Goal: Task Accomplishment & Management: Manage account settings

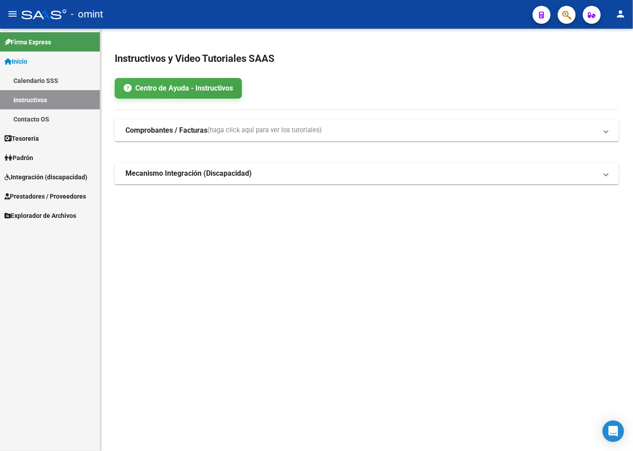
click at [42, 178] on span "Integración (discapacidad)" at bounding box center [45, 177] width 83 height 10
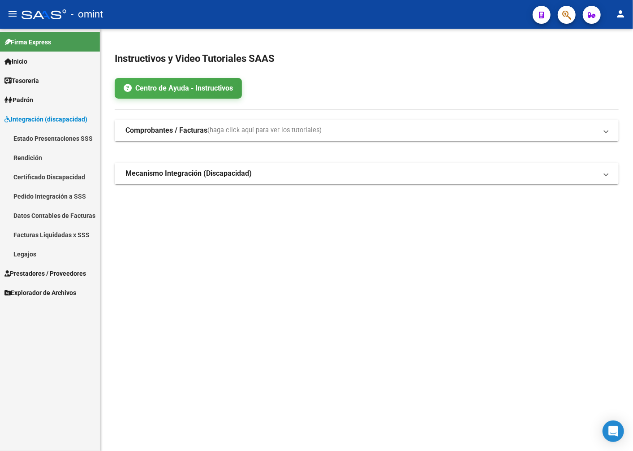
click at [29, 255] on link "Legajos" at bounding box center [50, 253] width 100 height 19
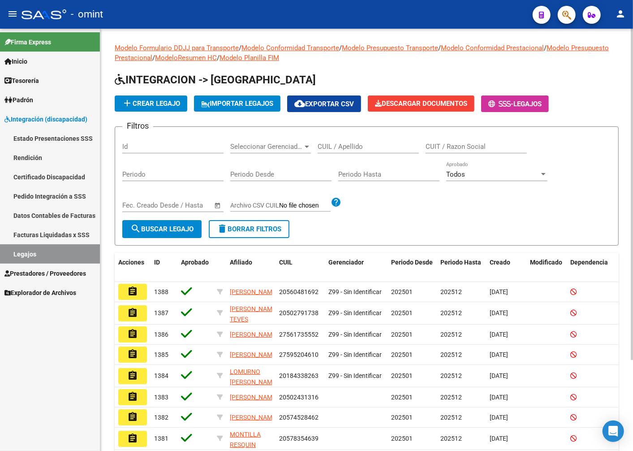
click at [339, 142] on input "CUIL / Apellido" at bounding box center [368, 146] width 101 height 8
type input "jimenez val"
click at [177, 228] on span "search Buscar Legajo" at bounding box center [161, 229] width 63 height 8
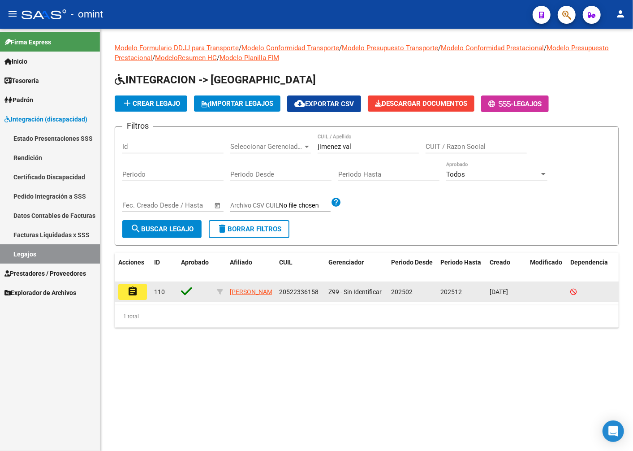
click at [142, 293] on button "assignment" at bounding box center [132, 292] width 29 height 16
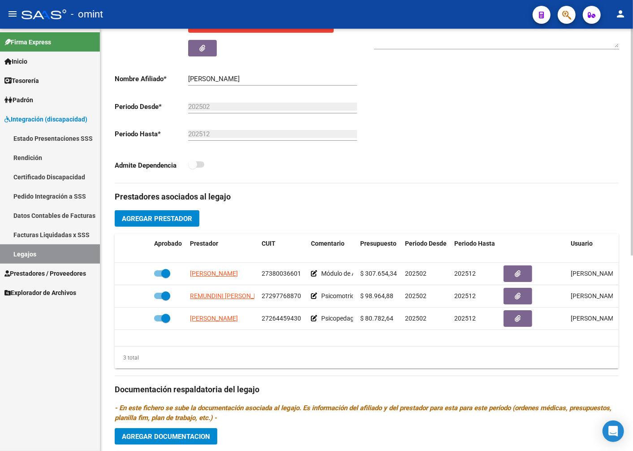
scroll to position [249, 0]
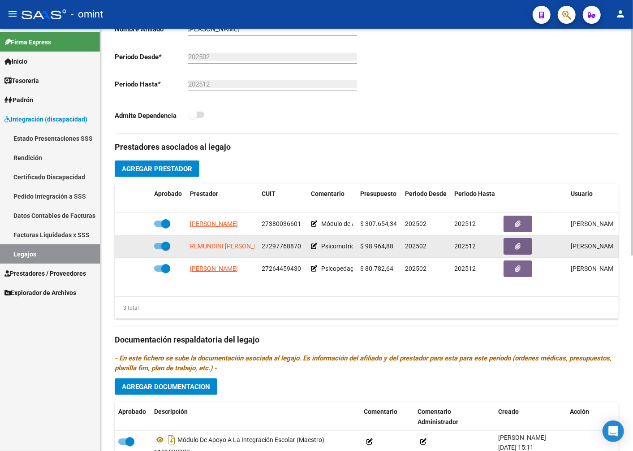
click at [167, 245] on span at bounding box center [165, 245] width 9 height 9
click at [159, 249] on input "checkbox" at bounding box center [158, 249] width 0 height 0
checkbox input "false"
click at [139, 245] on icon at bounding box center [137, 246] width 6 height 6
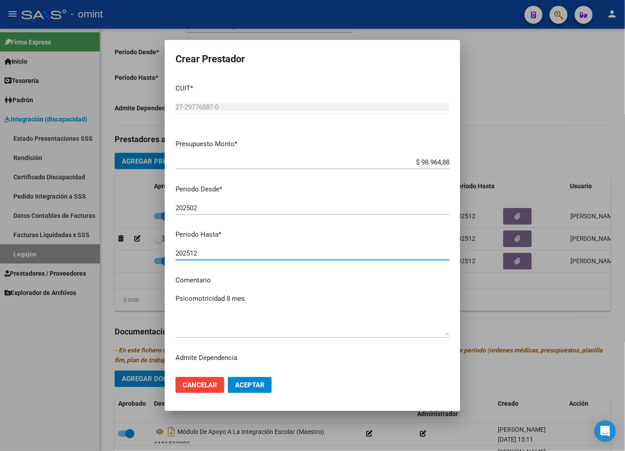
click at [224, 254] on input "202512" at bounding box center [313, 253] width 274 height 8
type input "202511"
click at [260, 384] on span "Aceptar" at bounding box center [250, 385] width 30 height 8
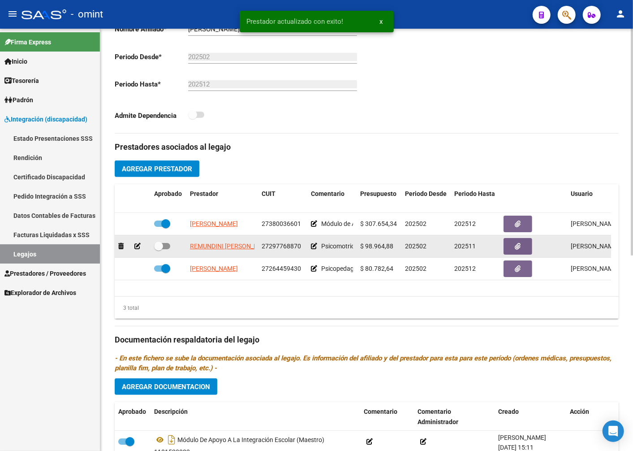
click at [156, 246] on span at bounding box center [158, 245] width 9 height 9
click at [158, 249] on input "checkbox" at bounding box center [158, 249] width 0 height 0
checkbox input "true"
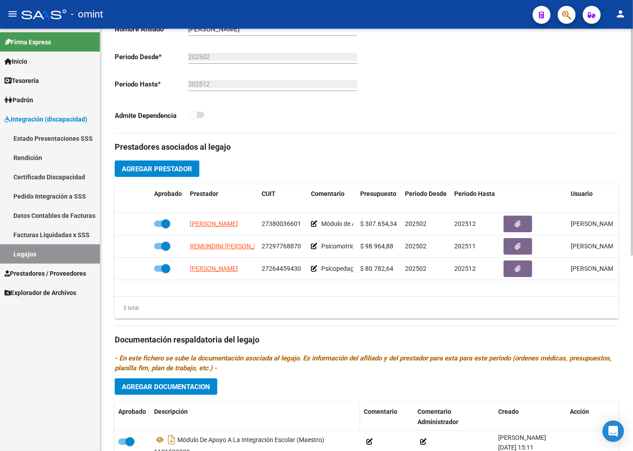
scroll to position [364, 0]
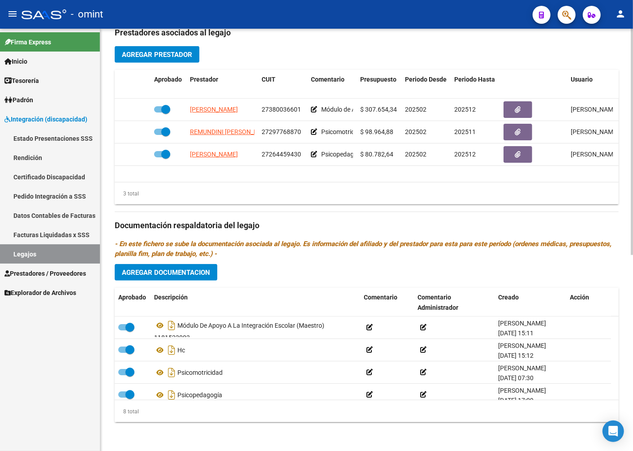
click at [194, 275] on span "Agregar Documentacion" at bounding box center [166, 272] width 88 height 8
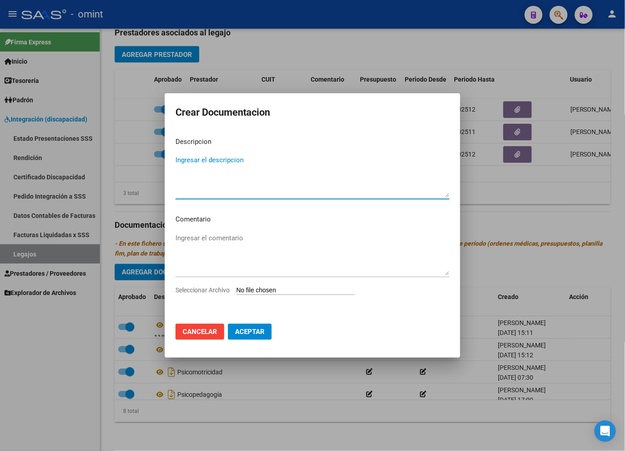
click at [207, 155] on textarea "Ingresar el descripcion" at bounding box center [313, 176] width 274 height 42
type textarea "INFORME PSM"
click at [271, 289] on input "Seleccionar Archivo" at bounding box center [296, 290] width 119 height 9
type input "C:\fakepath\INFORME-jimenez-PSM.pdf"
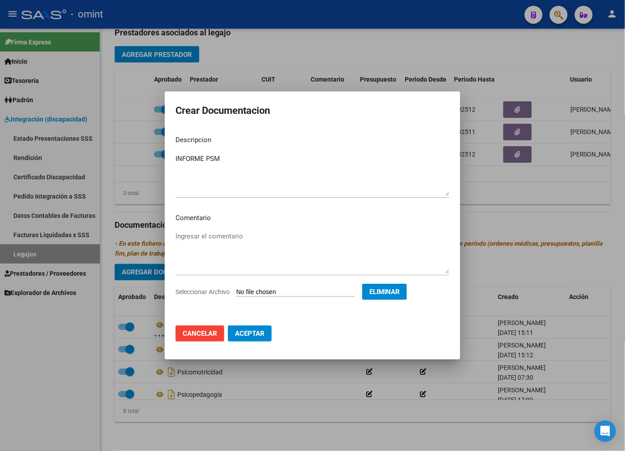
click at [252, 334] on span "Aceptar" at bounding box center [250, 333] width 30 height 8
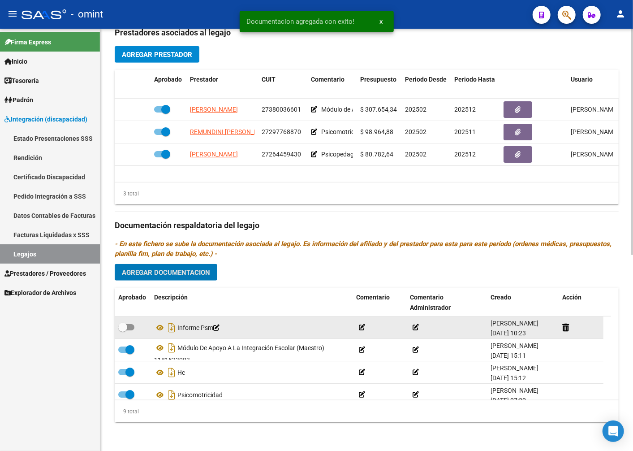
click at [121, 323] on span at bounding box center [122, 327] width 9 height 9
click at [122, 330] on input "checkbox" at bounding box center [122, 330] width 0 height 0
checkbox input "true"
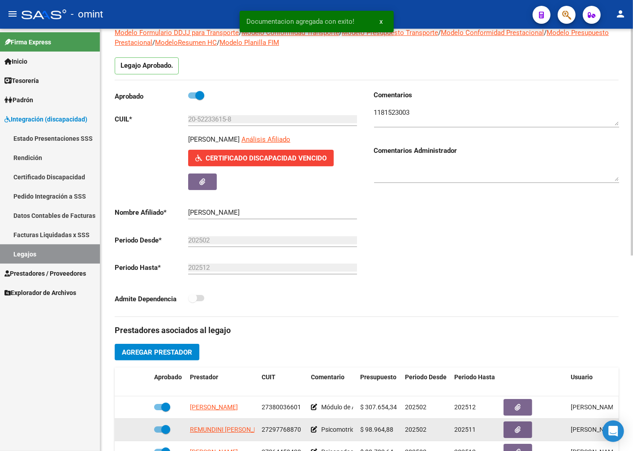
scroll to position [16, 0]
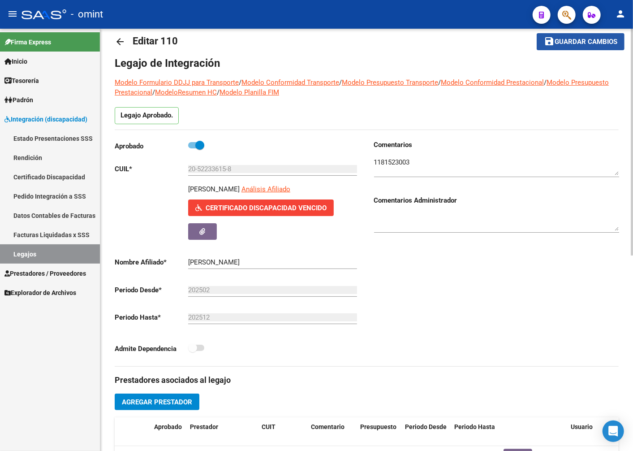
click at [583, 41] on span "Guardar cambios" at bounding box center [586, 42] width 63 height 8
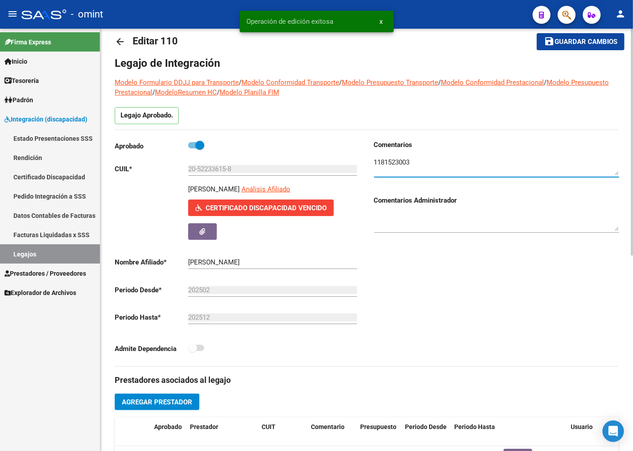
click at [397, 159] on textarea at bounding box center [496, 166] width 245 height 18
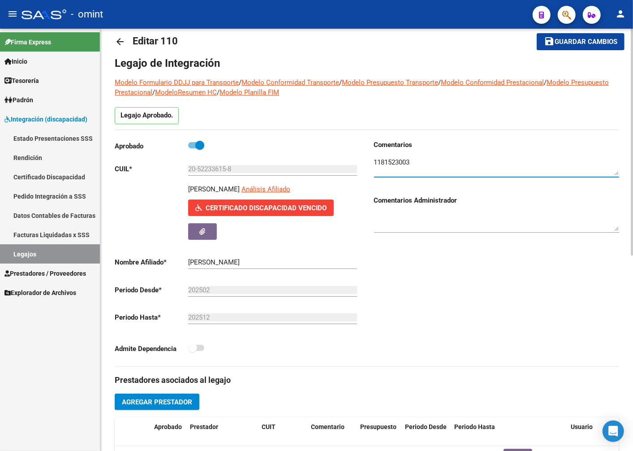
click at [220, 170] on input "20-52233615-8" at bounding box center [272, 169] width 169 height 8
click at [216, 168] on input "20-52233615-8" at bounding box center [272, 169] width 169 height 8
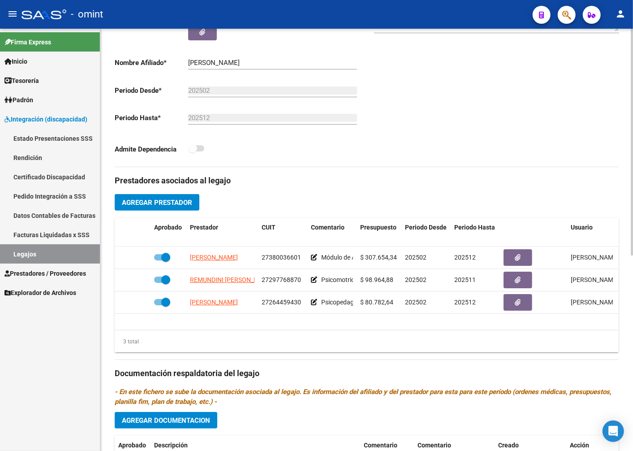
scroll to position [0, 0]
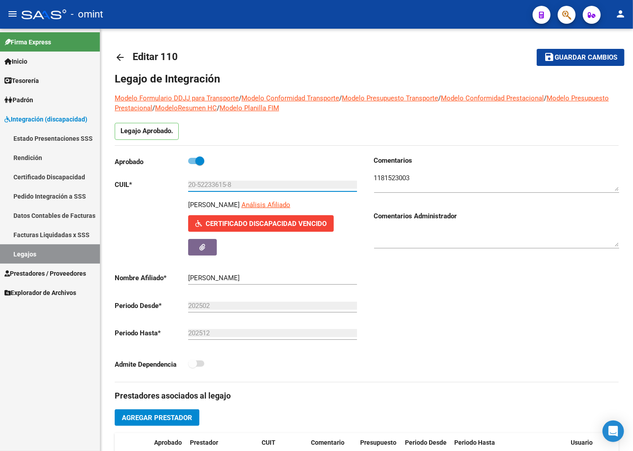
click at [34, 254] on link "Legajos" at bounding box center [50, 253] width 100 height 19
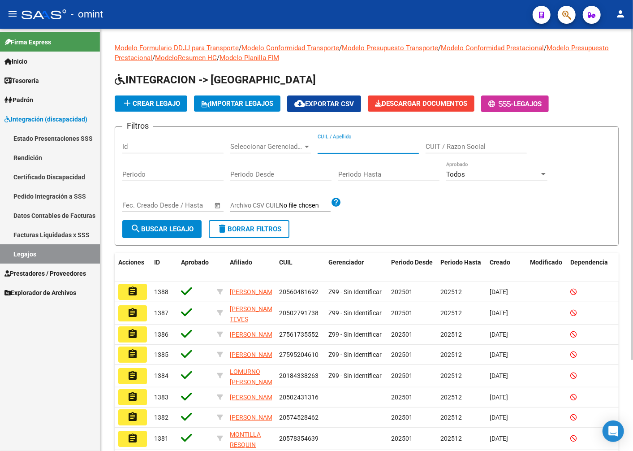
click at [334, 149] on input "CUIL / Apellido" at bounding box center [368, 146] width 101 height 8
type input "GALINDEZ CIELO"
click at [157, 229] on span "search Buscar Legajo" at bounding box center [161, 229] width 63 height 8
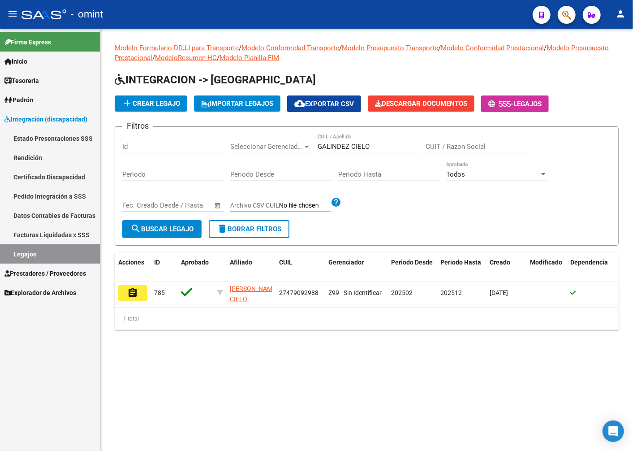
click at [129, 292] on mat-icon "assignment" at bounding box center [132, 292] width 11 height 11
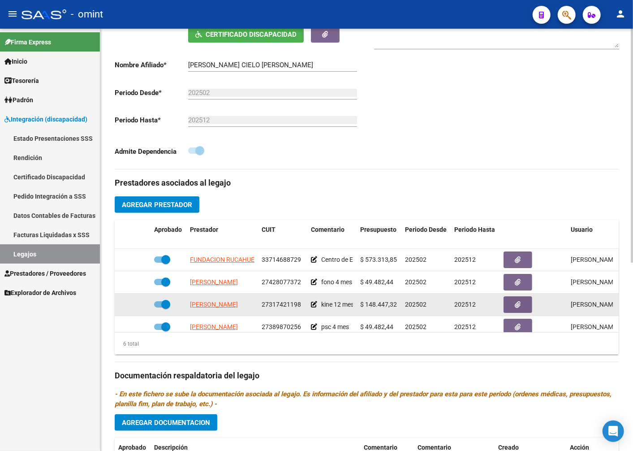
scroll to position [249, 0]
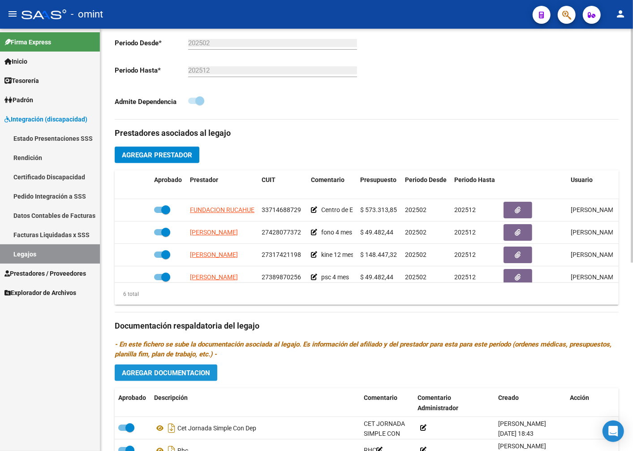
click at [159, 369] on span "Agregar Documentacion" at bounding box center [166, 373] width 88 height 8
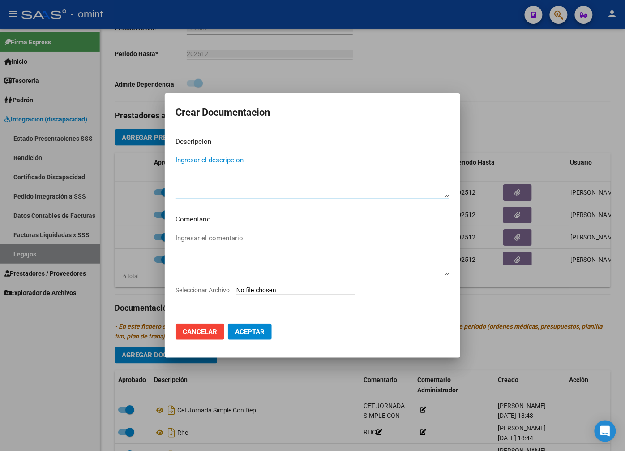
click at [207, 159] on textarea "Ingresar el descripcion" at bounding box center [313, 176] width 274 height 42
type textarea "Informe Kine"
click at [255, 288] on input "Seleccionar Archivo" at bounding box center [296, 290] width 119 height 9
type input "C:\fakepath\INFORME-Galindez Cielo-KINE.pdf"
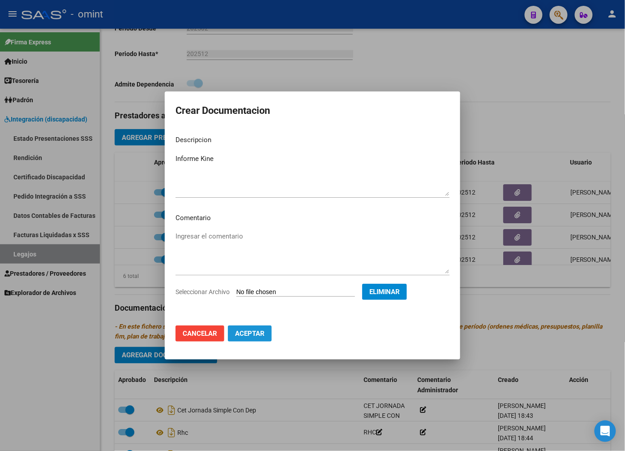
click at [249, 337] on button "Aceptar" at bounding box center [250, 333] width 44 height 16
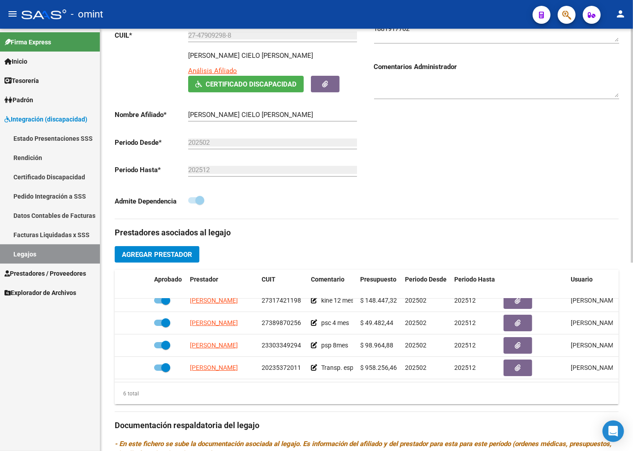
scroll to position [340, 0]
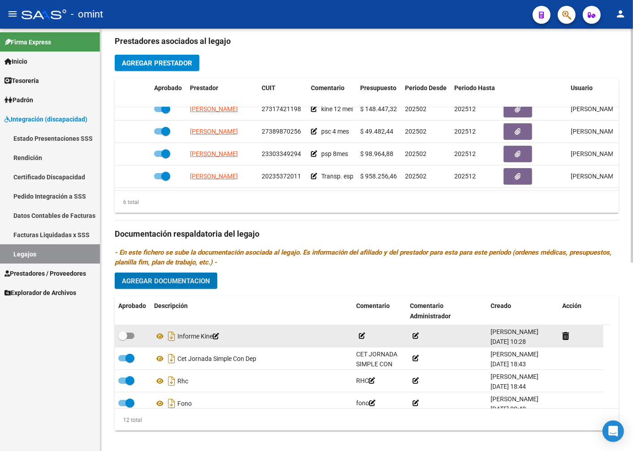
click at [116, 325] on datatable-body-cell at bounding box center [133, 336] width 36 height 22
click at [127, 332] on span at bounding box center [126, 335] width 16 height 6
click at [123, 339] on input "checkbox" at bounding box center [122, 339] width 0 height 0
checkbox input "true"
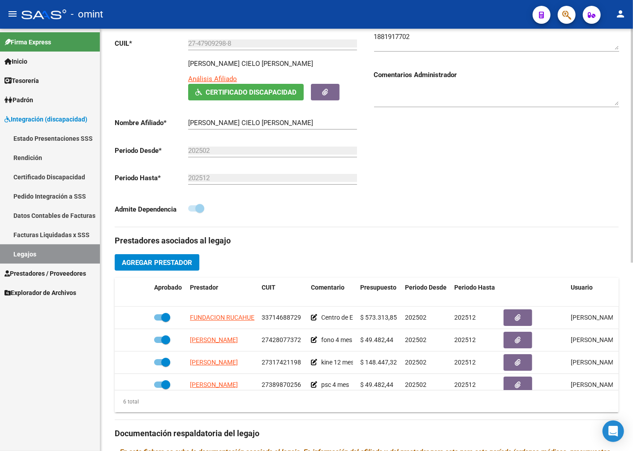
scroll to position [0, 0]
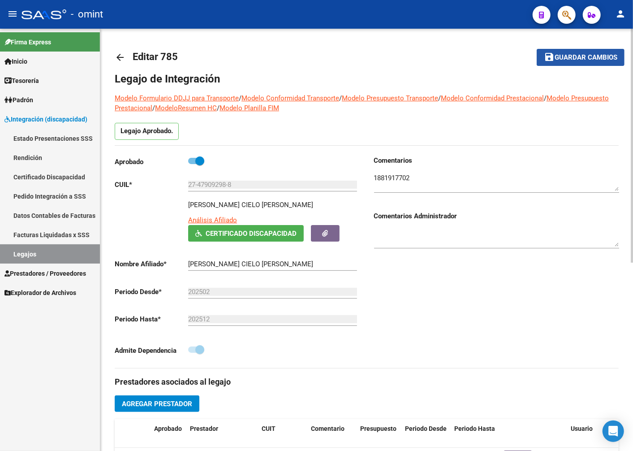
click at [571, 49] on button "save Guardar cambios" at bounding box center [581, 57] width 88 height 17
click at [582, 60] on span "Guardar cambios" at bounding box center [586, 58] width 63 height 8
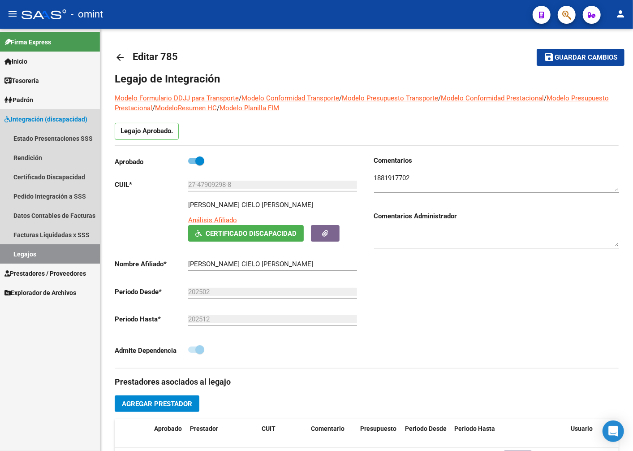
click at [35, 256] on link "Legajos" at bounding box center [50, 253] width 100 height 19
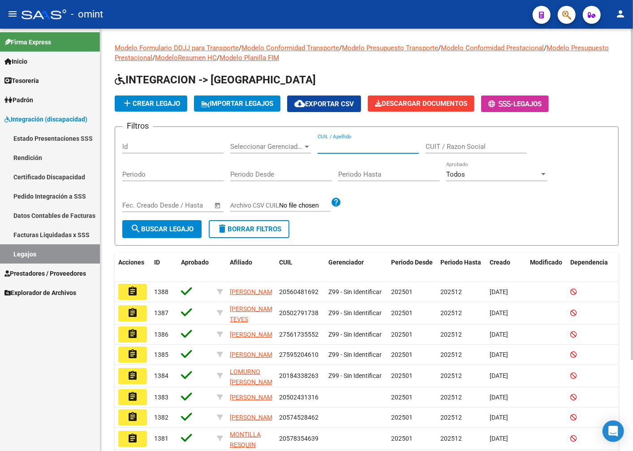
click at [363, 146] on input "CUIL / Apellido" at bounding box center [368, 146] width 101 height 8
click at [173, 222] on button "search Buscar Legajo" at bounding box center [161, 229] width 79 height 18
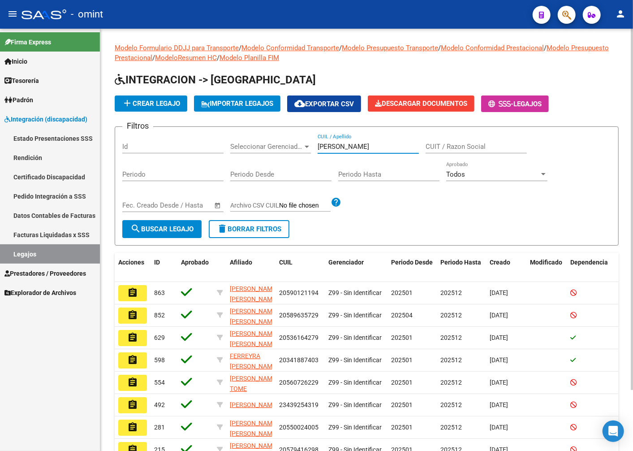
click at [375, 150] on input "FERREYRA" at bounding box center [368, 146] width 101 height 8
type input "FERREYRA LAVAISSE"
click at [177, 225] on span "search Buscar Legajo" at bounding box center [161, 229] width 63 height 8
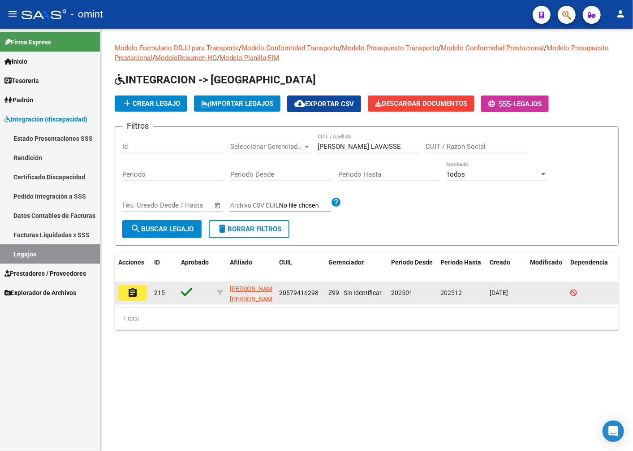
click at [133, 293] on mat-icon "assignment" at bounding box center [132, 292] width 11 height 11
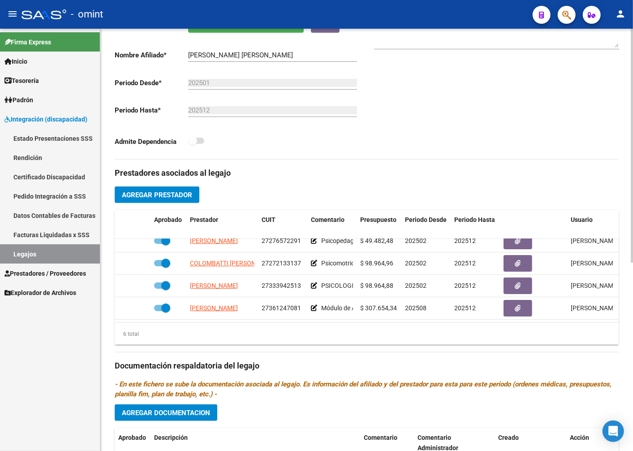
scroll to position [340, 0]
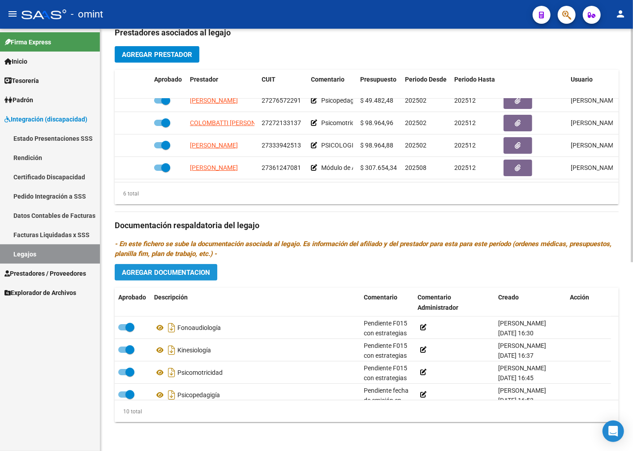
click at [184, 270] on span "Agregar Documentacion" at bounding box center [166, 272] width 88 height 8
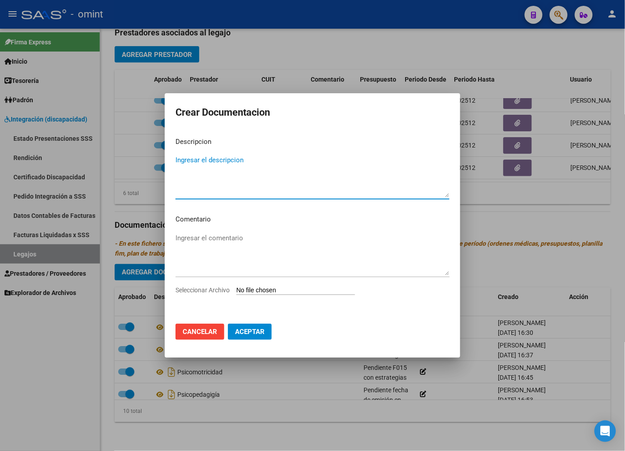
click at [202, 160] on textarea "Ingresar el descripcion" at bounding box center [313, 176] width 274 height 42
type textarea "INFORME PSM"
click at [256, 288] on input "Seleccionar Archivo" at bounding box center [296, 290] width 119 height 9
type input "C:\fakepath\INFORME-Ferreyra Lavaisse-PSM.pdf"
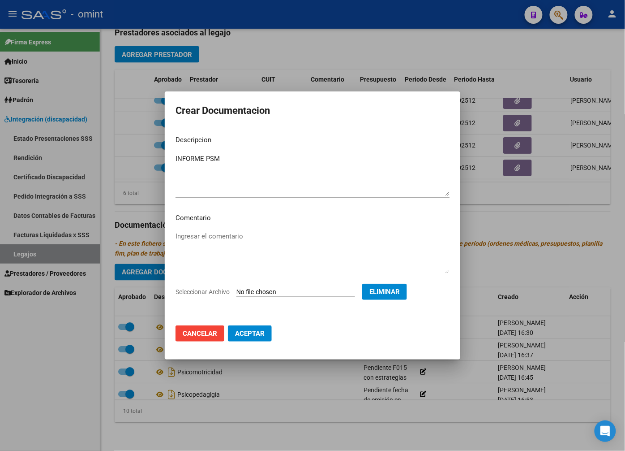
click at [248, 334] on span "Aceptar" at bounding box center [250, 333] width 30 height 8
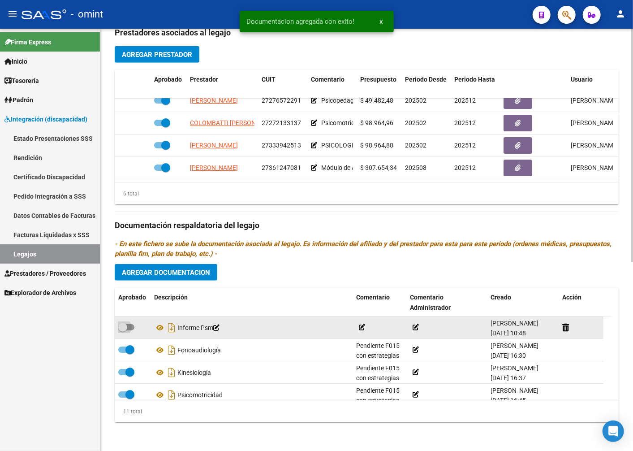
click at [129, 323] on label at bounding box center [126, 327] width 16 height 11
click at [123, 330] on input "checkbox" at bounding box center [122, 330] width 0 height 0
checkbox input "true"
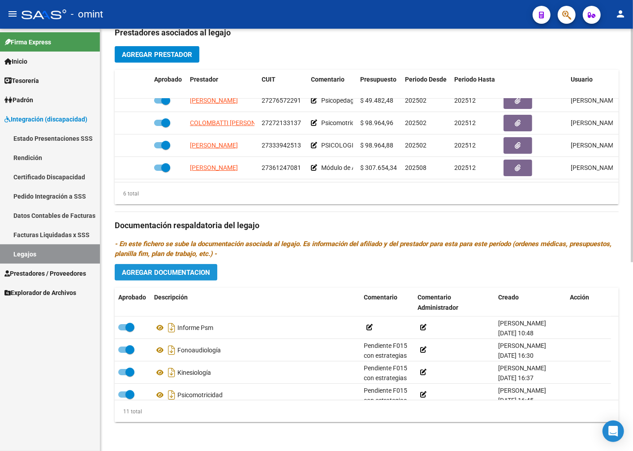
click at [134, 278] on button "Agregar Documentacion" at bounding box center [166, 272] width 103 height 17
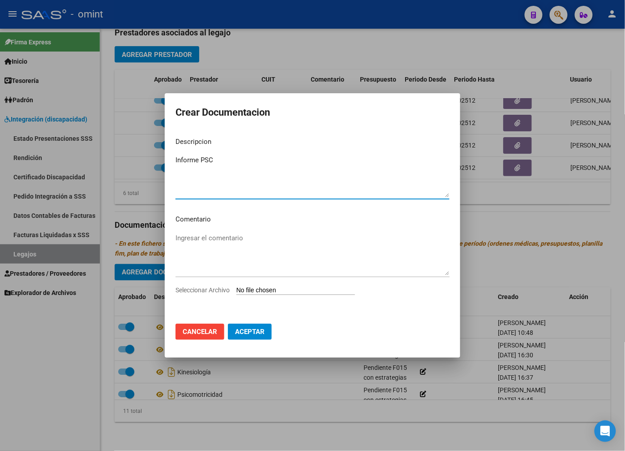
type textarea "Informe PSC"
click at [267, 288] on input "Seleccionar Archivo" at bounding box center [296, 290] width 119 height 9
type input "C:\fakepath\INFORME-Ferreyra Lavaisse-PSC.msg"
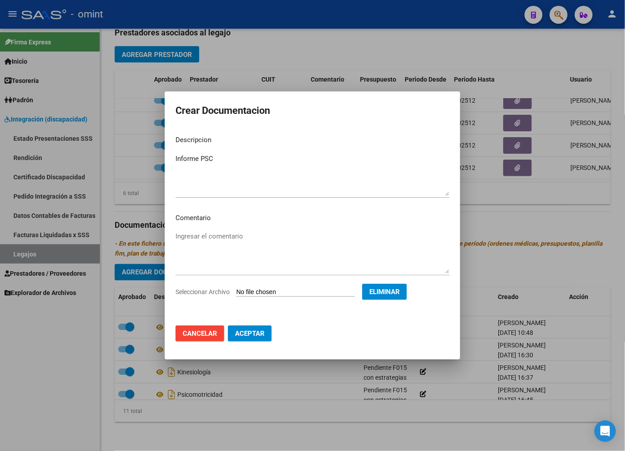
click at [250, 337] on button "Aceptar" at bounding box center [250, 333] width 44 height 16
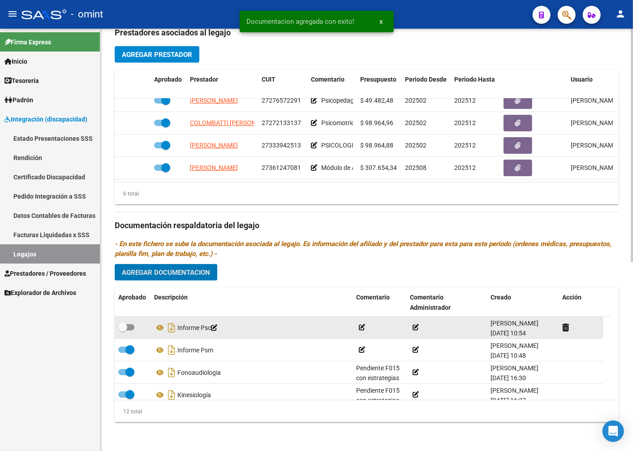
click at [123, 328] on span at bounding box center [122, 327] width 9 height 9
click at [123, 330] on input "checkbox" at bounding box center [122, 330] width 0 height 0
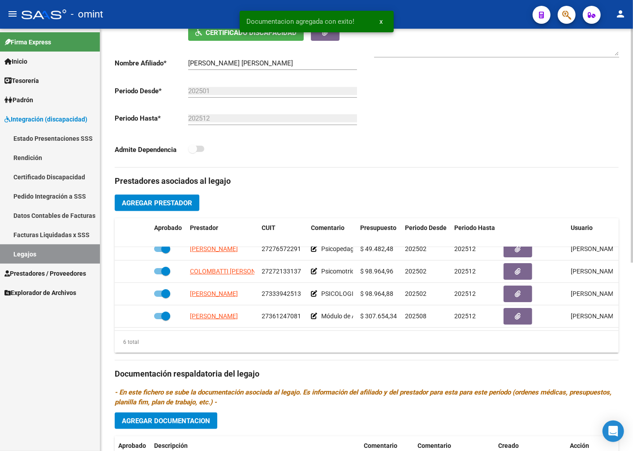
scroll to position [0, 0]
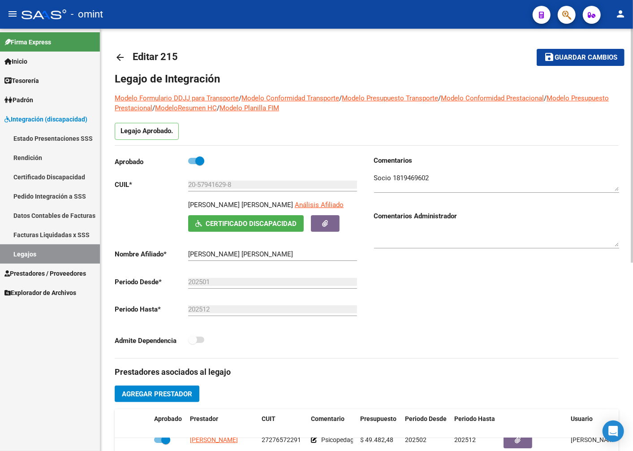
click at [591, 56] on span "Guardar cambios" at bounding box center [586, 58] width 63 height 8
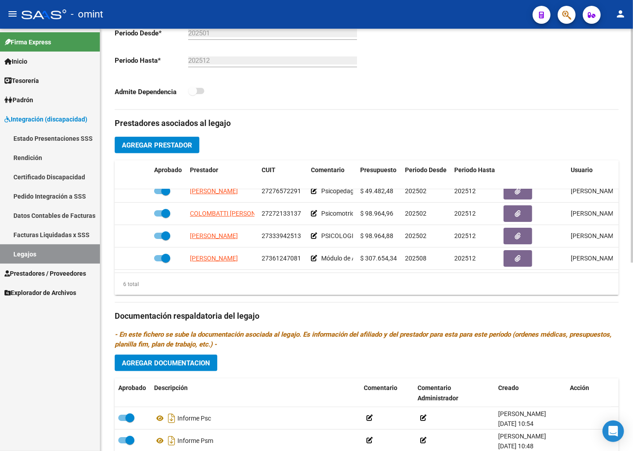
scroll to position [340, 0]
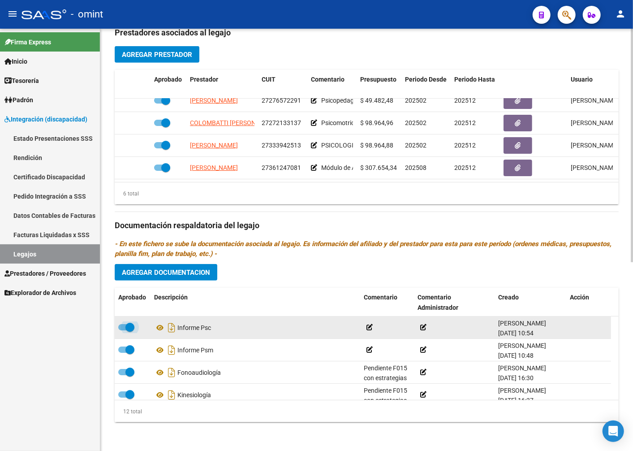
click at [122, 325] on span at bounding box center [126, 327] width 16 height 6
click at [122, 330] on input "checkbox" at bounding box center [122, 330] width 0 height 0
click at [575, 326] on icon at bounding box center [573, 327] width 7 height 9
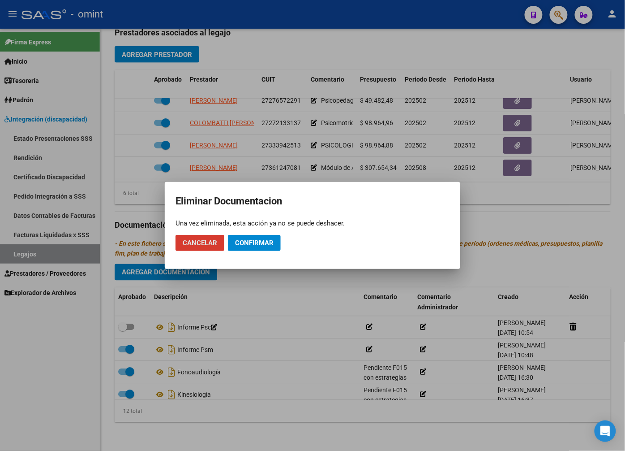
click at [255, 242] on span "Confirmar" at bounding box center [254, 243] width 39 height 8
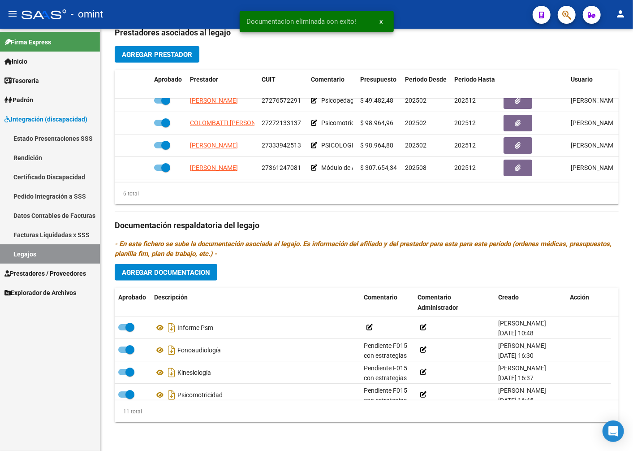
checkbox input "true"
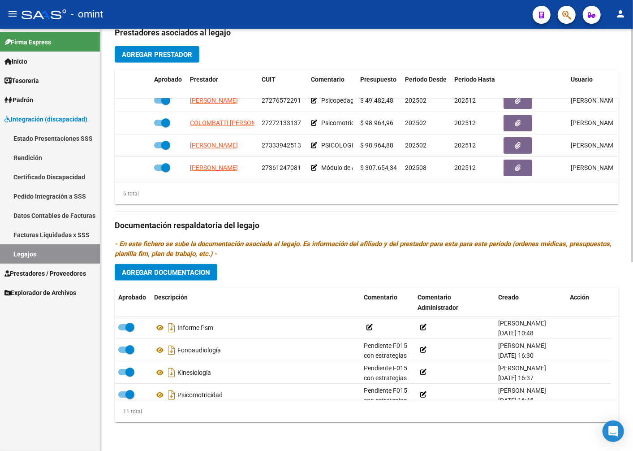
click at [184, 273] on span "Agregar Documentacion" at bounding box center [166, 272] width 88 height 8
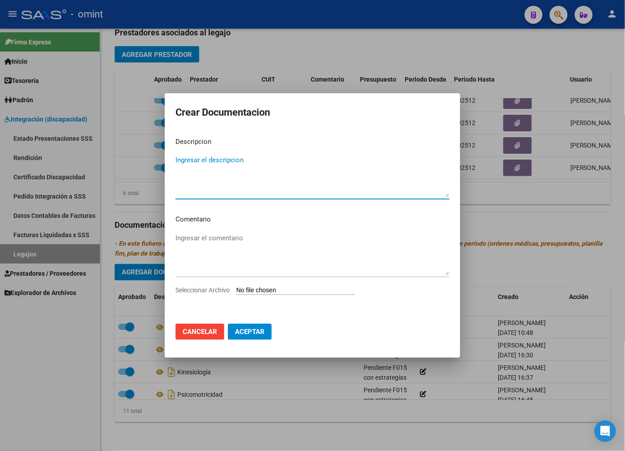
click at [198, 163] on textarea "Ingresar el descripcion" at bounding box center [313, 176] width 274 height 42
type textarea "Informe FINE"
click at [272, 287] on input "Seleccionar Archivo" at bounding box center [296, 290] width 119 height 9
type input "C:\fakepath\INFORME-Ferreyra Lavaisse-KINE.pdf"
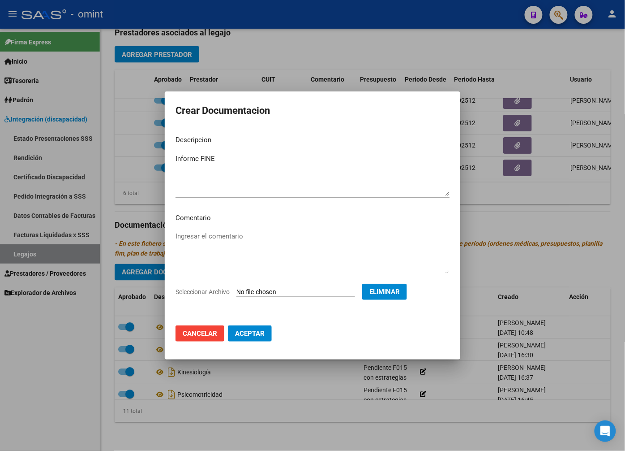
click at [265, 328] on button "Aceptar" at bounding box center [250, 333] width 44 height 16
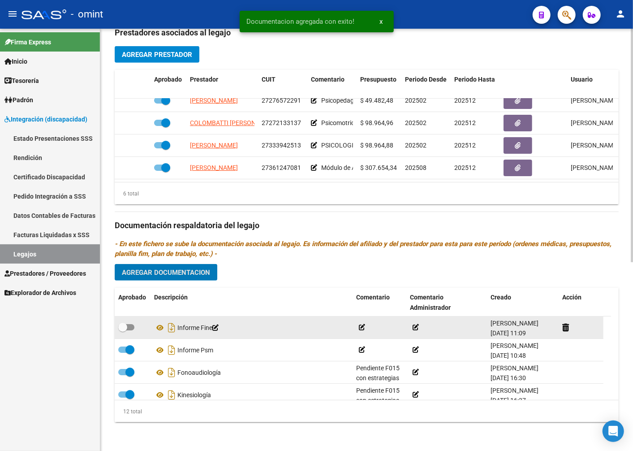
click at [121, 325] on span at bounding box center [122, 327] width 9 height 9
click at [122, 330] on input "checkbox" at bounding box center [122, 330] width 0 height 0
checkbox input "true"
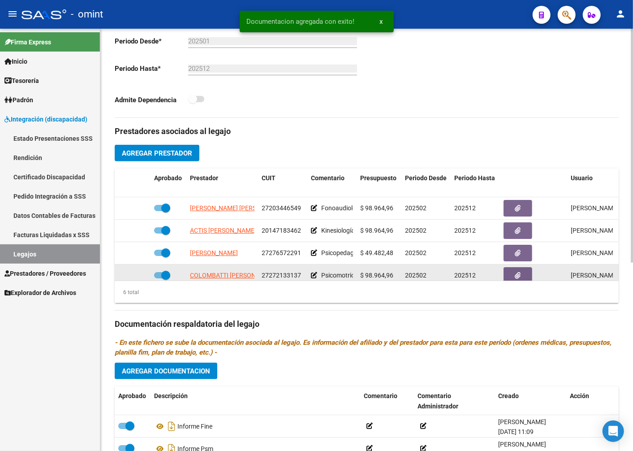
scroll to position [0, 0]
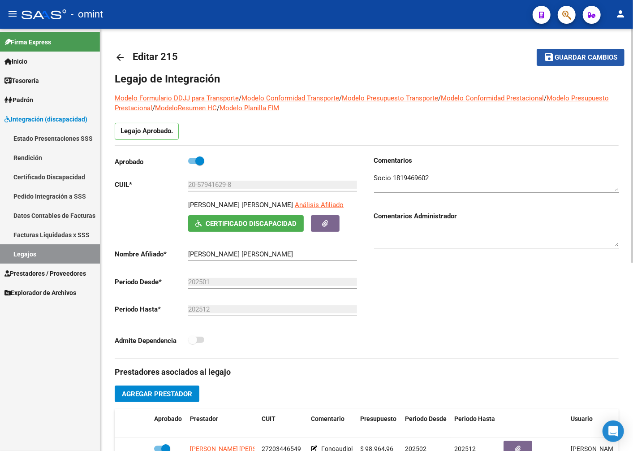
click at [586, 57] on span "Guardar cambios" at bounding box center [586, 58] width 63 height 8
click at [579, 56] on span "Guardar cambios" at bounding box center [586, 58] width 63 height 8
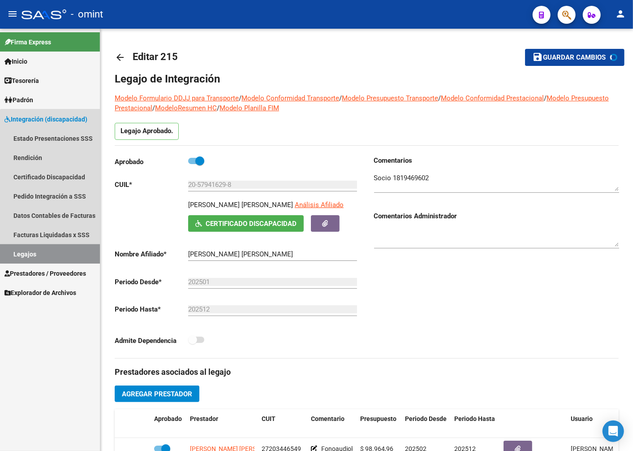
click at [65, 257] on link "Legajos" at bounding box center [50, 253] width 100 height 19
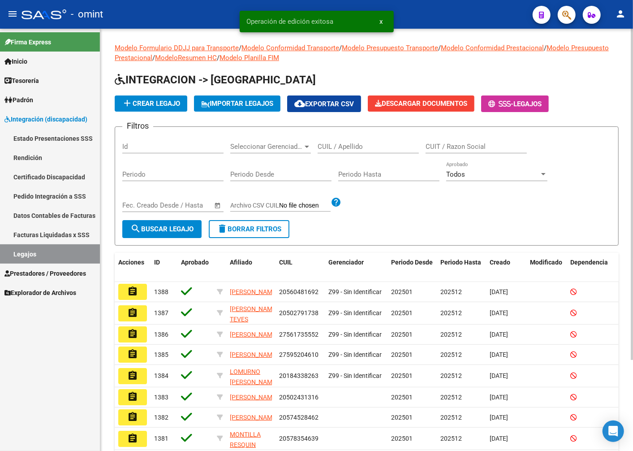
click at [450, 149] on input "CUIT / Razon Social" at bounding box center [476, 146] width 101 height 8
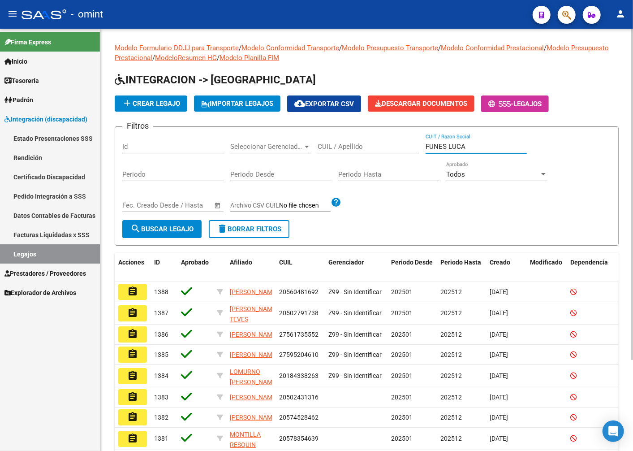
type input "FUNES LUCA"
click at [180, 231] on span "search Buscar Legajo" at bounding box center [161, 229] width 63 height 8
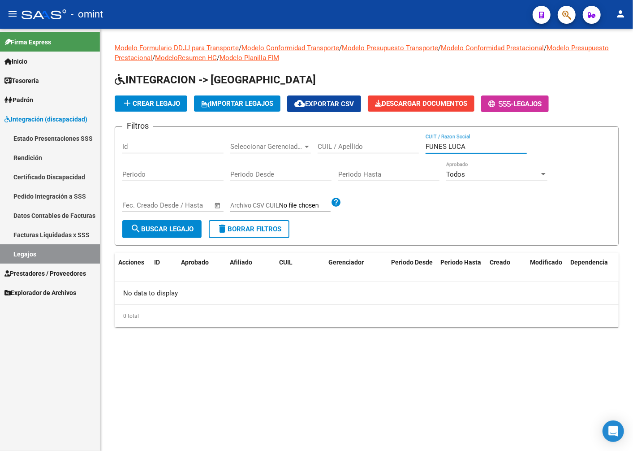
drag, startPoint x: 469, startPoint y: 143, endPoint x: 366, endPoint y: 149, distance: 102.3
click at [366, 149] on div "Filtros Id Seleccionar Gerenciador Seleccionar Gerenciador CUIL / Apellido FUNE…" at bounding box center [366, 177] width 489 height 86
click at [352, 150] on input "CUIL / Apellido" at bounding box center [368, 146] width 101 height 8
type input "FUNES LUCAS"
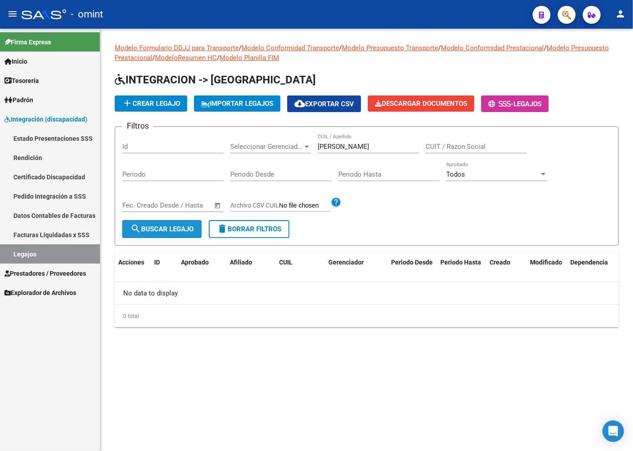
click at [190, 229] on span "search Buscar Legajo" at bounding box center [161, 229] width 63 height 8
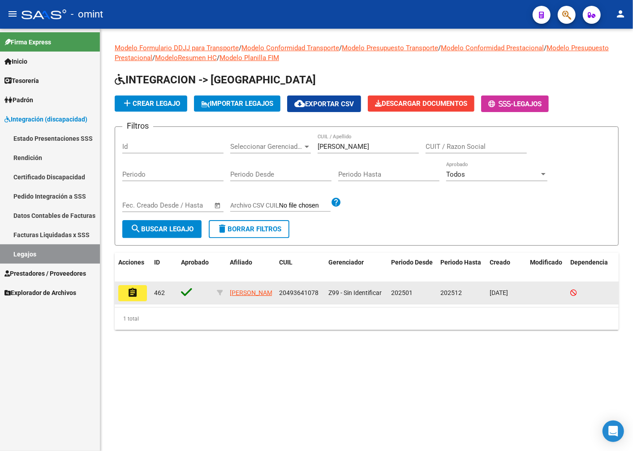
click at [133, 292] on mat-icon "assignment" at bounding box center [132, 292] width 11 height 11
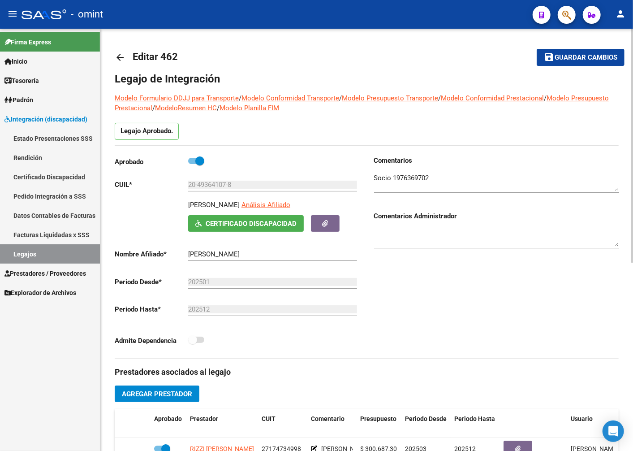
click at [404, 177] on textarea at bounding box center [496, 182] width 245 height 18
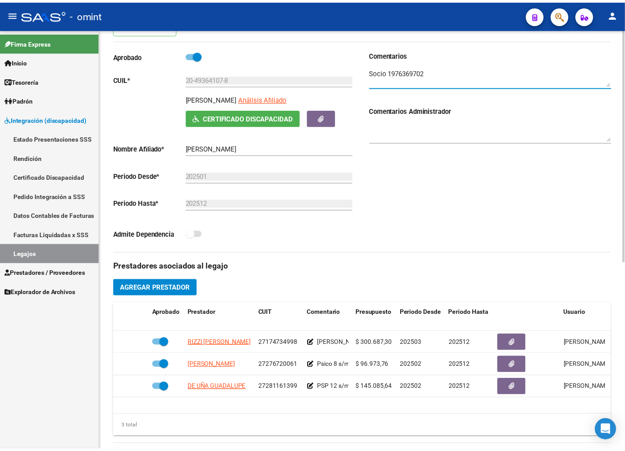
scroll to position [205, 0]
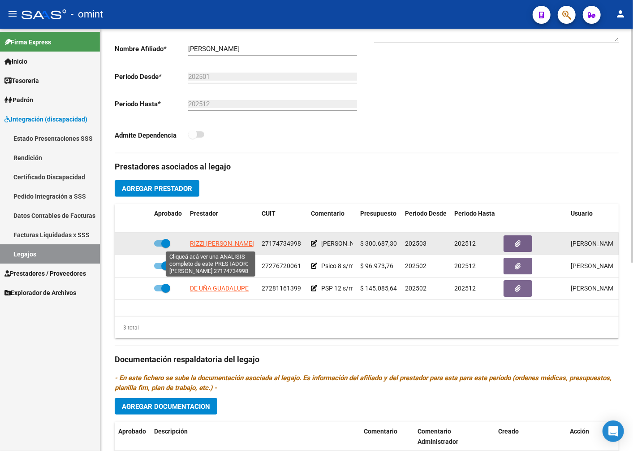
click at [208, 238] on datatable-body-cell "RIZZI ANA LIA" at bounding box center [222, 244] width 72 height 22
click at [208, 242] on span "RIZZI ANA LIA" at bounding box center [222, 243] width 64 height 7
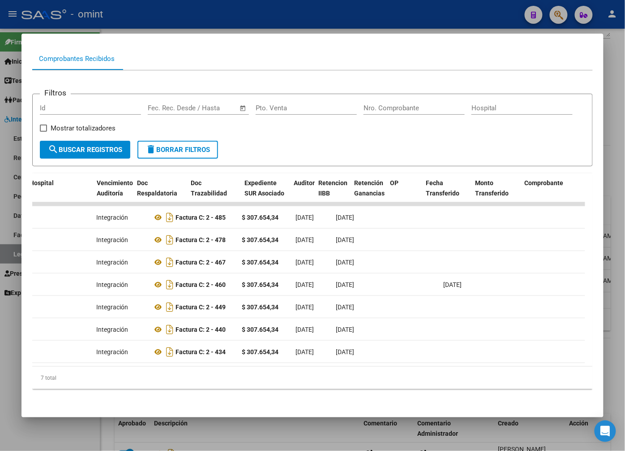
scroll to position [0, 0]
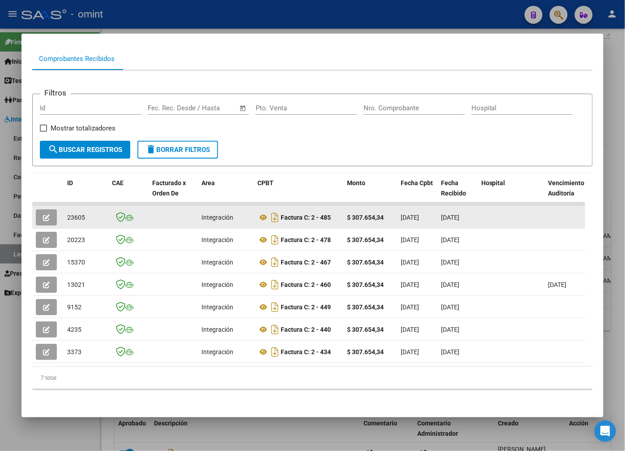
click at [51, 209] on button "button" at bounding box center [46, 217] width 21 height 16
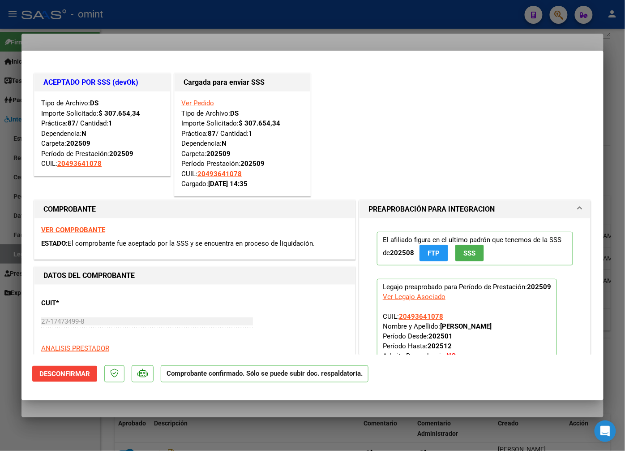
click at [130, 37] on div at bounding box center [312, 225] width 625 height 451
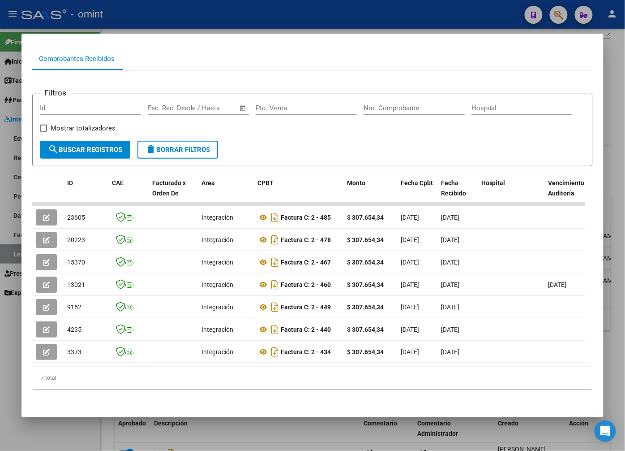
click at [182, 18] on div at bounding box center [312, 225] width 625 height 451
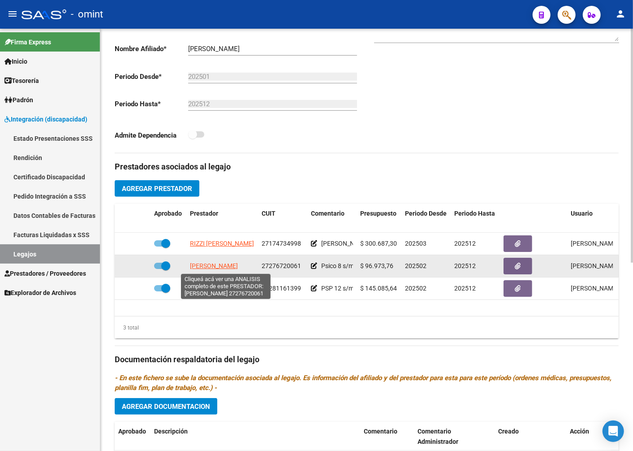
click at [204, 268] on span "CODINA MARIA CELESTE" at bounding box center [214, 265] width 48 height 7
type textarea "27276720061"
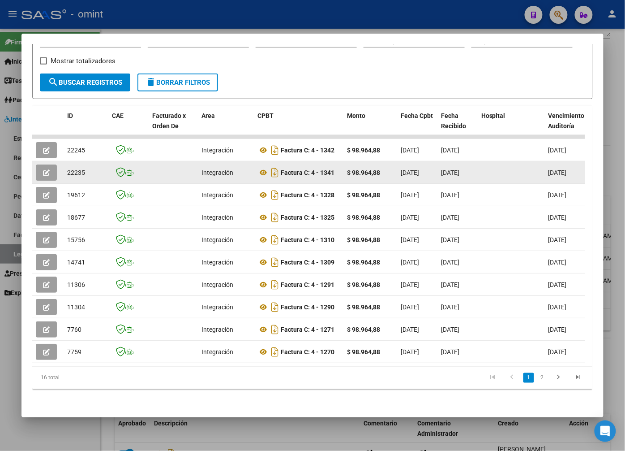
click at [46, 164] on button "button" at bounding box center [46, 172] width 21 height 16
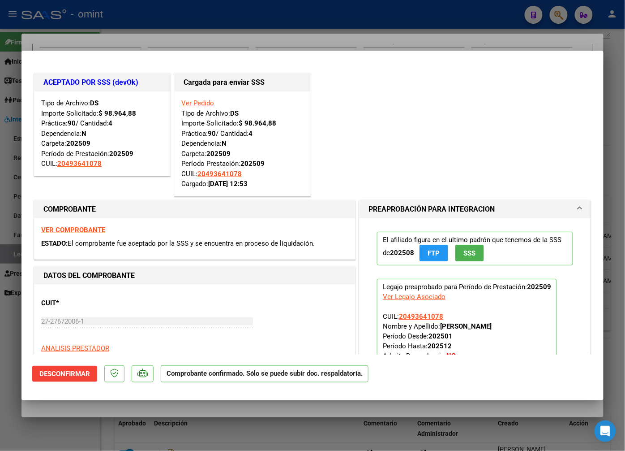
click at [181, 37] on div at bounding box center [312, 225] width 625 height 451
type input "$ 0,00"
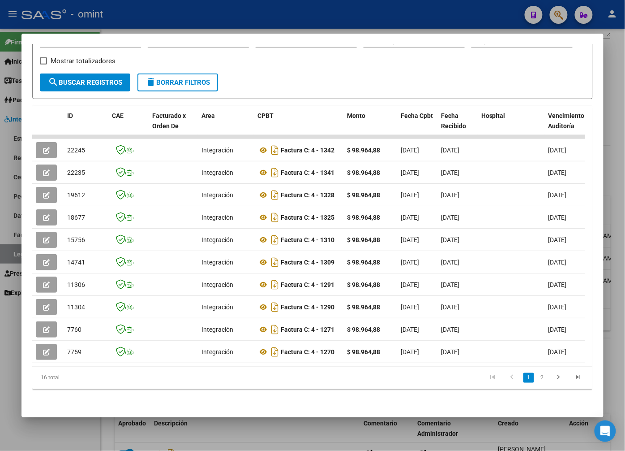
click at [160, 8] on div at bounding box center [312, 225] width 625 height 451
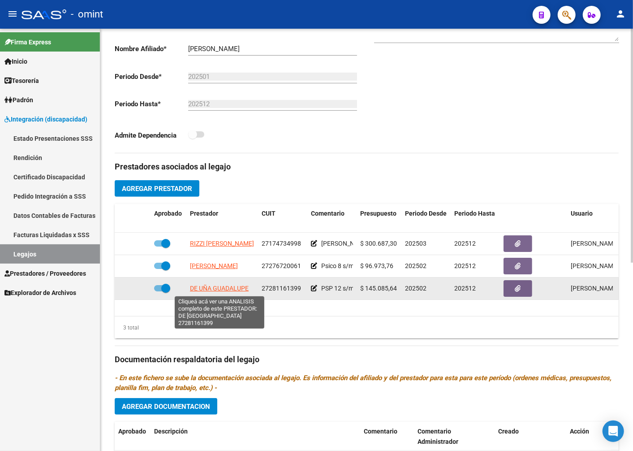
click at [199, 289] on span "DE UÑA GUADALUPE" at bounding box center [219, 287] width 59 height 7
type textarea "27281161399"
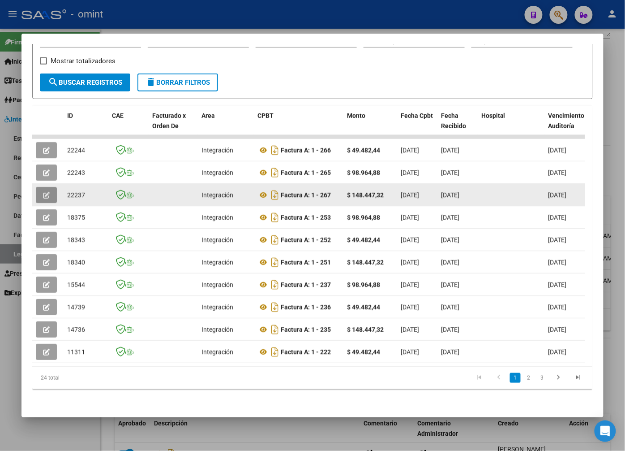
click at [51, 187] on button "button" at bounding box center [46, 195] width 21 height 16
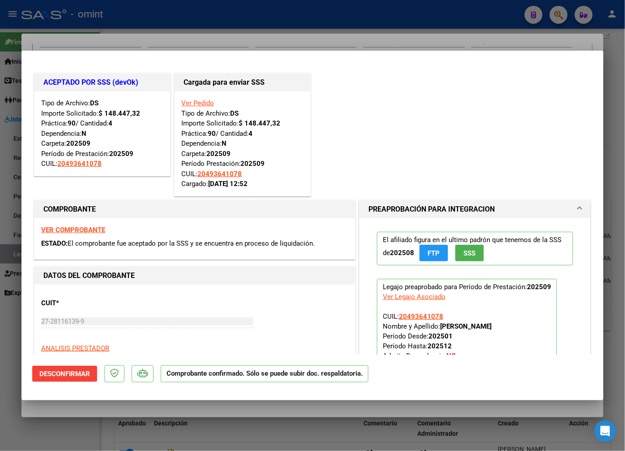
click at [161, 12] on div at bounding box center [312, 225] width 625 height 451
type input "$ 0,00"
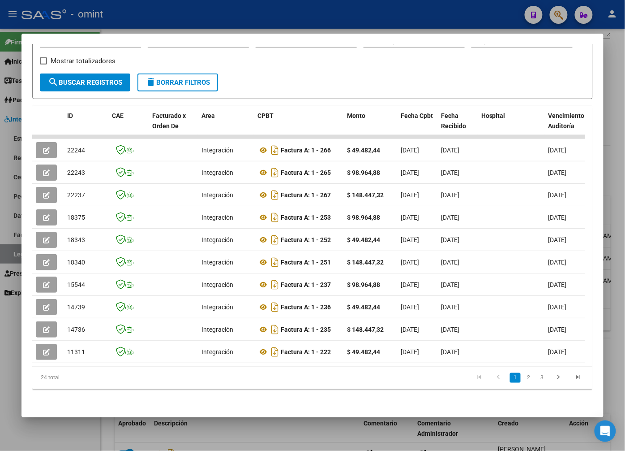
click at [181, 15] on div at bounding box center [312, 225] width 625 height 451
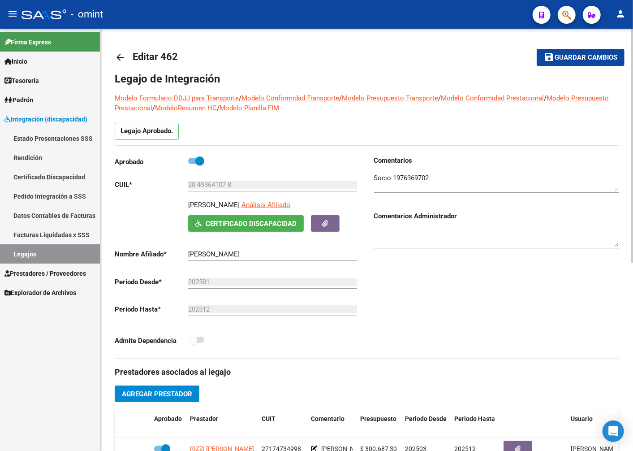
drag, startPoint x: 291, startPoint y: 203, endPoint x: 148, endPoint y: 199, distance: 143.0
click at [148, 199] on div "Aprobado CUIL * 20-49364107-8 Ingresar CUIL FUNES MOLINA LUCAS EMANUEL Análisis…" at bounding box center [237, 252] width 245 height 195
drag, startPoint x: 148, startPoint y: 199, endPoint x: 207, endPoint y: 202, distance: 59.2
click at [207, 202] on p "FUNES MOLINA LUCAS EMANUEL" at bounding box center [214, 205] width 52 height 10
click at [210, 205] on p "FUNES MOLINA LUCAS EMANUEL" at bounding box center [214, 205] width 52 height 10
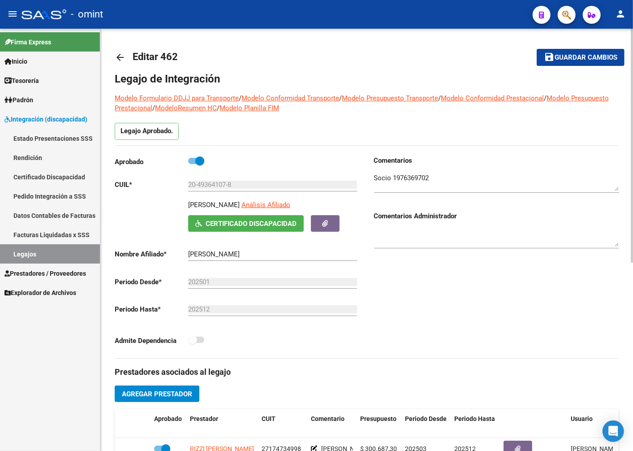
click at [210, 205] on p "FUNES MOLINA LUCAS EMANUEL" at bounding box center [214, 205] width 52 height 10
copy p "FUNES MOLINA LUCAS EMANUEL"
click at [419, 179] on textarea at bounding box center [496, 182] width 245 height 18
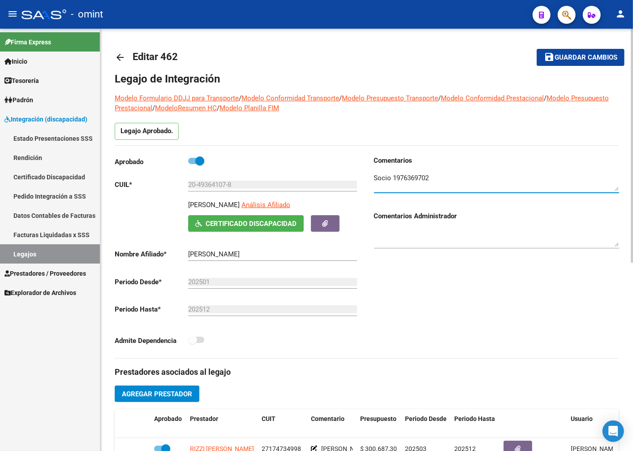
click at [418, 179] on textarea at bounding box center [496, 182] width 245 height 18
drag, startPoint x: 417, startPoint y: 178, endPoint x: 388, endPoint y: 200, distance: 35.8
click at [387, 200] on div at bounding box center [496, 183] width 245 height 36
click at [419, 181] on textarea at bounding box center [496, 182] width 245 height 18
click at [418, 181] on textarea at bounding box center [496, 182] width 245 height 18
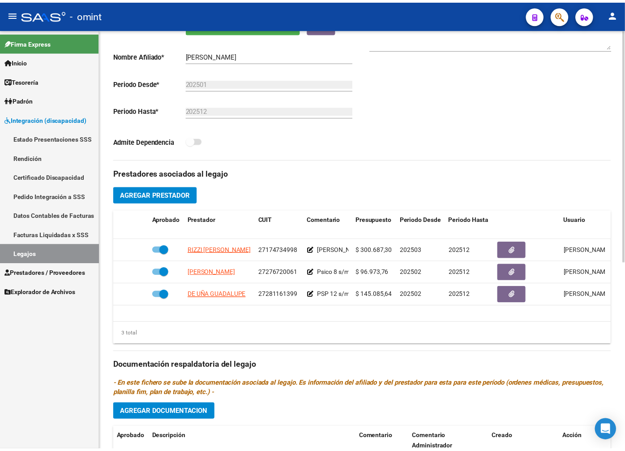
scroll to position [340, 0]
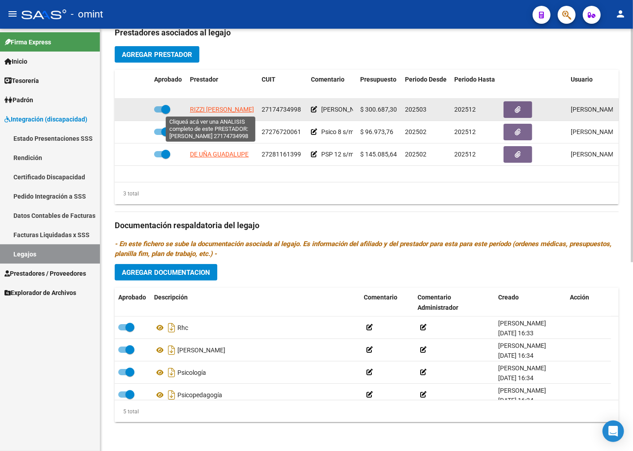
click at [202, 109] on span "RIZZI ANA LIA" at bounding box center [222, 109] width 64 height 7
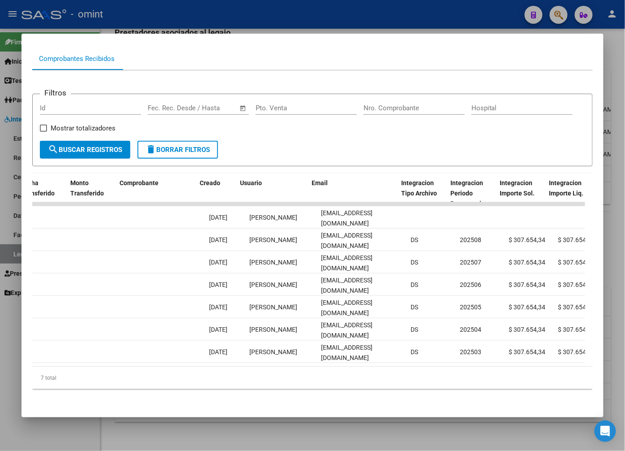
scroll to position [0, 857]
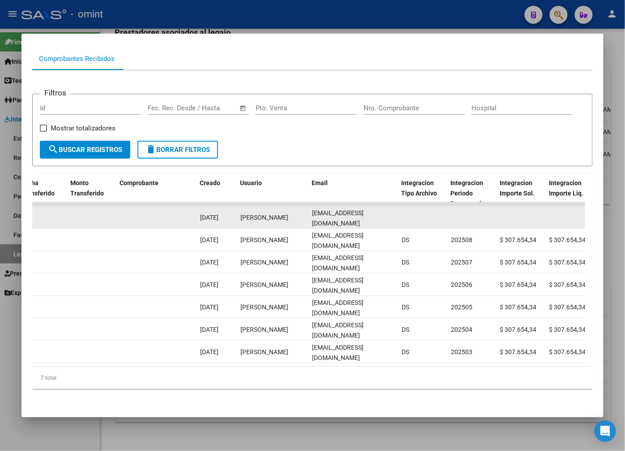
drag, startPoint x: 383, startPoint y: 209, endPoint x: 310, endPoint y: 211, distance: 72.6
click at [310, 211] on datatable-body-cell "ana_rizzi@yahoo.com.ar" at bounding box center [354, 217] width 90 height 22
drag, startPoint x: 310, startPoint y: 211, endPoint x: 319, endPoint y: 207, distance: 9.7
copy span "ana_rizzi@yahoo.com.ar"
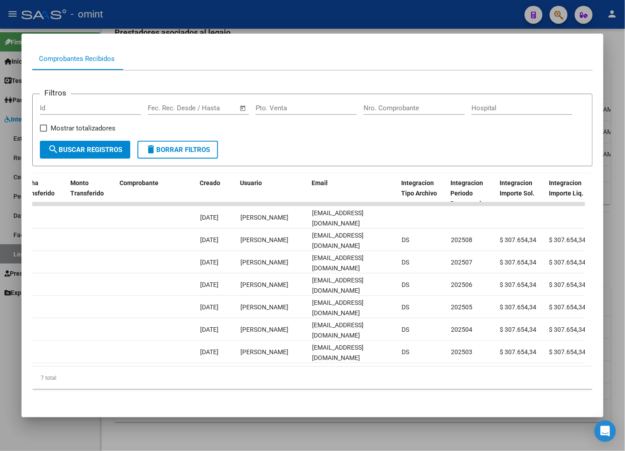
click at [226, 14] on div at bounding box center [312, 225] width 625 height 451
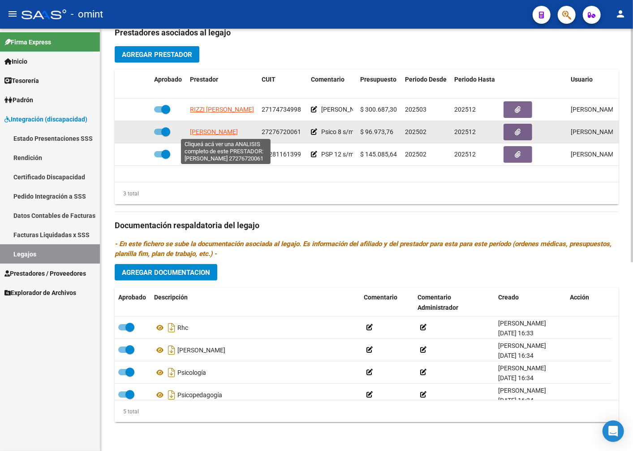
click at [217, 128] on span "CODINA MARIA CELESTE" at bounding box center [214, 131] width 48 height 7
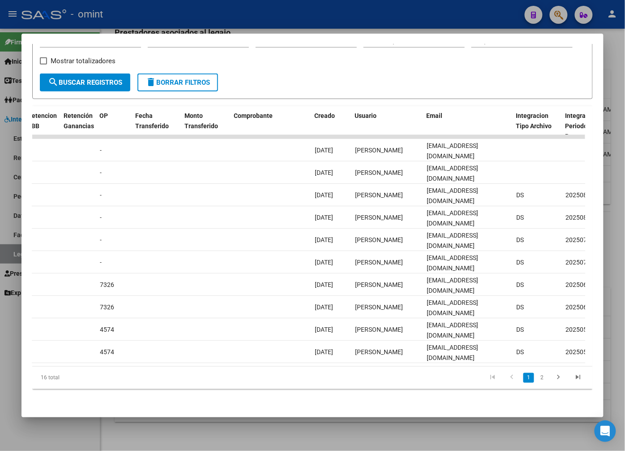
scroll to position [0, 771]
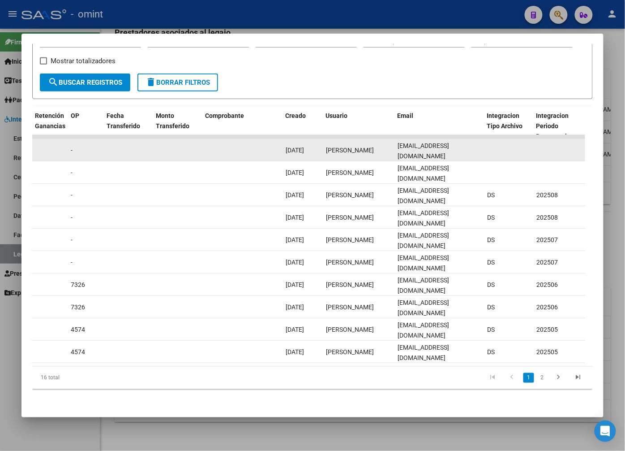
drag, startPoint x: 477, startPoint y: 141, endPoint x: 396, endPoint y: 143, distance: 80.7
click at [396, 143] on datatable-body-cell "celeste.codina@gmail.com" at bounding box center [439, 150] width 90 height 22
drag, startPoint x: 396, startPoint y: 143, endPoint x: 409, endPoint y: 144, distance: 12.1
copy span "celeste.codina@gmail.com"
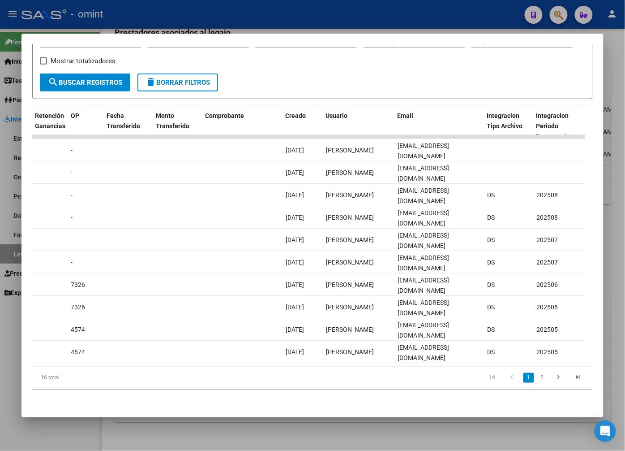
click at [274, 16] on div at bounding box center [312, 225] width 625 height 451
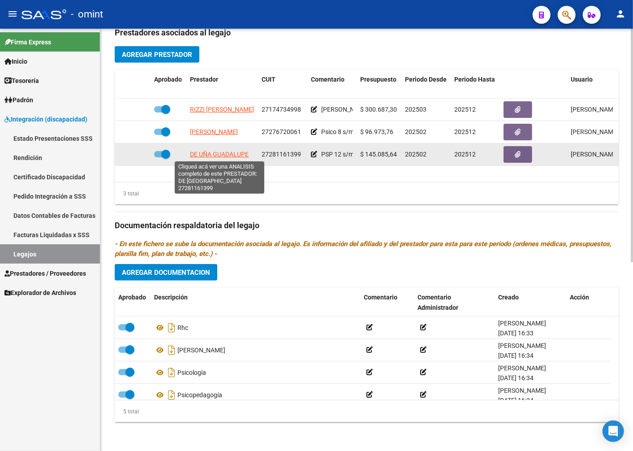
click at [195, 153] on span "DE UÑA GUADALUPE" at bounding box center [219, 154] width 59 height 7
type textarea "27281161399"
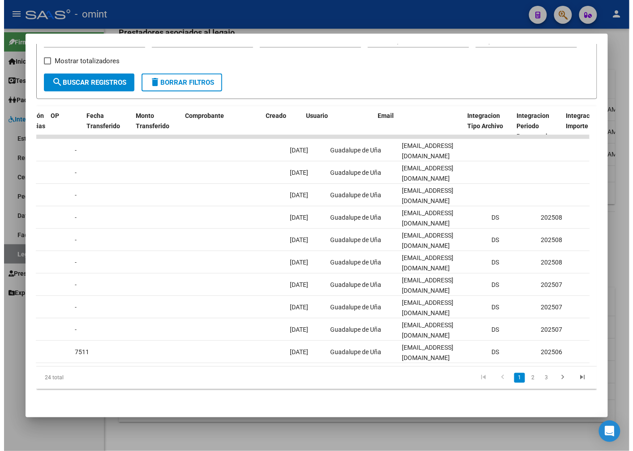
scroll to position [0, 799]
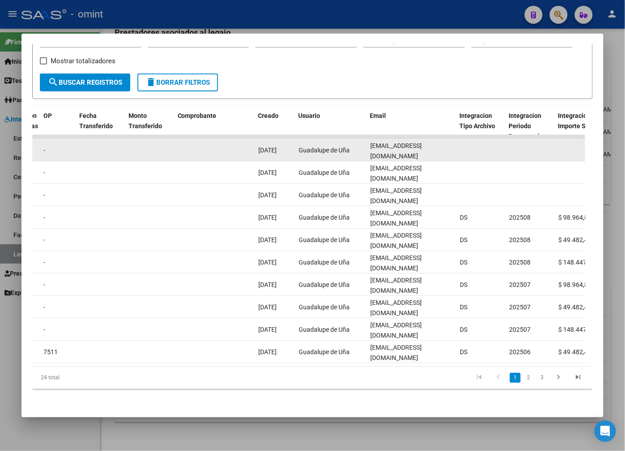
drag, startPoint x: 456, startPoint y: 142, endPoint x: 368, endPoint y: 144, distance: 87.4
click at [368, 144] on datatable-body-cell "guadalupedeuna@gmail.com" at bounding box center [412, 150] width 90 height 22
drag, startPoint x: 368, startPoint y: 144, endPoint x: 398, endPoint y: 139, distance: 30.0
copy span "guadalupedeuna@gmail.com"
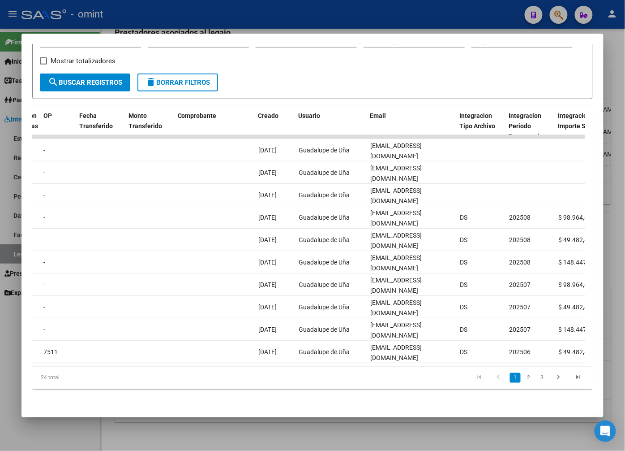
click at [279, 15] on div at bounding box center [312, 225] width 625 height 451
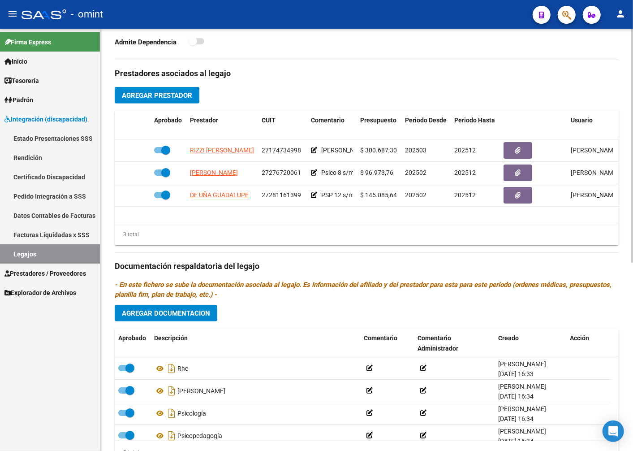
scroll to position [340, 0]
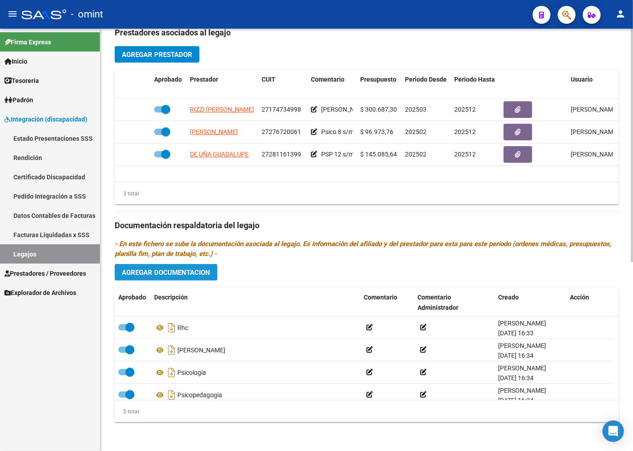
click at [153, 271] on span "Agregar Documentacion" at bounding box center [166, 272] width 88 height 8
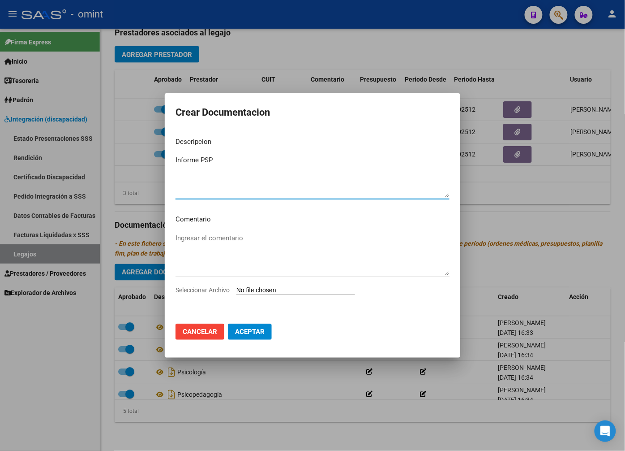
type textarea "Informe PSP"
click at [263, 290] on input "Seleccionar Archivo" at bounding box center [296, 290] width 119 height 9
type input "C:\fakepath\INFORME-Funes Lucas Emanuel-PSP.pdf"
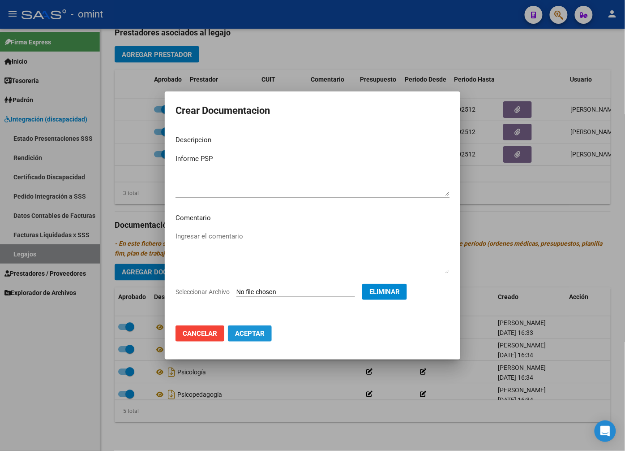
click at [250, 337] on span "Aceptar" at bounding box center [250, 333] width 30 height 8
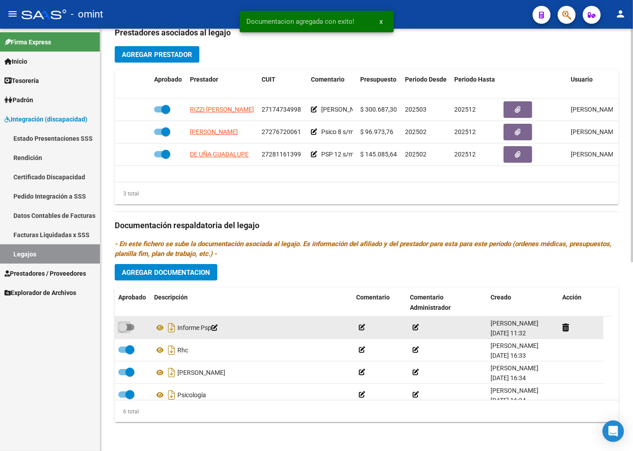
click at [121, 323] on span at bounding box center [122, 327] width 9 height 9
click at [122, 330] on input "checkbox" at bounding box center [122, 330] width 0 height 0
checkbox input "true"
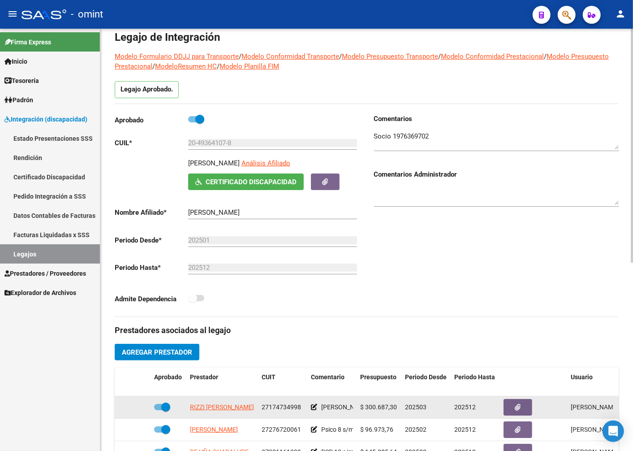
scroll to position [0, 0]
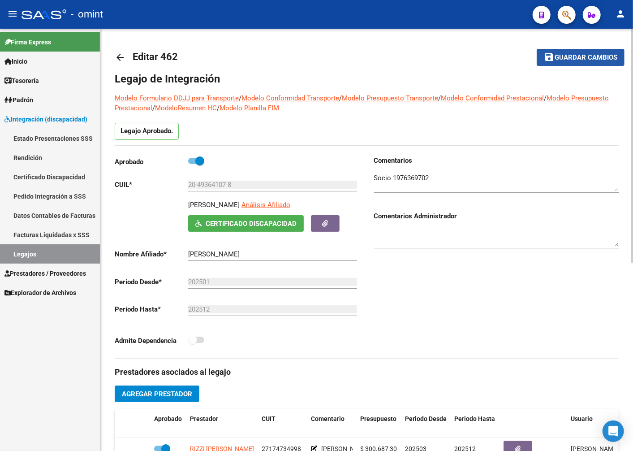
click at [563, 57] on span "Guardar cambios" at bounding box center [586, 58] width 63 height 8
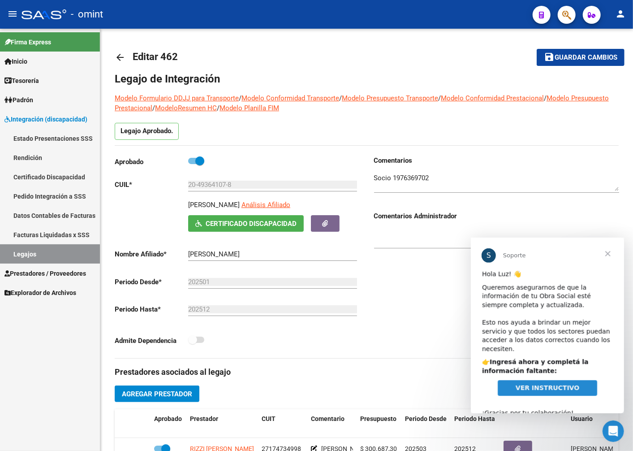
click at [607, 250] on span "Cerrar" at bounding box center [607, 253] width 32 height 32
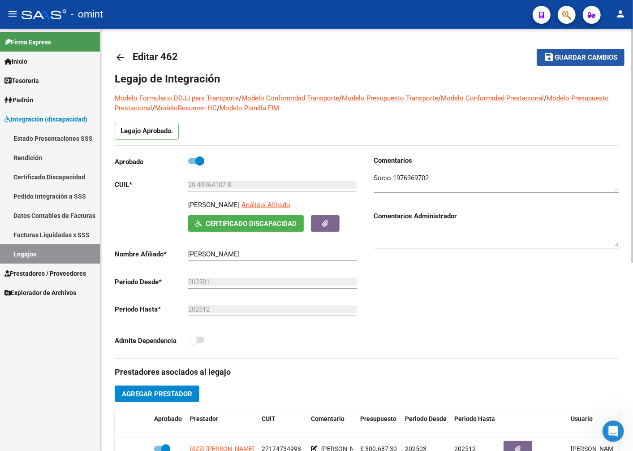
click at [613, 59] on span "Guardar cambios" at bounding box center [586, 58] width 63 height 8
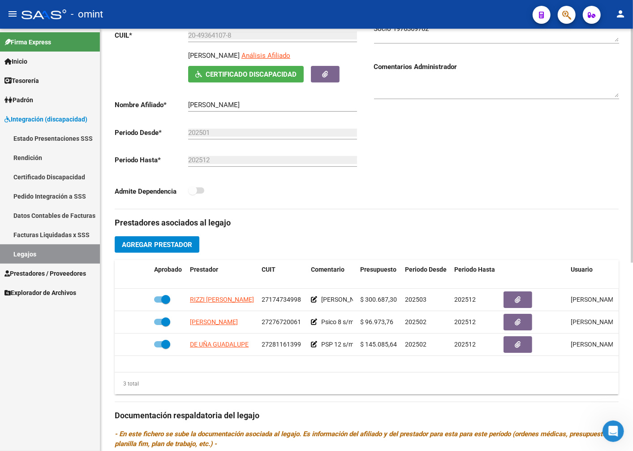
scroll to position [340, 0]
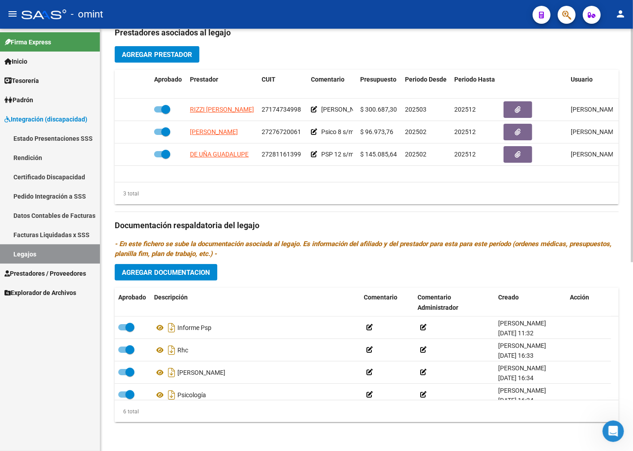
click at [164, 272] on span "Agregar Documentacion" at bounding box center [166, 272] width 88 height 8
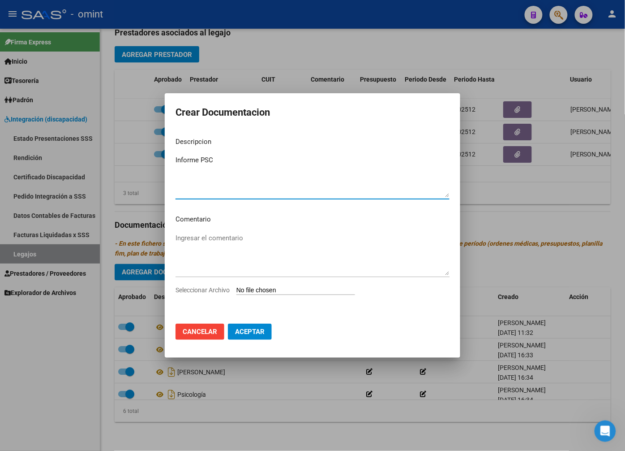
type textarea "Informe PSC"
click at [260, 287] on input "Seleccionar Archivo" at bounding box center [296, 290] width 119 height 9
type input "C:\fakepath\INFORME-Funes Lucas Emanuel-PSC.rg5b7l5.partial"
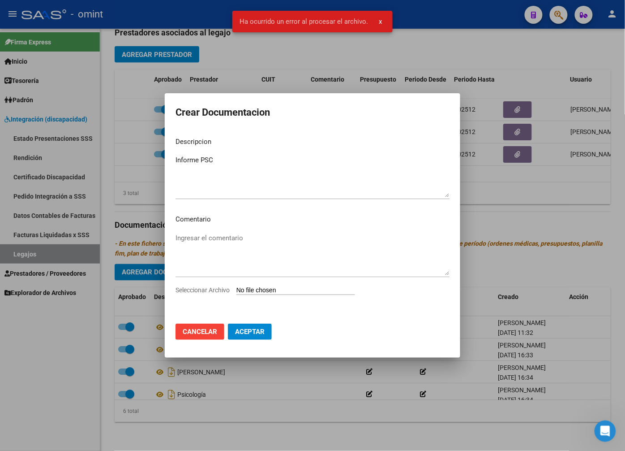
click at [265, 289] on input "Seleccionar Archivo" at bounding box center [296, 290] width 119 height 9
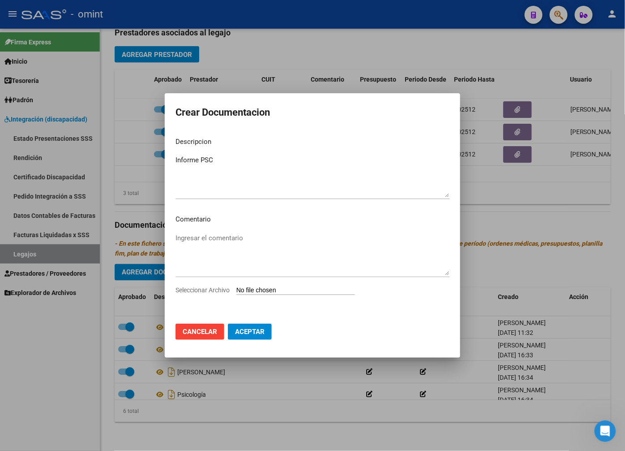
type input "C:\fakepath\INFORME-Funes Lucas Emanuel-PSC.rg5b7l5.partial"
click at [235, 55] on div at bounding box center [312, 225] width 625 height 451
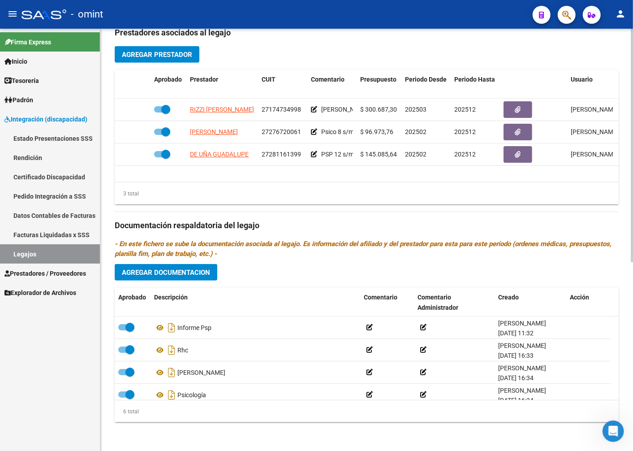
click at [159, 276] on span "Agregar Documentacion" at bounding box center [166, 272] width 88 height 8
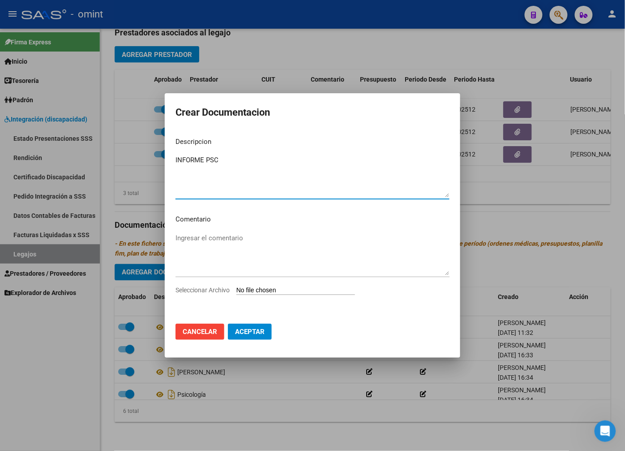
type textarea "INFORME PSC"
click at [254, 289] on input "Seleccionar Archivo" at bounding box center [296, 290] width 119 height 9
type input "C:\fakepath\INFORME-Funes Lucas Emanuel-PSC2.pdf"
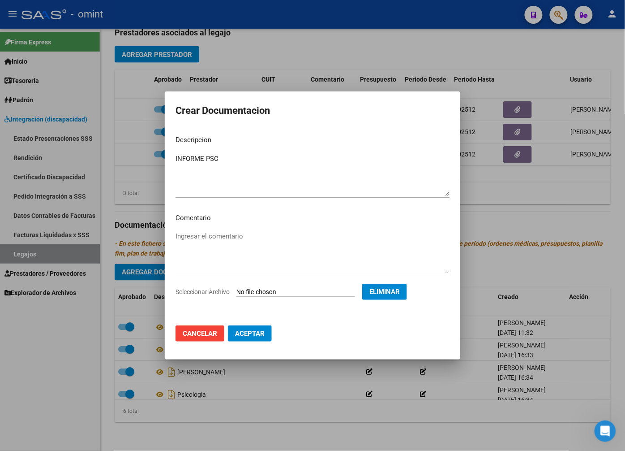
click at [248, 333] on span "Aceptar" at bounding box center [250, 333] width 30 height 8
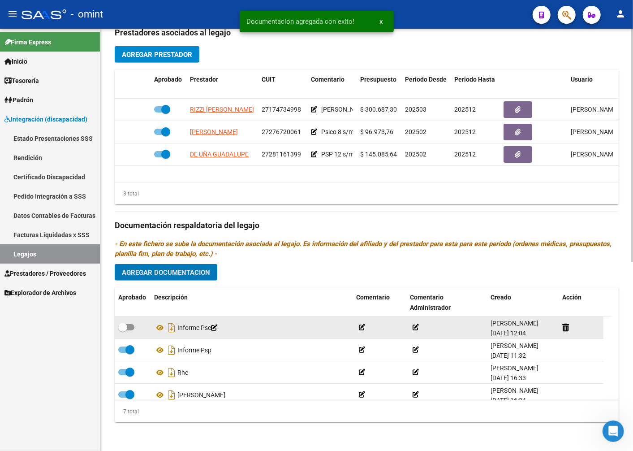
click at [128, 323] on label at bounding box center [126, 327] width 16 height 11
click at [123, 330] on input "checkbox" at bounding box center [122, 330] width 0 height 0
checkbox input "true"
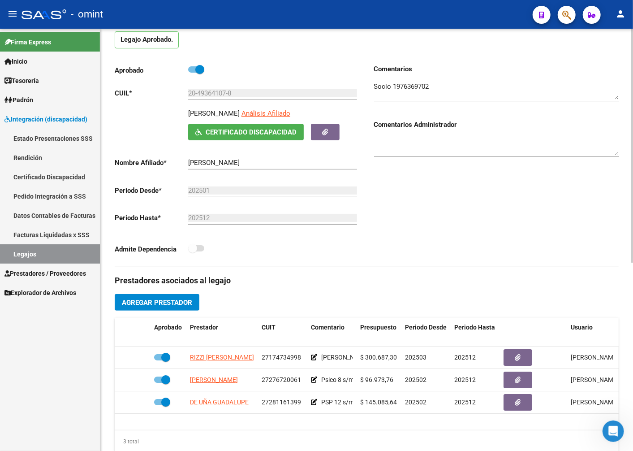
scroll to position [0, 0]
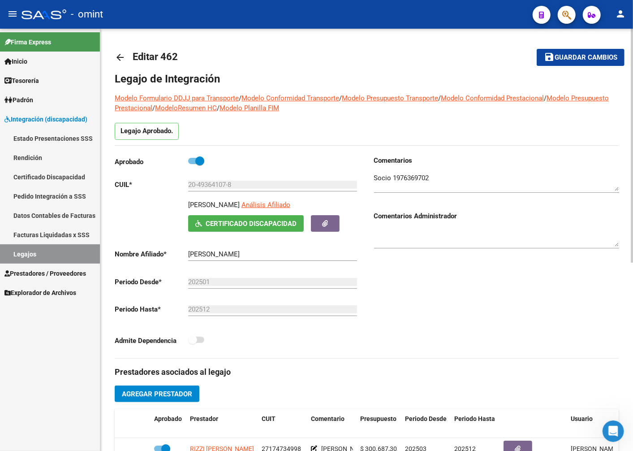
click at [578, 57] on span "Guardar cambios" at bounding box center [586, 58] width 63 height 8
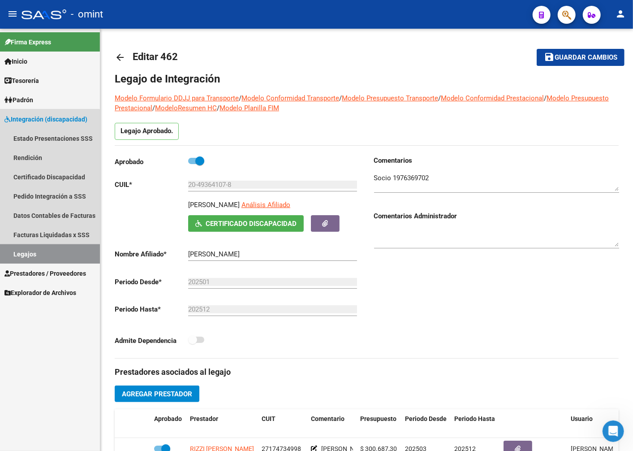
click at [39, 250] on link "Legajos" at bounding box center [50, 253] width 100 height 19
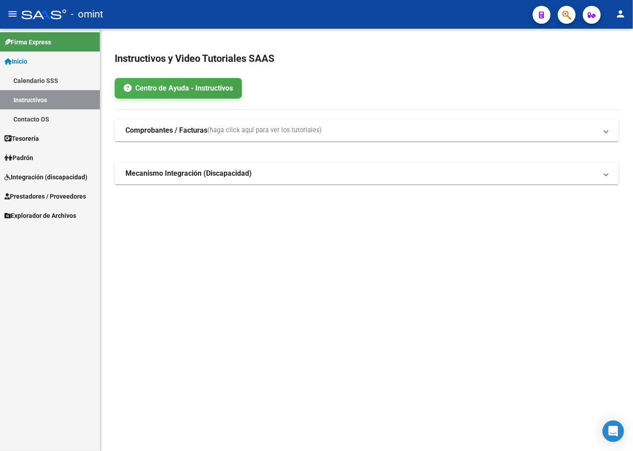
click at [47, 177] on span "Integración (discapacidad)" at bounding box center [45, 177] width 83 height 10
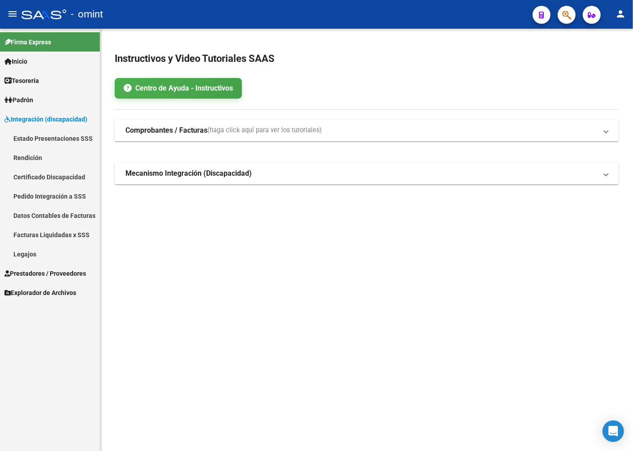
click at [47, 177] on link "Certificado Discapacidad" at bounding box center [50, 176] width 100 height 19
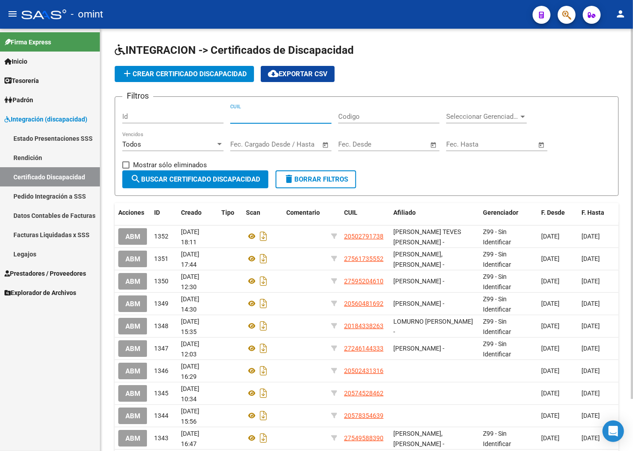
paste input "20-52233615-8"
type input "20-52233615-8"
click at [193, 181] on span "search Buscar Certificado Discapacidad" at bounding box center [195, 179] width 130 height 8
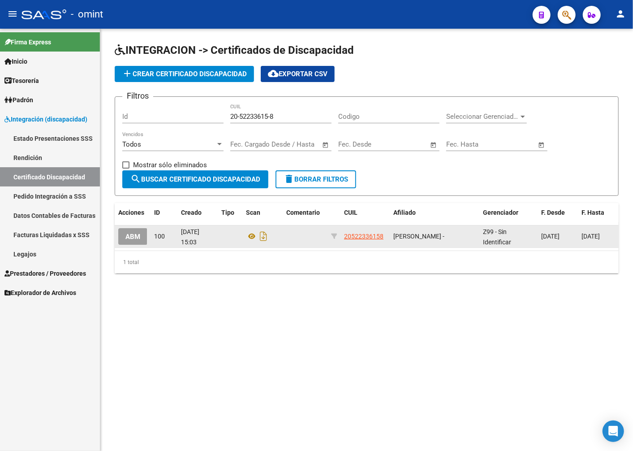
click at [133, 239] on span "ABM" at bounding box center [132, 237] width 15 height 8
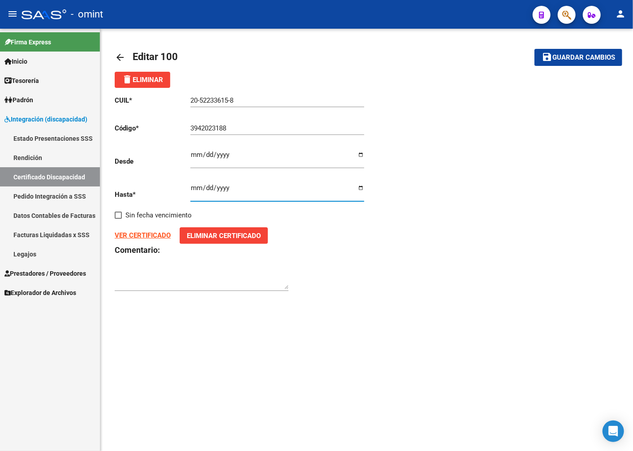
click at [231, 190] on input "2025-10-14" at bounding box center [277, 191] width 174 height 14
click at [214, 184] on div "2025-10-14 Ingresar fec. Hasta" at bounding box center [277, 189] width 174 height 25
click at [225, 186] on input "2025-10-14" at bounding box center [277, 191] width 174 height 14
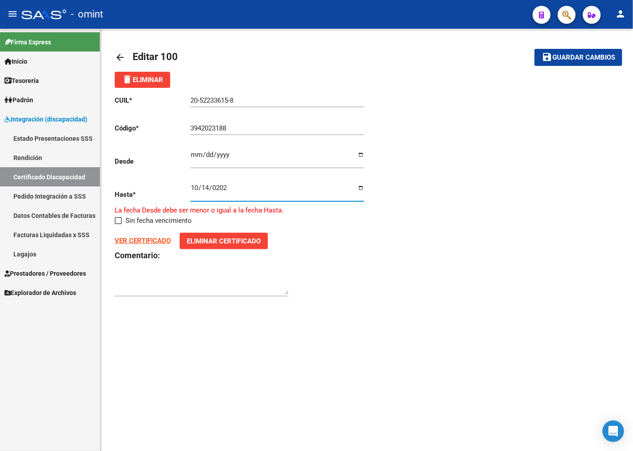
type input "2026-10-14"
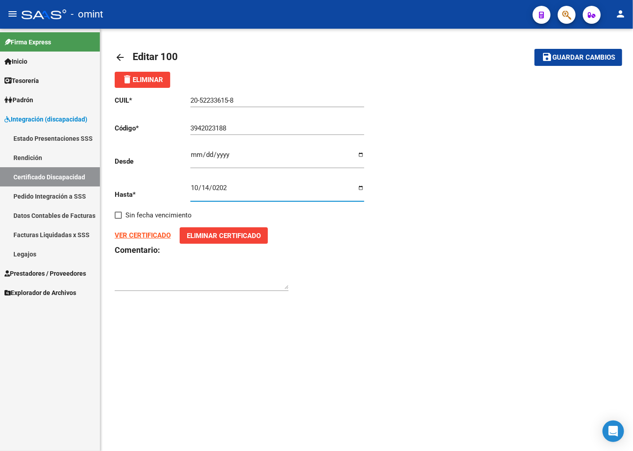
click at [581, 56] on span "Guardar cambios" at bounding box center [583, 58] width 63 height 8
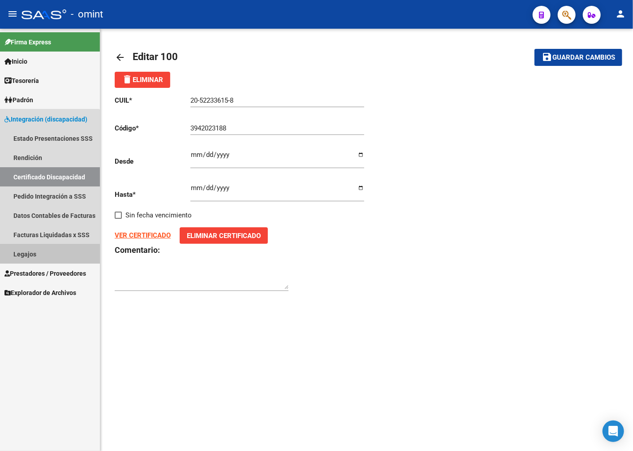
click at [29, 258] on link "Legajos" at bounding box center [50, 253] width 100 height 19
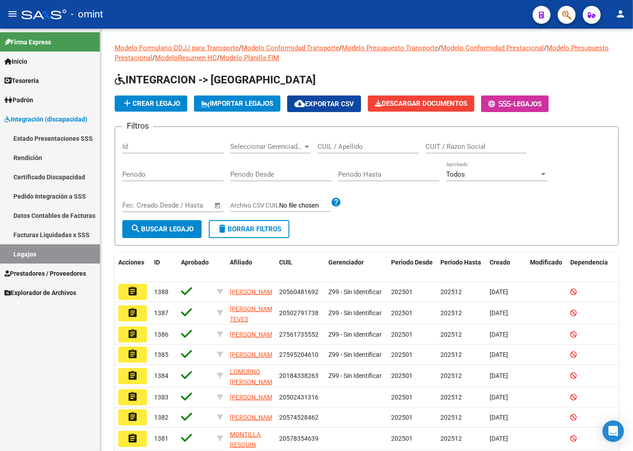
click at [351, 145] on input "CUIL / Apellido" at bounding box center [368, 146] width 101 height 8
type input "FONTI"
click at [171, 224] on button "search Buscar Legajo" at bounding box center [161, 229] width 79 height 18
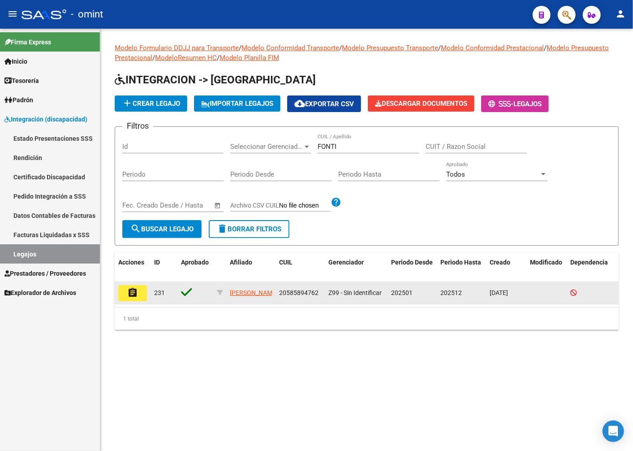
click at [127, 289] on mat-icon "assignment" at bounding box center [132, 292] width 11 height 11
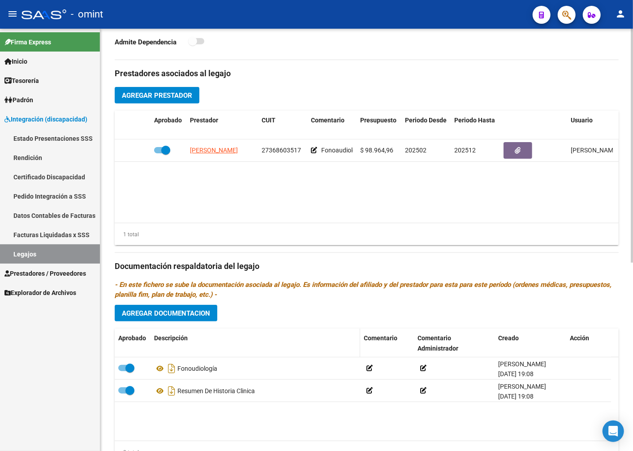
scroll to position [340, 0]
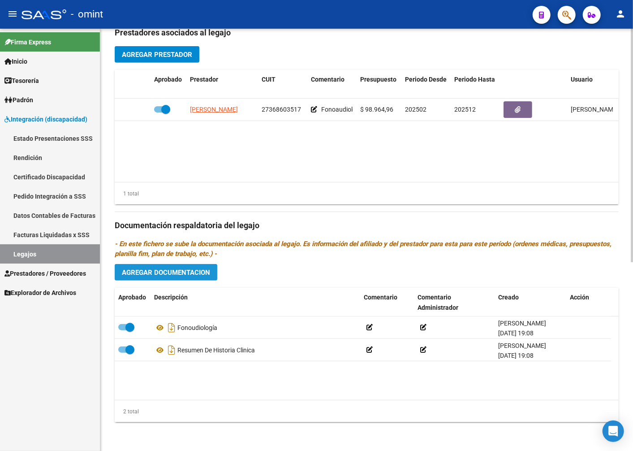
click at [179, 277] on button "Agregar Documentacion" at bounding box center [166, 272] width 103 height 17
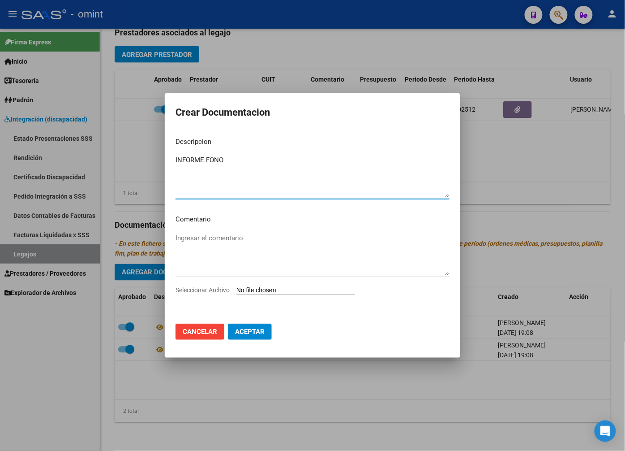
type textarea "INFORME FONO"
click at [263, 289] on input "Seleccionar Archivo" at bounding box center [296, 290] width 119 height 9
type input "C:\fakepath\INFORME-Fonti -FONO.pdf"
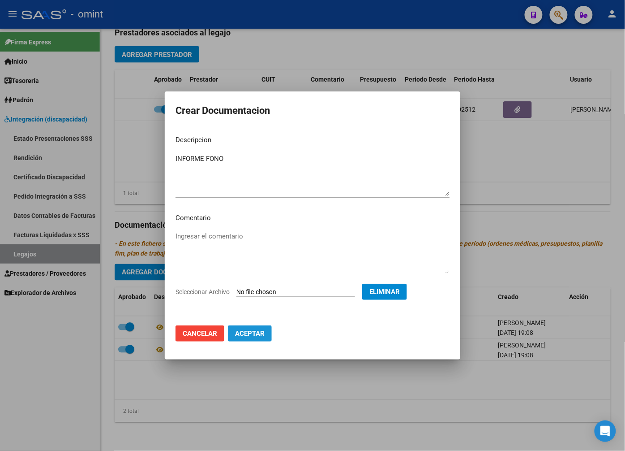
click at [252, 335] on span "Aceptar" at bounding box center [250, 333] width 30 height 8
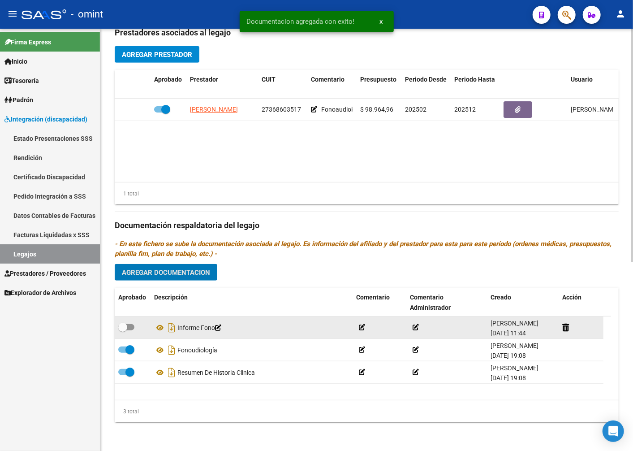
click at [123, 324] on span at bounding box center [122, 327] width 9 height 9
click at [123, 330] on input "checkbox" at bounding box center [122, 330] width 0 height 0
checkbox input "true"
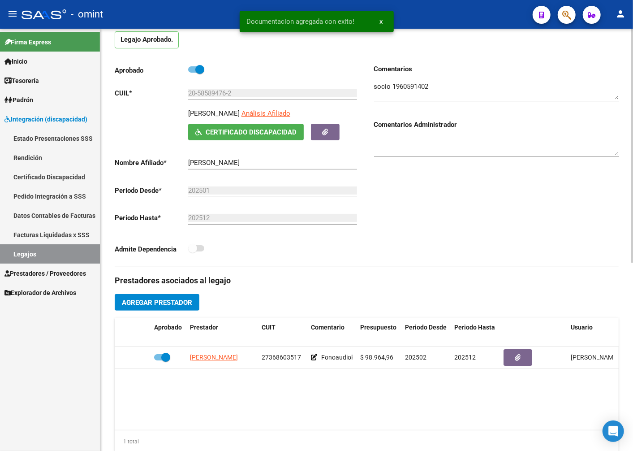
scroll to position [0, 0]
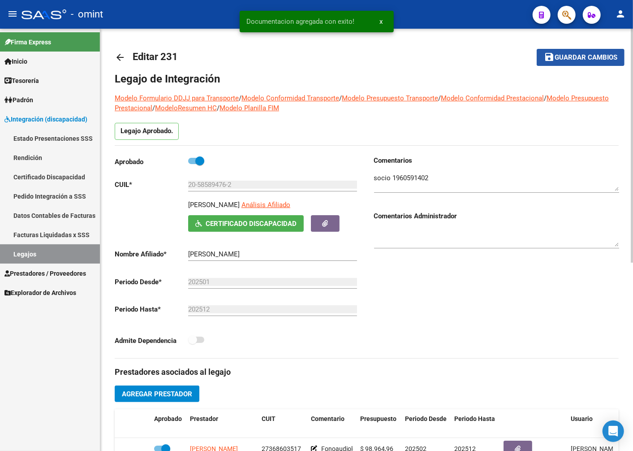
click at [577, 59] on span "Guardar cambios" at bounding box center [586, 58] width 63 height 8
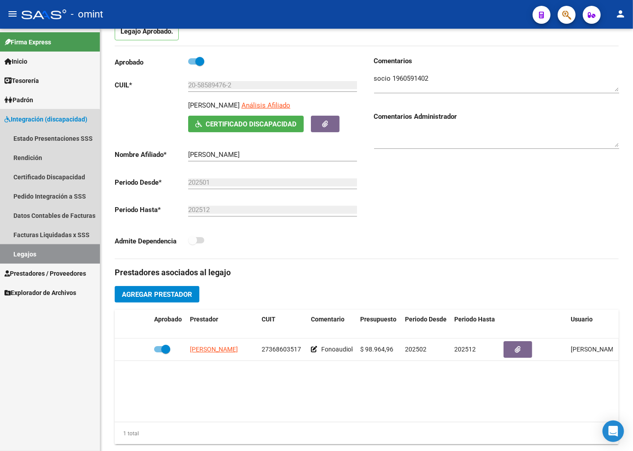
click at [45, 254] on link "Legajos" at bounding box center [50, 253] width 100 height 19
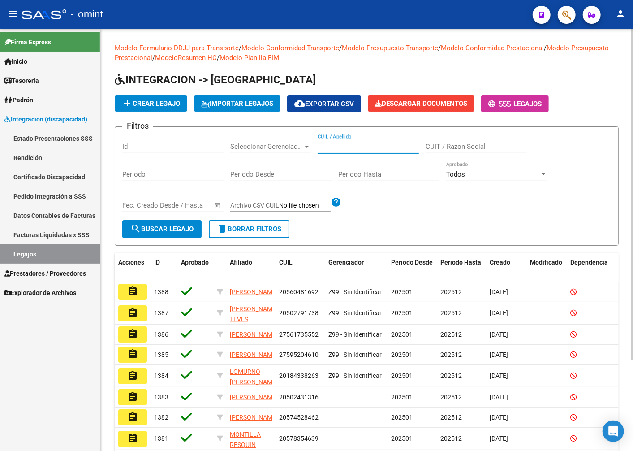
click at [358, 150] on input "CUIL / Apellido" at bounding box center [368, 146] width 101 height 8
type input "GOMEZ MERCADO"
click at [153, 230] on span "search Buscar Legajo" at bounding box center [161, 229] width 63 height 8
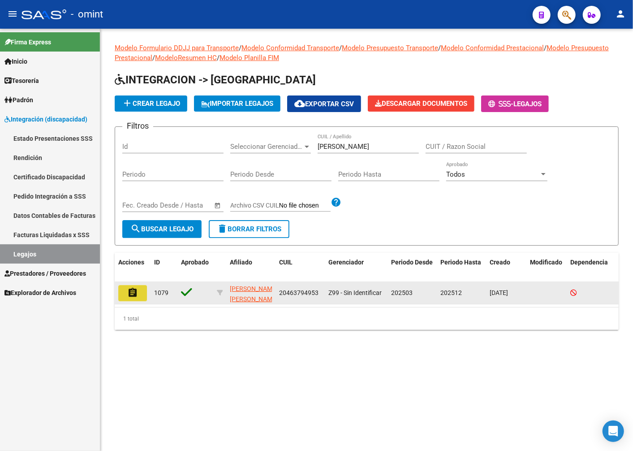
click at [133, 292] on mat-icon "assignment" at bounding box center [132, 292] width 11 height 11
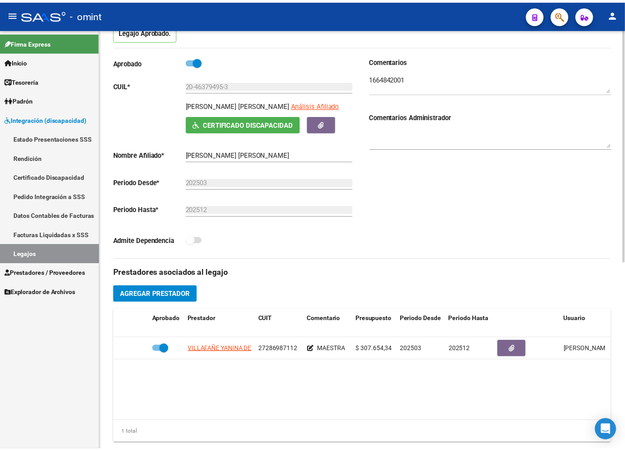
scroll to position [149, 0]
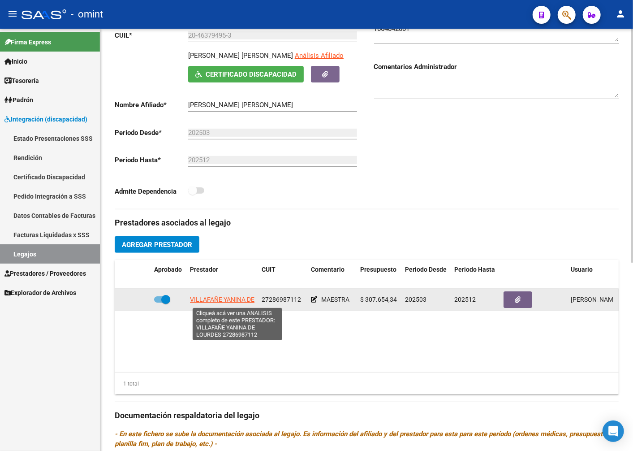
click at [222, 303] on span "VILLAFAÑE YANINA DE LOURDES" at bounding box center [236, 299] width 93 height 7
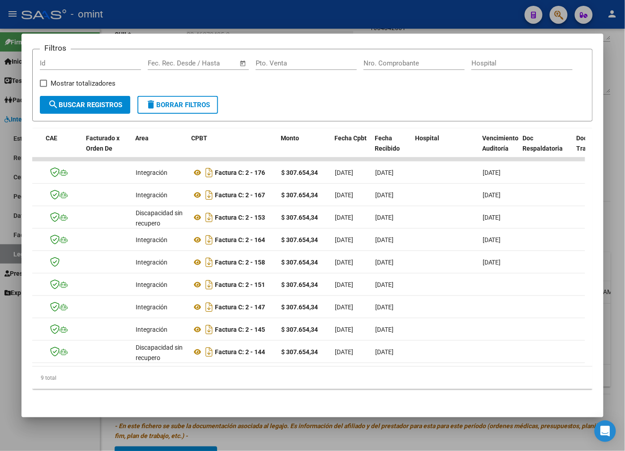
scroll to position [0, 0]
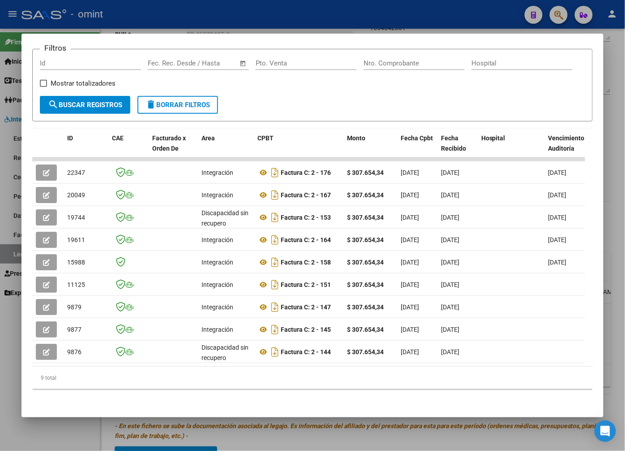
drag, startPoint x: 207, startPoint y: 190, endPoint x: 31, endPoint y: 194, distance: 175.2
click at [31, 194] on mat-dialog-content "Análisis Prestador - CUIT: 27286987112 cloud_download Exportar CSV ABM ARCA Imp…" at bounding box center [313, 225] width 582 height 362
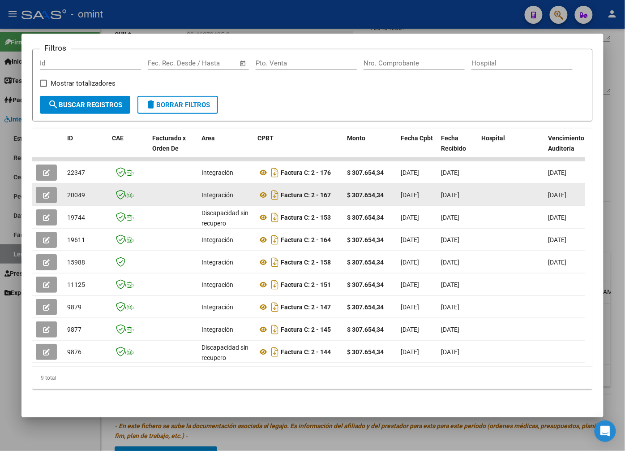
click at [144, 191] on div at bounding box center [128, 195] width 33 height 10
click at [43, 193] on button "button" at bounding box center [46, 195] width 21 height 16
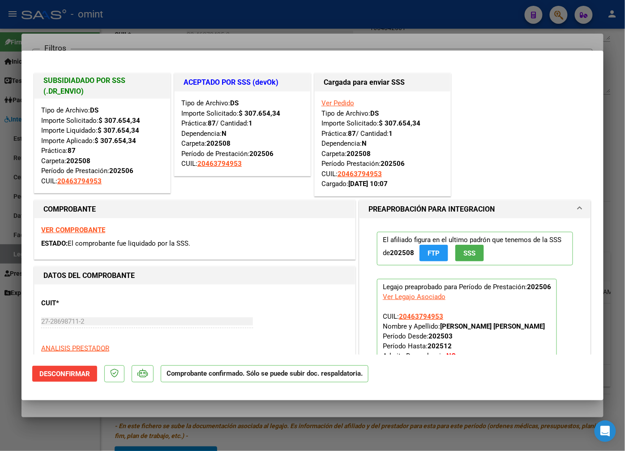
click at [111, 34] on div at bounding box center [312, 225] width 625 height 451
type input "$ 0,00"
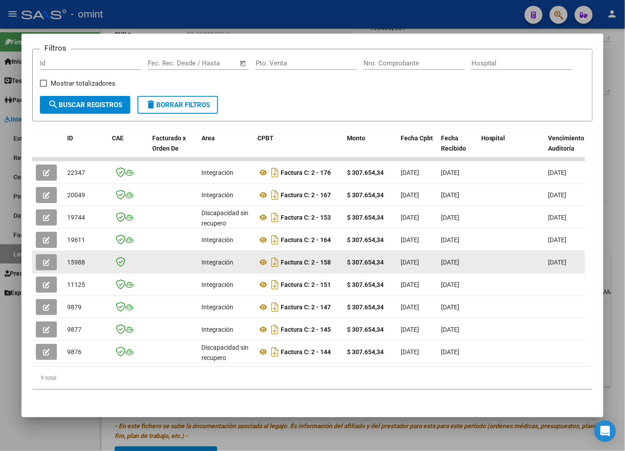
scroll to position [0, 0]
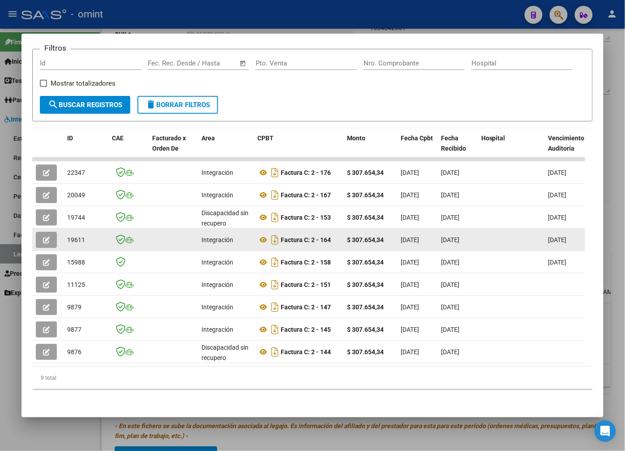
drag, startPoint x: 214, startPoint y: 234, endPoint x: 48, endPoint y: 234, distance: 165.8
drag, startPoint x: 48, startPoint y: 234, endPoint x: 50, endPoint y: 227, distance: 7.9
click at [50, 232] on button "button" at bounding box center [46, 240] width 21 height 16
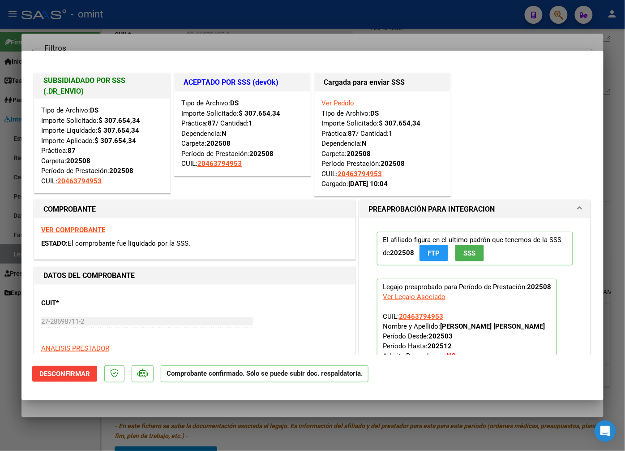
click at [131, 33] on div at bounding box center [312, 225] width 625 height 451
type input "$ 0,00"
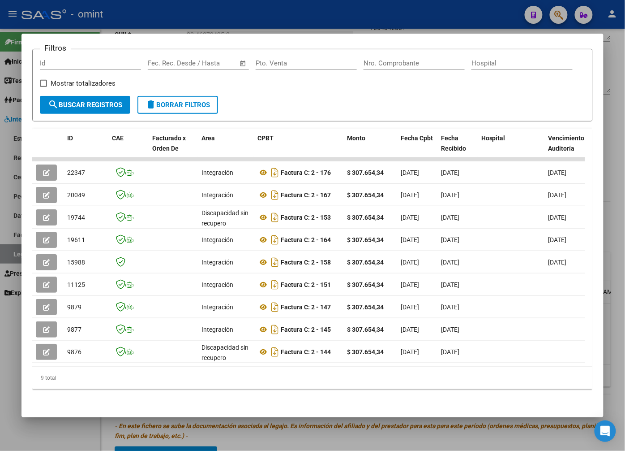
click at [149, 10] on div at bounding box center [312, 225] width 625 height 451
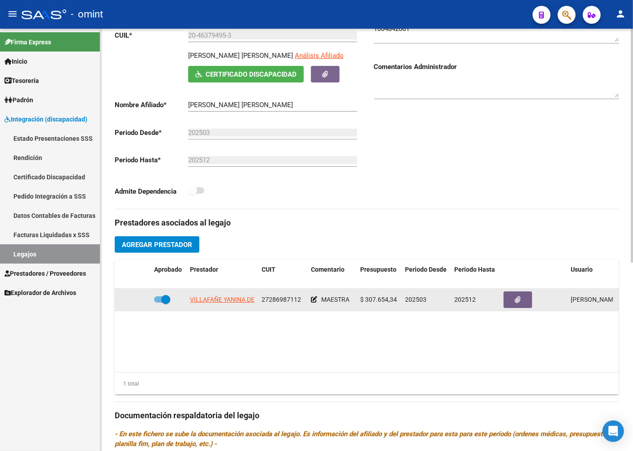
click at [283, 297] on span "27286987112" at bounding box center [281, 299] width 39 height 7
copy span "27286987112"
click at [232, 300] on span "VILLAFAÑE YANINA DE LOURDES" at bounding box center [236, 299] width 93 height 7
copy span "27286987112"
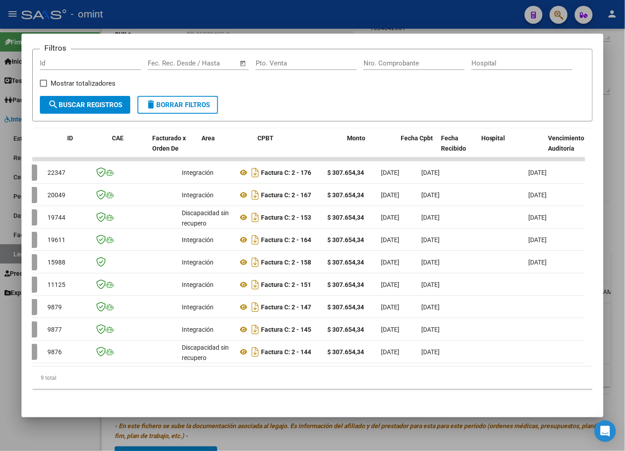
scroll to position [0, 0]
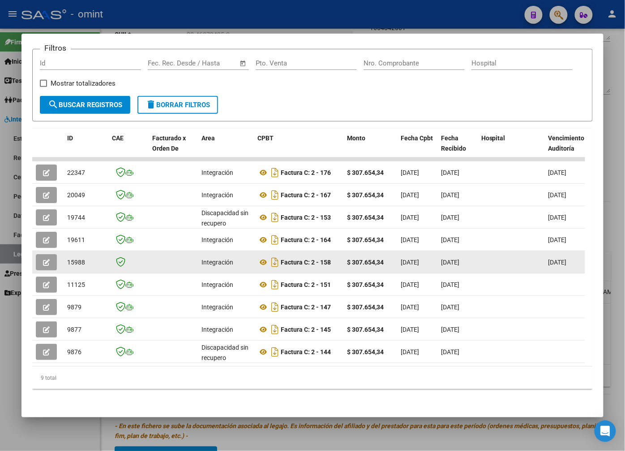
click at [48, 259] on icon "button" at bounding box center [46, 262] width 7 height 7
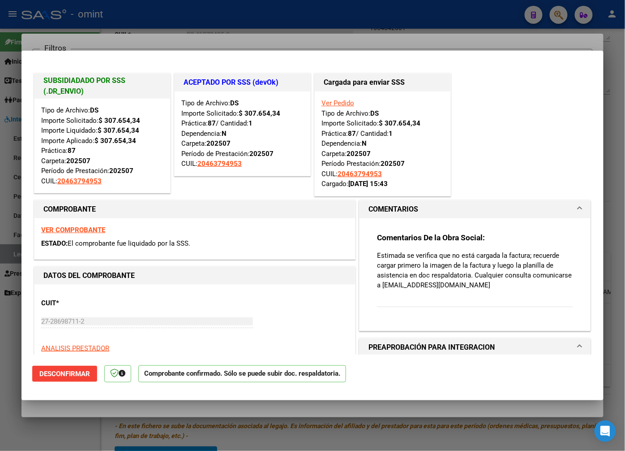
click at [126, 37] on div at bounding box center [312, 225] width 625 height 451
type input "$ 0,00"
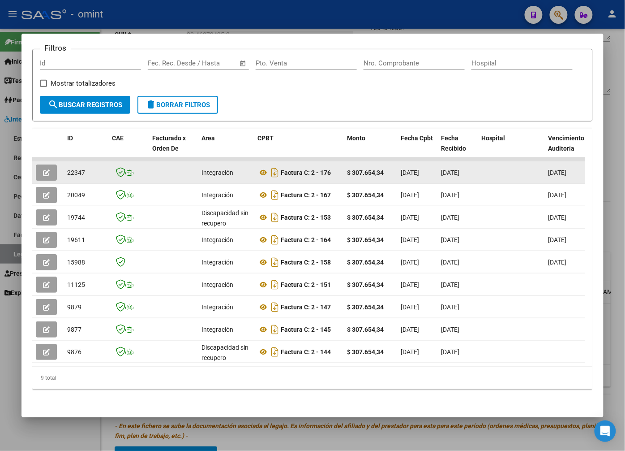
click at [44, 168] on span "button" at bounding box center [46, 172] width 7 height 8
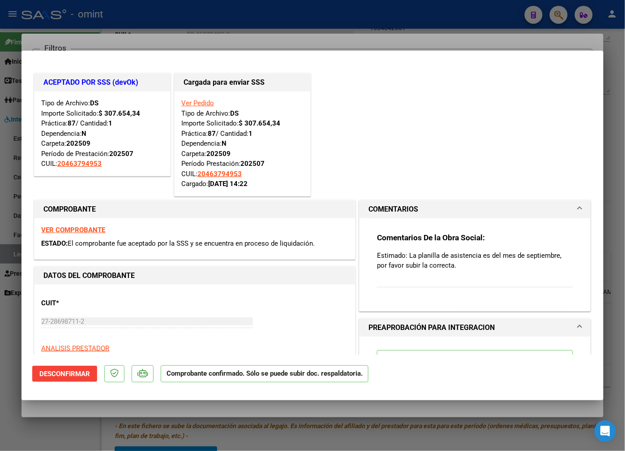
click at [122, 28] on div at bounding box center [312, 225] width 625 height 451
type input "$ 0,00"
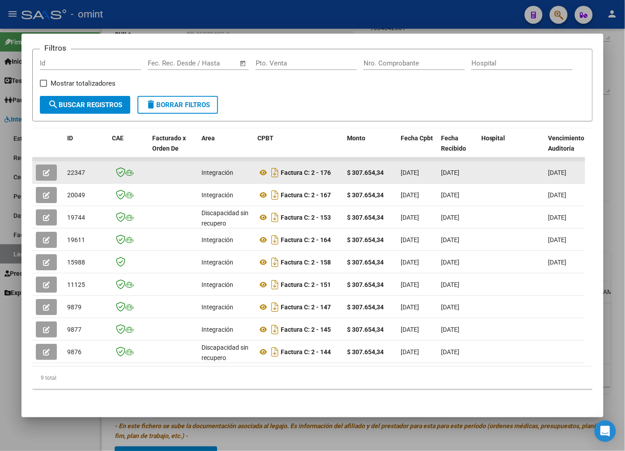
click at [45, 169] on icon "button" at bounding box center [46, 172] width 7 height 7
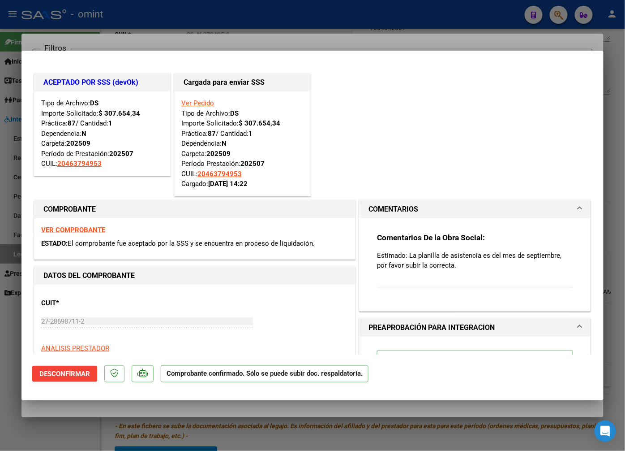
click at [85, 231] on strong "VER COMPROBANTE" at bounding box center [73, 230] width 64 height 8
click at [151, 32] on div at bounding box center [312, 225] width 625 height 451
type input "$ 0,00"
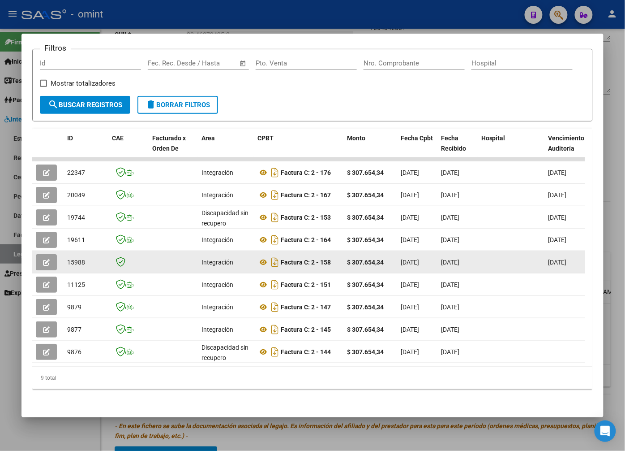
click at [47, 259] on icon "button" at bounding box center [46, 262] width 7 height 7
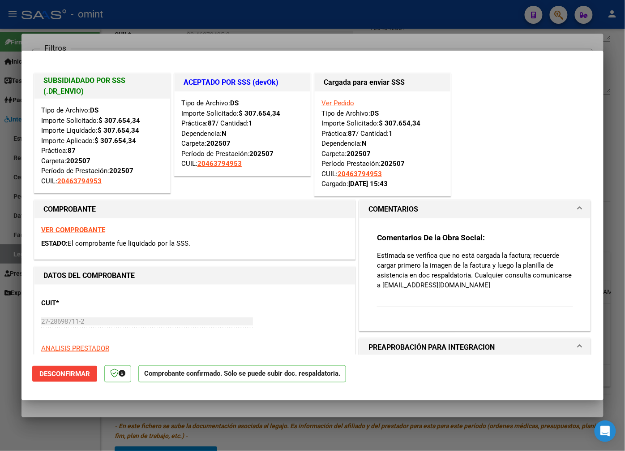
click at [86, 230] on strong "VER COMPROBANTE" at bounding box center [73, 230] width 64 height 8
click at [225, 34] on div at bounding box center [312, 225] width 625 height 451
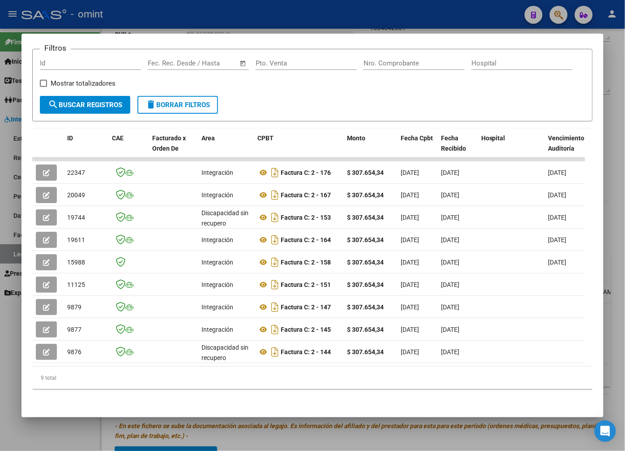
click at [218, 25] on div at bounding box center [312, 225] width 625 height 451
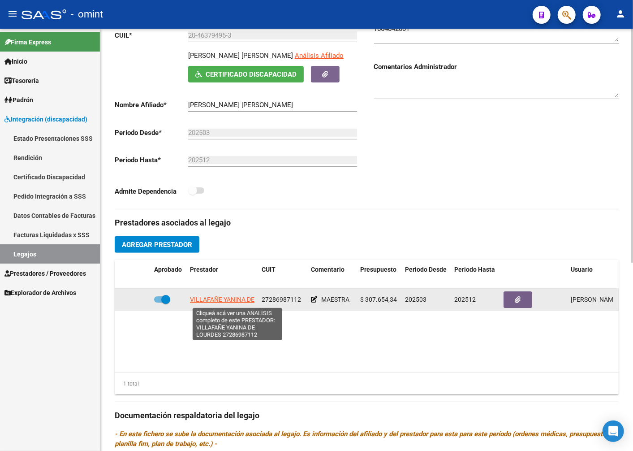
click at [238, 301] on span "VILLAFAÑE YANINA DE LOURDES" at bounding box center [236, 299] width 93 height 7
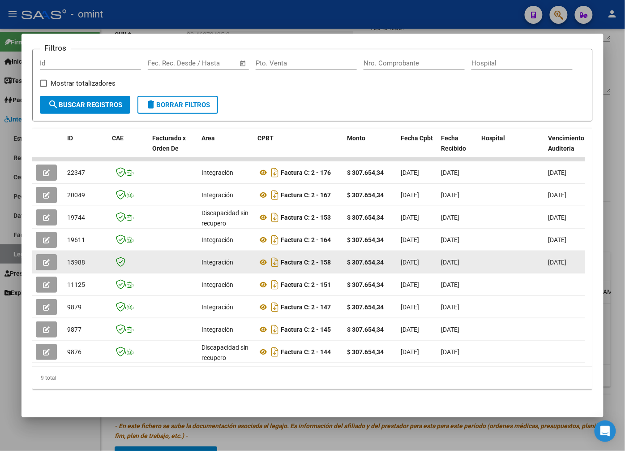
click at [45, 258] on span "button" at bounding box center [46, 262] width 7 height 8
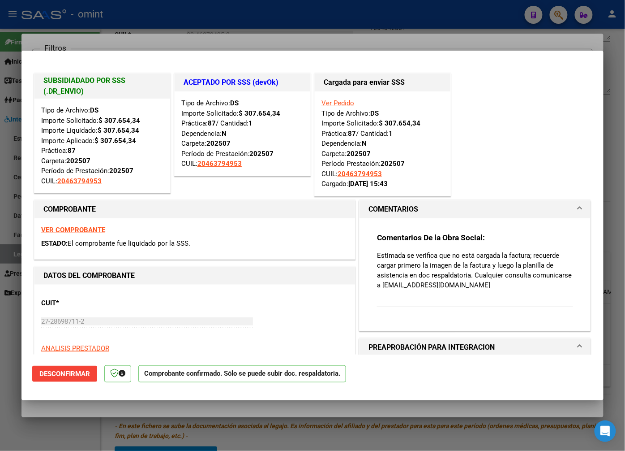
click at [152, 36] on div at bounding box center [312, 225] width 625 height 451
type input "$ 0,00"
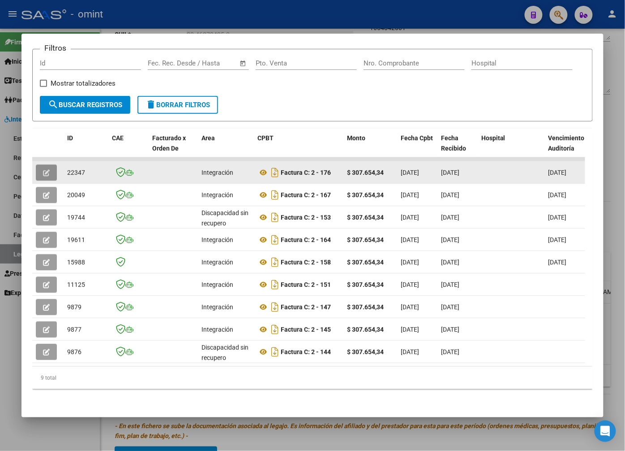
click at [49, 169] on icon "button" at bounding box center [46, 172] width 7 height 7
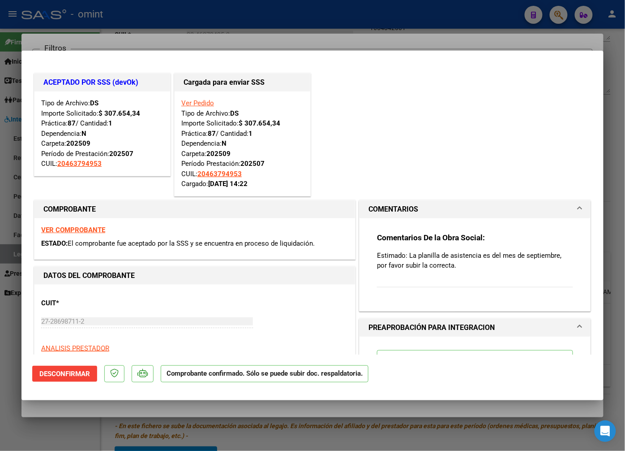
click at [86, 230] on strong "VER COMPROBANTE" at bounding box center [73, 230] width 64 height 8
click at [189, 36] on div at bounding box center [312, 225] width 625 height 451
type input "$ 0,00"
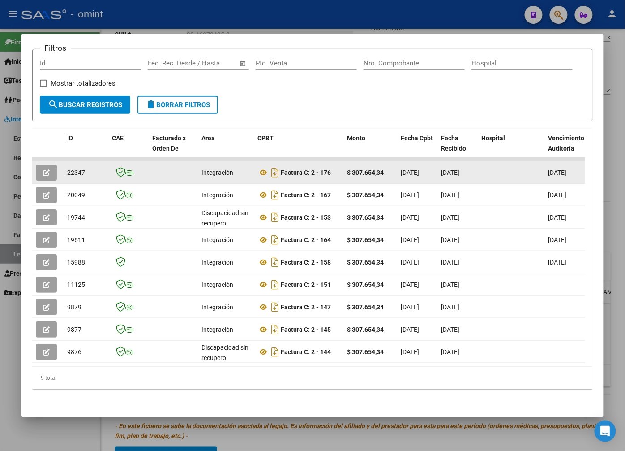
click at [47, 169] on icon "button" at bounding box center [46, 172] width 7 height 7
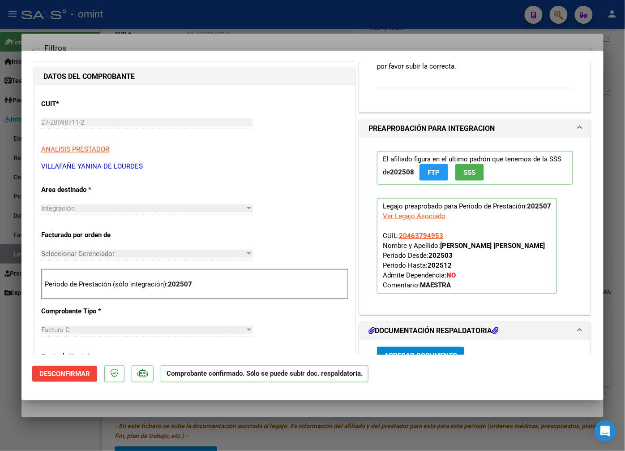
scroll to position [298, 0]
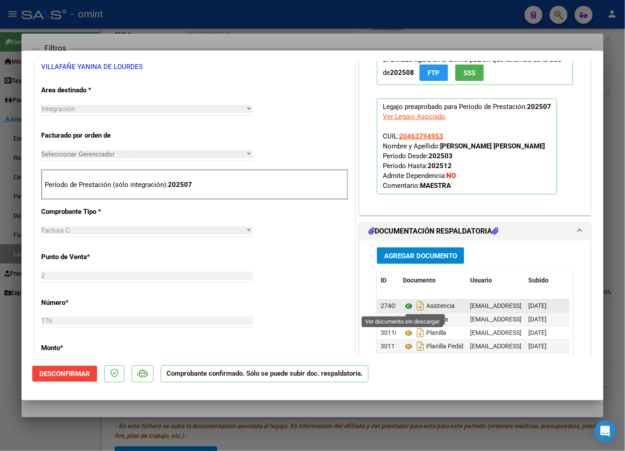
click at [406, 306] on icon at bounding box center [409, 306] width 12 height 11
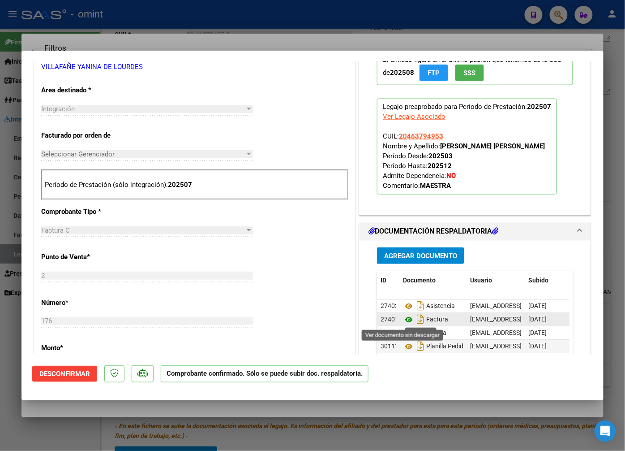
click at [405, 321] on icon at bounding box center [409, 319] width 12 height 11
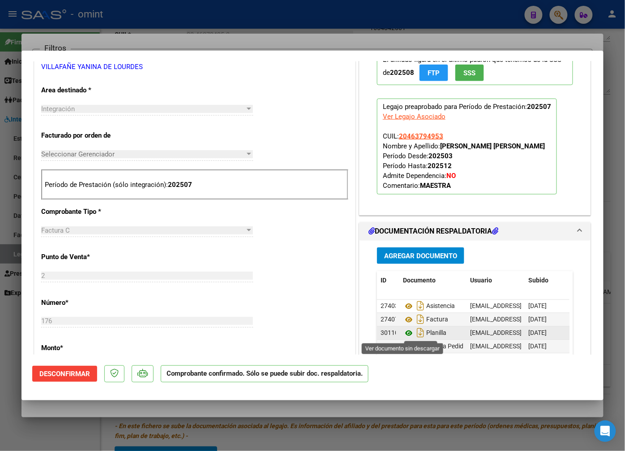
click at [405, 332] on icon at bounding box center [409, 333] width 12 height 11
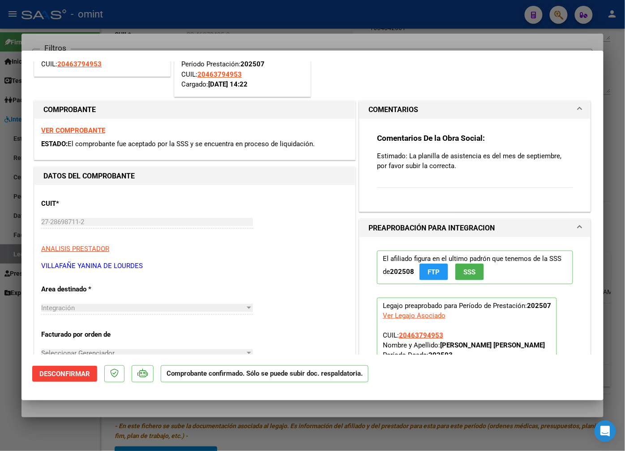
scroll to position [0, 0]
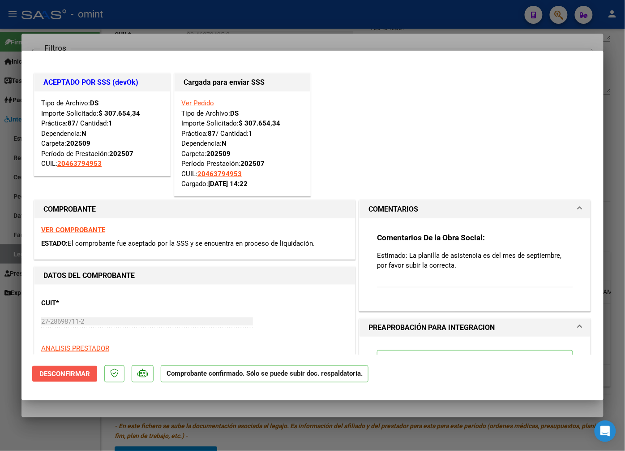
click at [69, 371] on span "Desconfirmar" at bounding box center [64, 374] width 51 height 8
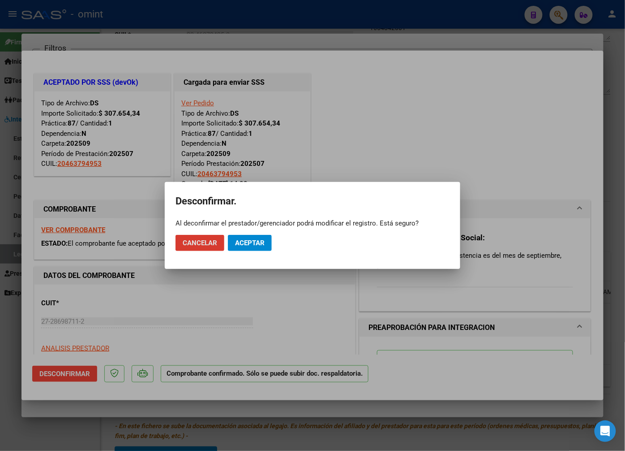
click at [205, 240] on span "Cancelar" at bounding box center [200, 243] width 34 height 8
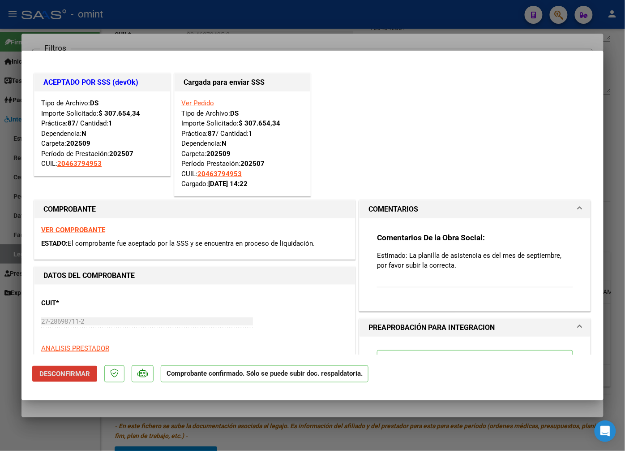
click at [88, 233] on strong "VER COMPROBANTE" at bounding box center [73, 230] width 64 height 8
click at [161, 28] on div at bounding box center [312, 225] width 625 height 451
type input "$ 0,00"
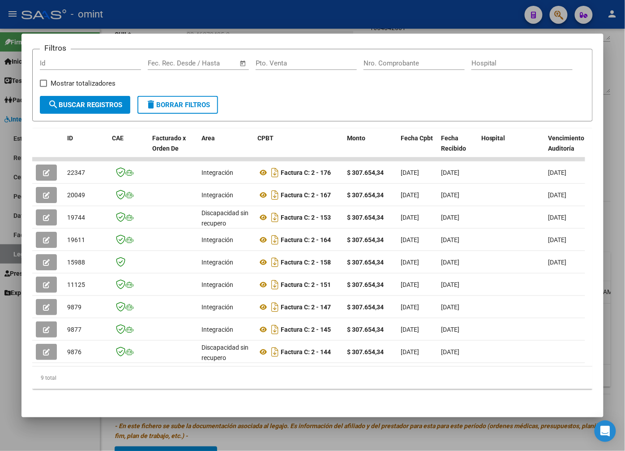
click at [247, 8] on div at bounding box center [312, 225] width 625 height 451
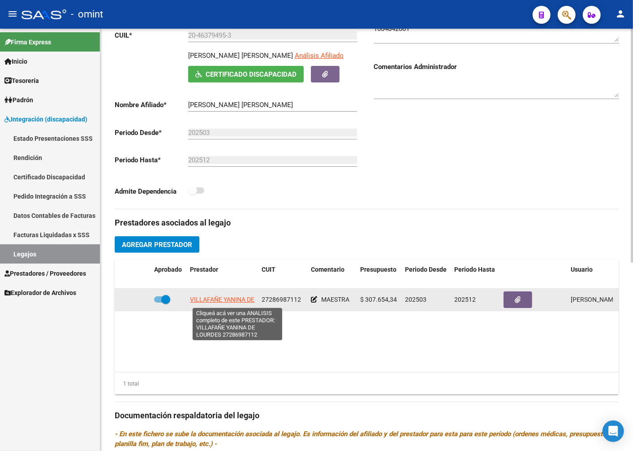
click at [238, 299] on span "VILLAFAÑE YANINA DE LOURDES" at bounding box center [236, 299] width 93 height 7
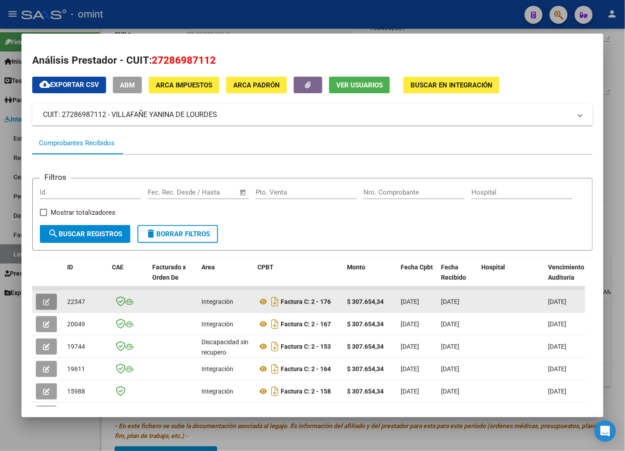
click at [47, 302] on span "button" at bounding box center [46, 301] width 7 height 8
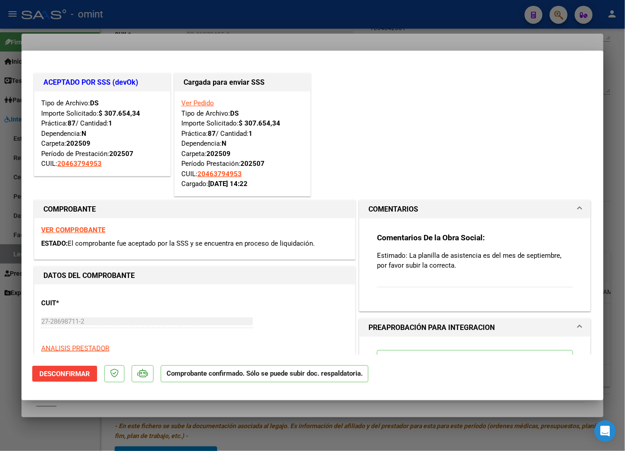
click at [90, 233] on strong "VER COMPROBANTE" at bounding box center [73, 230] width 64 height 8
click at [189, 39] on div at bounding box center [312, 225] width 625 height 451
type input "$ 0,00"
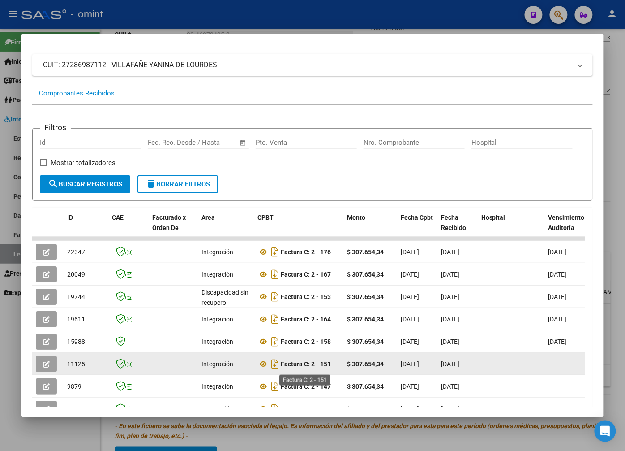
scroll to position [139, 0]
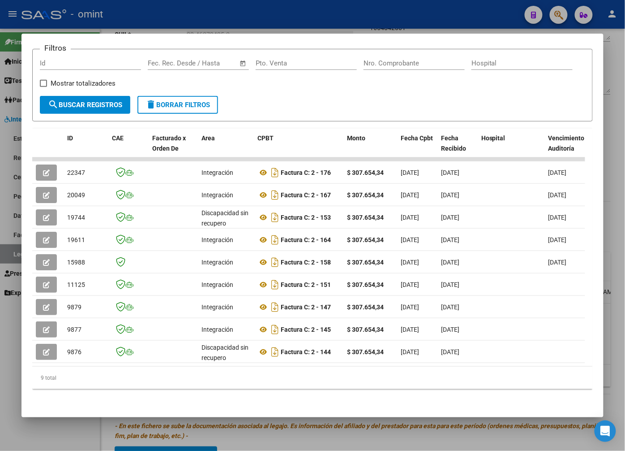
click at [193, 25] on div at bounding box center [312, 225] width 625 height 451
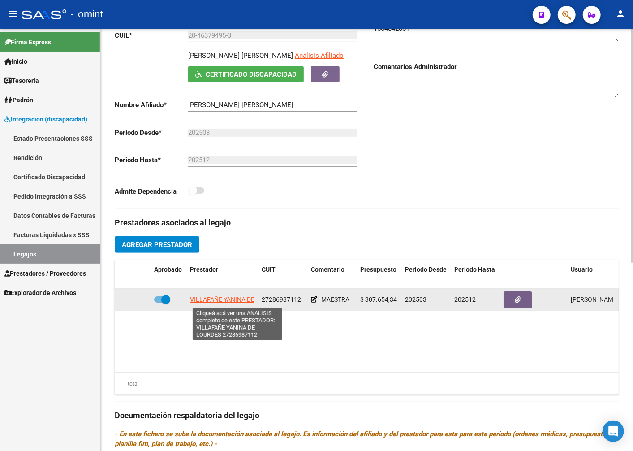
click at [218, 298] on span "VILLAFAÑE YANINA DE LOURDES" at bounding box center [236, 299] width 93 height 7
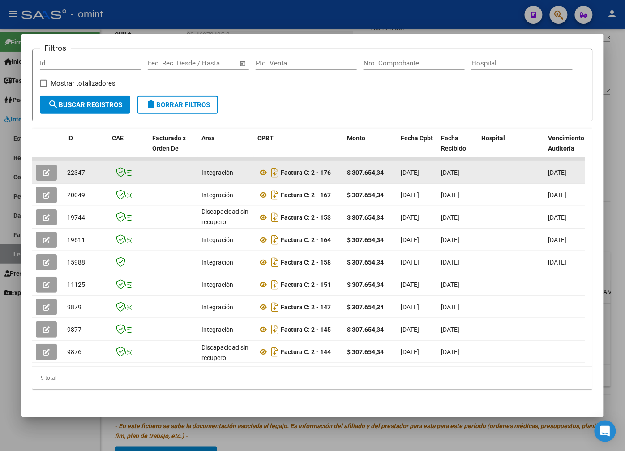
click at [41, 164] on button "button" at bounding box center [46, 172] width 21 height 16
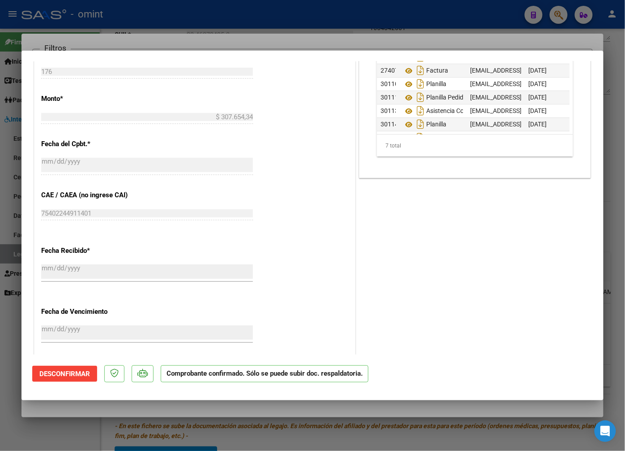
scroll to position [448, 0]
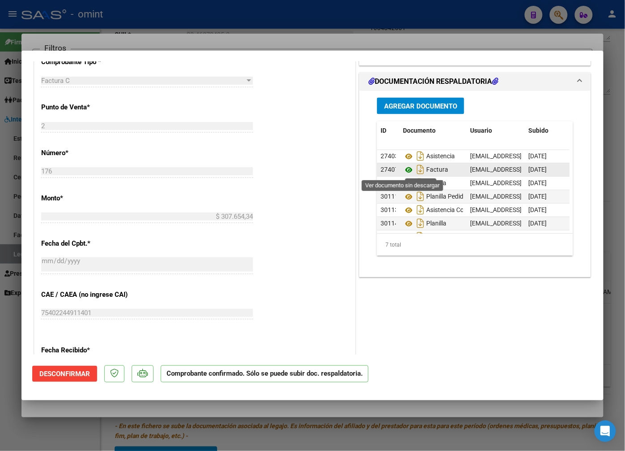
click at [407, 172] on icon at bounding box center [409, 170] width 12 height 11
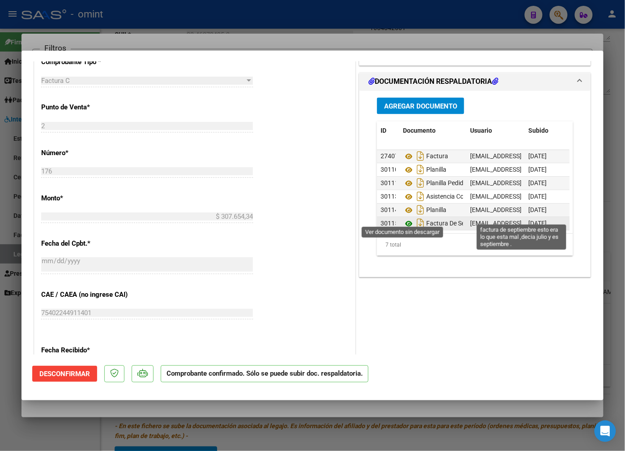
click at [406, 219] on icon at bounding box center [409, 224] width 12 height 11
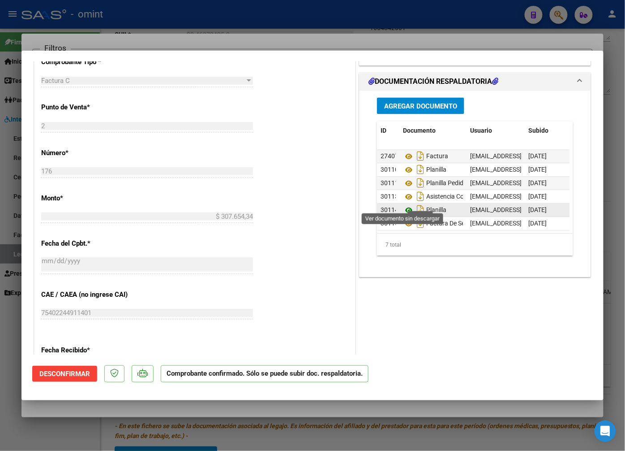
click at [405, 205] on icon at bounding box center [409, 210] width 12 height 11
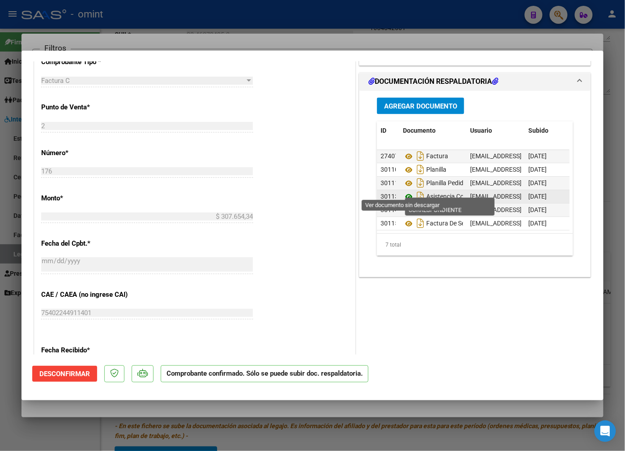
click at [406, 192] on icon at bounding box center [409, 197] width 12 height 11
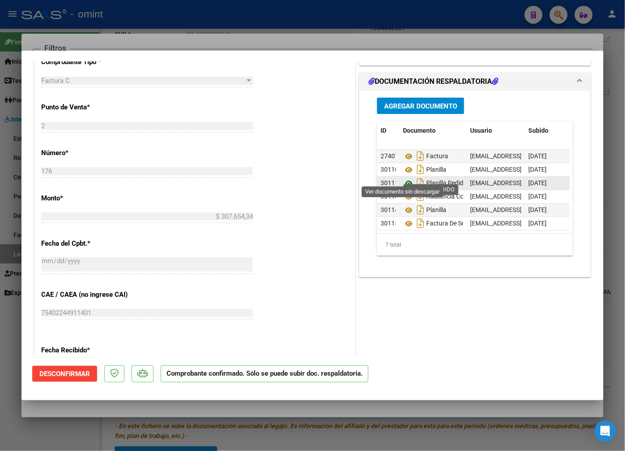
click at [403, 178] on icon at bounding box center [409, 183] width 12 height 11
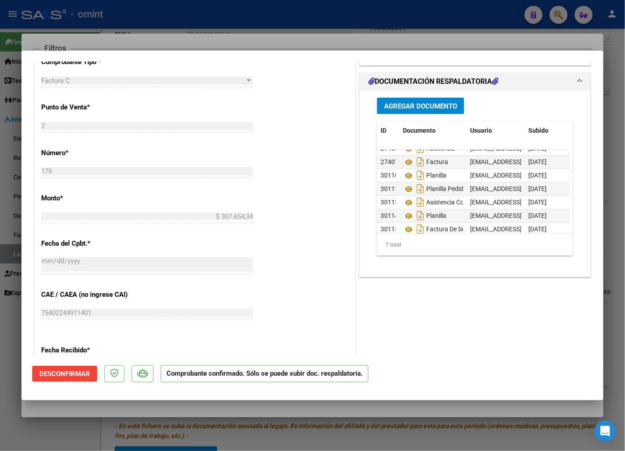
scroll to position [0, 0]
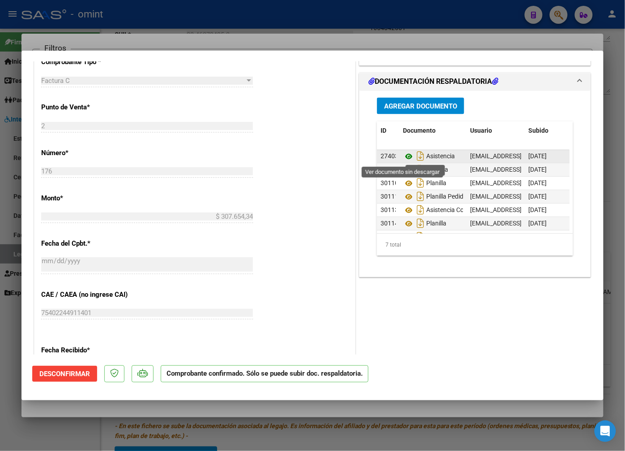
click at [403, 156] on icon at bounding box center [409, 156] width 12 height 11
click at [262, 28] on div at bounding box center [312, 225] width 625 height 451
type input "$ 0,00"
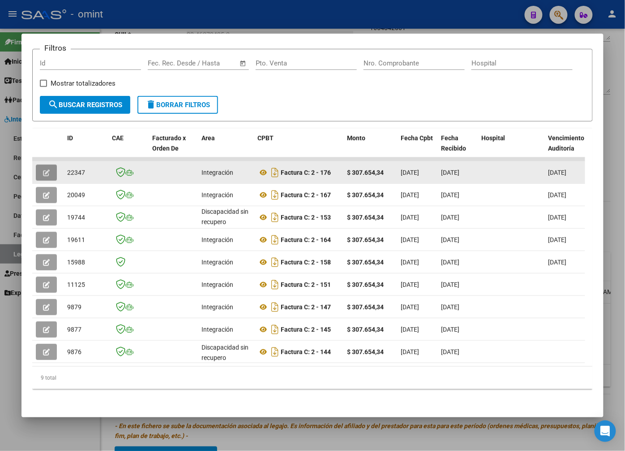
click at [46, 169] on icon "button" at bounding box center [46, 172] width 7 height 7
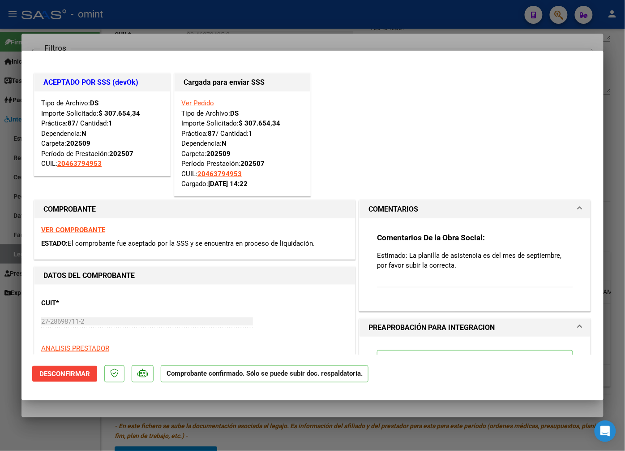
click at [449, 260] on p "Estimado: La planilla de asistencia es del mes de septiembre, por favor subir l…" at bounding box center [475, 260] width 196 height 20
drag, startPoint x: 457, startPoint y: 263, endPoint x: 394, endPoint y: 267, distance: 62.8
click at [394, 267] on p "Estimado: La planilla de asistencia es del mes de septiembre, por favor subir l…" at bounding box center [475, 260] width 196 height 20
drag, startPoint x: 394, startPoint y: 267, endPoint x: 381, endPoint y: 262, distance: 13.9
click at [381, 262] on p "Estimado: La planilla de asistencia es del mes de septiembre, por favor subir l…" at bounding box center [475, 260] width 196 height 20
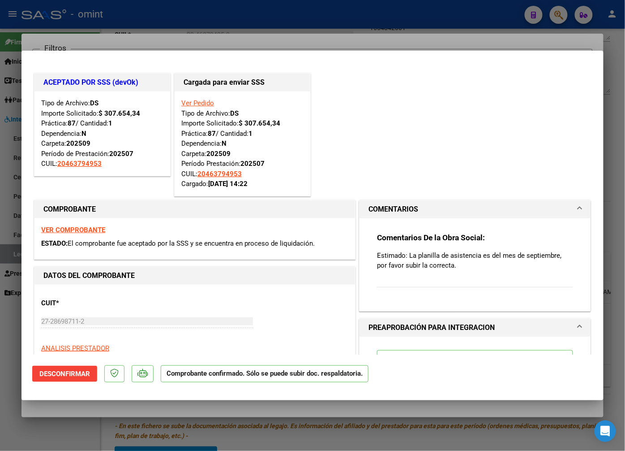
click at [122, 36] on div at bounding box center [312, 225] width 625 height 451
type input "$ 0,00"
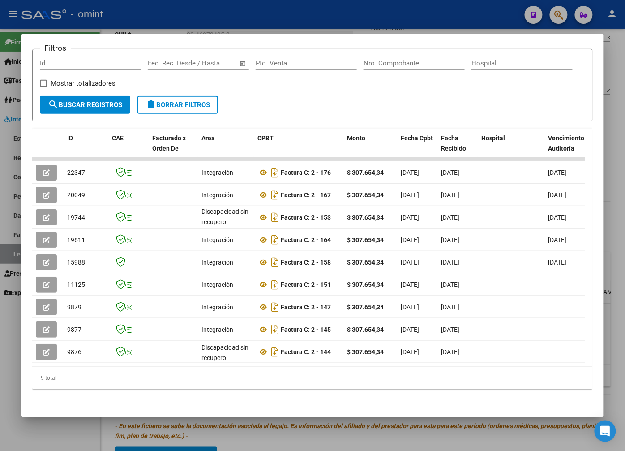
click at [369, 17] on div at bounding box center [312, 225] width 625 height 451
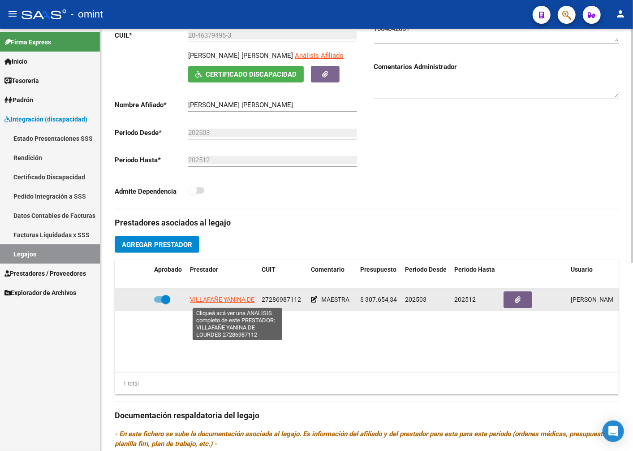
click at [219, 301] on span "VILLAFAÑE YANINA DE LOURDES" at bounding box center [236, 299] width 93 height 7
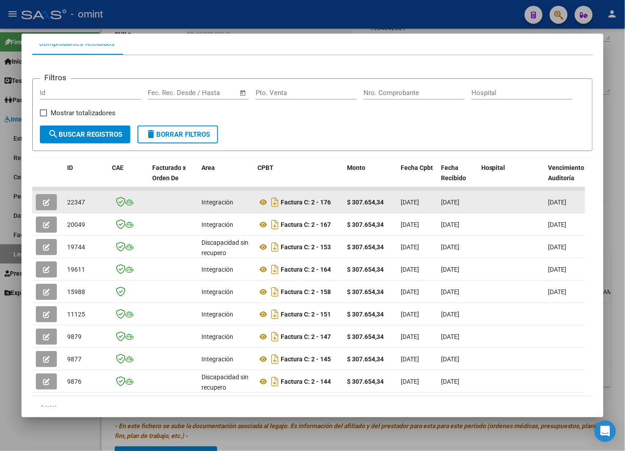
click at [47, 203] on icon "button" at bounding box center [46, 202] width 7 height 7
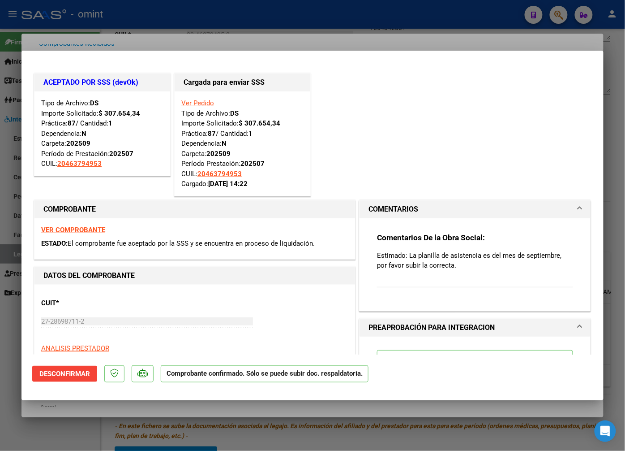
drag, startPoint x: 125, startPoint y: 37, endPoint x: 149, endPoint y: 41, distance: 24.2
click at [126, 36] on div at bounding box center [312, 225] width 625 height 451
type input "$ 0,00"
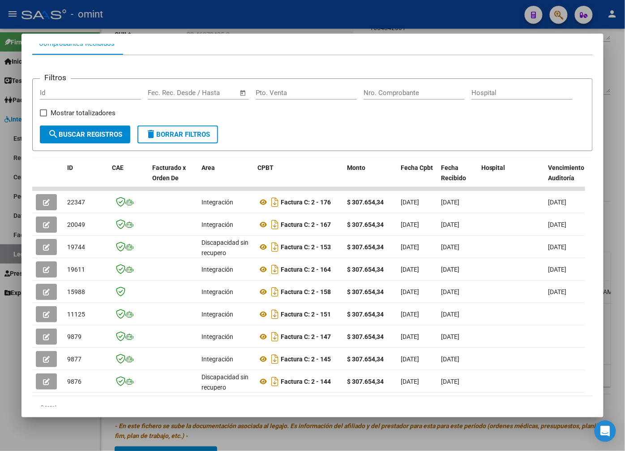
click at [120, 19] on div at bounding box center [312, 225] width 625 height 451
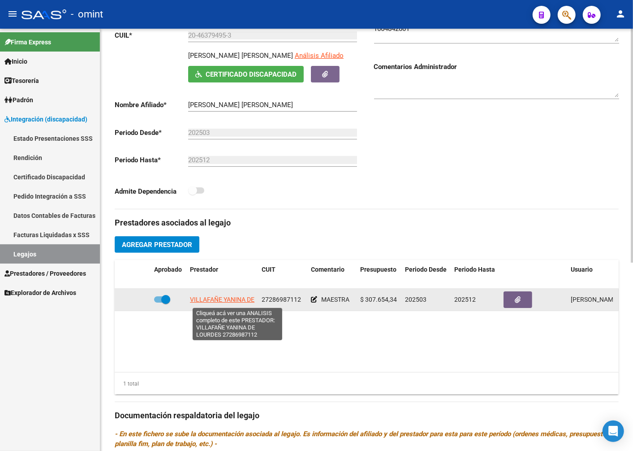
click at [224, 299] on span "VILLAFAÑE YANINA DE LOURDES" at bounding box center [236, 299] width 93 height 7
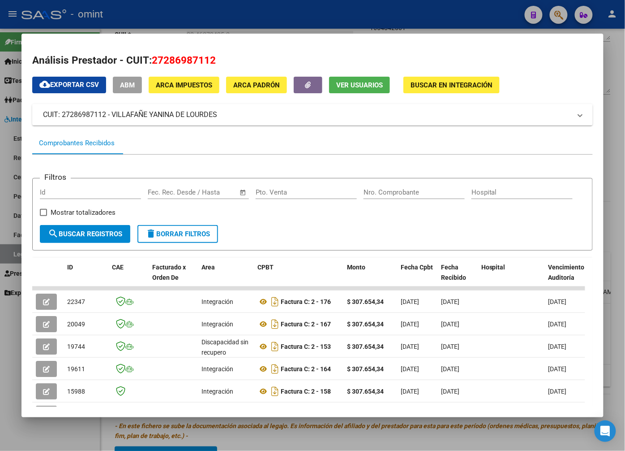
click at [104, 6] on div at bounding box center [312, 225] width 625 height 451
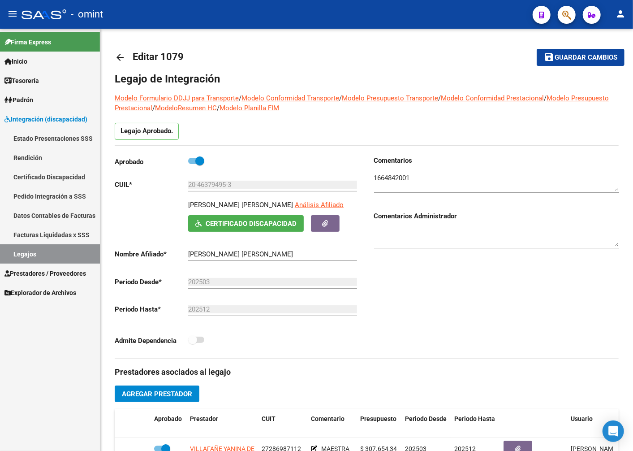
click at [37, 198] on link "Pedido Integración a SSS" at bounding box center [50, 195] width 100 height 19
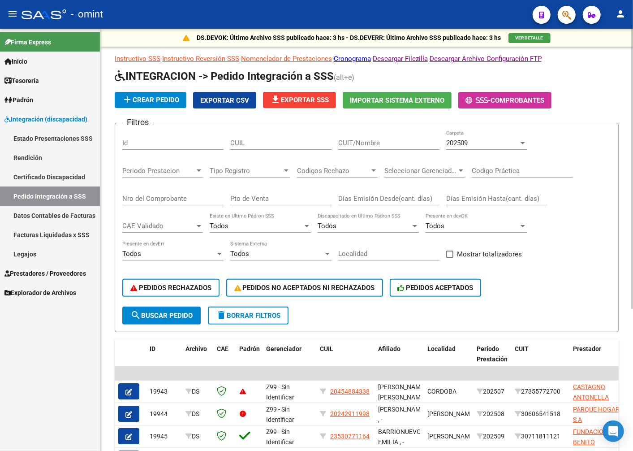
click at [254, 142] on input "CUIL" at bounding box center [280, 143] width 101 height 8
click at [362, 142] on input "CUIT/Nombre" at bounding box center [388, 143] width 101 height 8
type input "27286987112"
click at [168, 317] on span "search Buscar Pedido" at bounding box center [161, 315] width 62 height 8
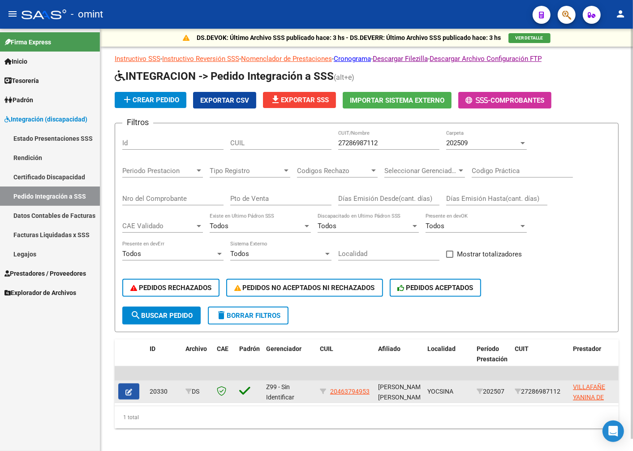
click at [128, 393] on icon "button" at bounding box center [128, 391] width 7 height 7
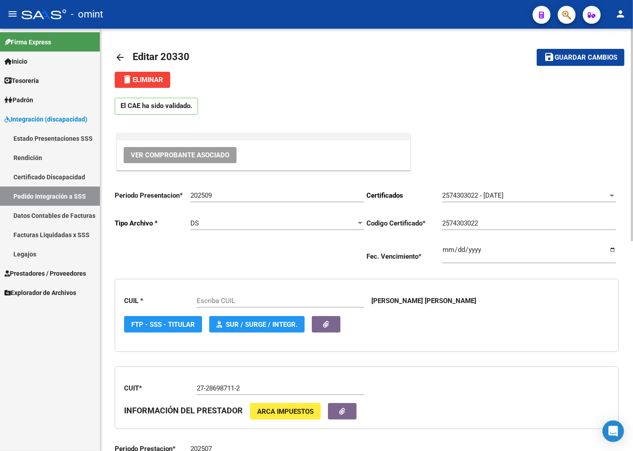
type input "20463794953"
click at [160, 79] on span "delete Eliminar" at bounding box center [142, 80] width 41 height 8
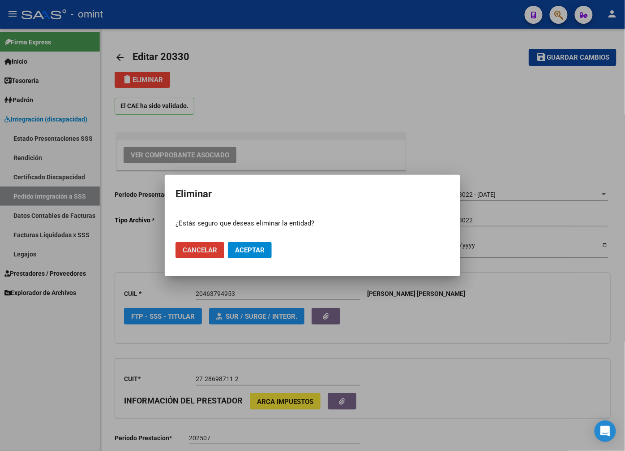
click at [251, 249] on span "Aceptar" at bounding box center [250, 250] width 30 height 8
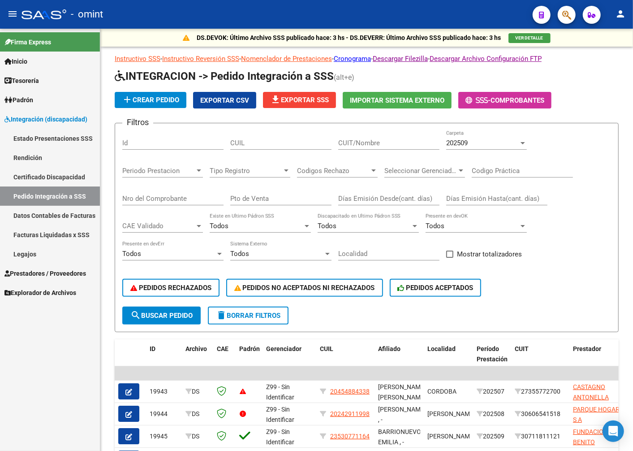
click at [43, 278] on link "Prestadores / Proveedores" at bounding box center [50, 272] width 100 height 19
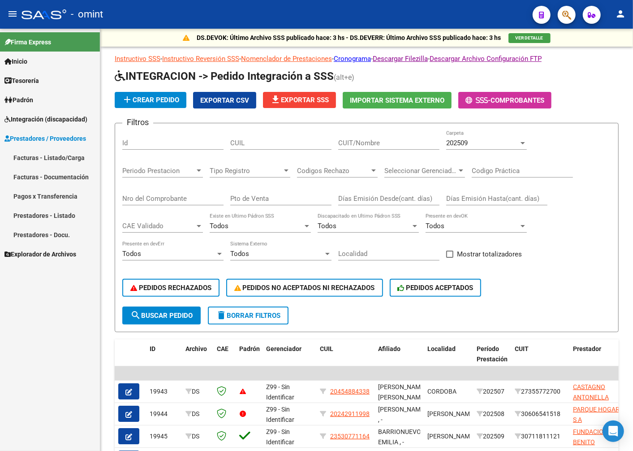
click at [49, 158] on link "Facturas - Listado/Carga" at bounding box center [50, 157] width 100 height 19
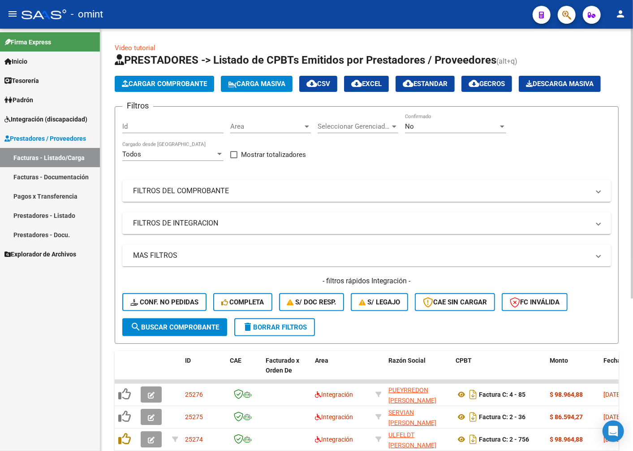
click at [180, 81] on span "Cargar Comprobante" at bounding box center [164, 84] width 85 height 8
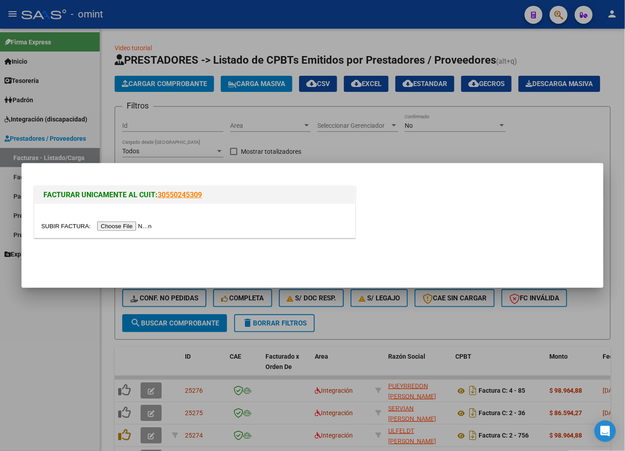
click at [120, 225] on input "file" at bounding box center [97, 225] width 113 height 9
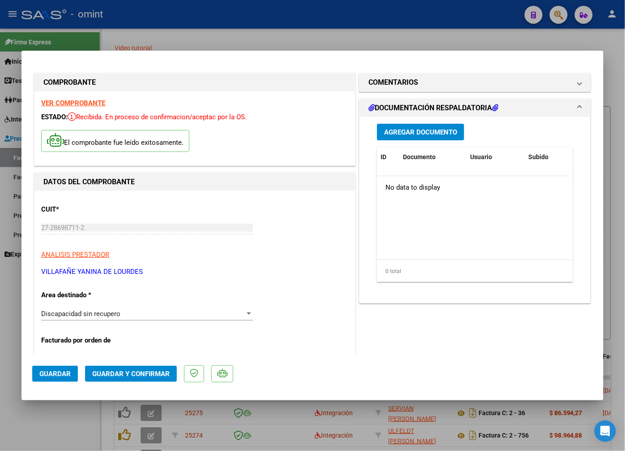
click at [99, 102] on strong "VER COMPROBANTE" at bounding box center [73, 103] width 64 height 8
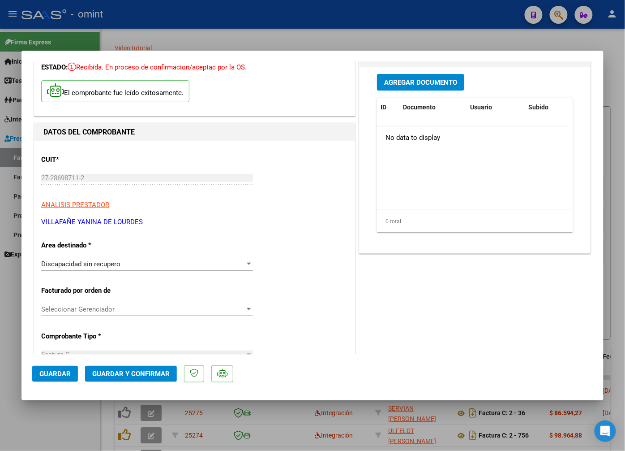
scroll to position [99, 0]
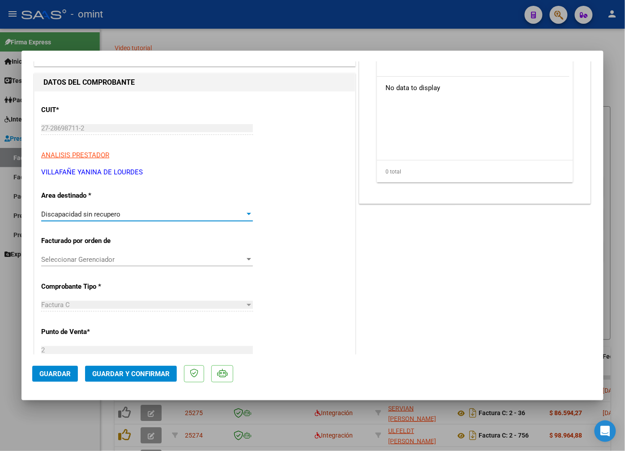
click at [241, 216] on div "Discapacidad sin recupero" at bounding box center [143, 214] width 204 height 8
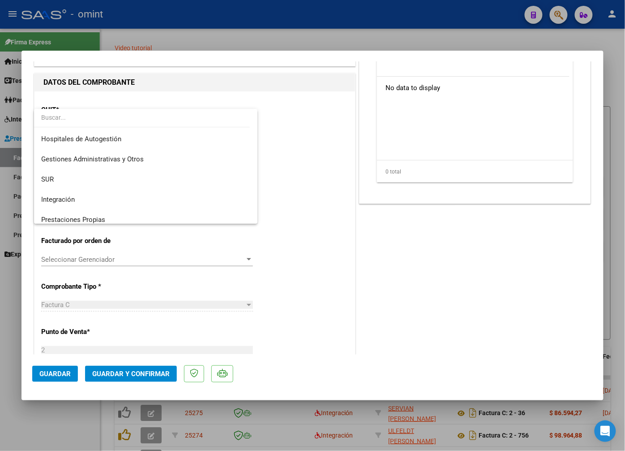
scroll to position [66, 0]
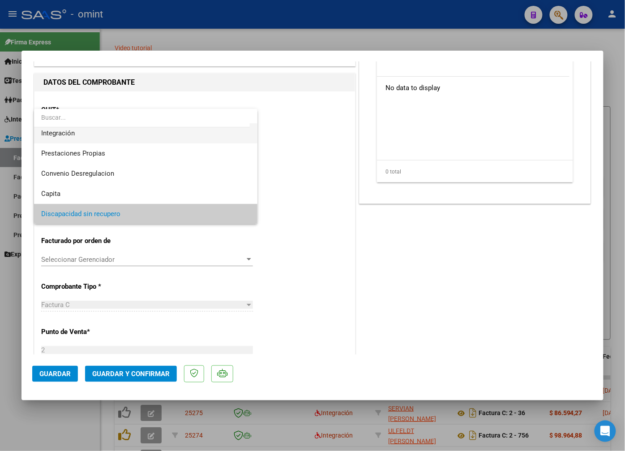
click at [91, 129] on span "Integración" at bounding box center [145, 133] width 209 height 20
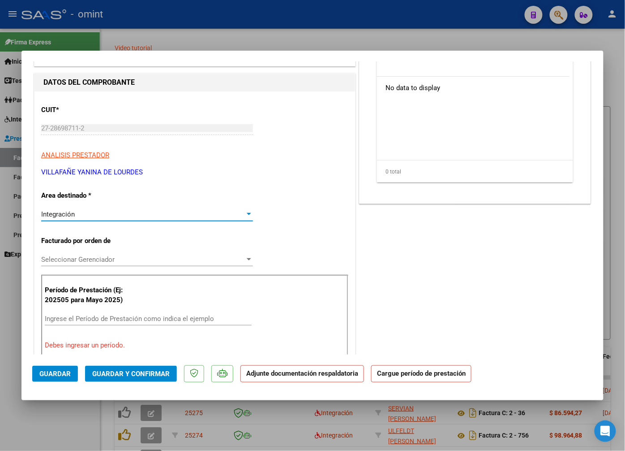
scroll to position [149, 0]
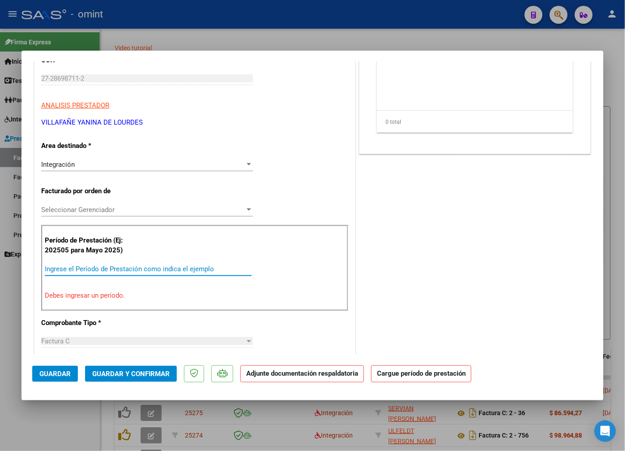
click at [122, 267] on input "Ingrese el Período de Prestación como indica el ejemplo" at bounding box center [148, 269] width 207 height 8
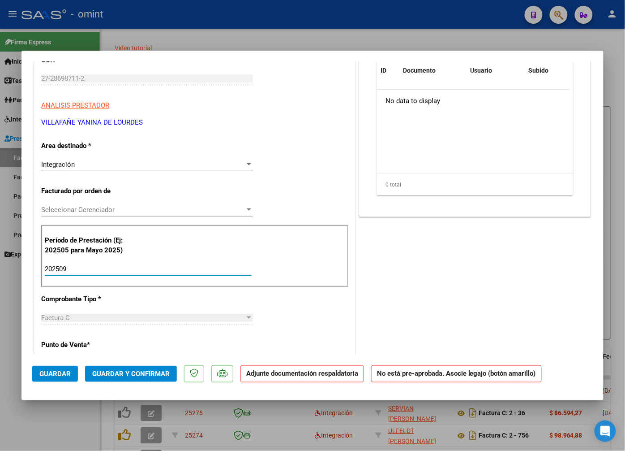
type input "202509"
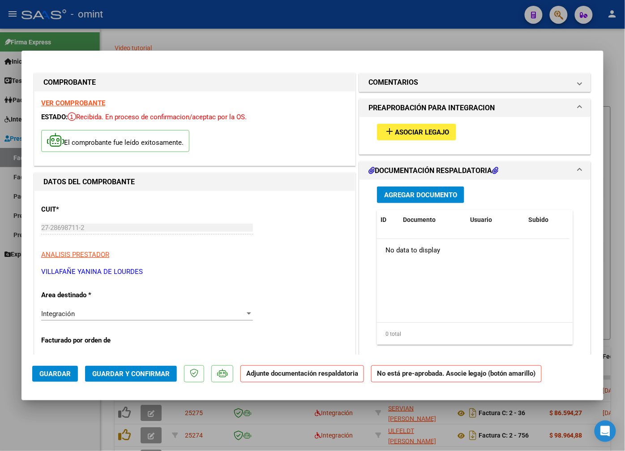
scroll to position [99, 0]
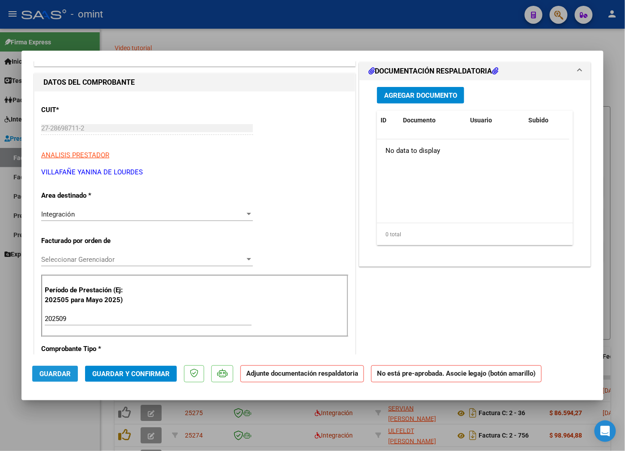
click at [57, 375] on span "Guardar" at bounding box center [54, 374] width 31 height 8
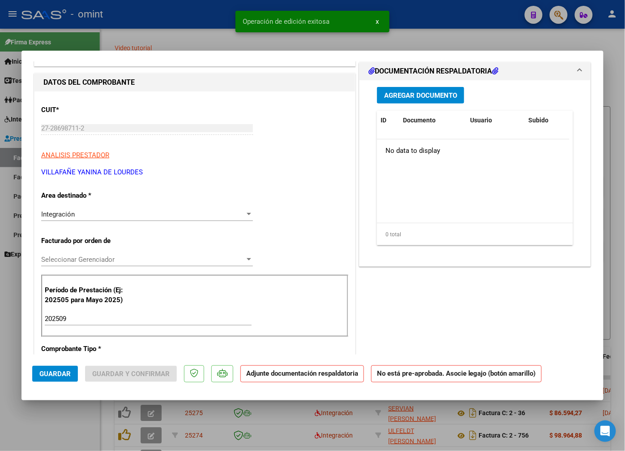
scroll to position [0, 0]
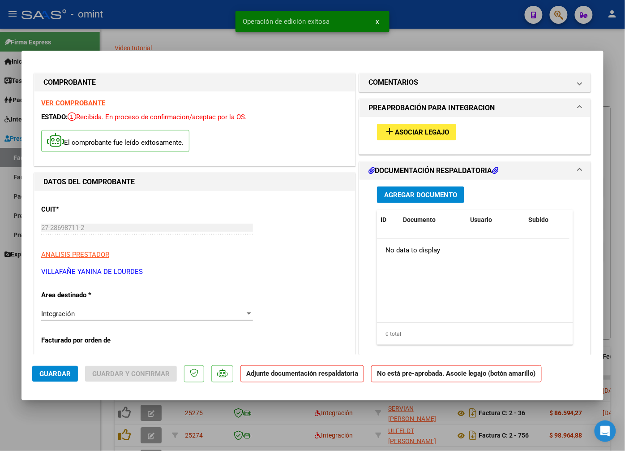
click at [431, 128] on span "Asociar Legajo" at bounding box center [422, 132] width 54 height 8
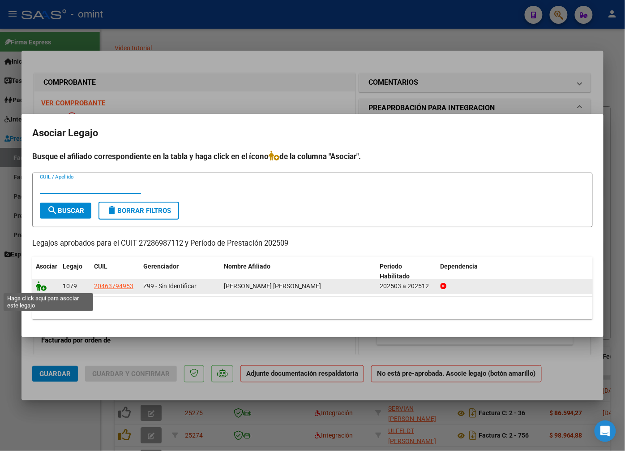
click at [42, 288] on icon at bounding box center [41, 286] width 11 height 10
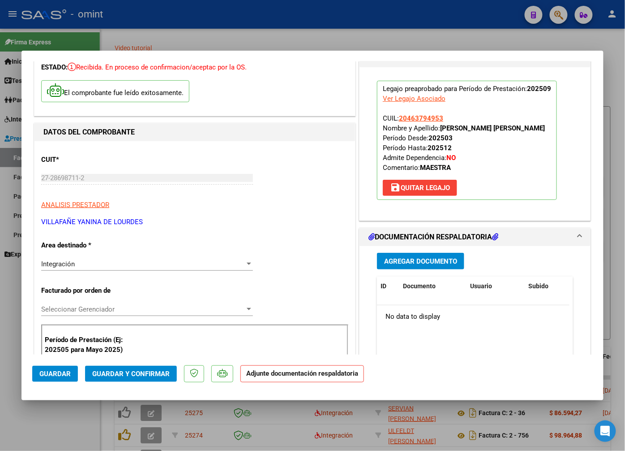
scroll to position [99, 0]
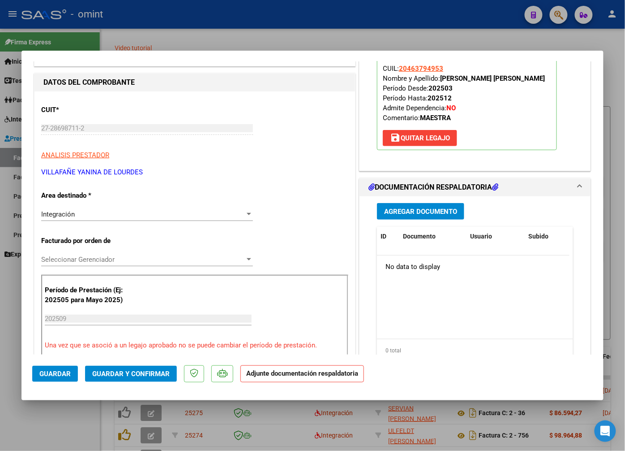
click at [405, 211] on span "Agregar Documento" at bounding box center [420, 211] width 73 height 8
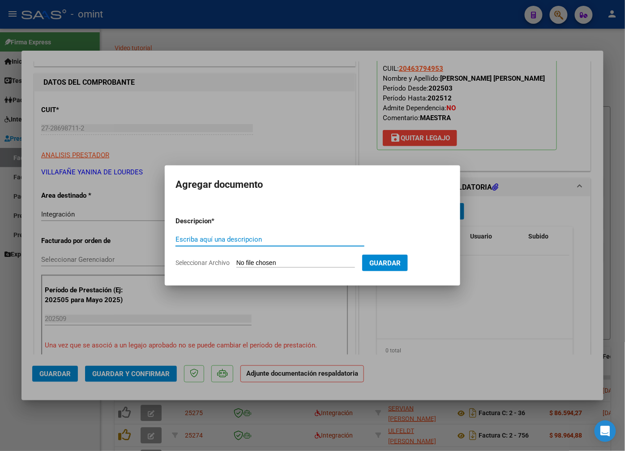
drag, startPoint x: 187, startPoint y: 239, endPoint x: 193, endPoint y: 236, distance: 7.0
click at [188, 239] on input "Escriba aquí una descripcion" at bounding box center [270, 239] width 189 height 8
type input "Planilla de asistencia"
click at [270, 260] on input "Seleccionar Archivo" at bounding box center [296, 263] width 119 height 9
type input "C:\fakepath\VILLAFAÑE PA SEPTIEMBRE.pdf"
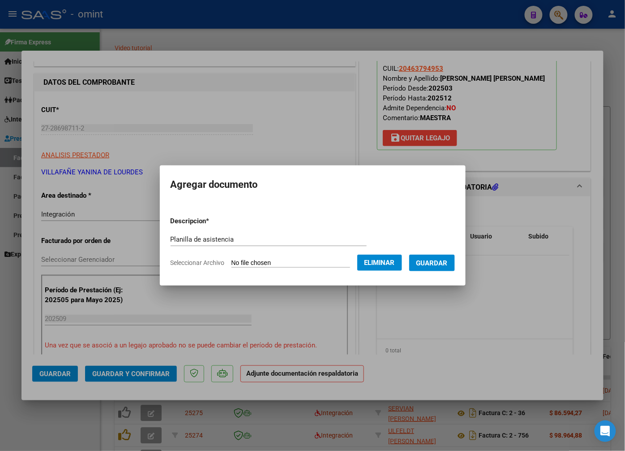
click at [432, 263] on span "Guardar" at bounding box center [432, 263] width 31 height 8
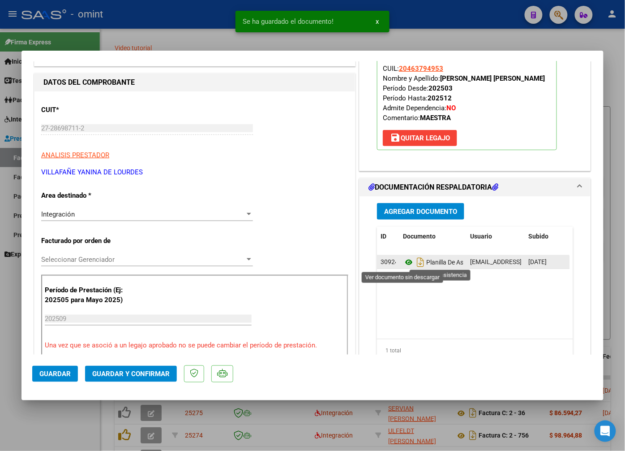
click at [405, 262] on icon at bounding box center [409, 262] width 12 height 11
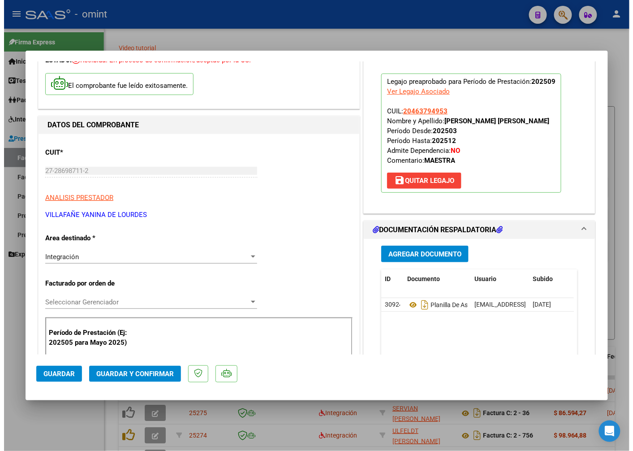
scroll to position [0, 0]
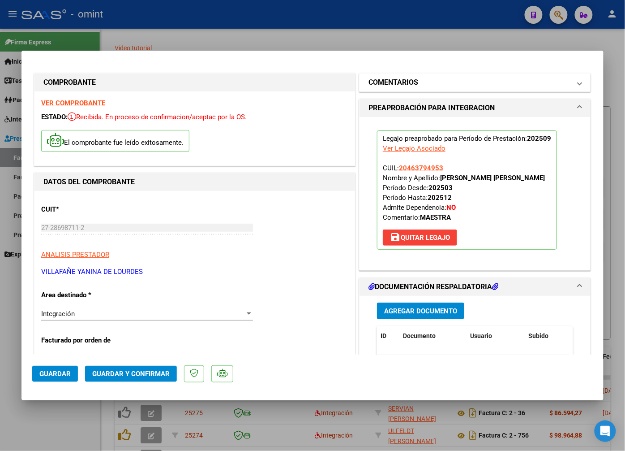
click at [418, 78] on mat-panel-title "COMENTARIOS" at bounding box center [470, 82] width 202 height 11
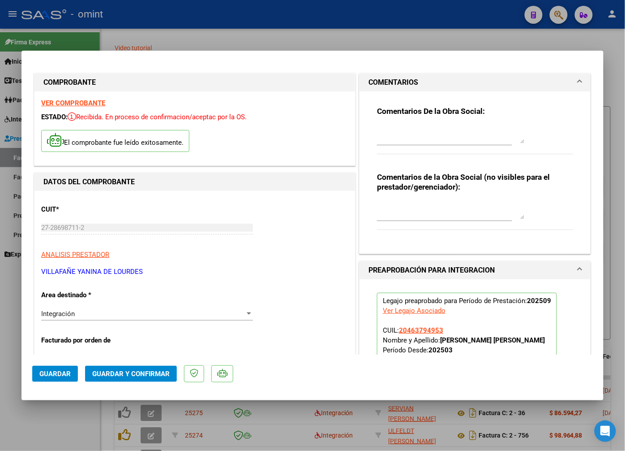
click at [392, 130] on textarea at bounding box center [451, 134] width 148 height 18
type textarea "Estimada: Procesaremos la factura del mes de septiembre."
click at [149, 372] on span "Guardar y Confirmar" at bounding box center [131, 374] width 78 height 8
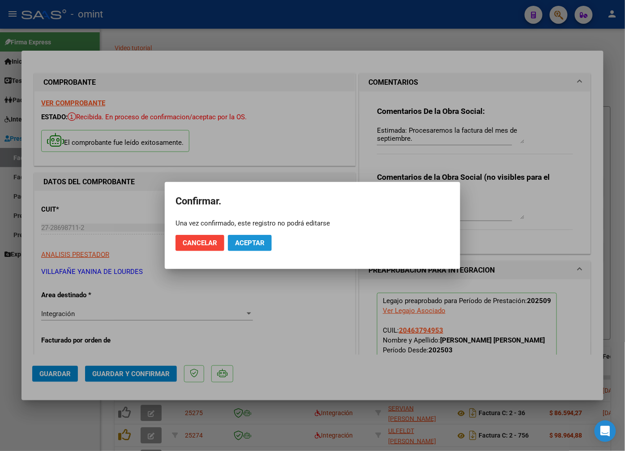
click at [254, 243] on span "Aceptar" at bounding box center [250, 243] width 30 height 8
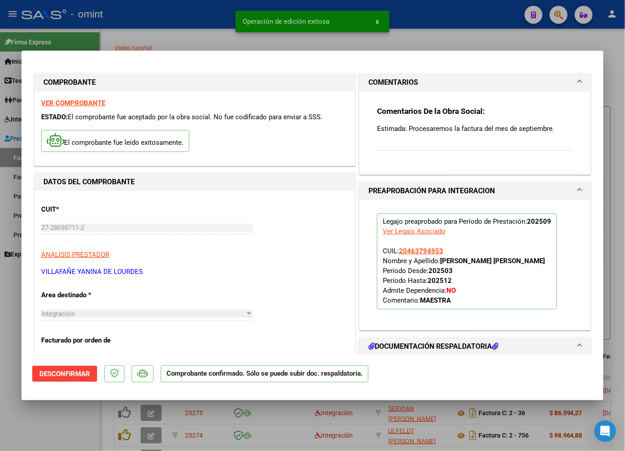
click at [171, 32] on div at bounding box center [312, 225] width 625 height 451
type input "$ 0,00"
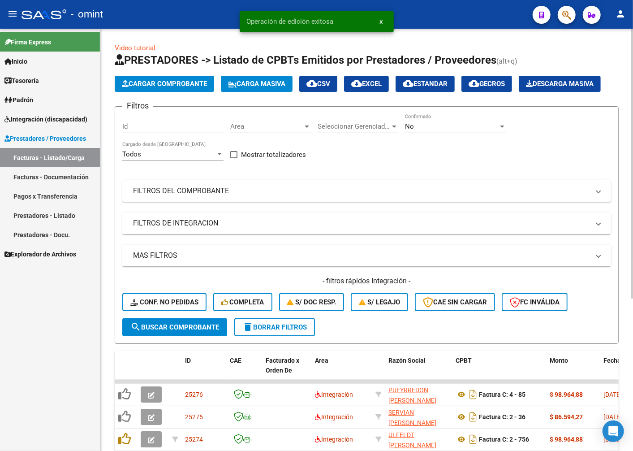
scroll to position [149, 0]
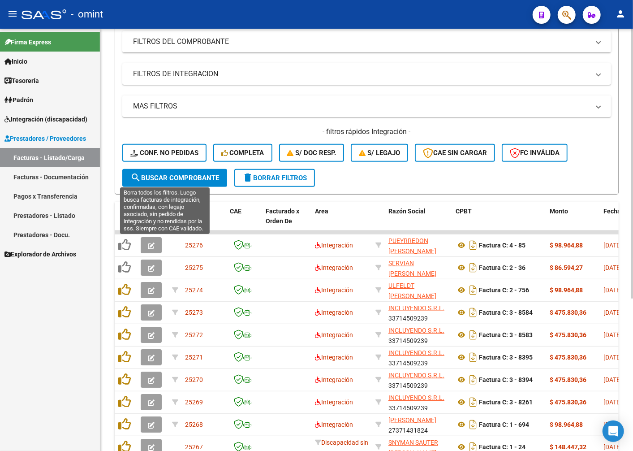
click at [164, 157] on span "Conf. no pedidas" at bounding box center [164, 153] width 68 height 8
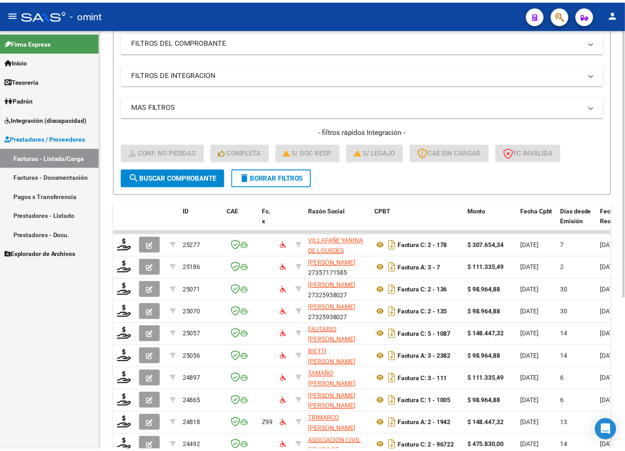
scroll to position [0, 0]
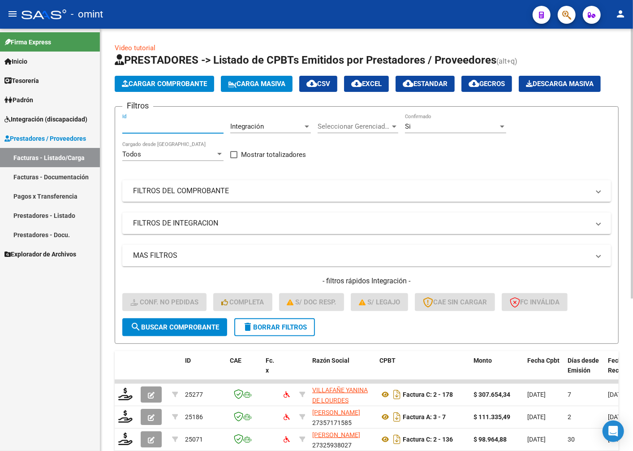
paste input "25277"
type input "25277"
click at [175, 331] on span "search Buscar Comprobante" at bounding box center [174, 327] width 89 height 8
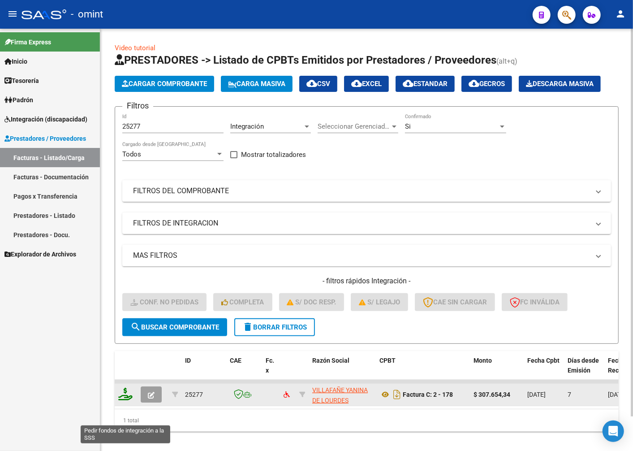
click at [123, 400] on icon at bounding box center [125, 394] width 14 height 13
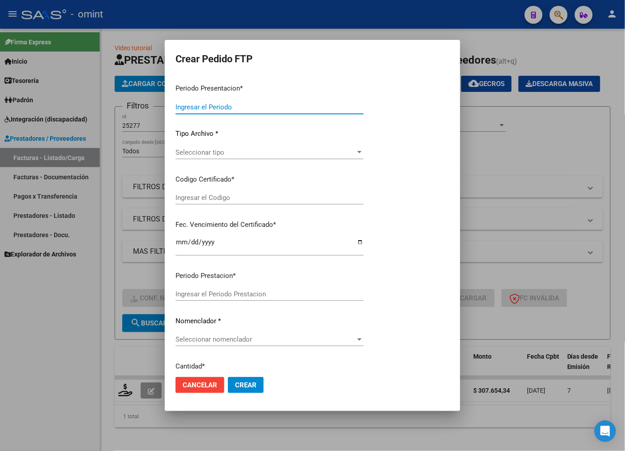
type input "202509"
type input "$ 307.654,34"
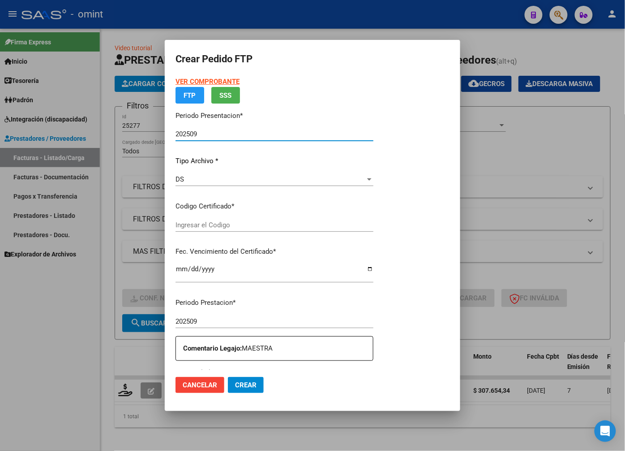
type input "2574303022"
type input "2031-07-31"
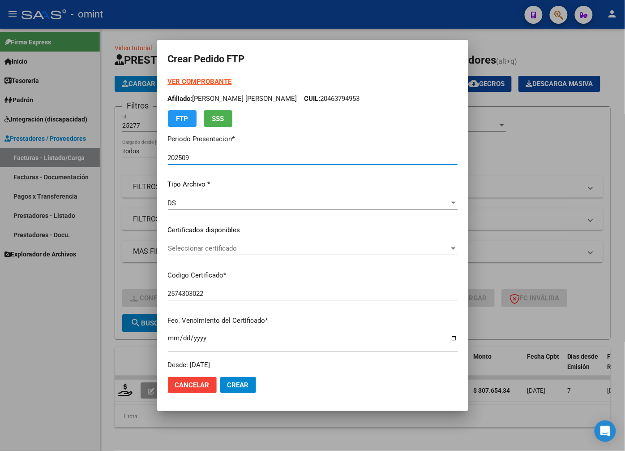
click at [445, 247] on span "Seleccionar certificado" at bounding box center [309, 248] width 282 height 8
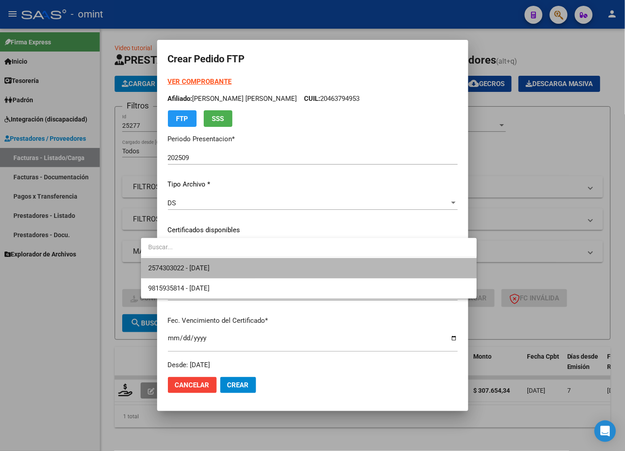
click at [397, 270] on span "2574303022 - 2031-07-31" at bounding box center [309, 268] width 322 height 20
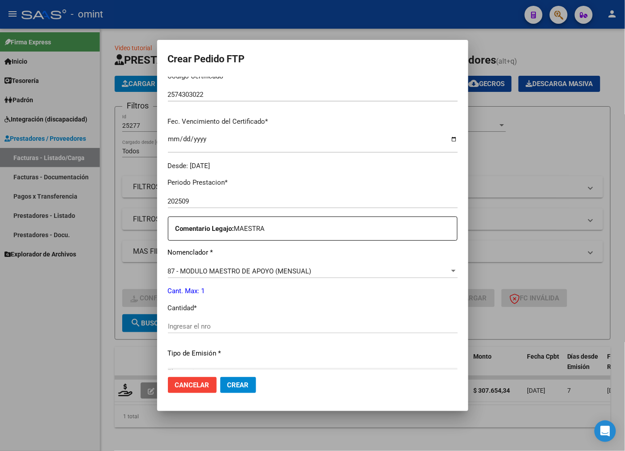
scroll to position [249, 0]
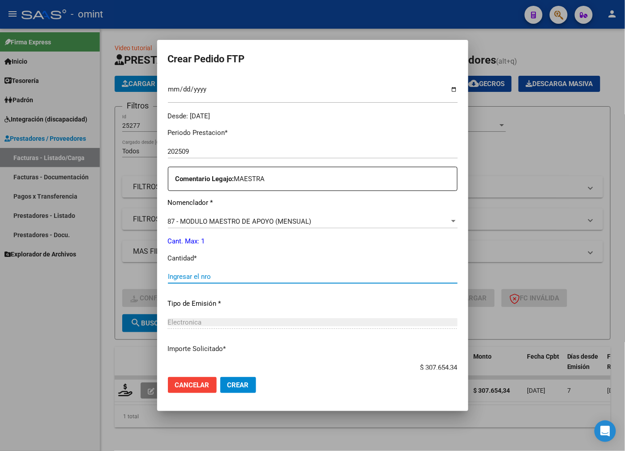
click at [169, 278] on input "Ingresar el nro" at bounding box center [313, 276] width 290 height 8
type input "1"
click at [336, 345] on p "Importe Solicitado *" at bounding box center [313, 349] width 290 height 10
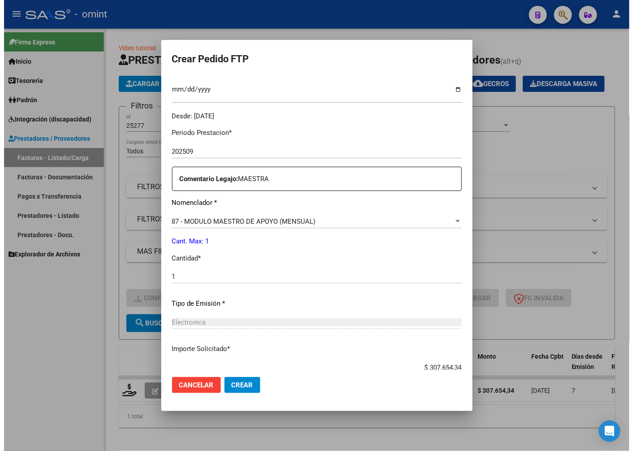
scroll to position [306, 0]
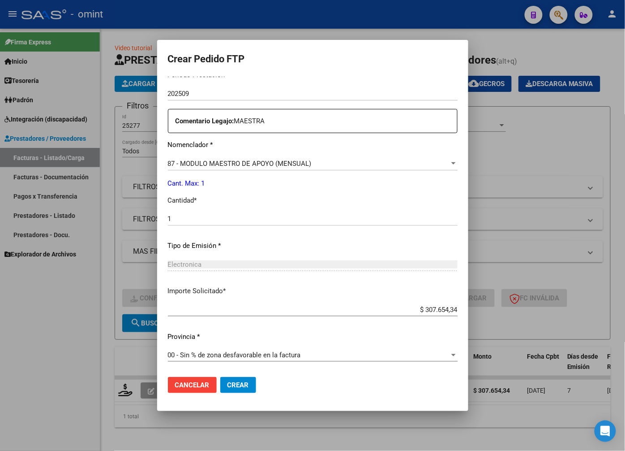
click at [232, 376] on mat-dialog-actions "Cancelar Crear" at bounding box center [313, 385] width 290 height 30
click at [228, 384] on span "Crear" at bounding box center [239, 385] width 22 height 8
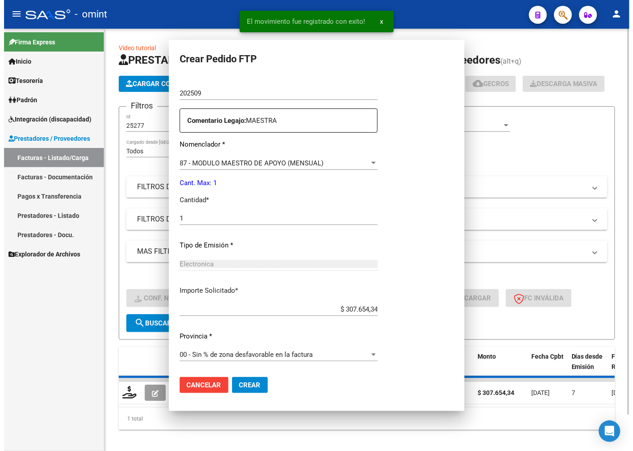
scroll to position [0, 0]
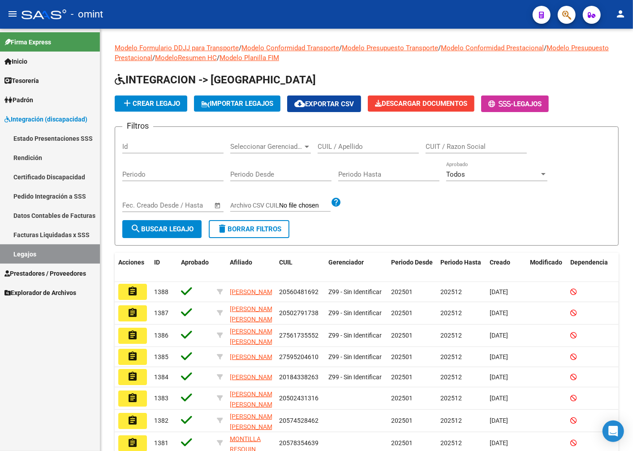
click at [43, 254] on link "Legajos" at bounding box center [50, 253] width 100 height 19
click at [355, 146] on input "CUIL / Apellido" at bounding box center [368, 146] width 101 height 8
type input "GOMEZ MERCAD"
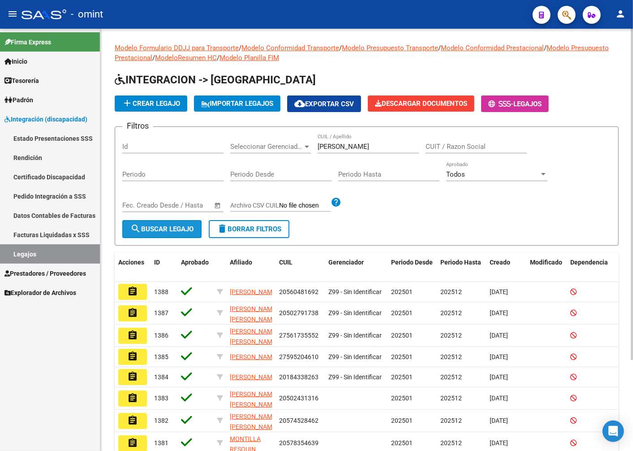
click at [177, 232] on span "search Buscar Legajo" at bounding box center [161, 229] width 63 height 8
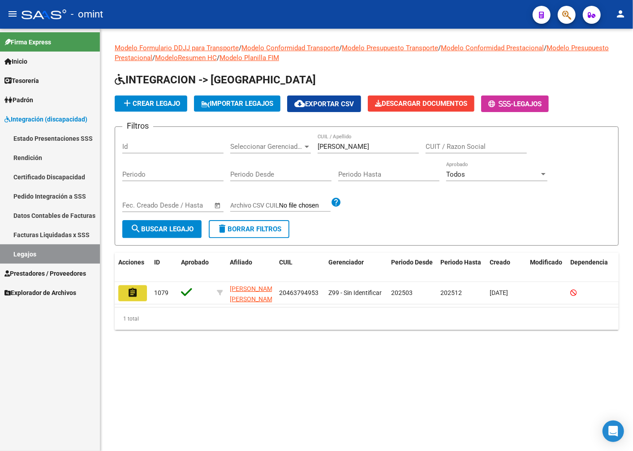
click at [130, 293] on mat-icon "assignment" at bounding box center [132, 292] width 11 height 11
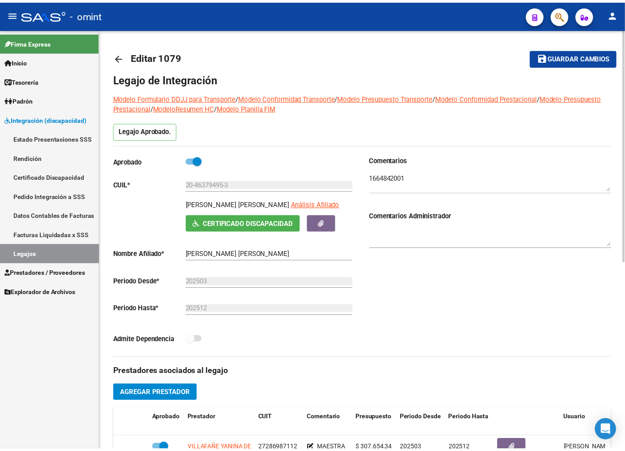
scroll to position [298, 0]
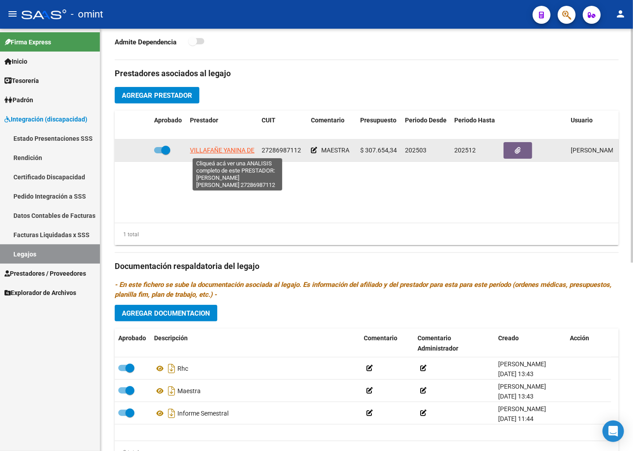
click at [217, 149] on span "VILLAFAÑE YANINA DE LOURDES" at bounding box center [236, 149] width 93 height 7
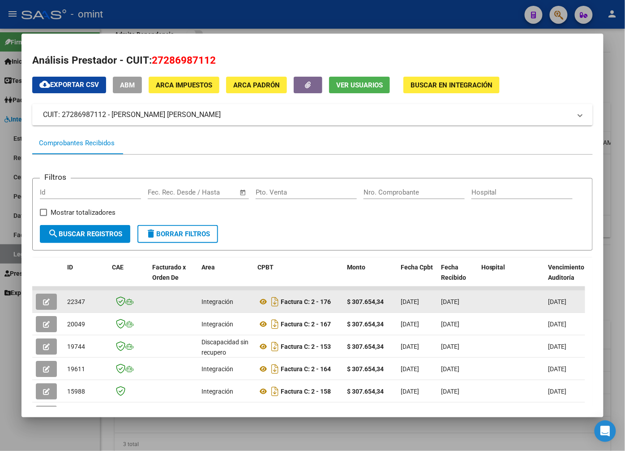
click at [44, 303] on icon "button" at bounding box center [46, 301] width 7 height 7
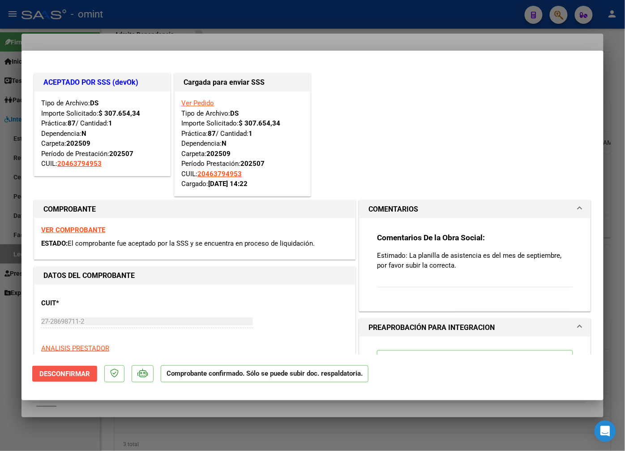
click at [70, 372] on span "Desconfirmar" at bounding box center [64, 374] width 51 height 8
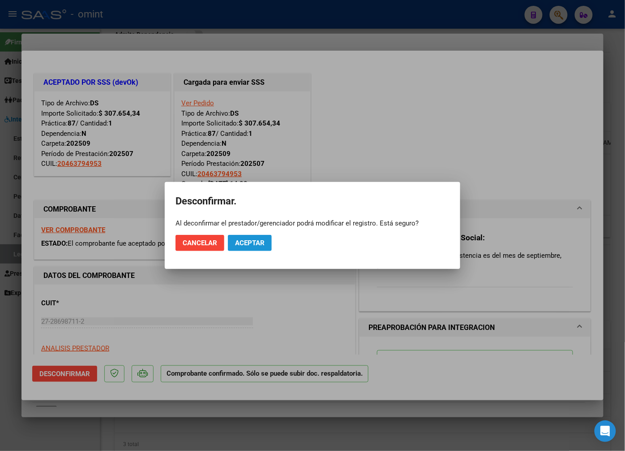
click at [258, 240] on span "Aceptar" at bounding box center [250, 243] width 30 height 8
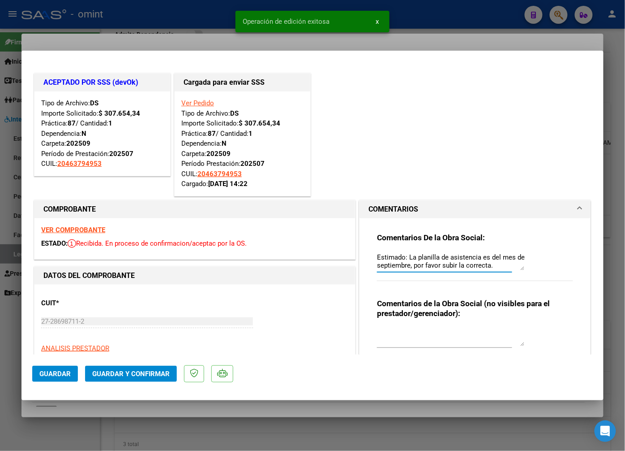
drag, startPoint x: 494, startPoint y: 268, endPoint x: 361, endPoint y: 256, distance: 133.1
click at [361, 256] on div "Comentarios De la Obra Social: Estimado: La planilla de asistencia es del mes d…" at bounding box center [475, 299] width 231 height 162
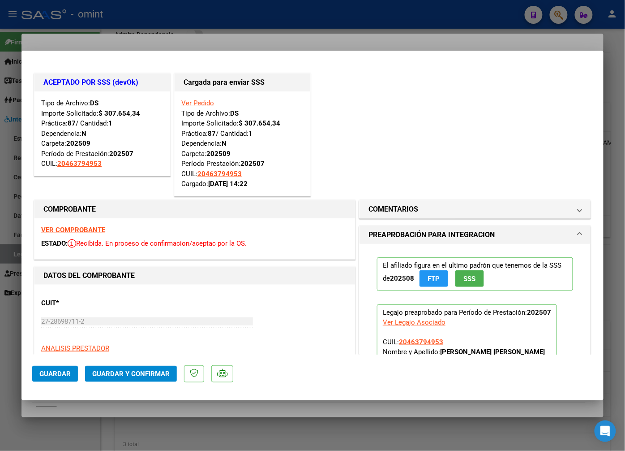
click at [69, 375] on span "Guardar" at bounding box center [54, 374] width 31 height 8
click at [139, 38] on div at bounding box center [312, 225] width 625 height 451
type input "$ 0,00"
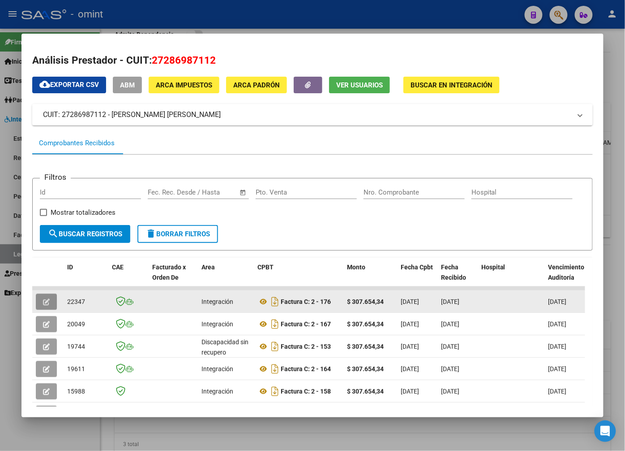
click at [50, 305] on icon "button" at bounding box center [46, 301] width 7 height 7
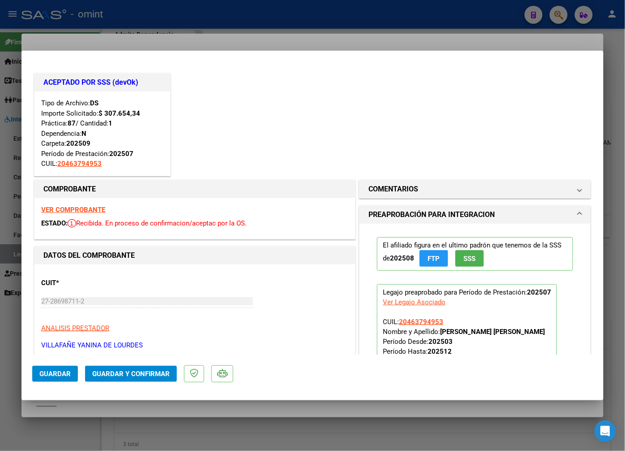
click at [171, 25] on div at bounding box center [312, 225] width 625 height 451
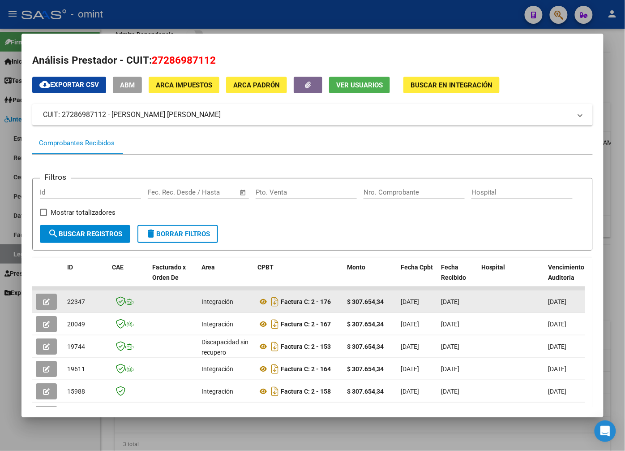
click at [77, 305] on span "22347" at bounding box center [76, 301] width 18 height 7
click at [48, 302] on icon "button" at bounding box center [46, 301] width 7 height 7
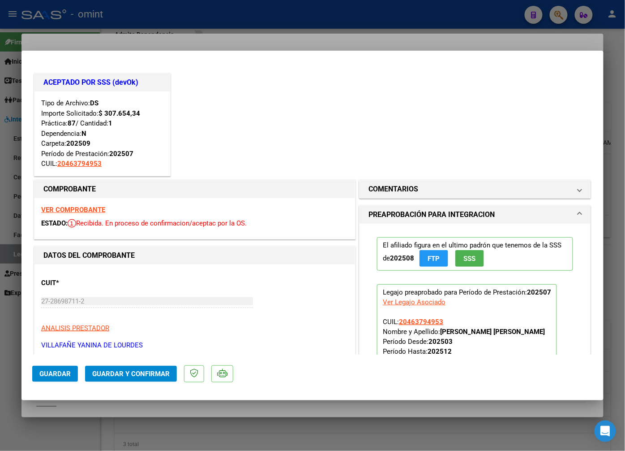
scroll to position [99, 0]
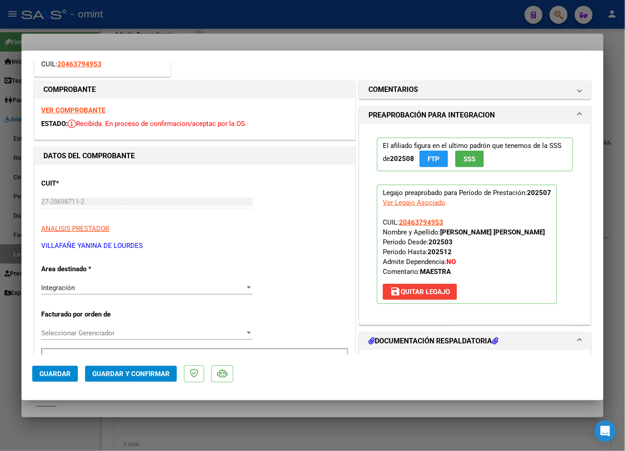
click at [177, 287] on div "Integración" at bounding box center [143, 288] width 204 height 8
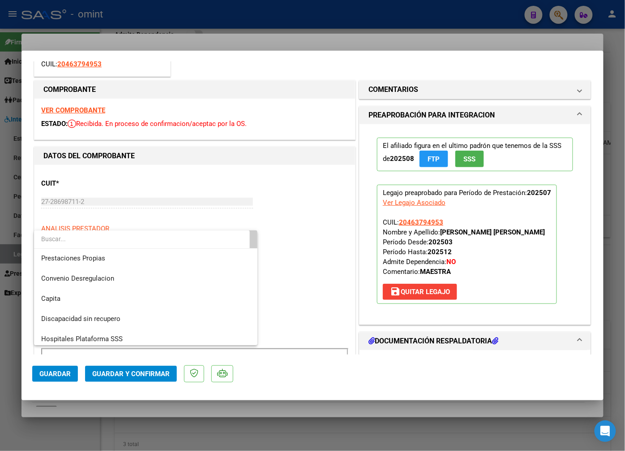
scroll to position [86, 0]
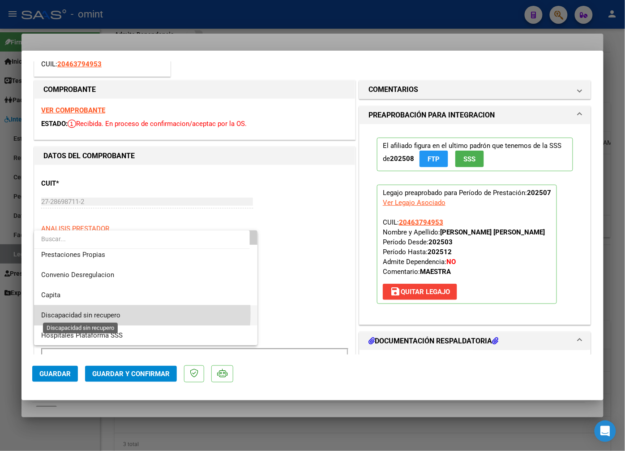
drag, startPoint x: 108, startPoint y: 313, endPoint x: 154, endPoint y: 286, distance: 53.0
click at [109, 311] on span "Discapacidad sin recupero" at bounding box center [80, 315] width 79 height 8
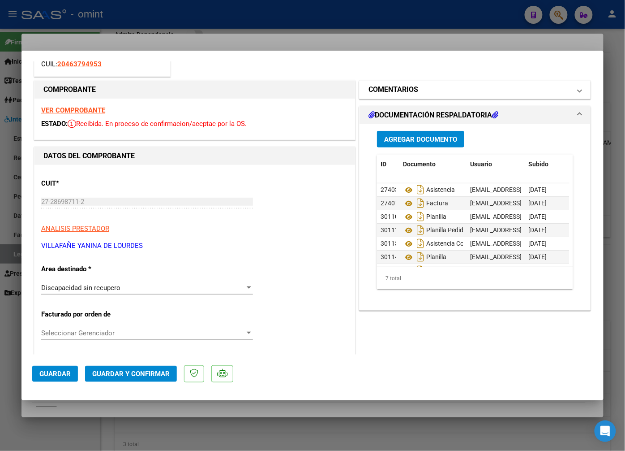
click at [409, 90] on h1 "COMENTARIOS" at bounding box center [394, 89] width 50 height 11
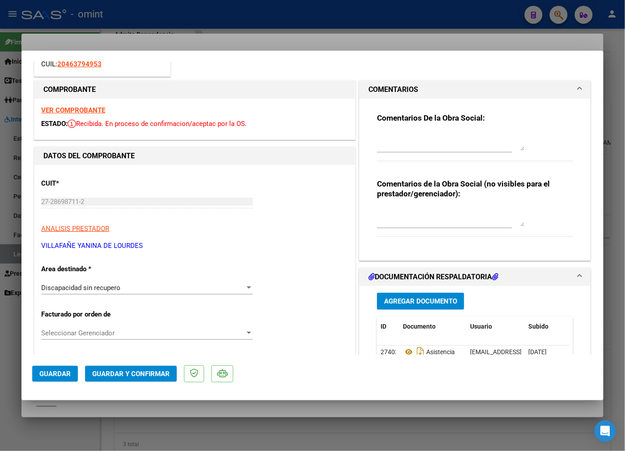
click at [390, 137] on textarea at bounding box center [451, 142] width 148 height 18
drag, startPoint x: 384, startPoint y: 145, endPoint x: 379, endPoint y: 142, distance: 5.6
click at [477, 147] on textarea "Estimada: Factura mal emitida, se rechaza . Se procezara factura numero 178." at bounding box center [451, 142] width 148 height 18
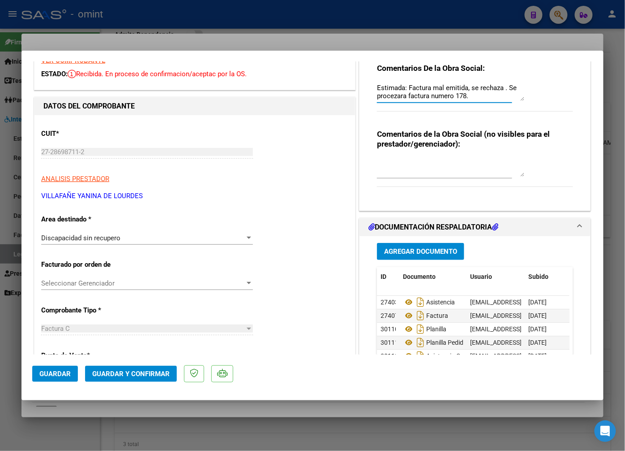
type textarea "Estimada: Factura mal emitida, se rechaza . Se procezara factura numero 178."
click at [139, 375] on span "Guardar y Confirmar" at bounding box center [131, 374] width 78 height 8
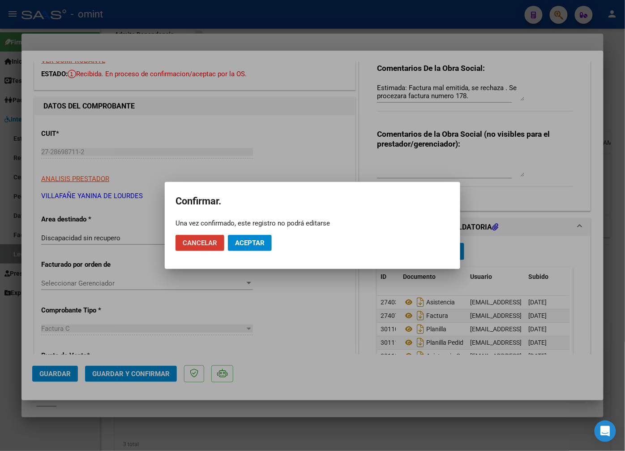
click at [261, 244] on span "Aceptar" at bounding box center [250, 243] width 30 height 8
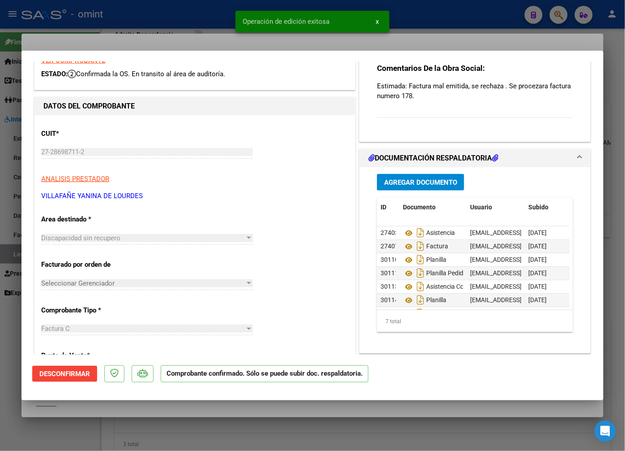
click at [180, 37] on div at bounding box center [312, 225] width 625 height 451
type input "$ 0,00"
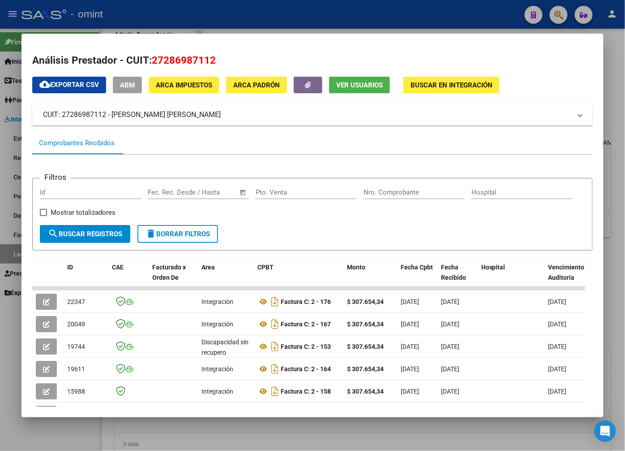
click at [177, 21] on div at bounding box center [312, 225] width 625 height 451
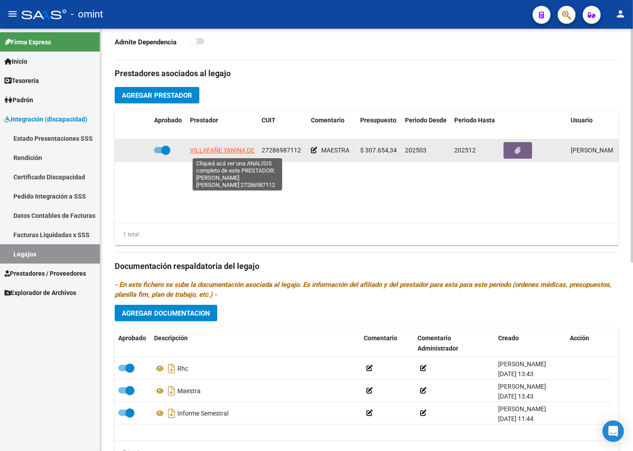
click at [222, 149] on span "VILLAFAÑE YANINA DE LOURDES" at bounding box center [236, 149] width 93 height 7
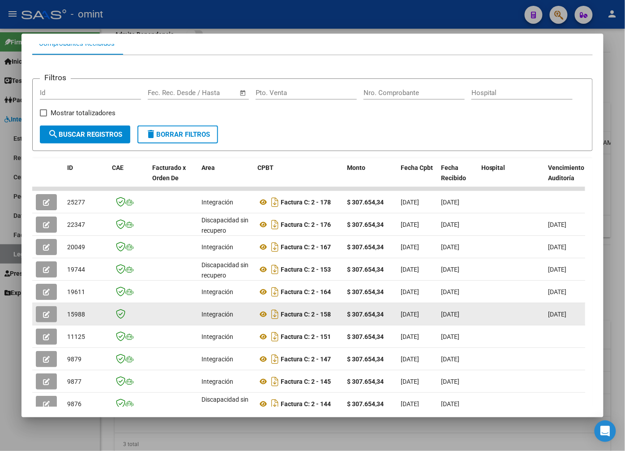
scroll to position [149, 0]
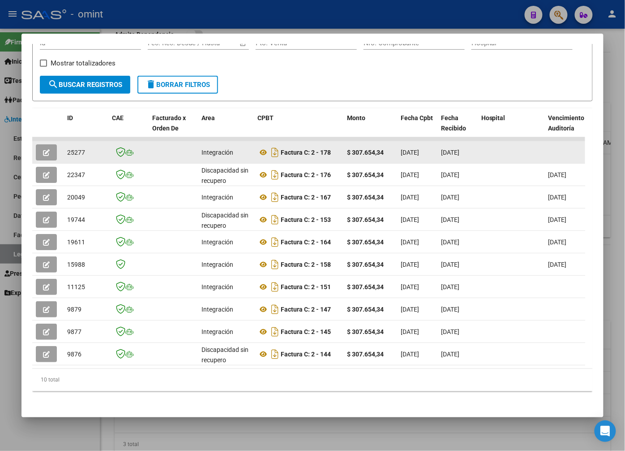
click at [76, 156] on span "25277" at bounding box center [76, 152] width 18 height 7
copy span "25277"
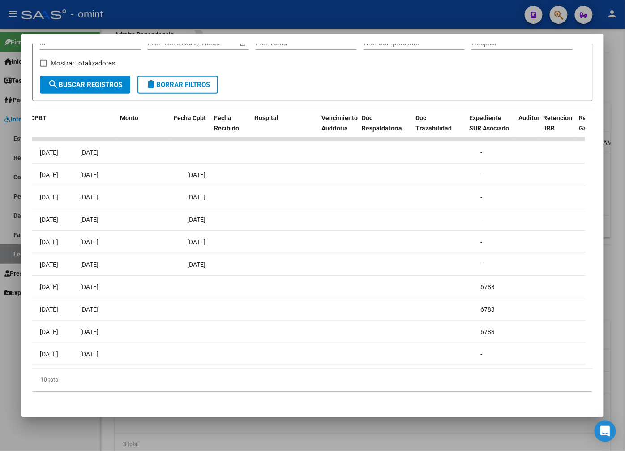
scroll to position [0, 0]
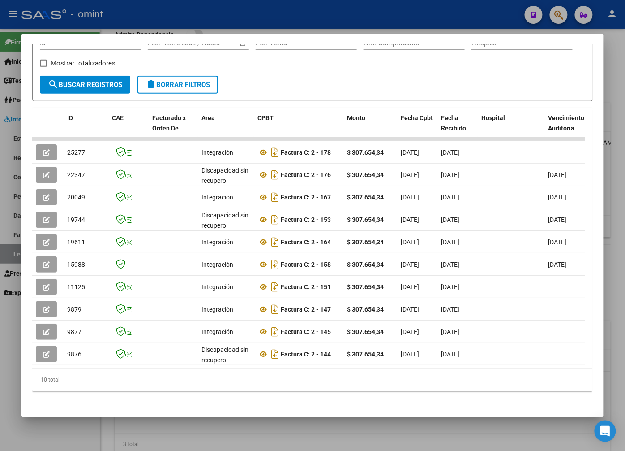
click at [136, 12] on div at bounding box center [312, 225] width 625 height 451
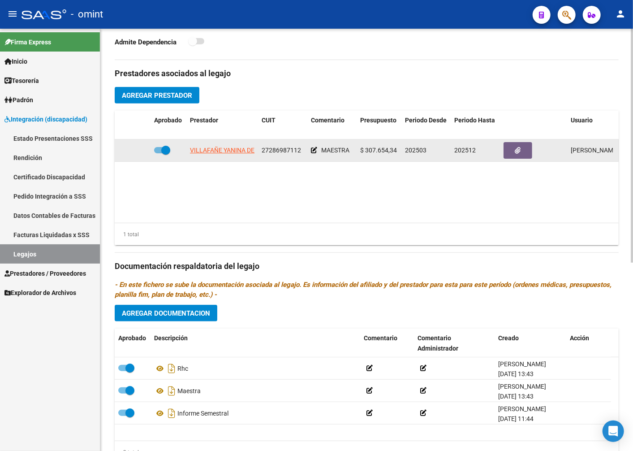
click at [277, 149] on span "27286987112" at bounding box center [281, 149] width 39 height 7
copy span "27286987112"
click at [232, 151] on span "VILLAFAÑE YANINA DE LOURDES" at bounding box center [236, 149] width 93 height 7
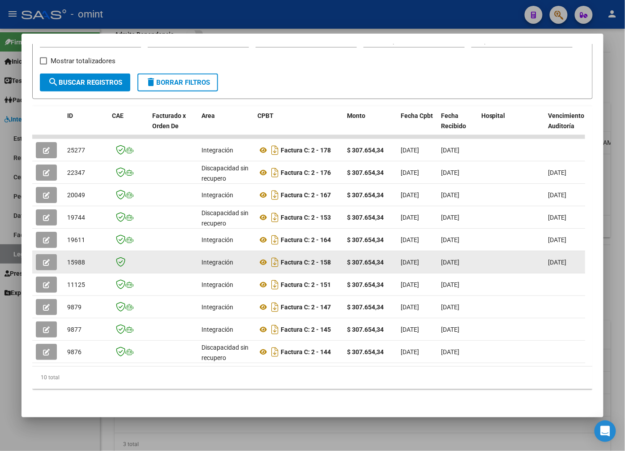
drag, startPoint x: 163, startPoint y: 255, endPoint x: 60, endPoint y: 258, distance: 102.6
drag, startPoint x: 60, startPoint y: 258, endPoint x: 51, endPoint y: 256, distance: 9.5
click at [51, 256] on button "button" at bounding box center [46, 262] width 21 height 16
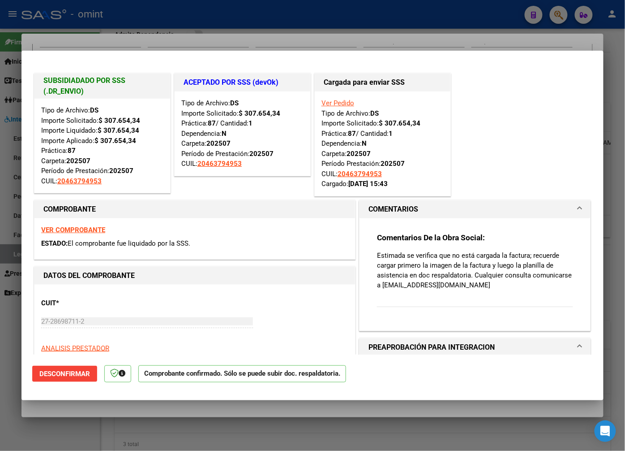
click at [144, 30] on div at bounding box center [312, 225] width 625 height 451
type input "$ 0,00"
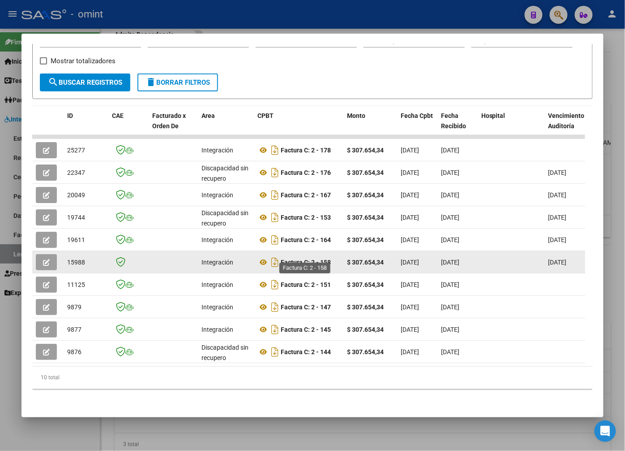
drag, startPoint x: 360, startPoint y: 255, endPoint x: 290, endPoint y: 255, distance: 69.4
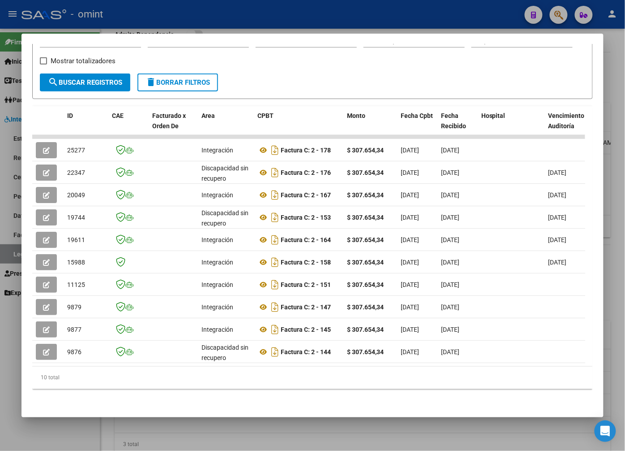
click at [279, 26] on div at bounding box center [312, 225] width 625 height 451
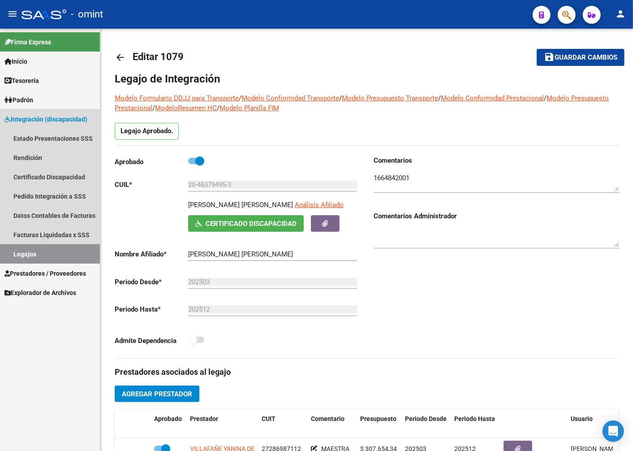
click at [74, 249] on link "Legajos" at bounding box center [50, 253] width 100 height 19
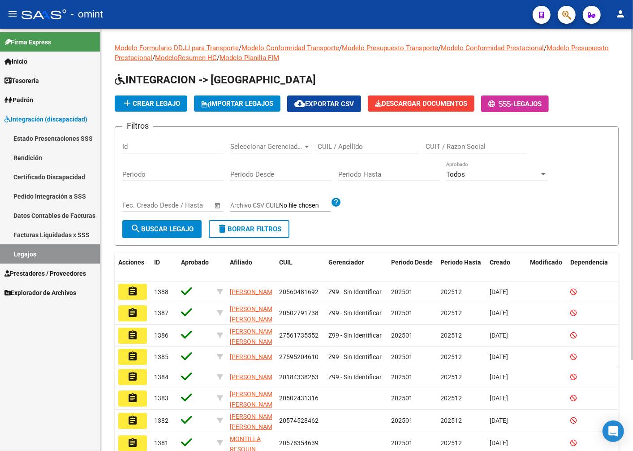
click at [337, 144] on input "CUIL / Apellido" at bounding box center [368, 146] width 101 height 8
type input "galindez cielo"
click at [176, 218] on div "Fecha inicio – Fecha fin Fec. Creado Desde / Hasta" at bounding box center [172, 207] width 101 height 28
click at [176, 226] on span "search Buscar Legajo" at bounding box center [161, 229] width 63 height 8
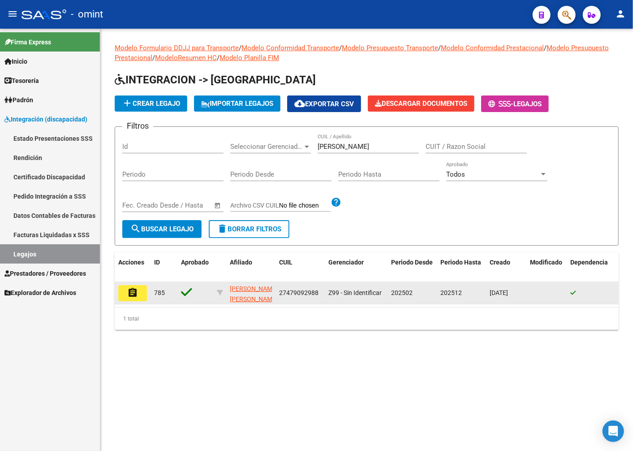
click at [133, 290] on mat-icon "assignment" at bounding box center [132, 292] width 11 height 11
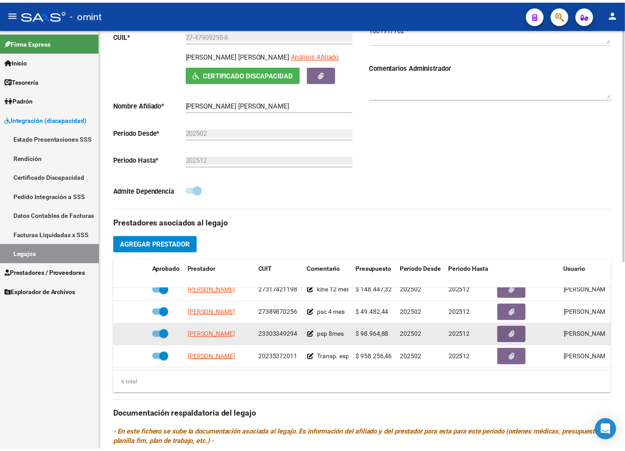
scroll to position [199, 0]
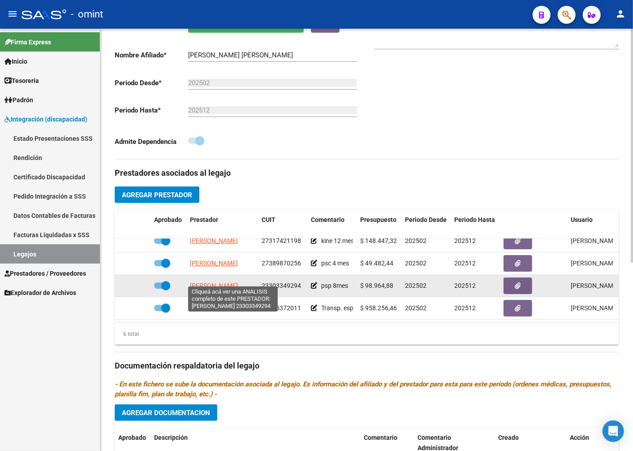
click at [231, 282] on span "GONZALEZ NOELIA MARLENE" at bounding box center [214, 285] width 48 height 7
type textarea "23303349294"
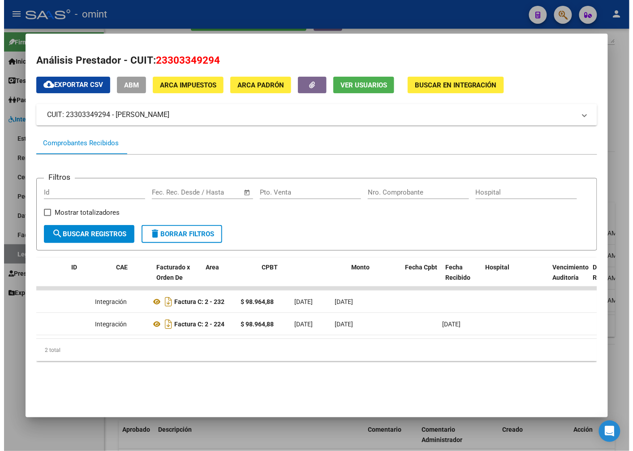
scroll to position [0, 0]
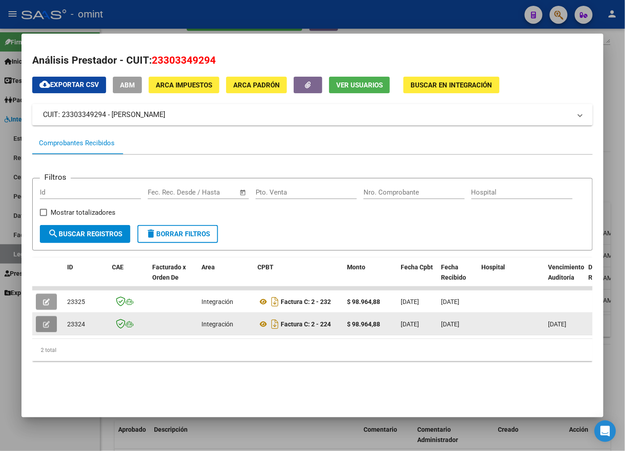
click at [41, 321] on button "button" at bounding box center [46, 324] width 21 height 16
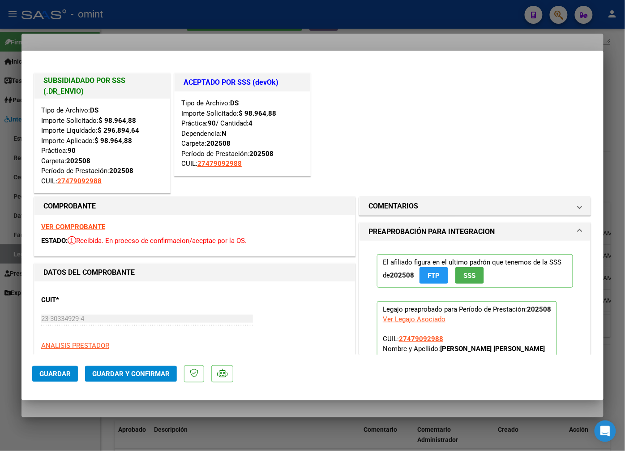
click at [160, 30] on div at bounding box center [312, 225] width 625 height 451
type input "$ 0,00"
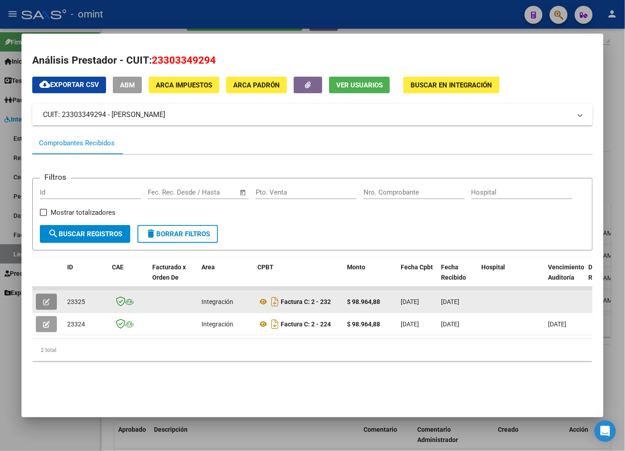
click at [51, 305] on button "button" at bounding box center [46, 301] width 21 height 16
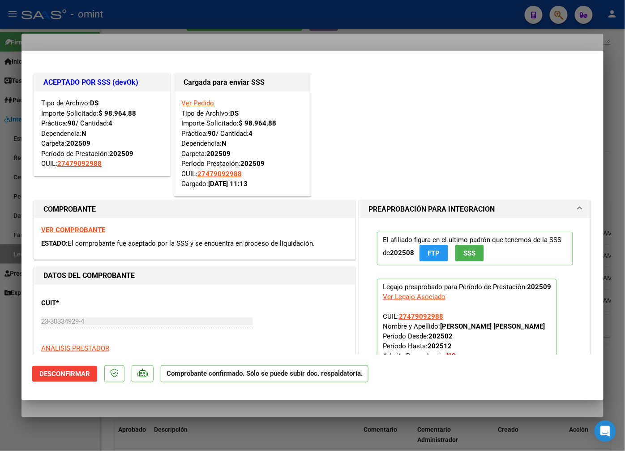
click at [179, 26] on div at bounding box center [312, 225] width 625 height 451
type input "$ 0,00"
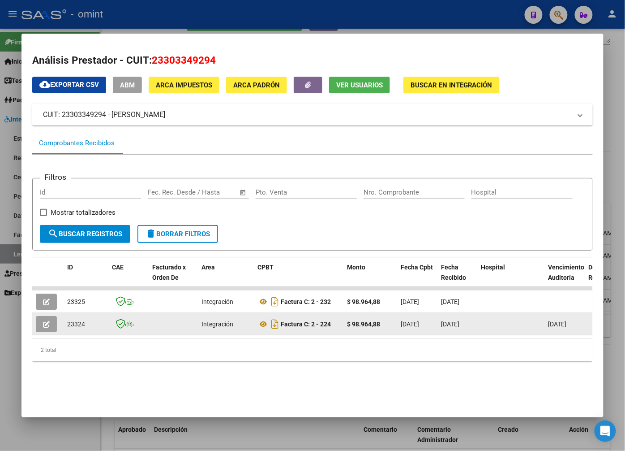
click at [51, 323] on button "button" at bounding box center [46, 324] width 21 height 16
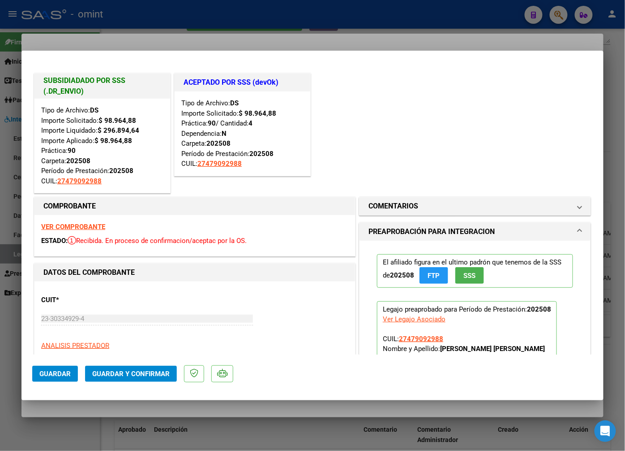
click at [272, 22] on div at bounding box center [312, 225] width 625 height 451
type input "$ 0,00"
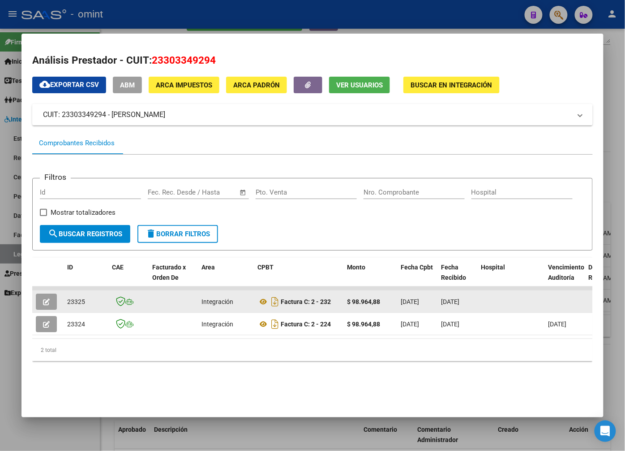
click at [50, 300] on button "button" at bounding box center [46, 301] width 21 height 16
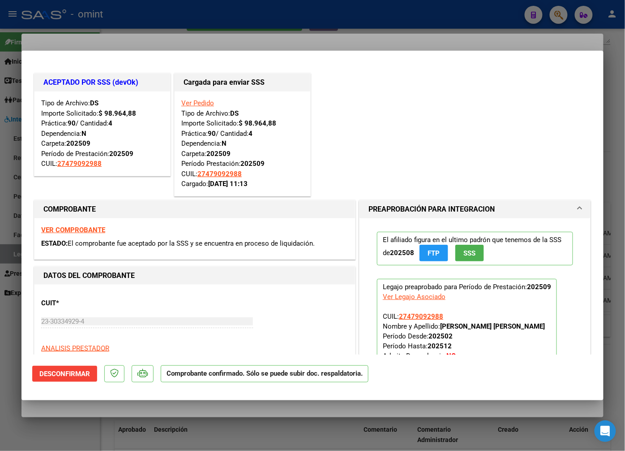
click at [181, 37] on div at bounding box center [312, 225] width 625 height 451
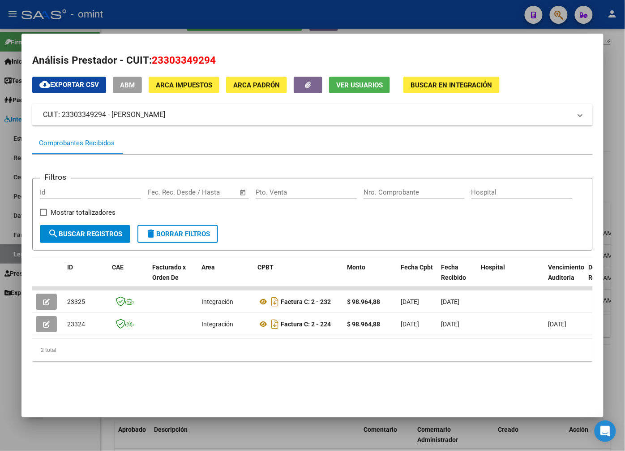
click at [199, 24] on div at bounding box center [312, 225] width 625 height 451
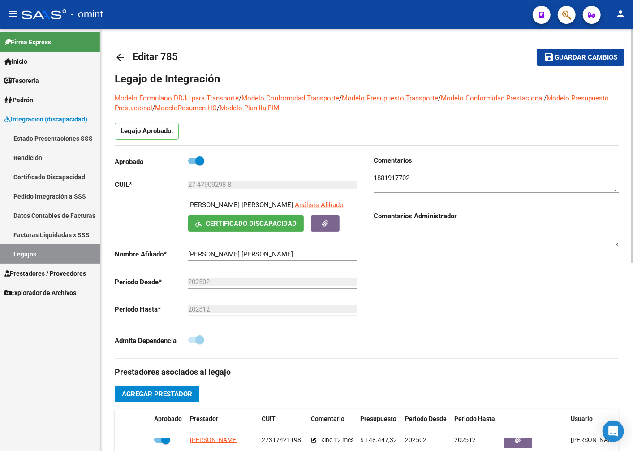
click at [395, 178] on textarea at bounding box center [496, 182] width 245 height 18
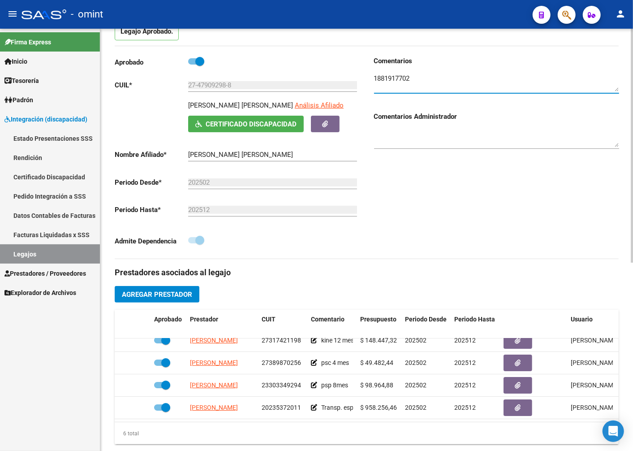
click at [215, 83] on input "27-47909298-8" at bounding box center [272, 85] width 169 height 8
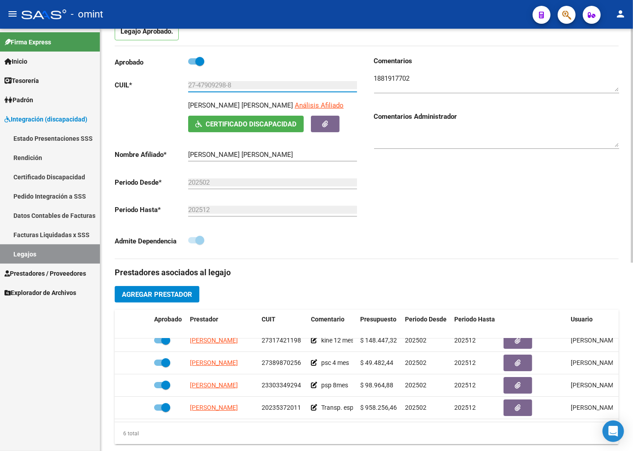
click at [215, 83] on input "27-47909298-8" at bounding box center [272, 85] width 169 height 8
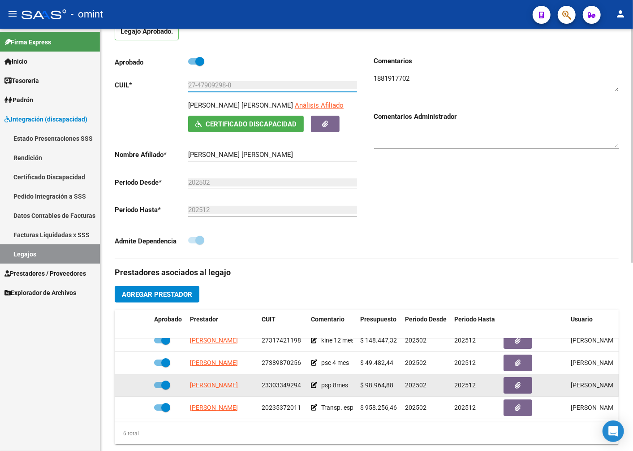
click at [285, 381] on span "23303349294" at bounding box center [281, 384] width 39 height 7
copy span "23303349294"
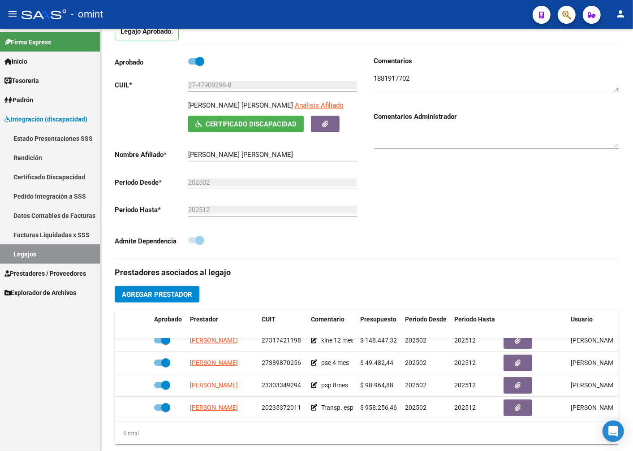
click at [25, 275] on span "Prestadores / Proveedores" at bounding box center [45, 273] width 82 height 10
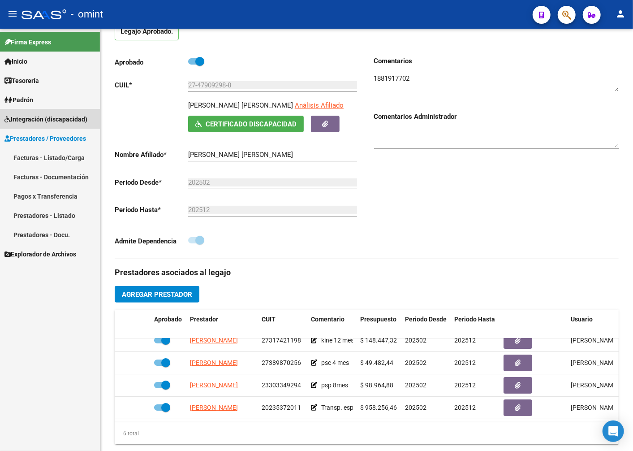
click at [31, 113] on link "Integración (discapacidad)" at bounding box center [50, 118] width 100 height 19
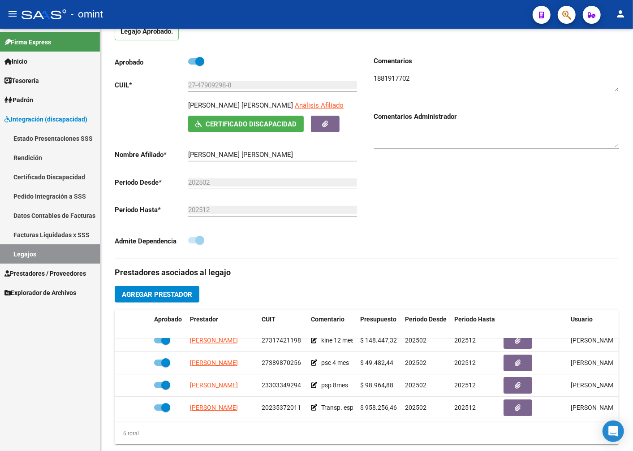
click at [30, 236] on link "Facturas Liquidadas x SSS" at bounding box center [50, 234] width 100 height 19
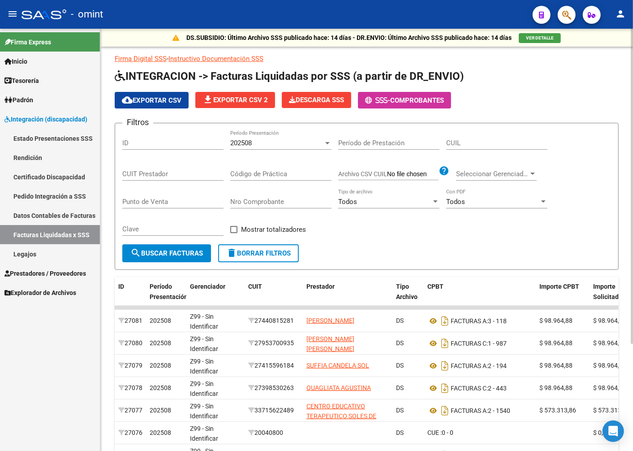
click at [311, 142] on div "202508" at bounding box center [276, 143] width 93 height 8
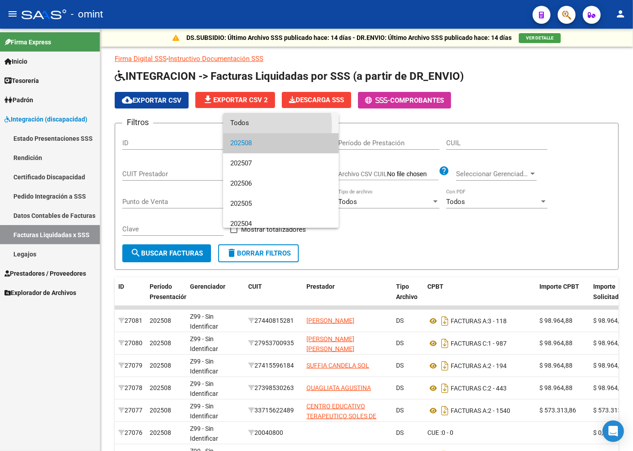
click at [241, 126] on span "Todos" at bounding box center [280, 123] width 101 height 20
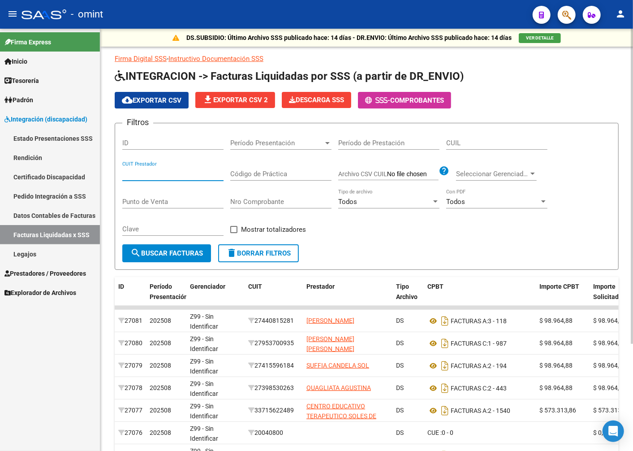
paste input "23-30334929-4"
type input "23-30334929-4"
click at [178, 260] on button "search Buscar Facturas" at bounding box center [166, 253] width 89 height 18
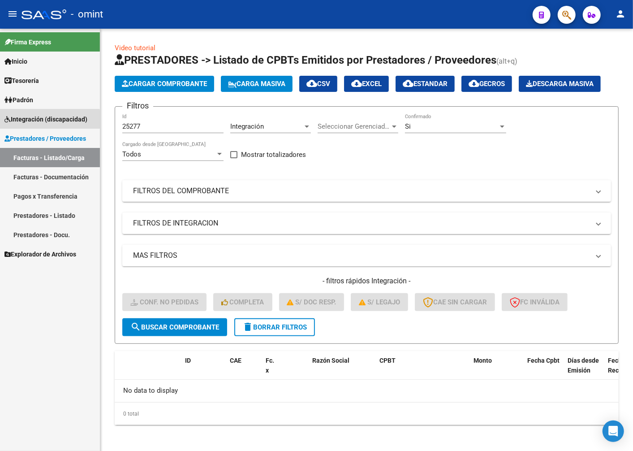
click at [30, 121] on span "Integración (discapacidad)" at bounding box center [45, 119] width 83 height 10
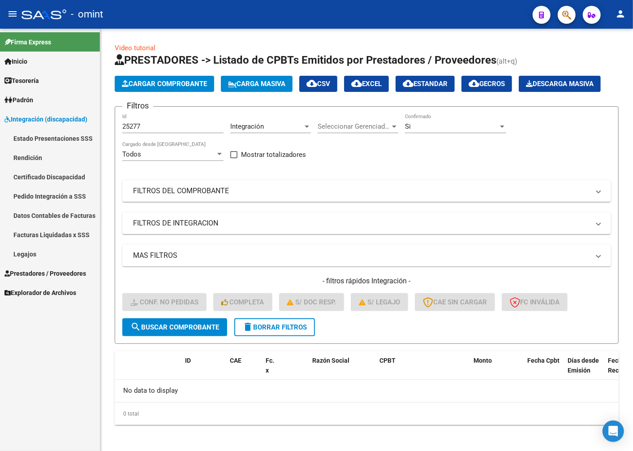
click at [56, 253] on link "Legajos" at bounding box center [50, 253] width 100 height 19
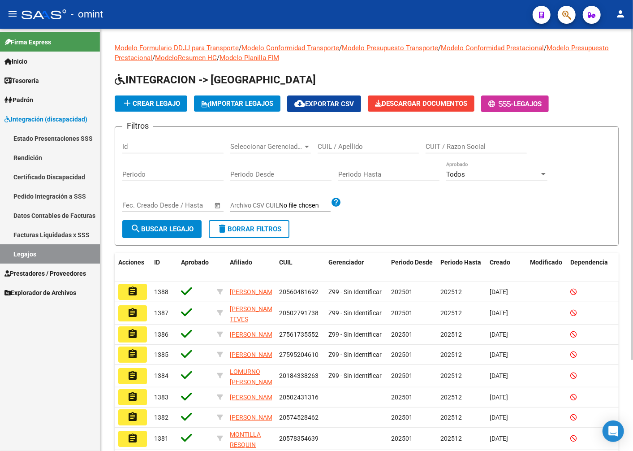
click at [338, 146] on input "CUIL / Apellido" at bounding box center [368, 146] width 101 height 8
type input "m"
click at [176, 226] on span "search Buscar Legajo" at bounding box center [161, 229] width 63 height 8
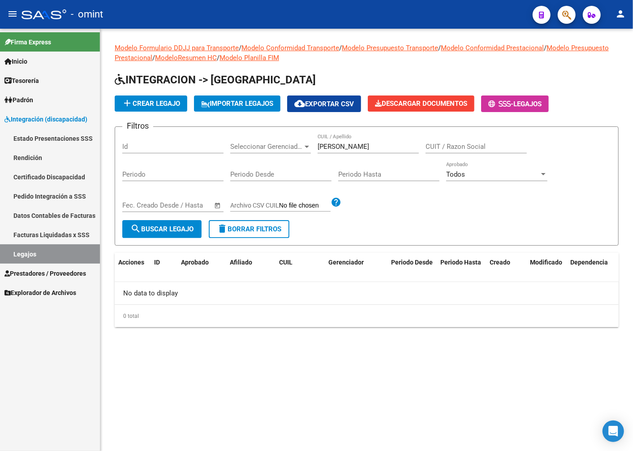
click at [360, 149] on input "[PERSON_NAME]" at bounding box center [368, 146] width 101 height 8
type input "[PERSON_NAME]"
click at [194, 224] on button "search Buscar Legajo" at bounding box center [161, 229] width 79 height 18
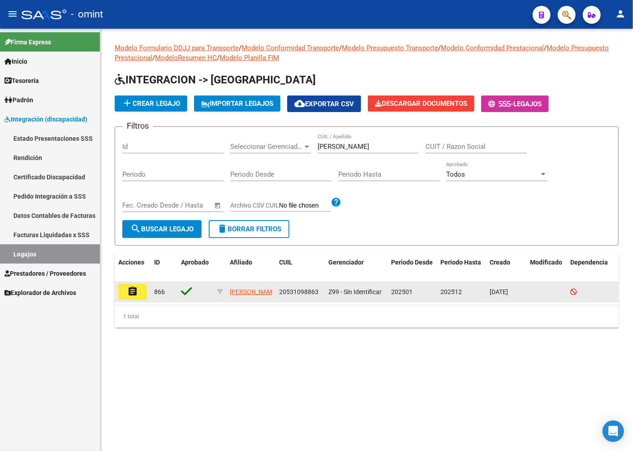
click at [146, 293] on button "assignment" at bounding box center [132, 292] width 29 height 16
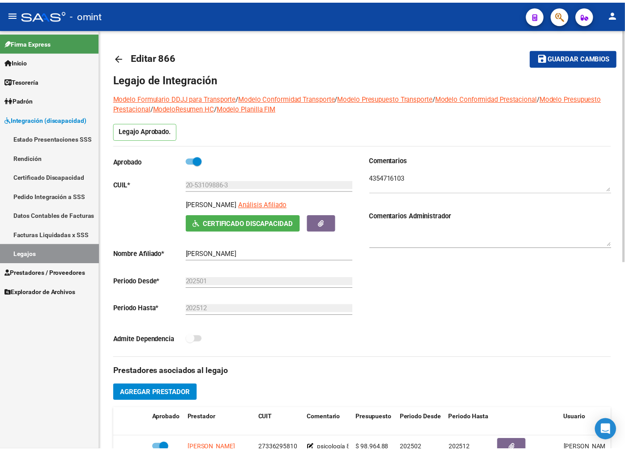
scroll to position [298, 0]
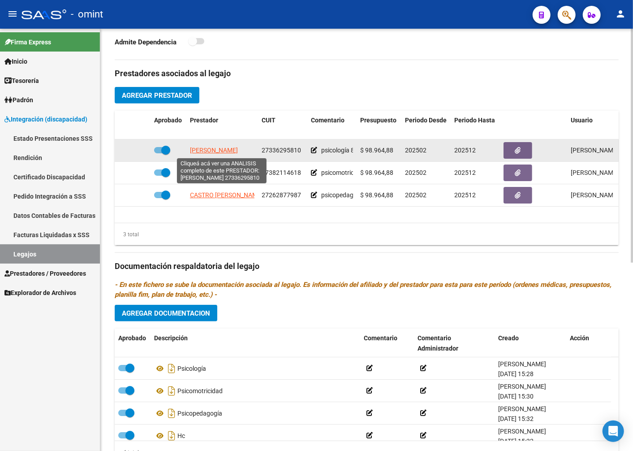
click at [233, 151] on span "[PERSON_NAME]" at bounding box center [214, 149] width 48 height 7
type textarea "27336295810"
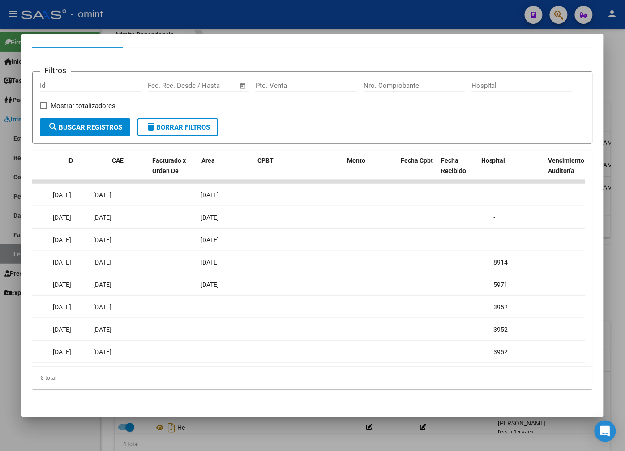
scroll to position [0, 0]
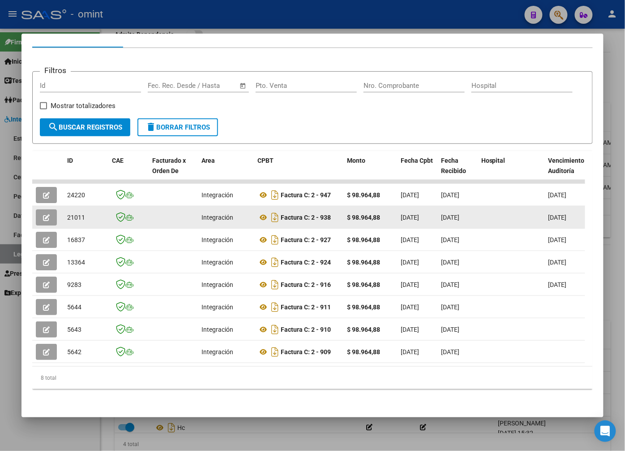
click at [46, 214] on icon "button" at bounding box center [46, 217] width 7 height 7
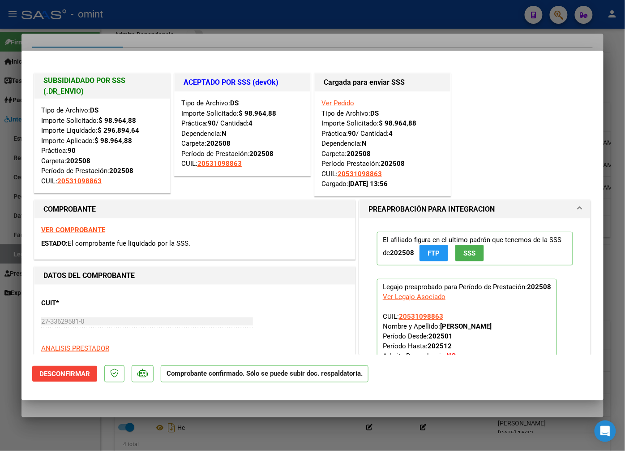
click at [150, 17] on div at bounding box center [312, 225] width 625 height 451
type input "$ 0,00"
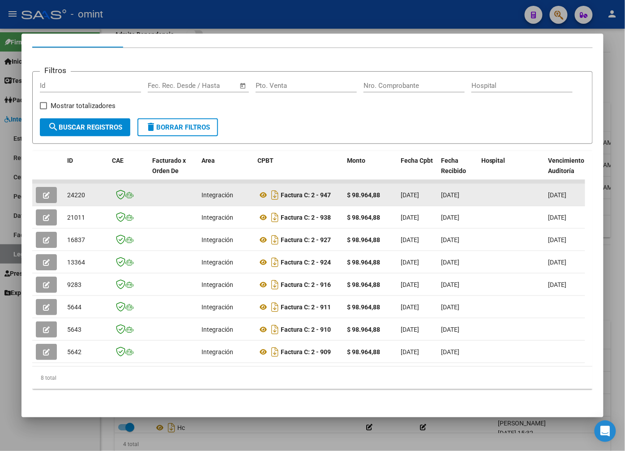
click at [41, 187] on button "button" at bounding box center [46, 195] width 21 height 16
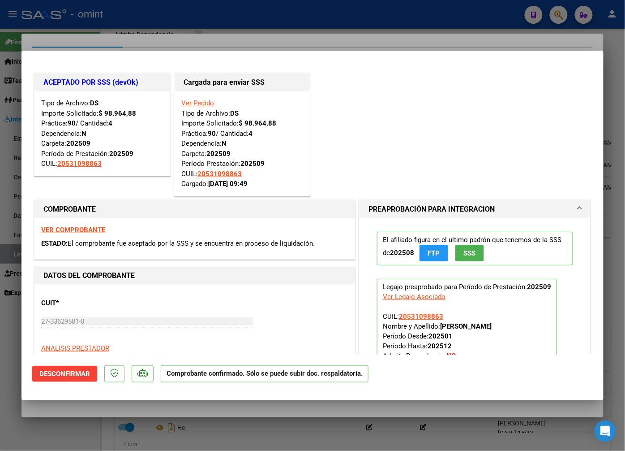
click at [158, 32] on div at bounding box center [312, 225] width 625 height 451
type input "$ 0,00"
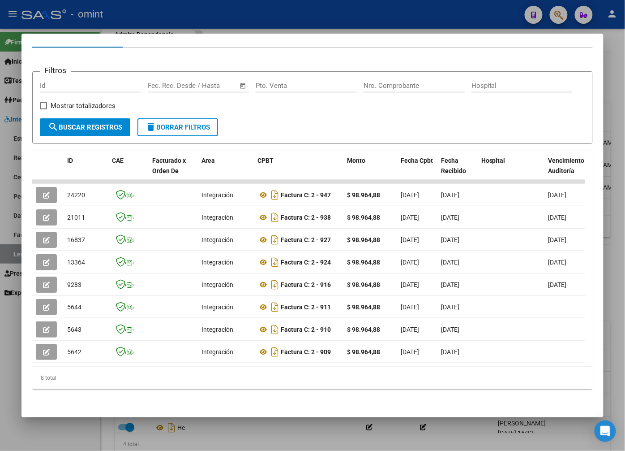
click at [160, 25] on div at bounding box center [312, 225] width 625 height 451
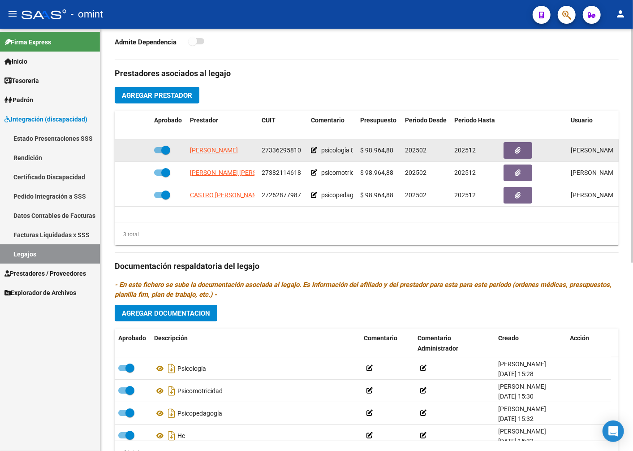
click at [284, 151] on span "27336295810" at bounding box center [281, 149] width 39 height 7
copy span "27336295810"
click at [238, 148] on span "[PERSON_NAME]" at bounding box center [214, 149] width 48 height 7
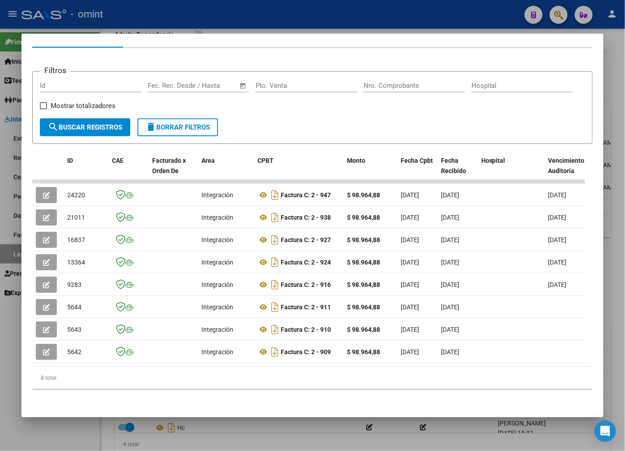
click at [125, 1] on div at bounding box center [312, 225] width 625 height 451
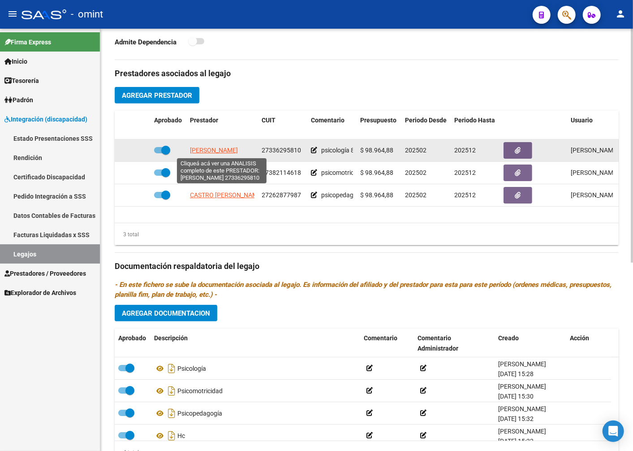
click at [224, 149] on span "[PERSON_NAME]" at bounding box center [214, 149] width 48 height 7
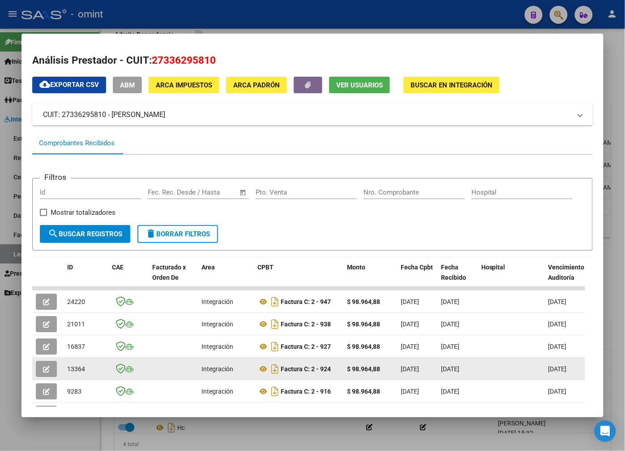
scroll to position [99, 0]
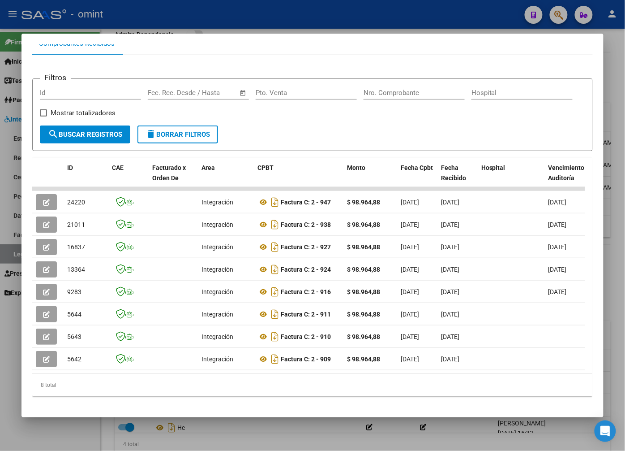
click at [257, 18] on div at bounding box center [312, 225] width 625 height 451
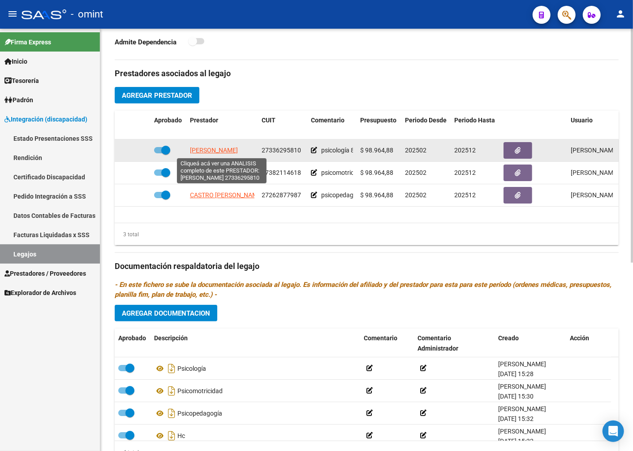
click at [204, 150] on span "[PERSON_NAME]" at bounding box center [214, 149] width 48 height 7
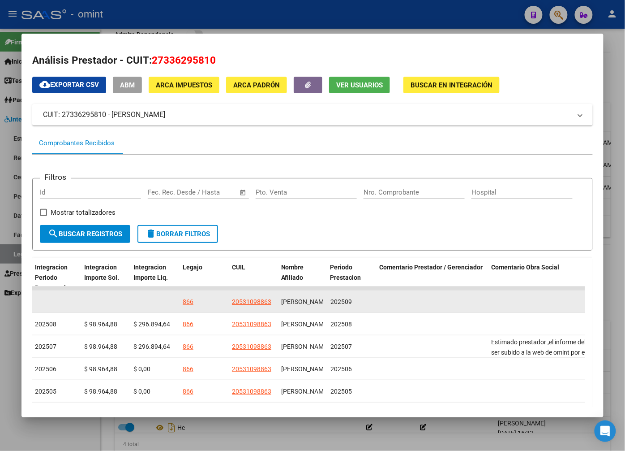
scroll to position [0, 1284]
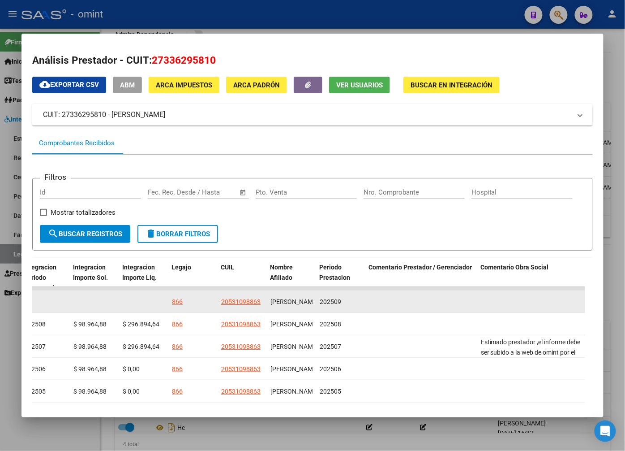
drag, startPoint x: 303, startPoint y: 306, endPoint x: 336, endPoint y: 306, distance: 33.2
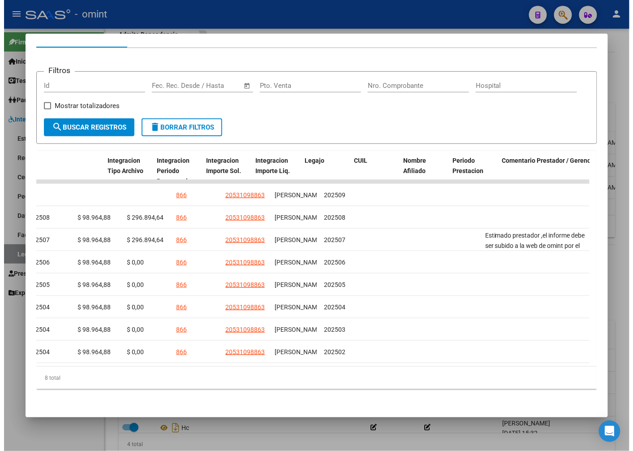
scroll to position [0, 0]
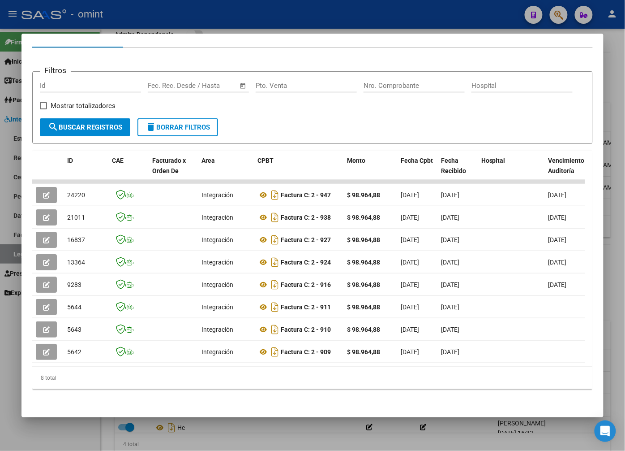
click at [251, 25] on div at bounding box center [312, 225] width 625 height 451
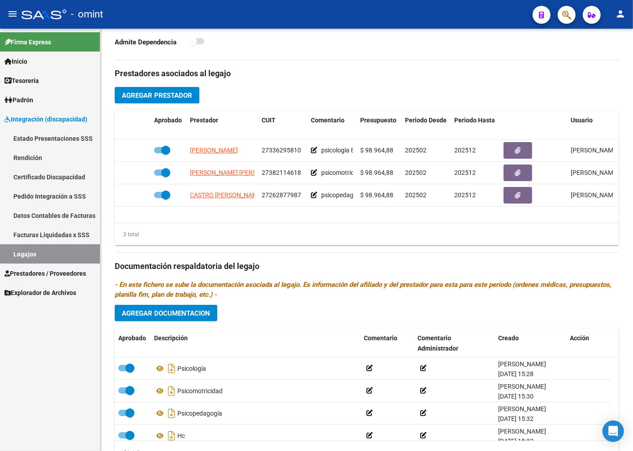
click at [71, 256] on link "Legajos" at bounding box center [50, 253] width 100 height 19
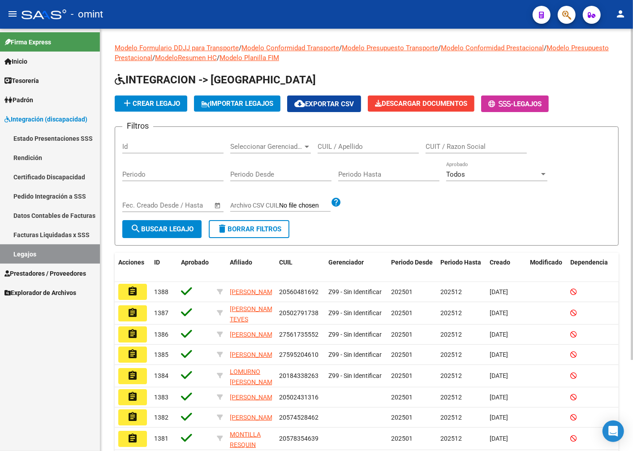
click at [356, 149] on input "CUIL / Apellido" at bounding box center [368, 146] width 101 height 8
type input "[PERSON_NAME]"
click at [177, 225] on span "search Buscar Legajo" at bounding box center [161, 229] width 63 height 8
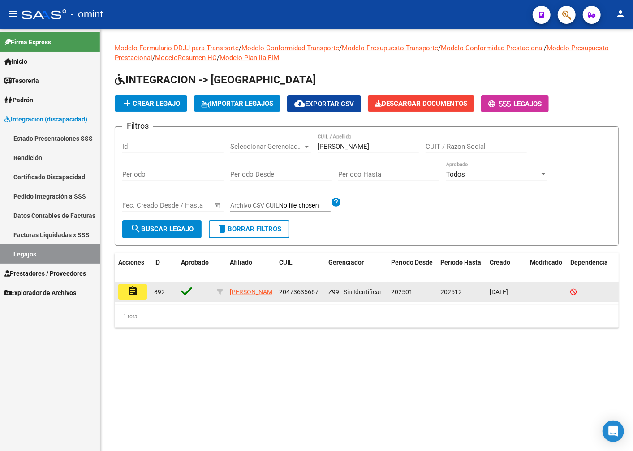
click at [143, 287] on button "assignment" at bounding box center [132, 292] width 29 height 16
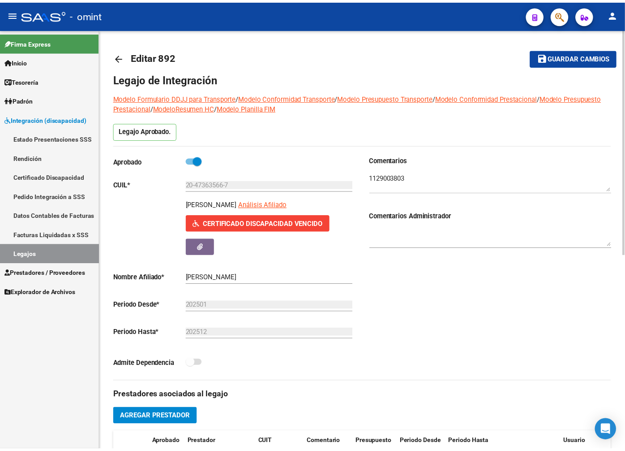
scroll to position [199, 0]
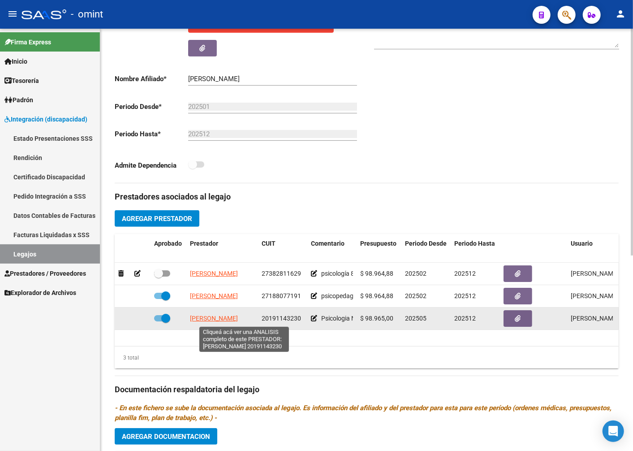
click at [229, 321] on span "[PERSON_NAME]" at bounding box center [214, 317] width 48 height 7
type textarea "20191143230"
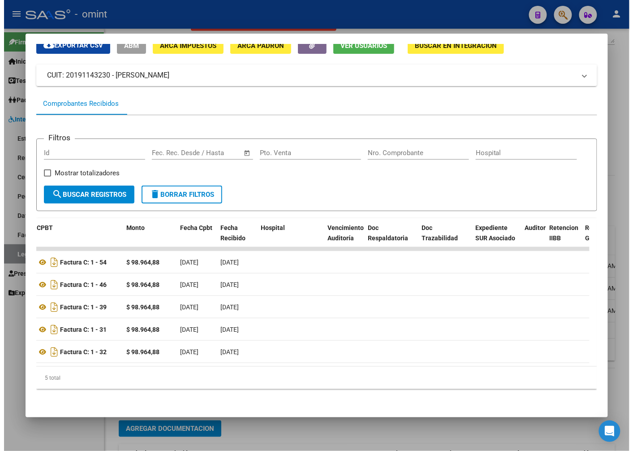
scroll to position [0, 0]
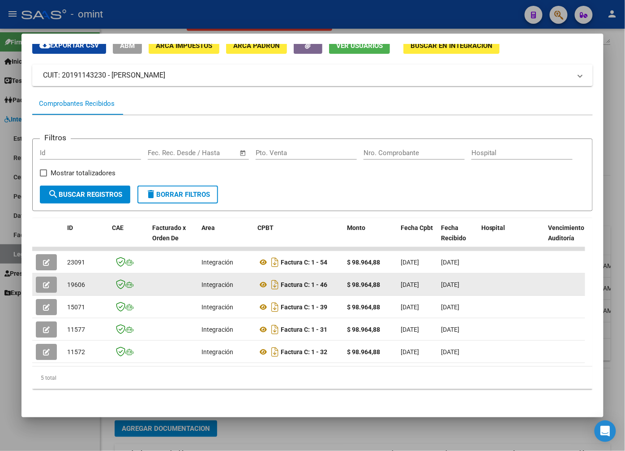
click at [54, 276] on button "button" at bounding box center [46, 284] width 21 height 16
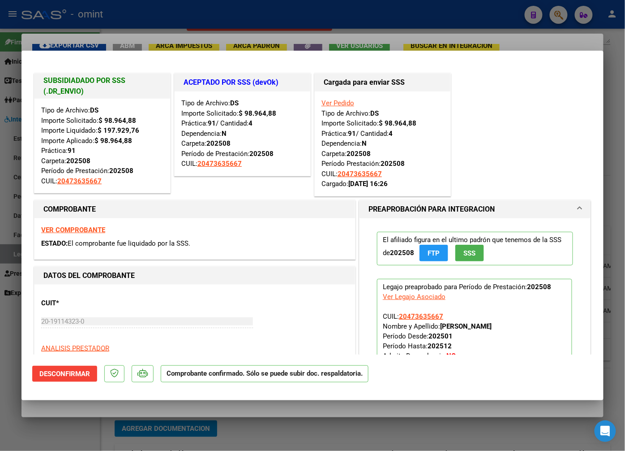
click at [149, 22] on div at bounding box center [312, 225] width 625 height 451
type input "$ 0,00"
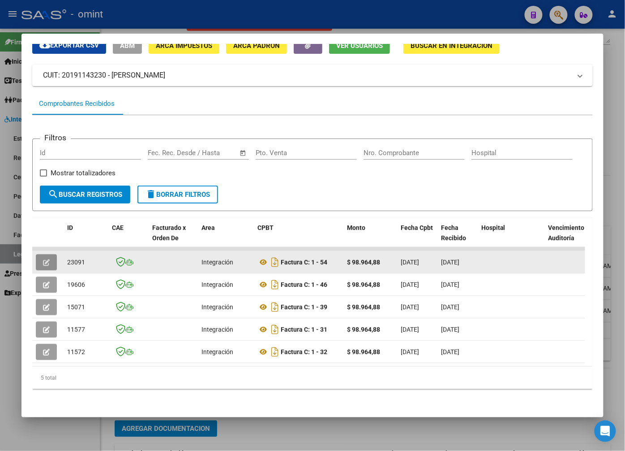
click at [45, 259] on icon "button" at bounding box center [46, 262] width 7 height 7
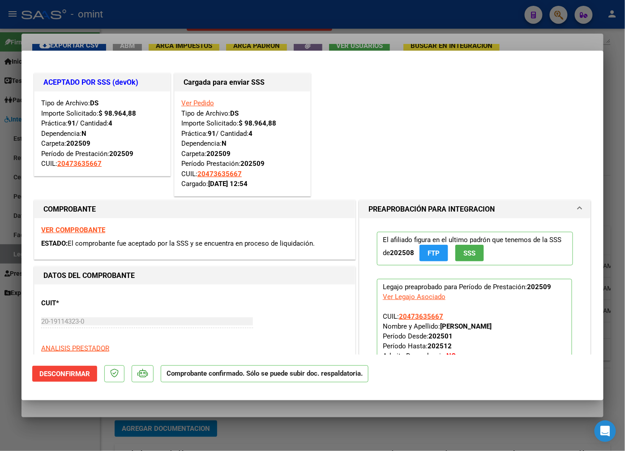
click at [149, 27] on div at bounding box center [312, 225] width 625 height 451
type input "$ 0,00"
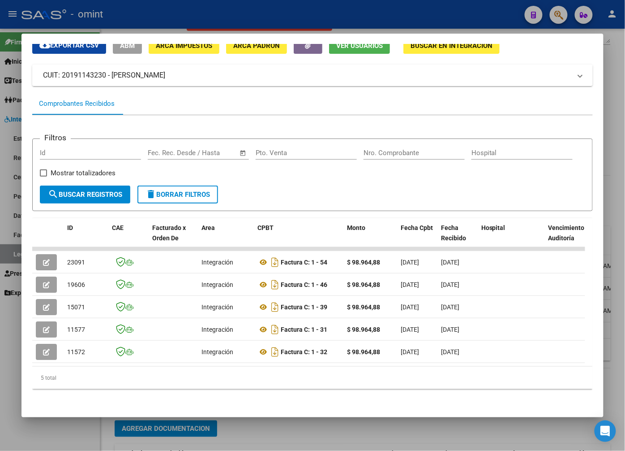
click at [241, 14] on div at bounding box center [312, 225] width 625 height 451
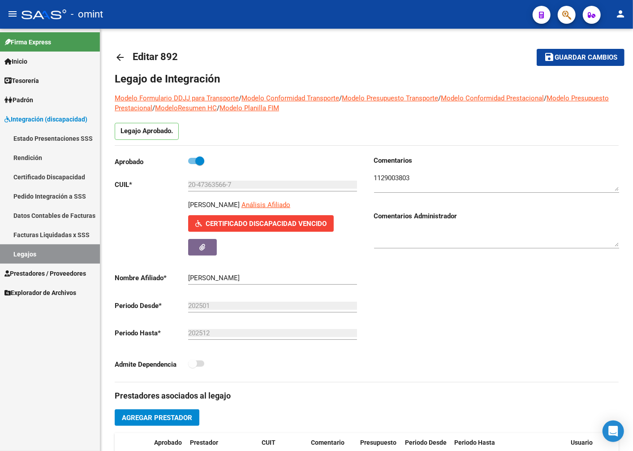
click at [84, 252] on link "Legajos" at bounding box center [50, 253] width 100 height 19
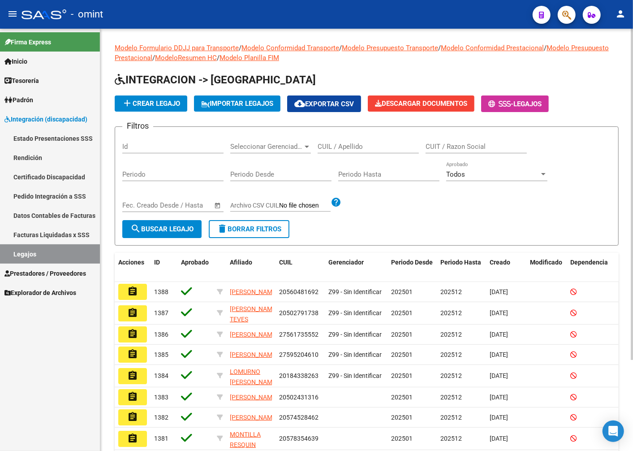
click at [388, 146] on input "CUIL / Apellido" at bounding box center [368, 146] width 101 height 8
click at [155, 230] on span "search Buscar Legajo" at bounding box center [161, 229] width 63 height 8
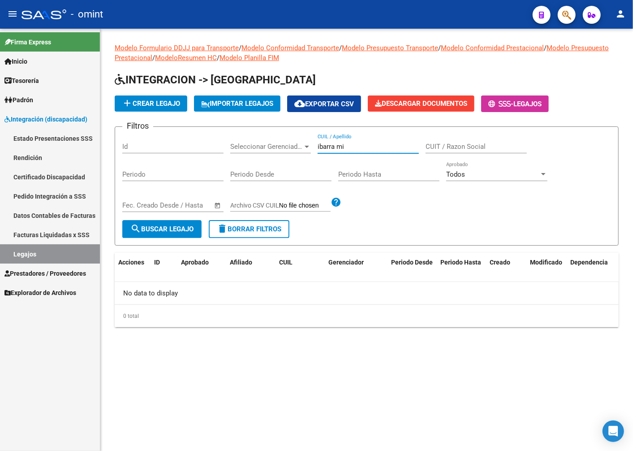
click at [353, 142] on input "ibarra mi" at bounding box center [368, 146] width 101 height 8
type input "ibarra"
click at [194, 227] on span "search Buscar Legajo" at bounding box center [161, 229] width 63 height 8
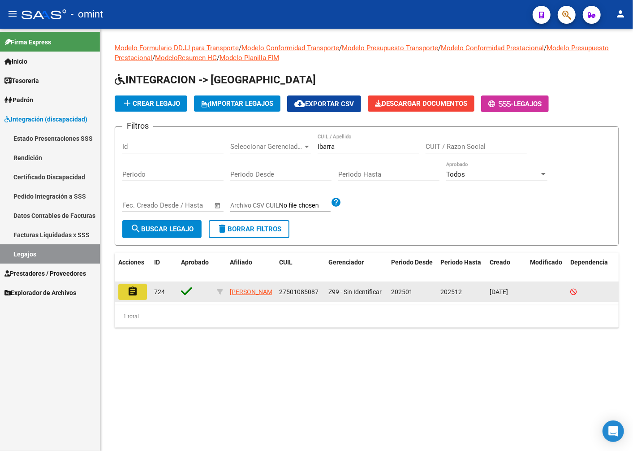
click at [138, 294] on mat-icon "assignment" at bounding box center [132, 291] width 11 height 11
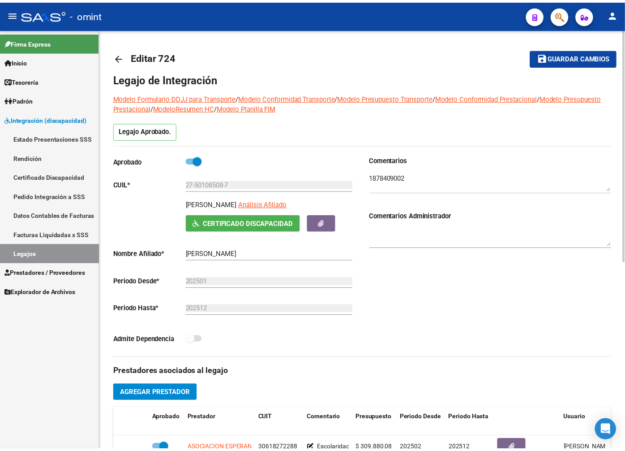
scroll to position [298, 0]
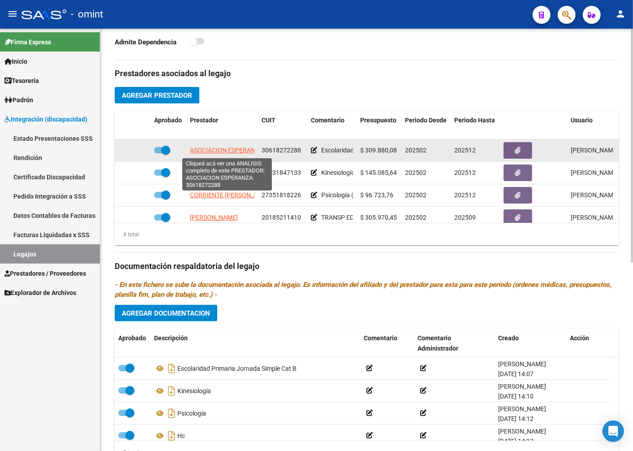
click at [239, 151] on span "ASOCIACION ESPERANZA" at bounding box center [226, 149] width 73 height 7
type textarea "30618272288"
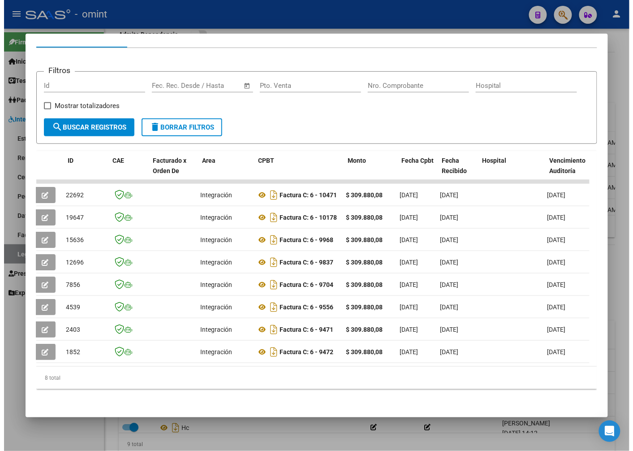
scroll to position [0, 0]
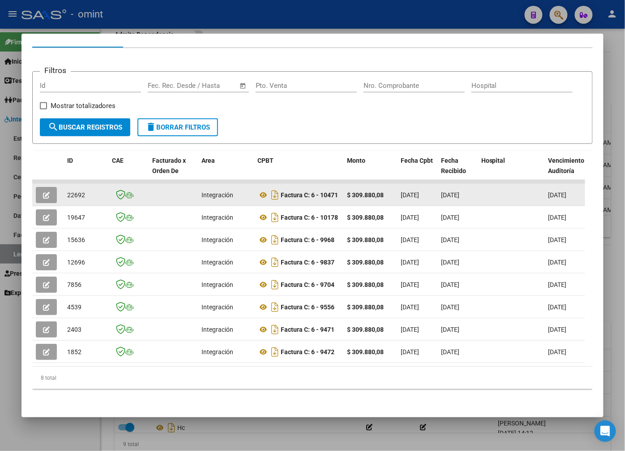
click at [45, 184] on datatable-body-cell at bounding box center [47, 195] width 31 height 22
click at [48, 192] on icon "button" at bounding box center [46, 195] width 7 height 7
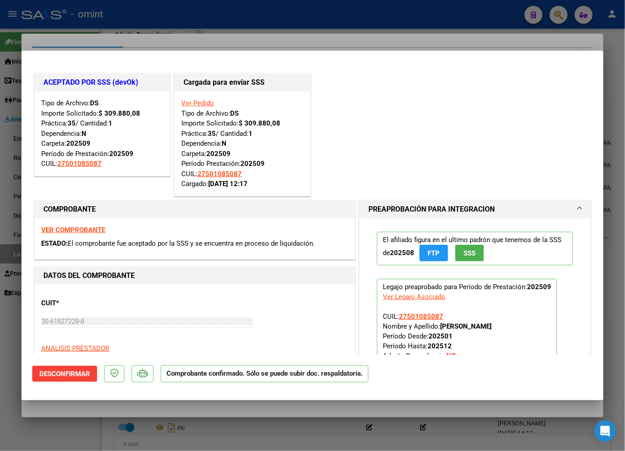
click at [236, 28] on div at bounding box center [312, 225] width 625 height 451
type input "$ 0,00"
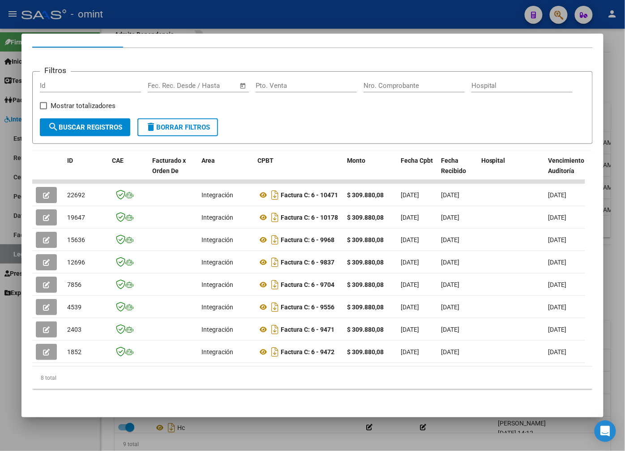
click at [176, 11] on div at bounding box center [312, 225] width 625 height 451
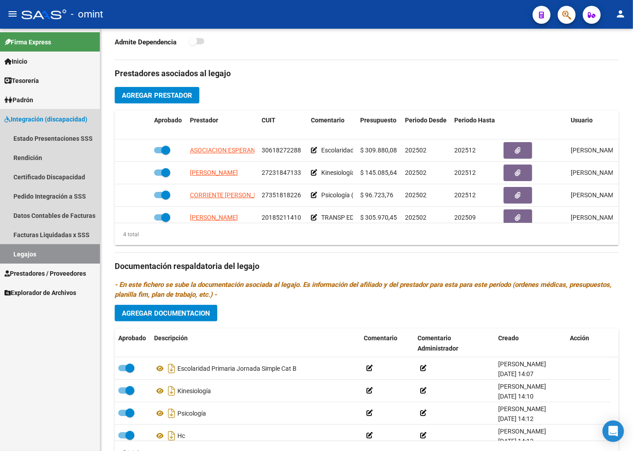
click at [78, 262] on link "Legajos" at bounding box center [50, 253] width 100 height 19
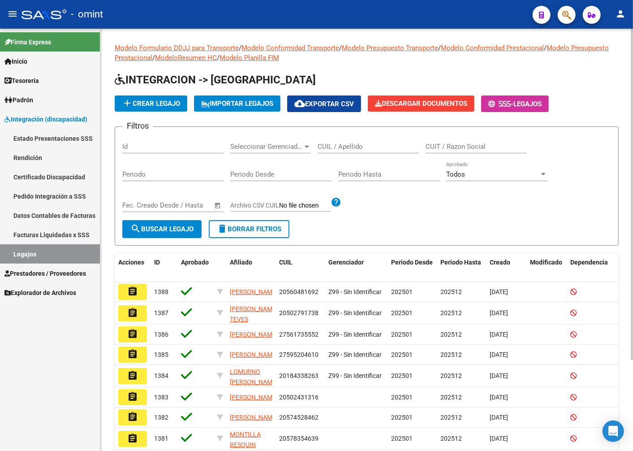
click at [350, 148] on input "CUIL / Apellido" at bounding box center [368, 146] width 101 height 8
type input "garfag"
click at [189, 221] on button "search Buscar Legajo" at bounding box center [161, 229] width 79 height 18
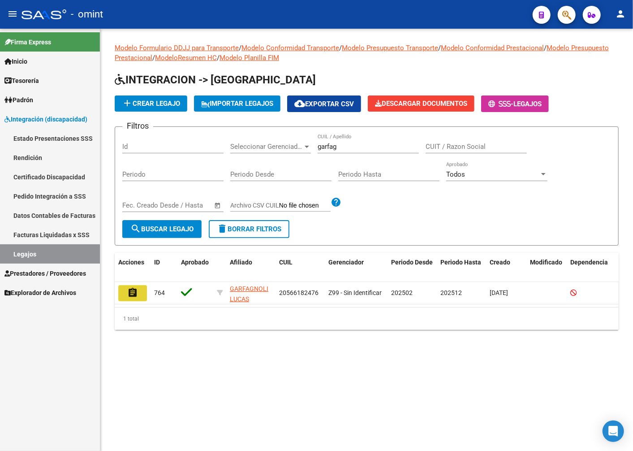
drag, startPoint x: 128, startPoint y: 297, endPoint x: 137, endPoint y: 293, distance: 10.0
click at [128, 297] on mat-icon "assignment" at bounding box center [132, 292] width 11 height 11
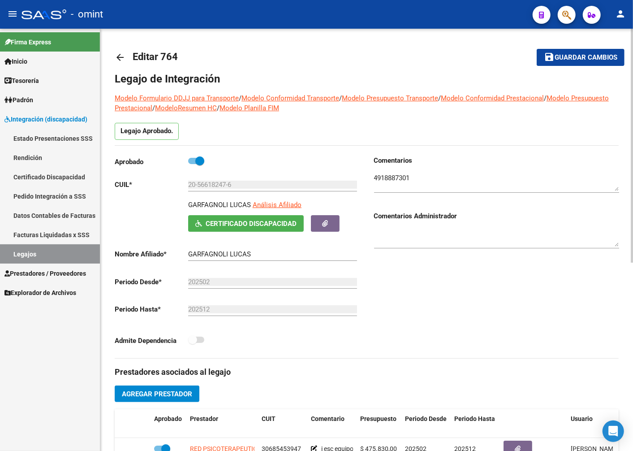
scroll to position [149, 0]
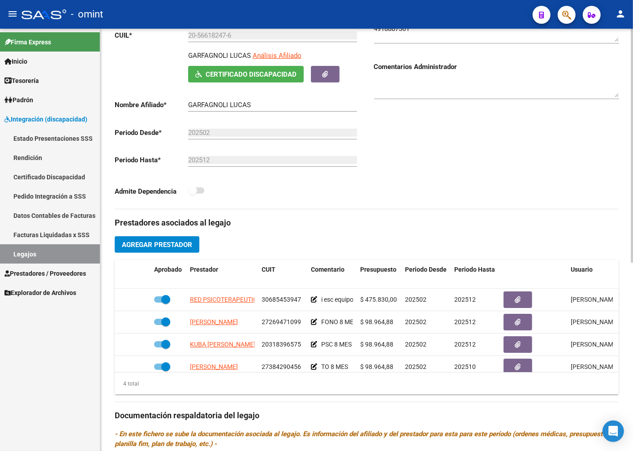
click at [354, 228] on h3 "Prestadores asociados al legajo" at bounding box center [367, 222] width 504 height 13
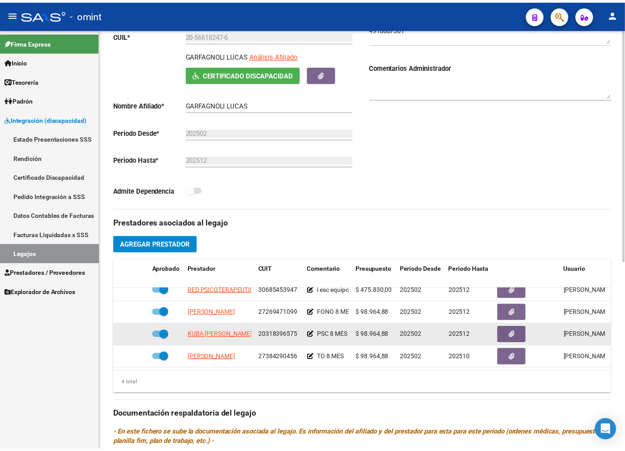
scroll to position [199, 0]
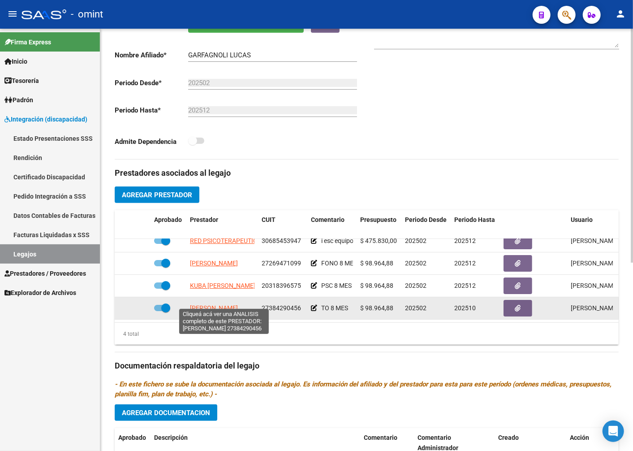
click at [224, 304] on span "IPARRAGUIRRE CORINA" at bounding box center [214, 307] width 48 height 7
type textarea "27384290456"
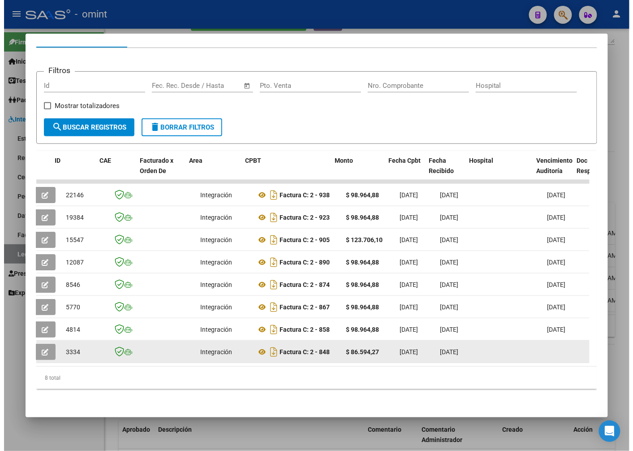
scroll to position [0, 0]
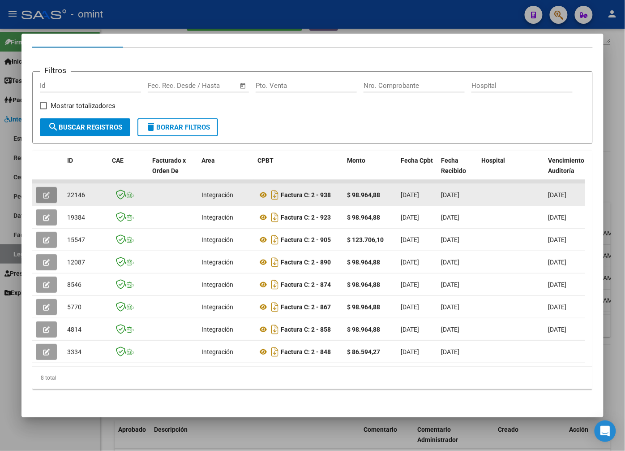
click at [51, 189] on button "button" at bounding box center [46, 195] width 21 height 16
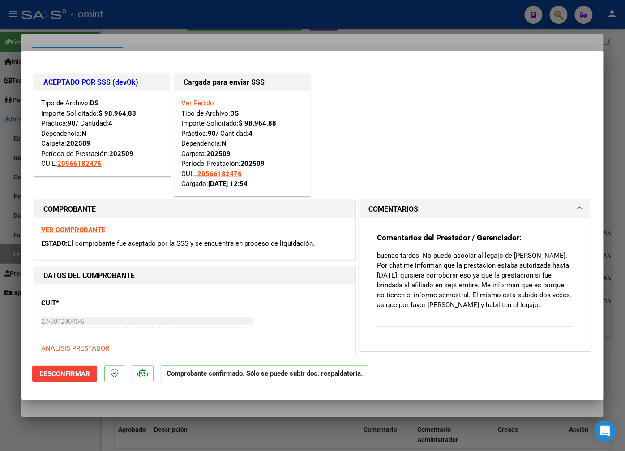
click at [395, 24] on div at bounding box center [312, 225] width 625 height 451
type input "$ 0,00"
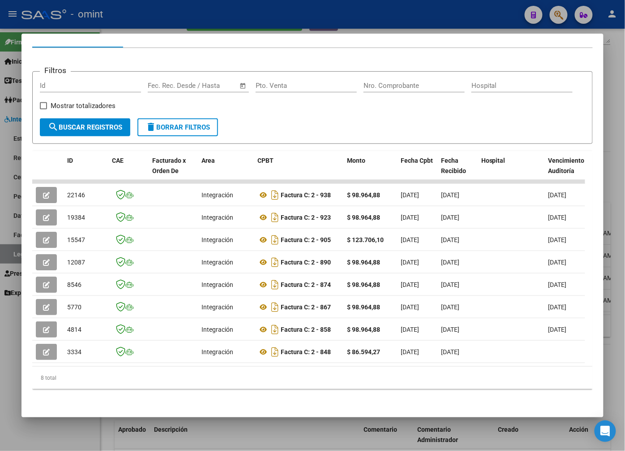
click at [269, 18] on div at bounding box center [312, 225] width 625 height 451
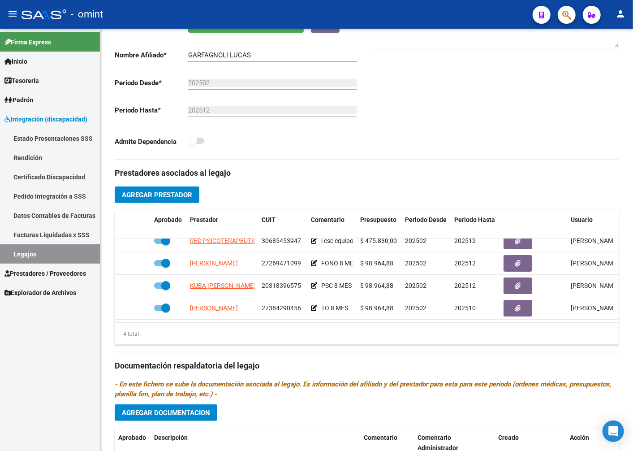
click at [41, 259] on link "Legajos" at bounding box center [50, 253] width 100 height 19
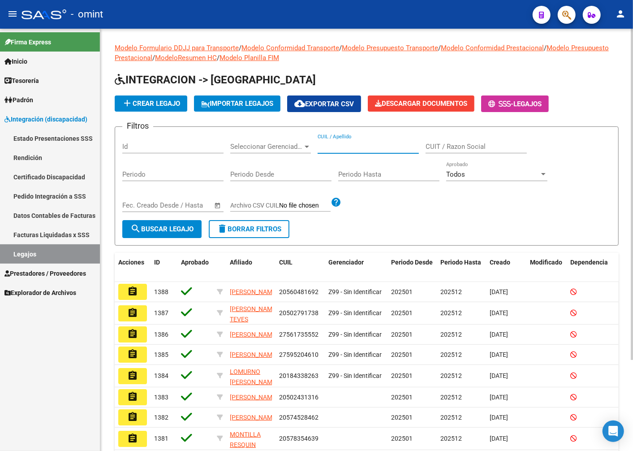
click at [345, 145] on input "CUIL / Apellido" at bounding box center [368, 146] width 101 height 8
type input "gil melina"
click at [194, 226] on span "search Buscar Legajo" at bounding box center [161, 229] width 63 height 8
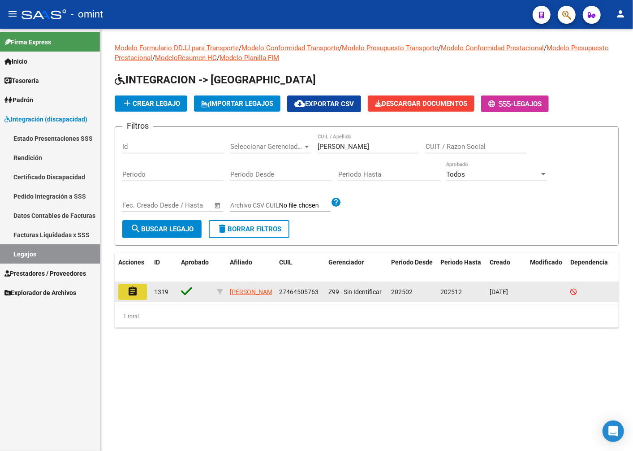
click at [142, 287] on button "assignment" at bounding box center [132, 292] width 29 height 16
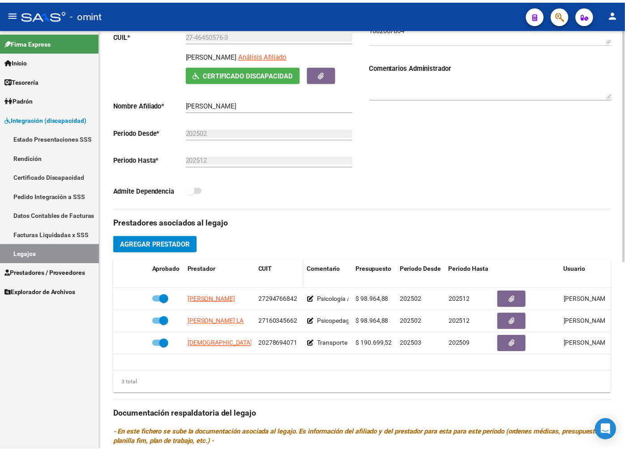
scroll to position [199, 0]
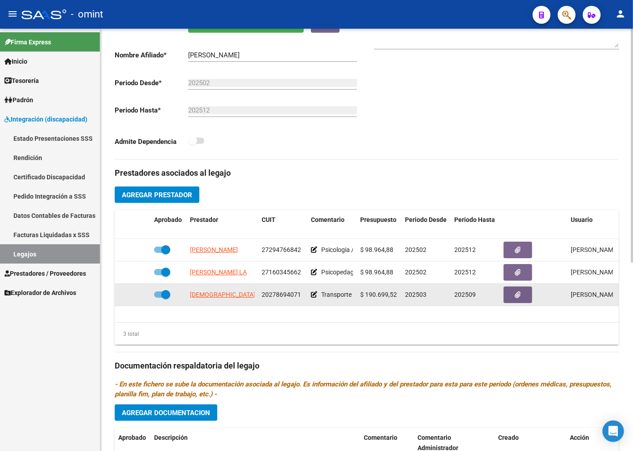
click at [211, 298] on span "LUDUEÑA SERGIO ROBERTO" at bounding box center [247, 294] width 115 height 7
type textarea "20278694071"
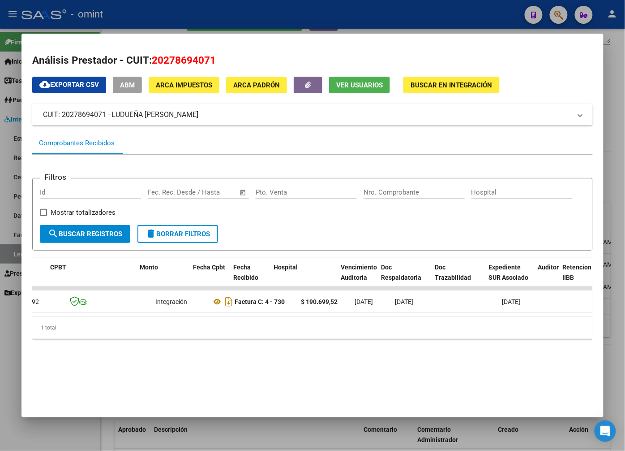
scroll to position [0, 0]
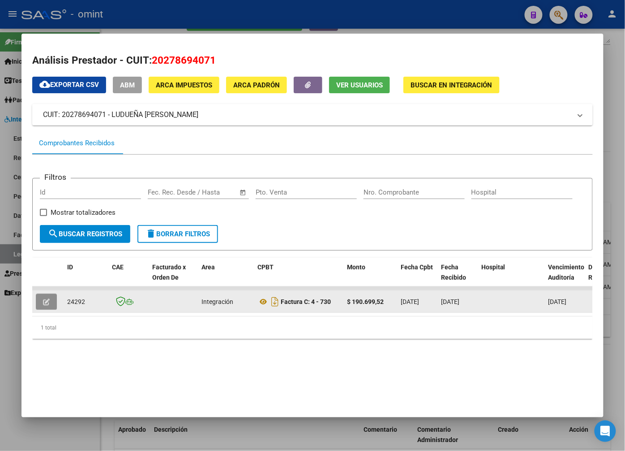
click at [50, 300] on icon "button" at bounding box center [46, 301] width 7 height 7
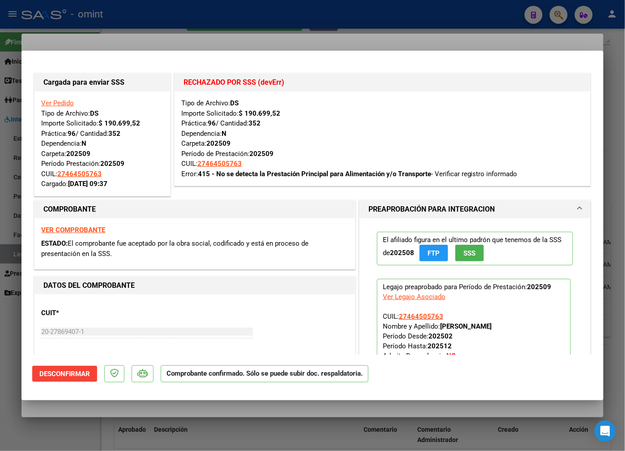
click at [84, 227] on strong "VER COMPROBANTE" at bounding box center [73, 230] width 64 height 8
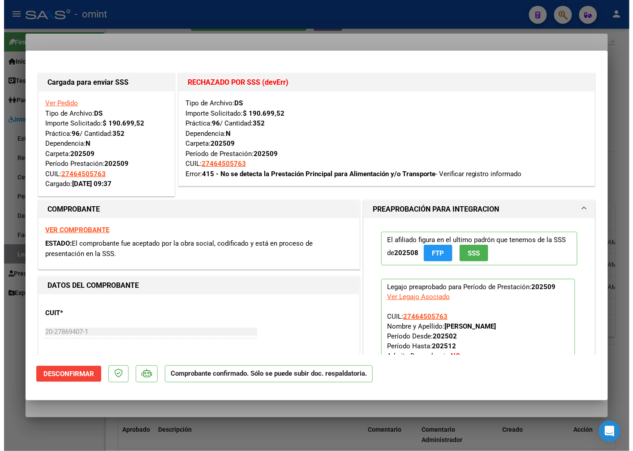
scroll to position [50, 0]
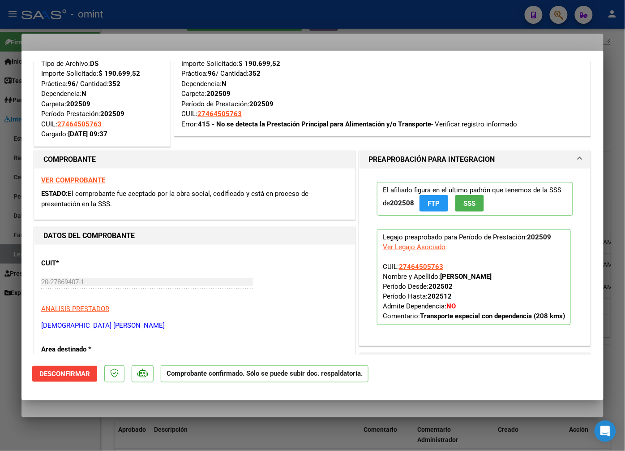
click at [207, 20] on div at bounding box center [312, 225] width 625 height 451
type input "$ 0,00"
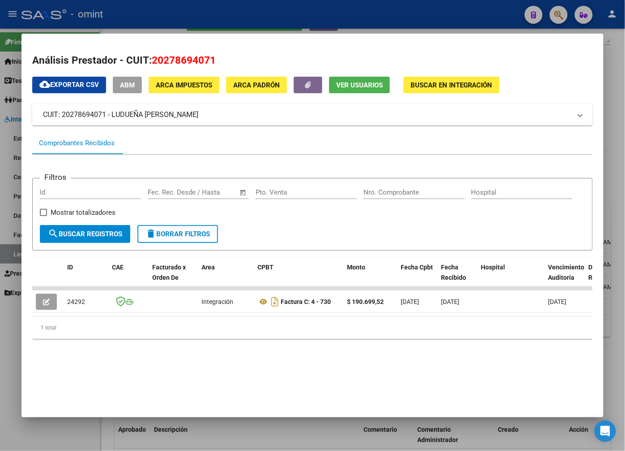
click at [218, 7] on div at bounding box center [312, 225] width 625 height 451
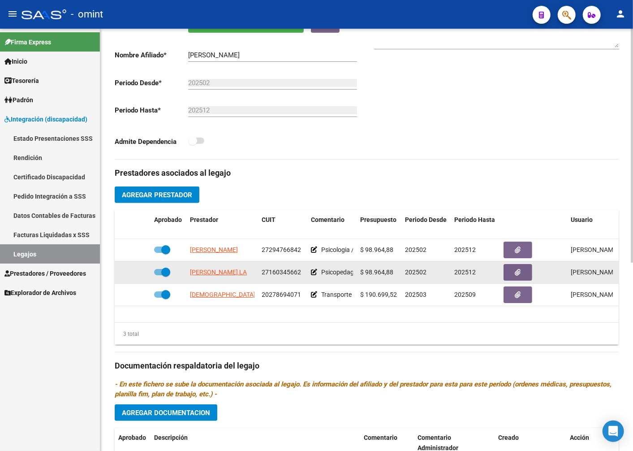
scroll to position [340, 0]
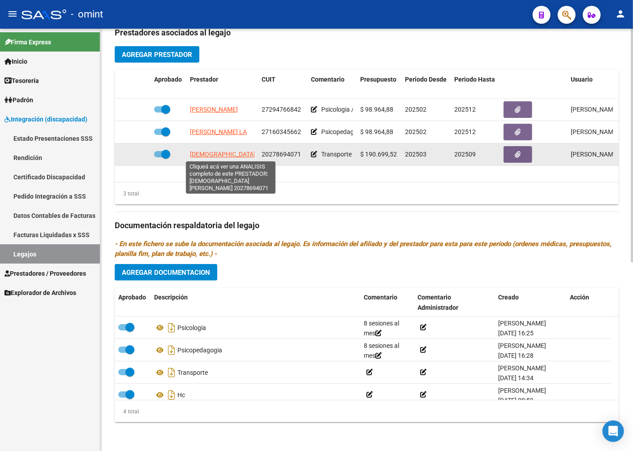
click at [245, 153] on span "LUDUEÑA SERGIO ROBERTO" at bounding box center [247, 154] width 115 height 7
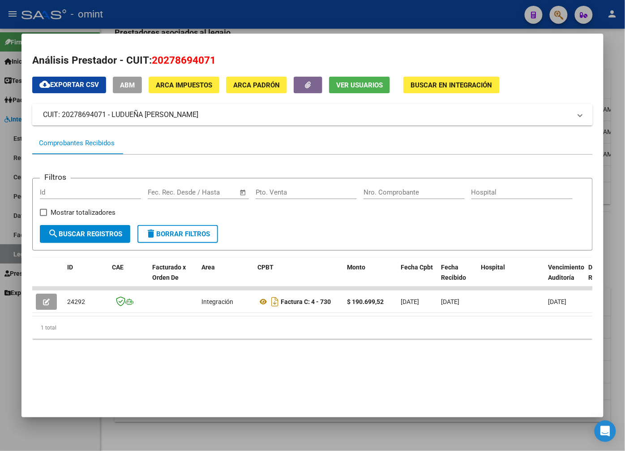
click at [203, 16] on div at bounding box center [312, 225] width 625 height 451
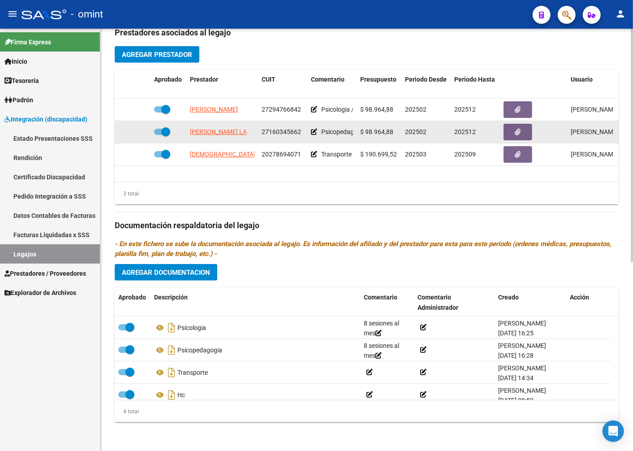
scroll to position [0, 0]
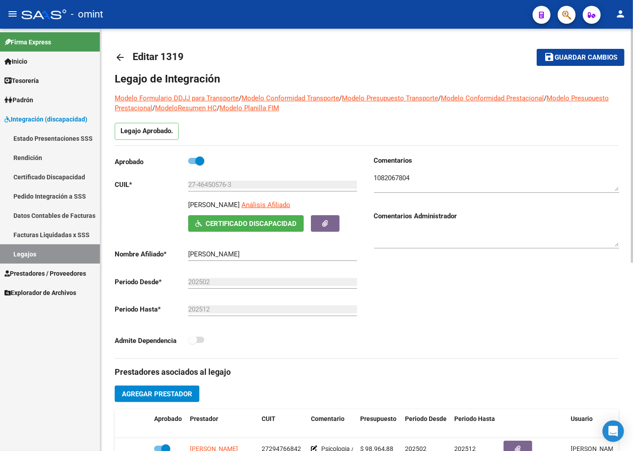
click at [403, 176] on textarea at bounding box center [496, 182] width 245 height 18
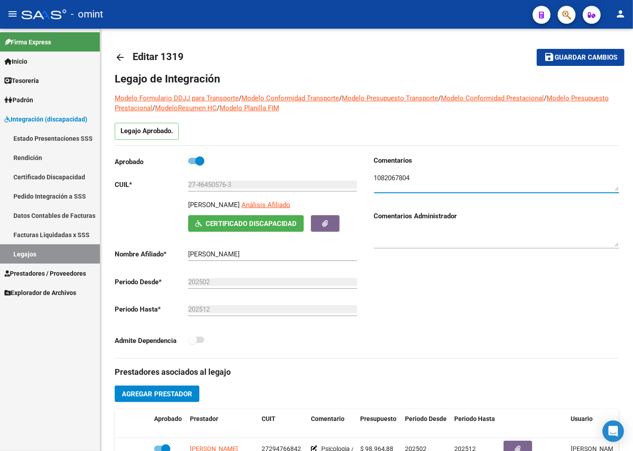
click at [77, 253] on link "Legajos" at bounding box center [50, 253] width 100 height 19
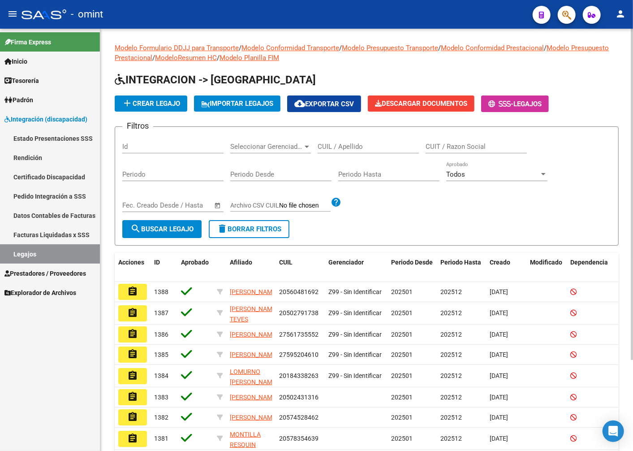
click at [366, 150] on input "CUIL / Apellido" at bounding box center [368, 146] width 101 height 8
type input "Galindez ortiz"
click at [167, 228] on span "search Buscar Legajo" at bounding box center [161, 229] width 63 height 8
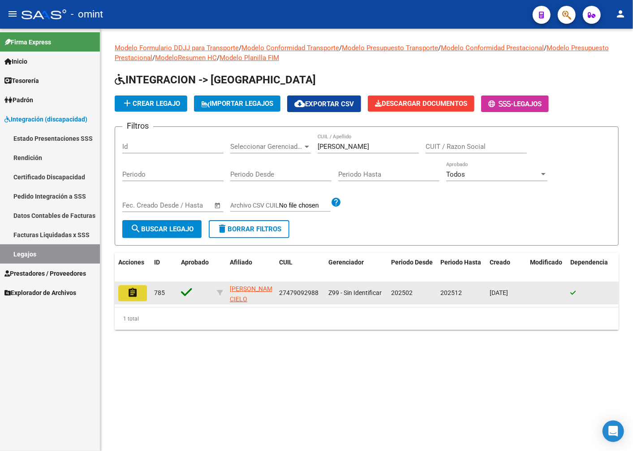
click at [127, 291] on mat-icon "assignment" at bounding box center [132, 292] width 11 height 11
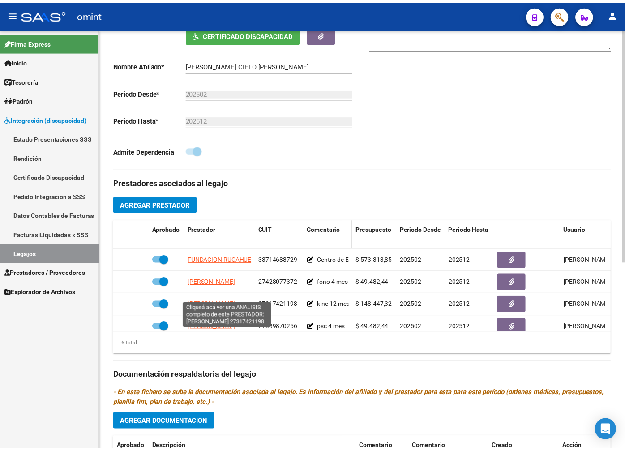
scroll to position [149, 0]
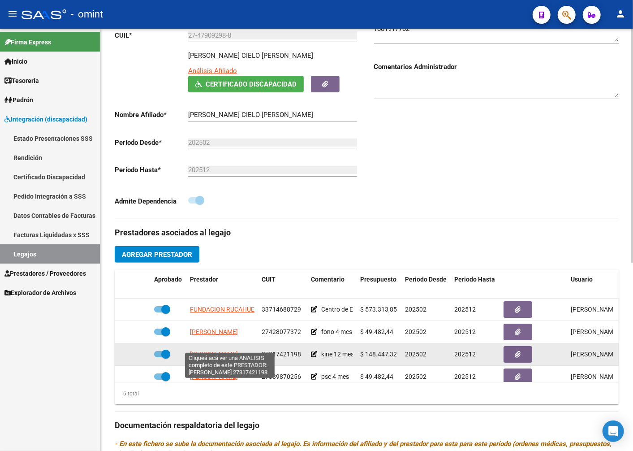
click at [226, 350] on span "[PERSON_NAME]" at bounding box center [214, 353] width 48 height 7
type textarea "27317421198"
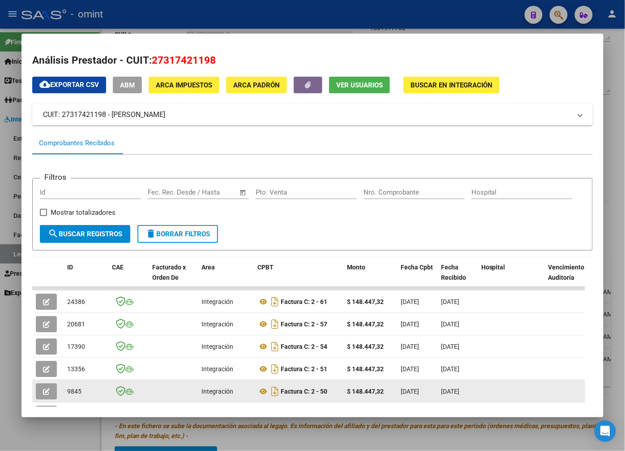
scroll to position [117, 0]
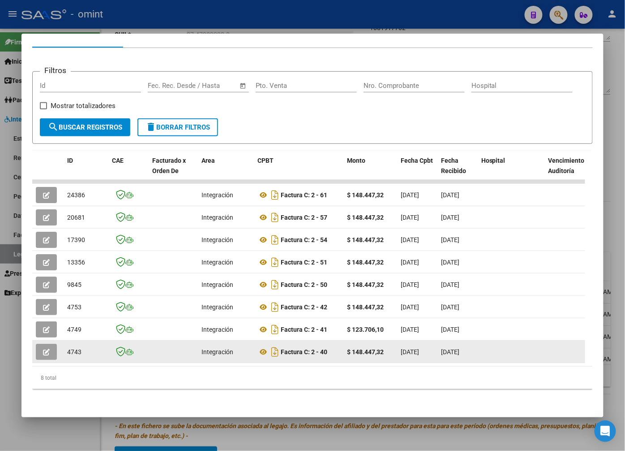
drag, startPoint x: 164, startPoint y: 354, endPoint x: 171, endPoint y: 356, distance: 7.0
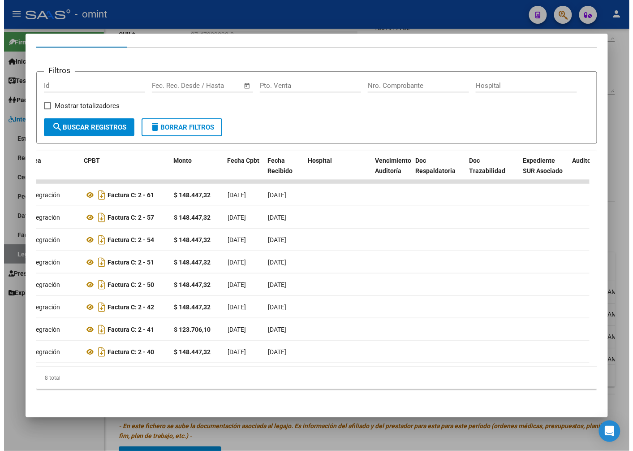
scroll to position [0, 0]
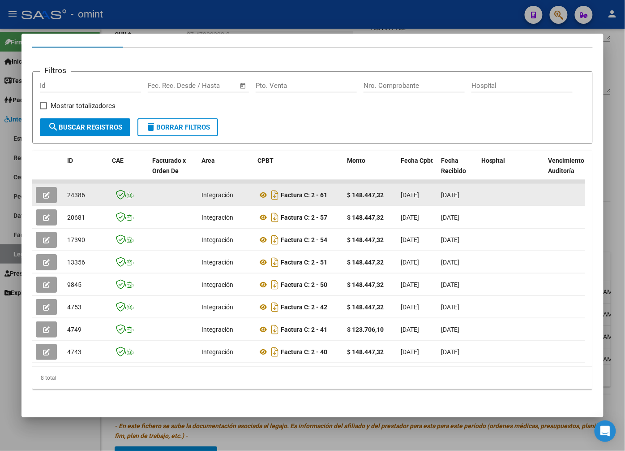
click at [45, 192] on icon "button" at bounding box center [46, 195] width 7 height 7
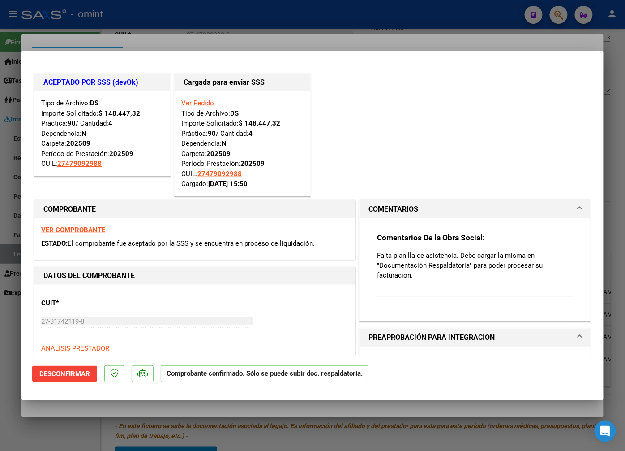
click at [176, 22] on div at bounding box center [312, 225] width 625 height 451
type input "$ 0,00"
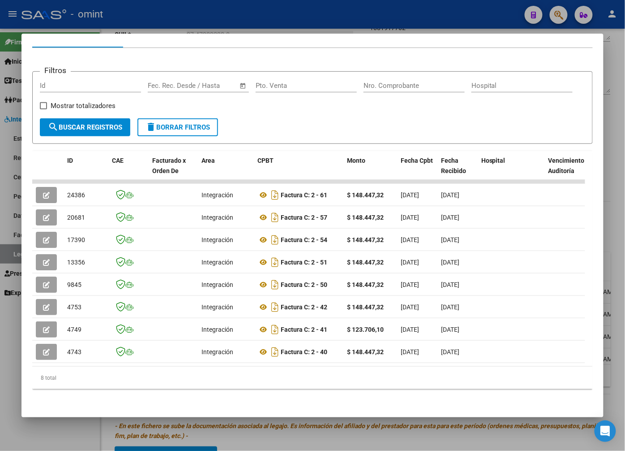
click at [168, 15] on div at bounding box center [312, 225] width 625 height 451
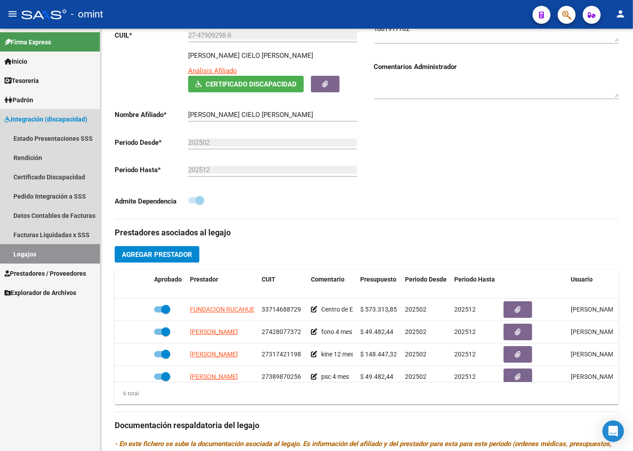
click at [64, 248] on link "Legajos" at bounding box center [50, 253] width 100 height 19
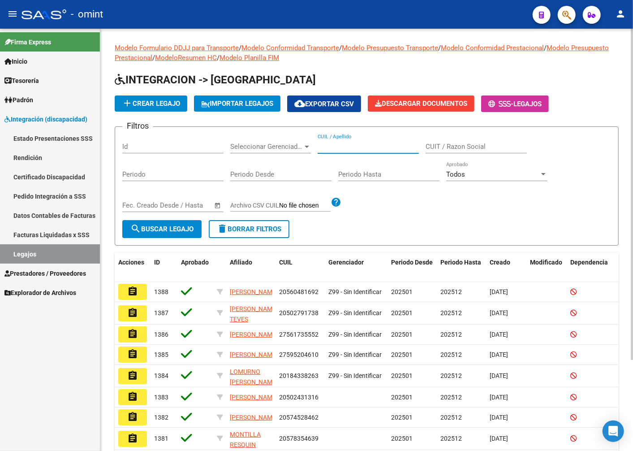
click at [372, 145] on input "CUIL / Apellido" at bounding box center [368, 146] width 101 height 8
type input "gacitua"
click at [190, 229] on span "search Buscar Legajo" at bounding box center [161, 229] width 63 height 8
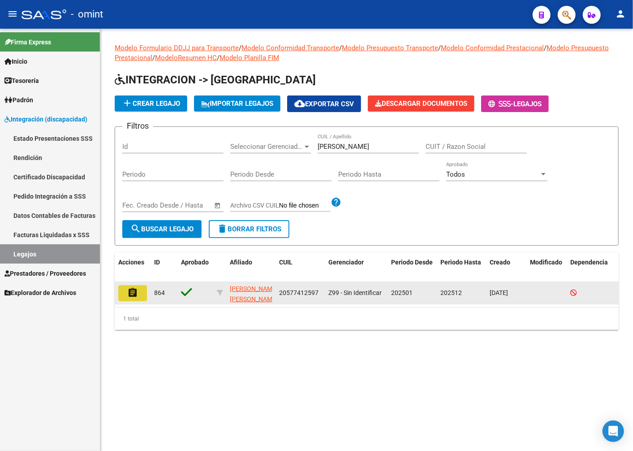
click at [135, 290] on mat-icon "assignment" at bounding box center [132, 292] width 11 height 11
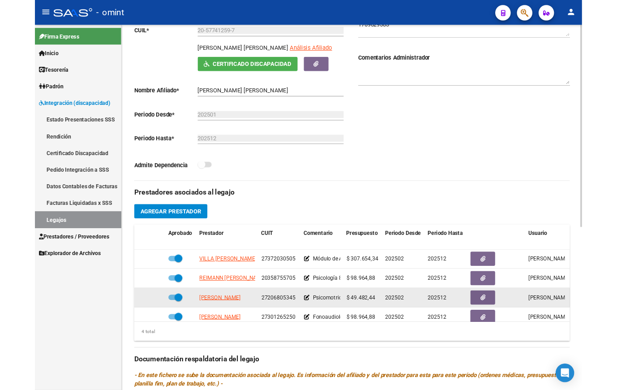
scroll to position [16, 0]
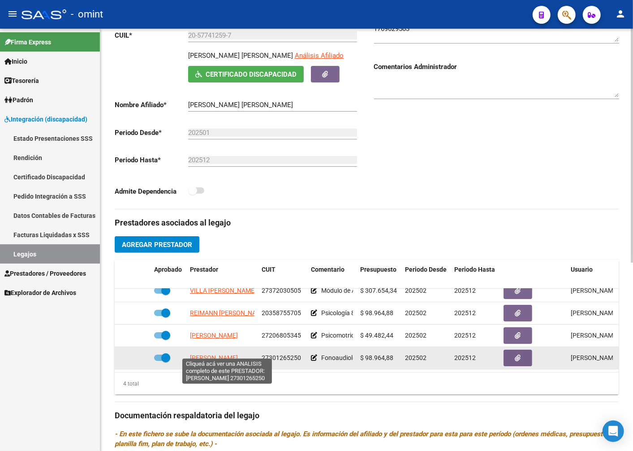
click at [237, 354] on span "GODOY NATALIA ROMINA" at bounding box center [214, 357] width 48 height 7
type textarea "27301265250"
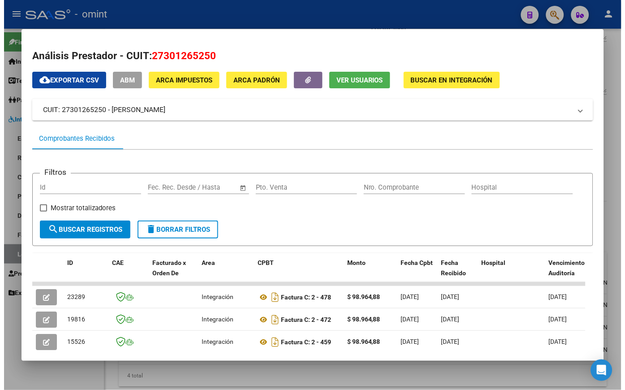
scroll to position [148, 0]
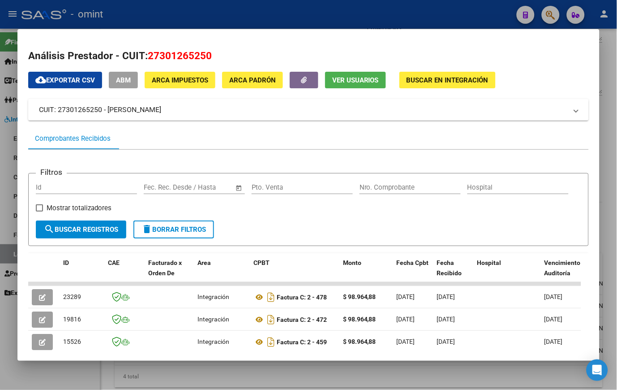
click at [178, 24] on div at bounding box center [308, 195] width 617 height 390
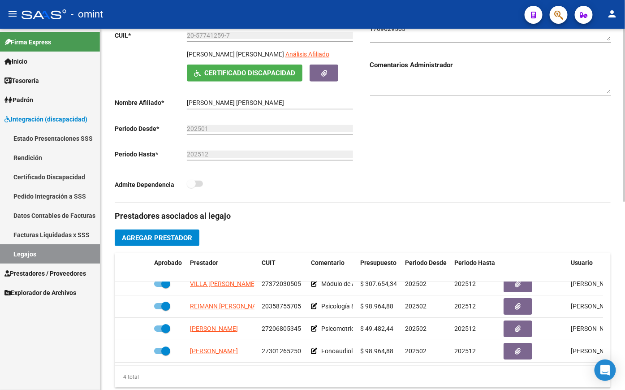
scroll to position [0, 0]
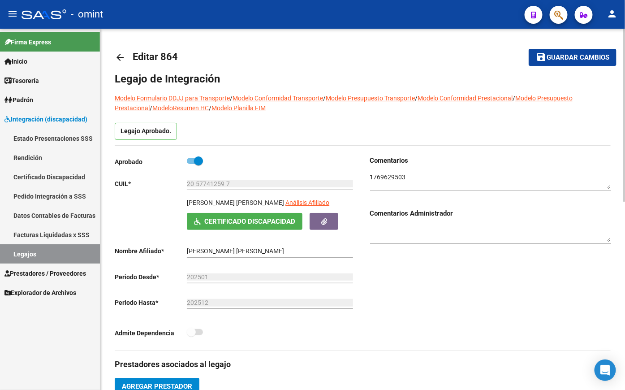
click at [392, 181] on textarea at bounding box center [490, 180] width 241 height 17
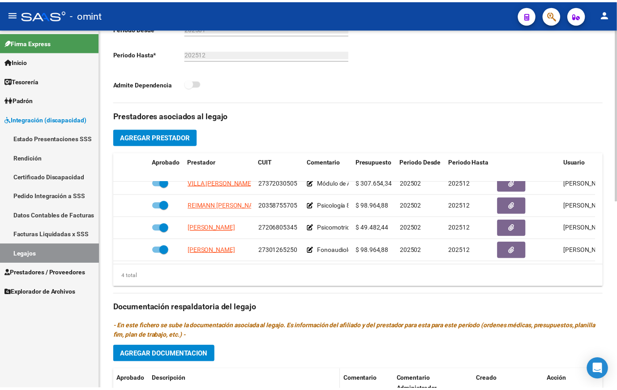
scroll to position [393, 0]
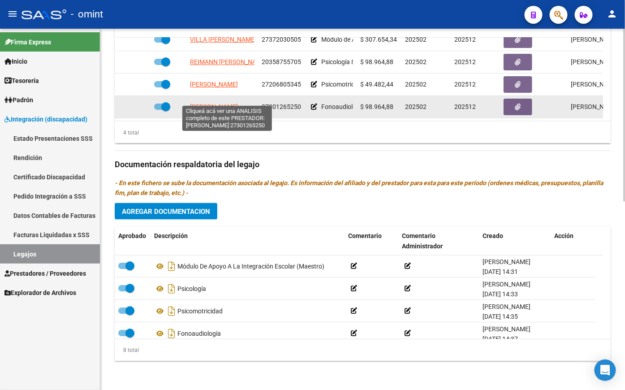
click at [222, 103] on span "GODOY NATALIA ROMINA" at bounding box center [214, 106] width 48 height 7
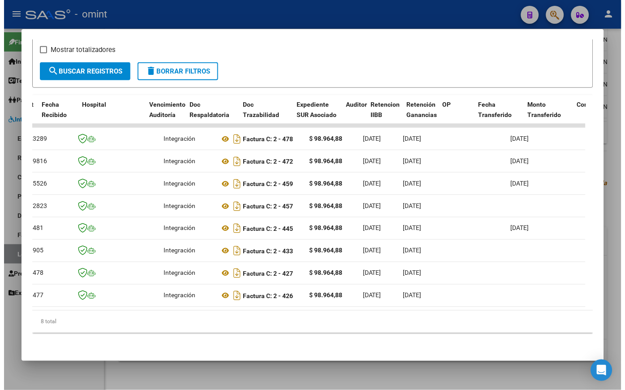
scroll to position [0, 0]
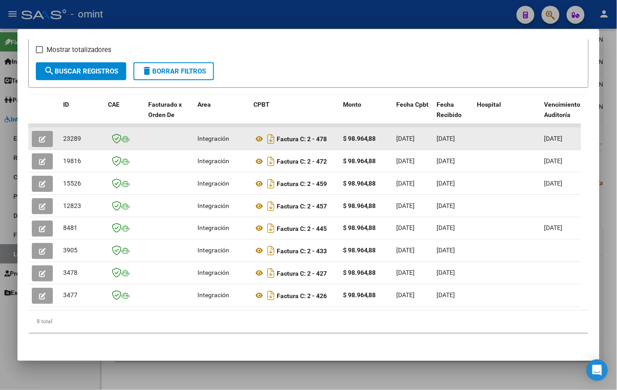
click at [39, 136] on icon "button" at bounding box center [42, 139] width 7 height 7
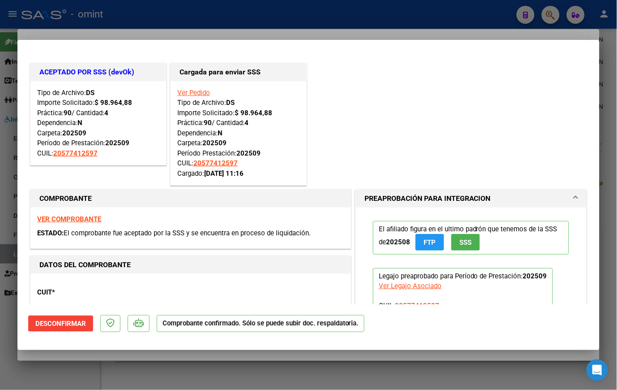
click at [136, 22] on div at bounding box center [308, 195] width 617 height 390
type input "$ 0,00"
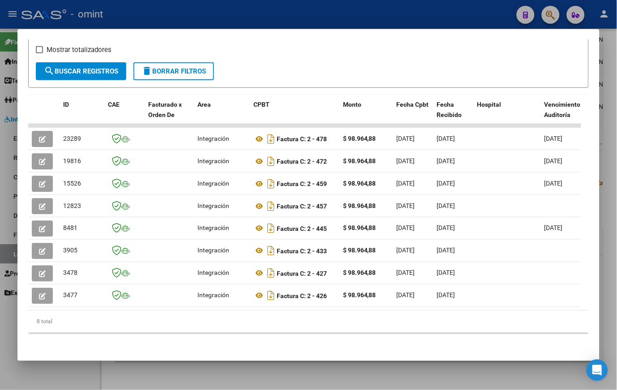
click at [135, 5] on div at bounding box center [308, 195] width 617 height 390
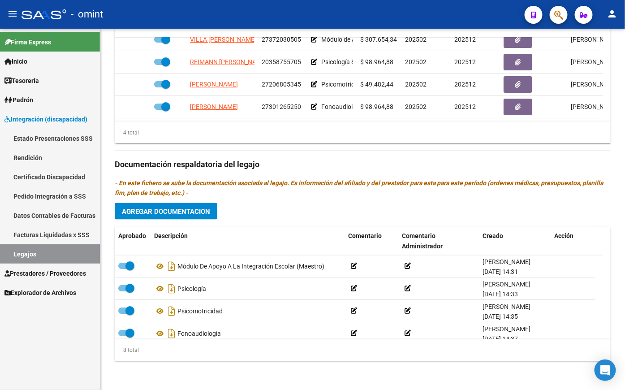
click at [156, 22] on div "- omint" at bounding box center [270, 14] width 496 height 20
click at [298, 14] on div "- omint" at bounding box center [270, 14] width 496 height 20
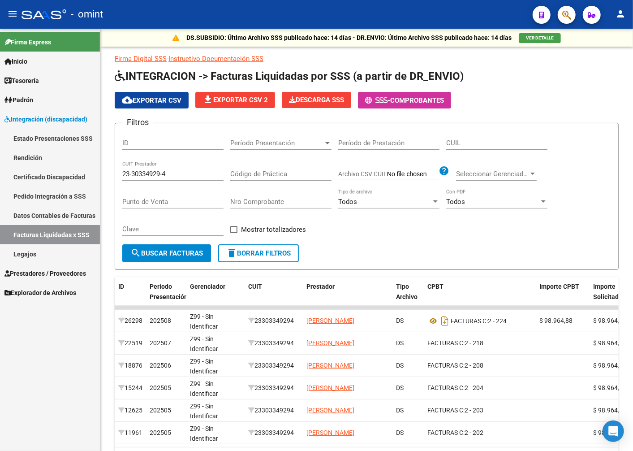
scroll to position [55, 0]
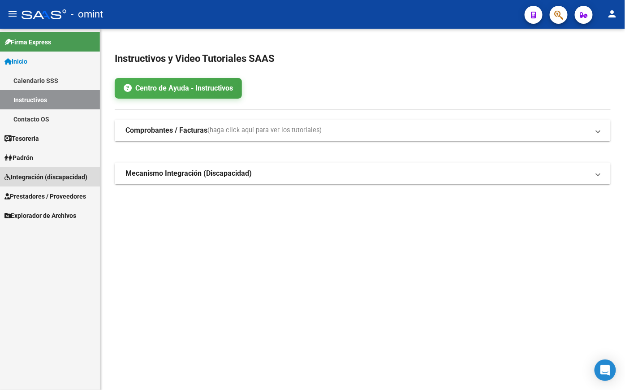
click at [26, 172] on span "Integración (discapacidad)" at bounding box center [45, 177] width 83 height 10
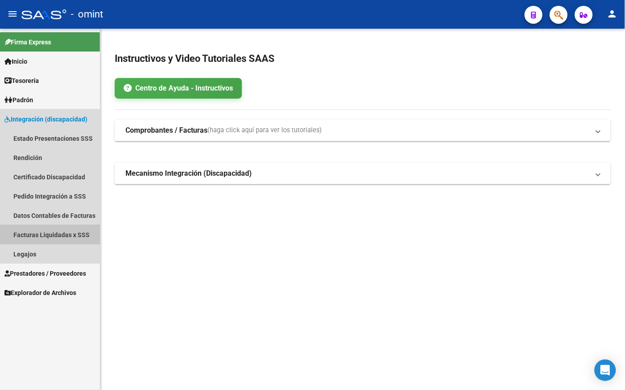
click at [49, 226] on link "Facturas Liquidadas x SSS" at bounding box center [50, 234] width 100 height 19
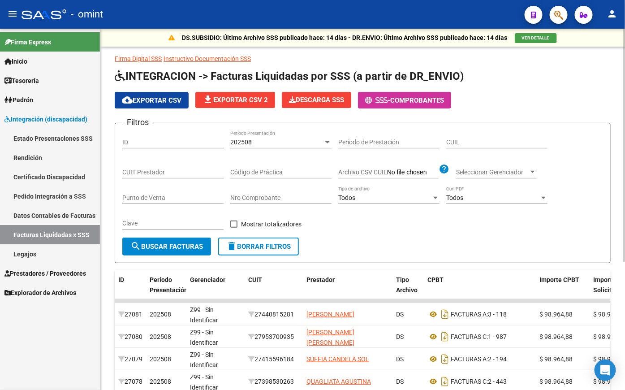
click at [293, 144] on div "202508" at bounding box center [276, 142] width 93 height 8
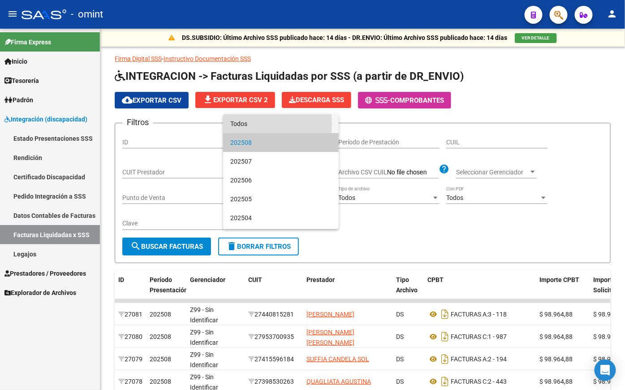
click at [250, 124] on span "Todos" at bounding box center [280, 123] width 101 height 19
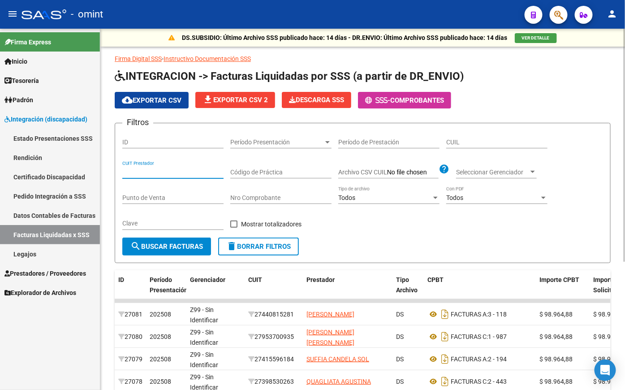
paste input "23-30334929-4"
type input "23-30334929-4"
paste input "27-47909298-8"
type input "27-47909298-8"
click at [171, 245] on span "search Buscar Facturas" at bounding box center [166, 246] width 73 height 8
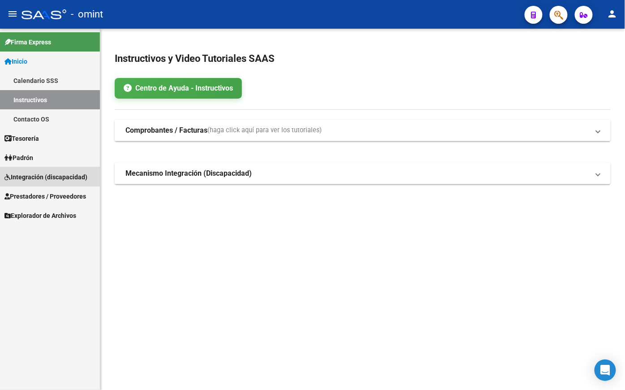
click at [28, 176] on span "Integración (discapacidad)" at bounding box center [45, 177] width 83 height 10
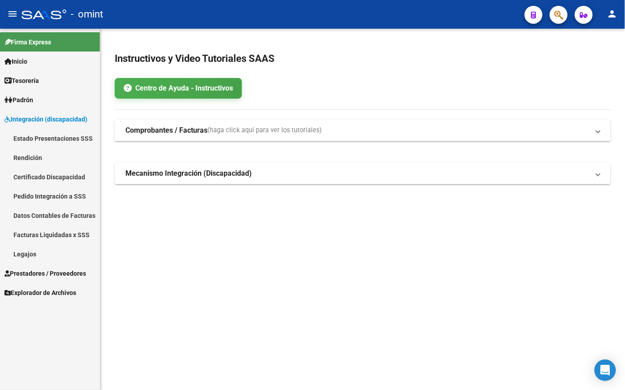
click at [28, 254] on link "Legajos" at bounding box center [50, 253] width 100 height 19
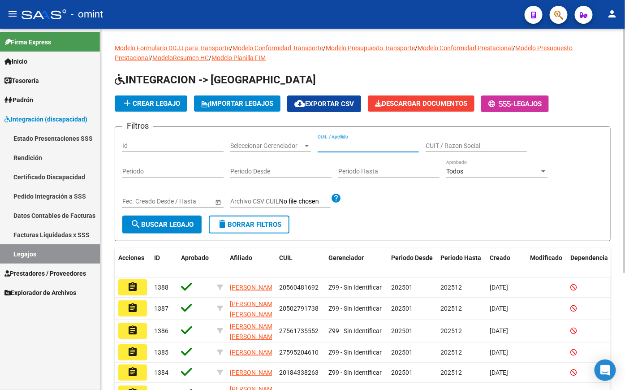
click at [375, 145] on input "CUIL / Apellido" at bounding box center [368, 146] width 101 height 8
type input "GALINDEZ"
click at [175, 217] on button "search Buscar Legajo" at bounding box center [161, 224] width 79 height 18
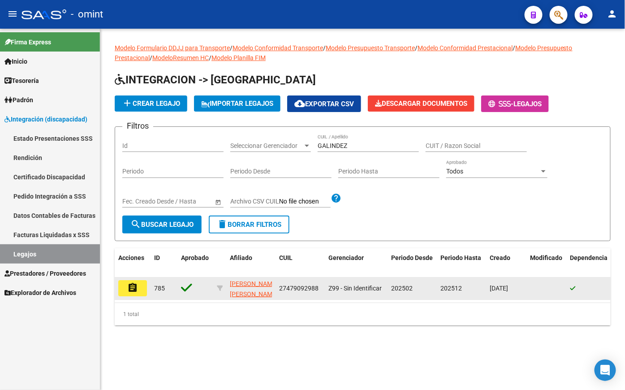
click at [136, 290] on mat-icon "assignment" at bounding box center [132, 287] width 11 height 11
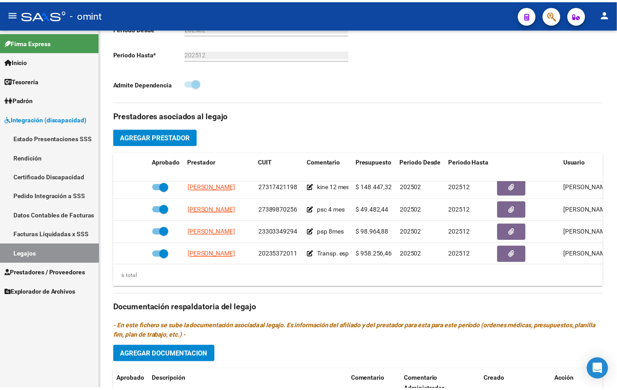
scroll to position [61, 0]
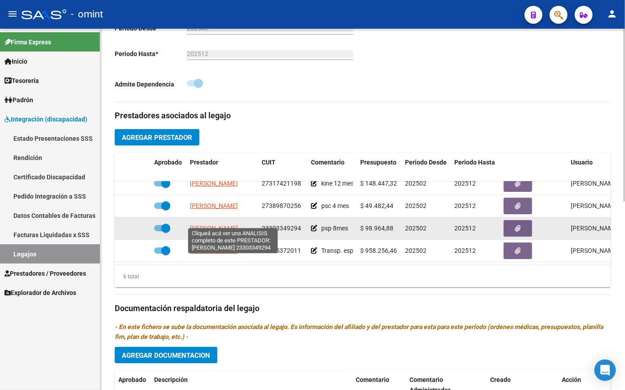
click at [228, 224] on span "[PERSON_NAME]" at bounding box center [214, 227] width 48 height 7
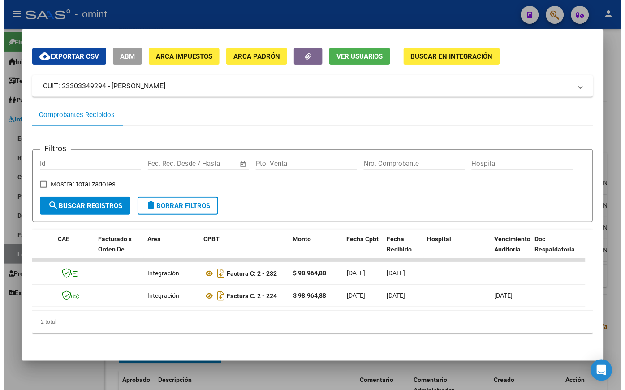
scroll to position [0, 0]
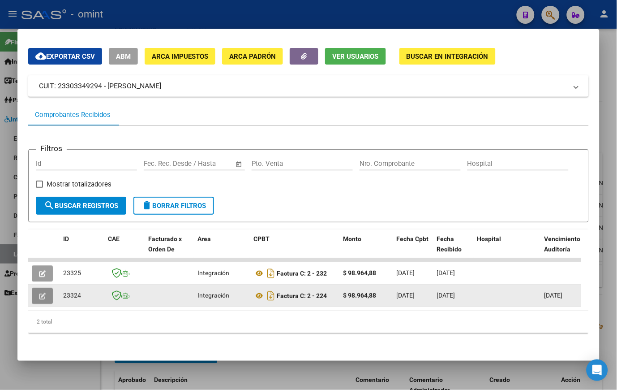
click at [45, 288] on button "button" at bounding box center [42, 296] width 21 height 16
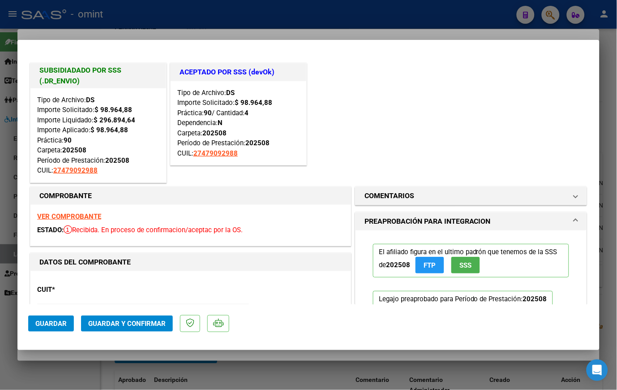
click at [204, 20] on div at bounding box center [308, 195] width 617 height 390
type input "$ 0,00"
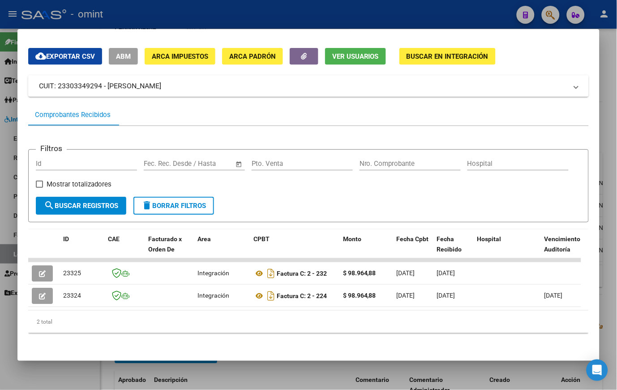
drag, startPoint x: 198, startPoint y: 12, endPoint x: 271, endPoint y: 33, distance: 76.1
click at [198, 11] on div at bounding box center [308, 195] width 617 height 390
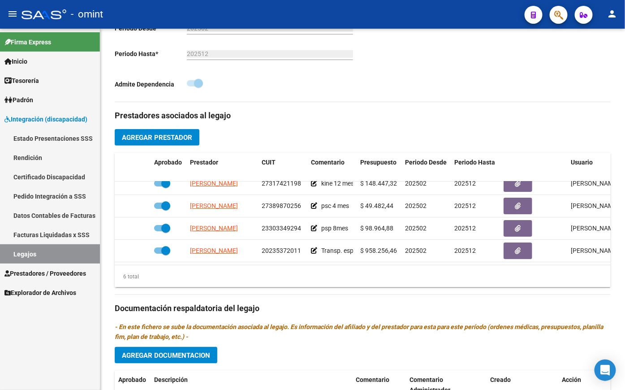
click at [69, 254] on link "Legajos" at bounding box center [50, 253] width 100 height 19
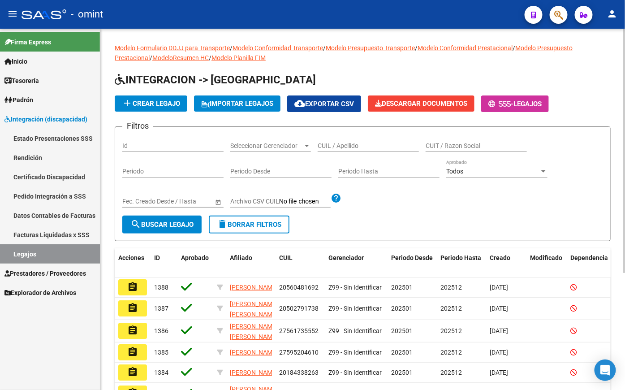
click at [357, 148] on input "CUIL / Apellido" at bounding box center [368, 146] width 101 height 8
type input "[PERSON_NAME]"
click at [185, 226] on span "search Buscar Legajo" at bounding box center [161, 224] width 63 height 8
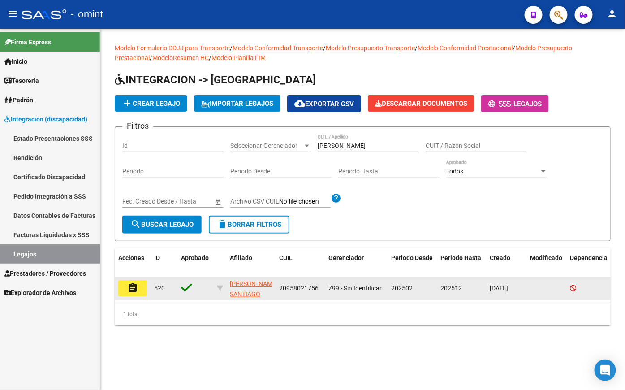
click at [128, 290] on mat-icon "assignment" at bounding box center [132, 287] width 11 height 11
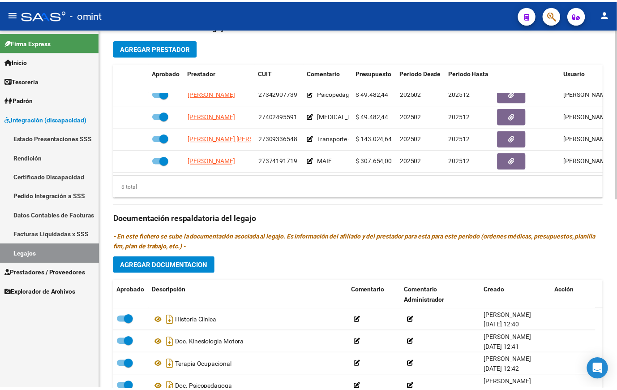
scroll to position [398, 0]
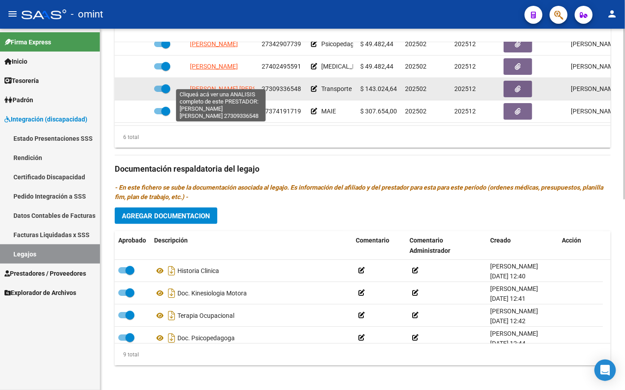
click at [207, 85] on span "[PERSON_NAME] [PERSON_NAME]" at bounding box center [238, 88] width 97 height 7
type textarea "27309336548"
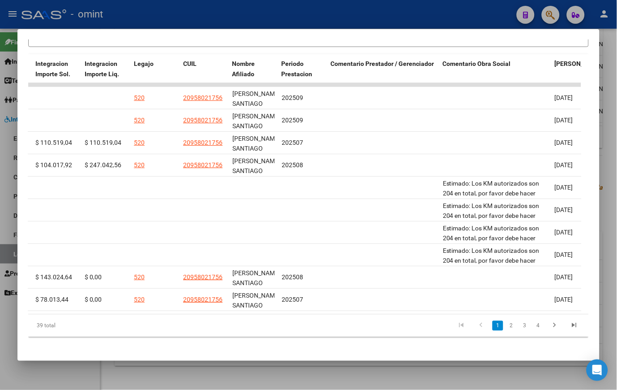
scroll to position [0, 1325]
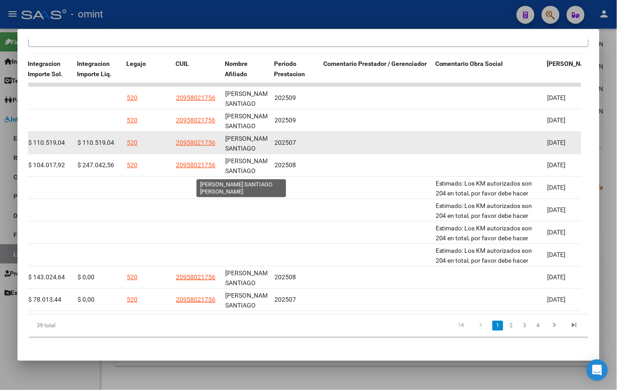
click at [251, 149] on span "[PERSON_NAME] SANTIAGO [PERSON_NAME]" at bounding box center [249, 149] width 48 height 28
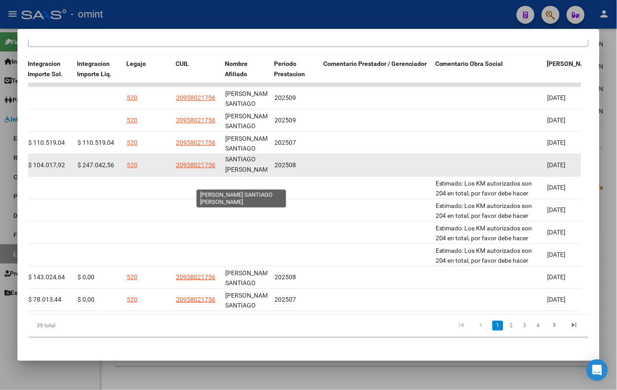
scroll to position [0, 0]
drag, startPoint x: 270, startPoint y: 173, endPoint x: 138, endPoint y: 173, distance: 131.7
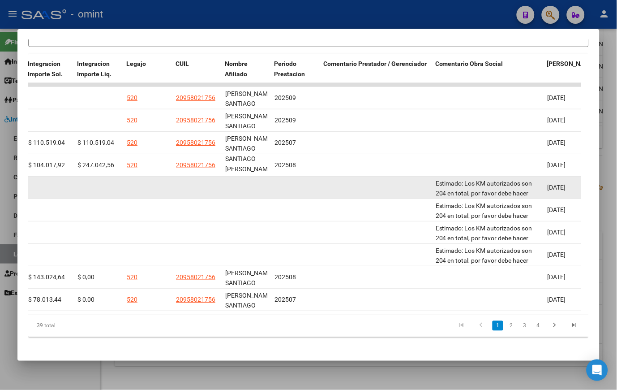
drag, startPoint x: 138, startPoint y: 173, endPoint x: 237, endPoint y: 185, distance: 100.1
click at [237, 185] on datatable-body-cell at bounding box center [246, 188] width 49 height 22
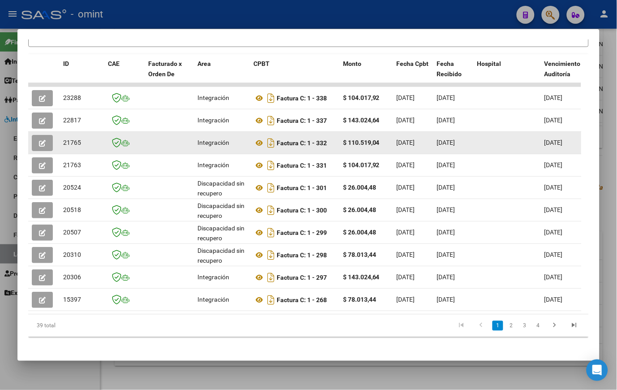
drag, startPoint x: 244, startPoint y: 143, endPoint x: 42, endPoint y: 149, distance: 202.1
drag, startPoint x: 42, startPoint y: 149, endPoint x: 39, endPoint y: 142, distance: 7.0
click at [39, 142] on icon "button" at bounding box center [42, 143] width 7 height 7
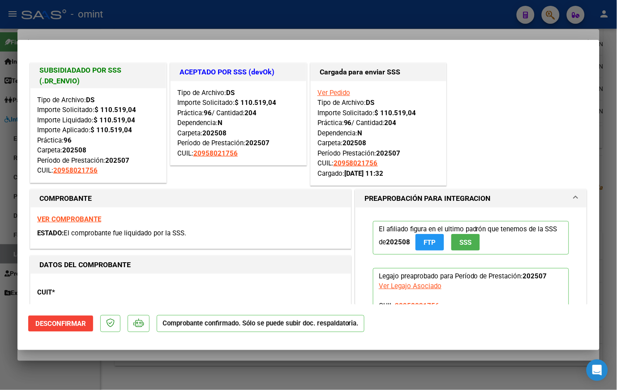
click at [129, 20] on div at bounding box center [308, 195] width 617 height 390
type input "$ 0,00"
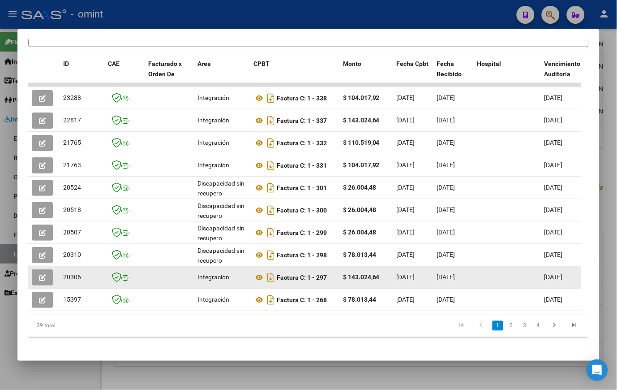
drag, startPoint x: 261, startPoint y: 283, endPoint x: 42, endPoint y: 284, distance: 219.5
drag, startPoint x: 42, startPoint y: 283, endPoint x: 39, endPoint y: 275, distance: 8.4
click at [39, 275] on button "button" at bounding box center [42, 277] width 21 height 16
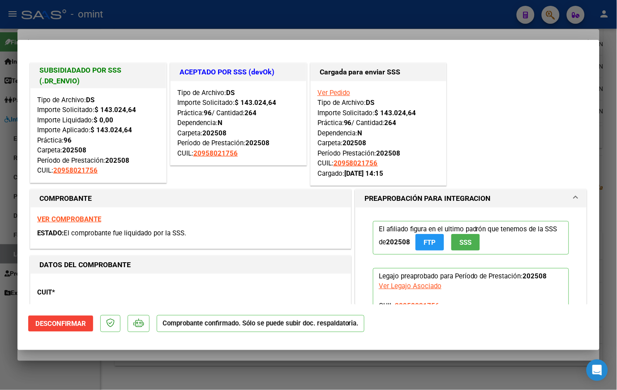
click at [123, 19] on div at bounding box center [308, 195] width 617 height 390
type input "$ 0,00"
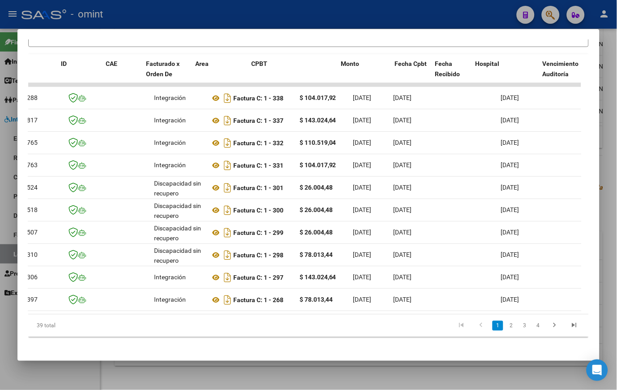
scroll to position [0, 0]
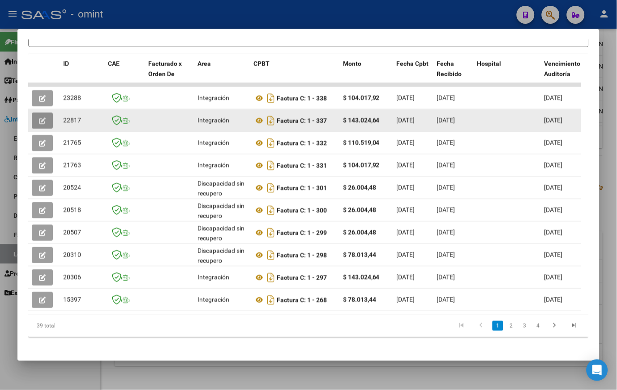
click at [43, 122] on icon "button" at bounding box center [42, 120] width 7 height 7
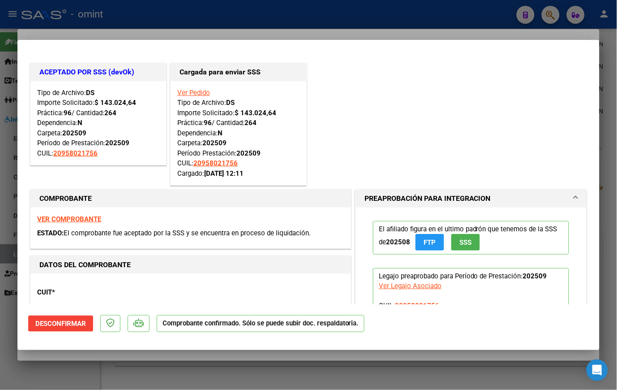
click at [156, 20] on div at bounding box center [308, 195] width 617 height 390
type input "$ 0,00"
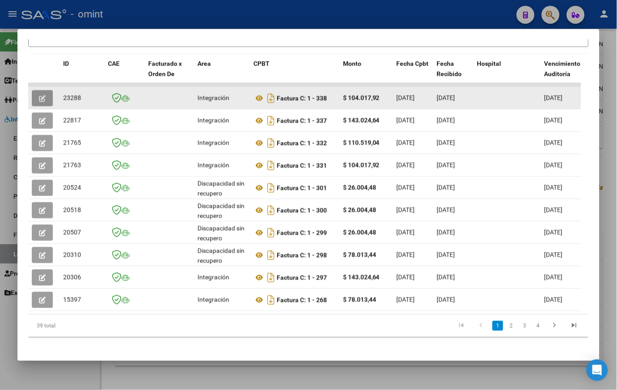
click at [39, 100] on icon "button" at bounding box center [42, 98] width 7 height 7
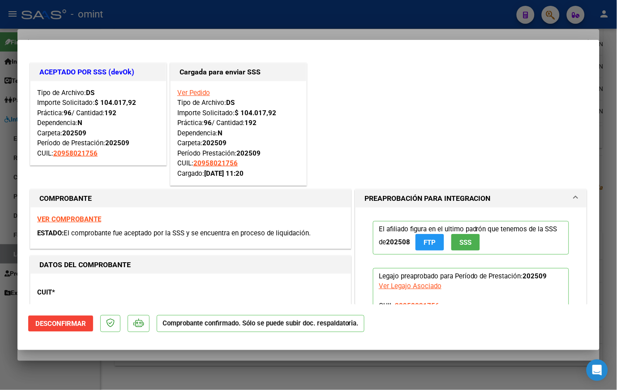
click at [167, 13] on div at bounding box center [308, 195] width 617 height 390
type input "$ 0,00"
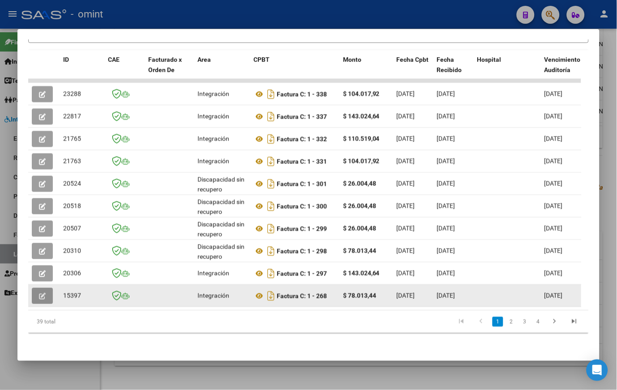
click at [37, 288] on button "button" at bounding box center [42, 296] width 21 height 16
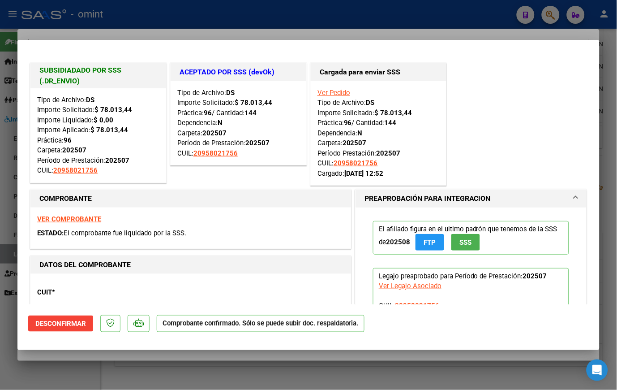
click at [132, 12] on div at bounding box center [308, 195] width 617 height 390
type input "$ 0,00"
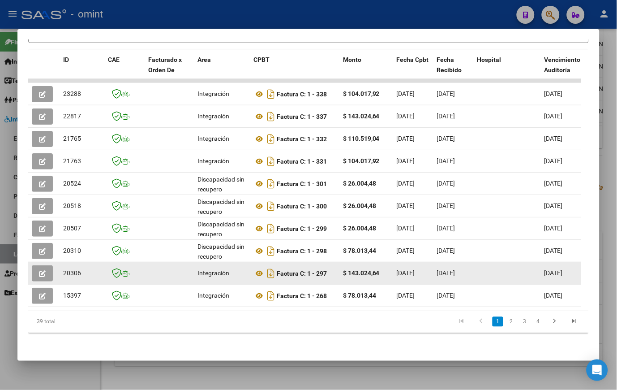
click at [43, 270] on icon "button" at bounding box center [42, 273] width 7 height 7
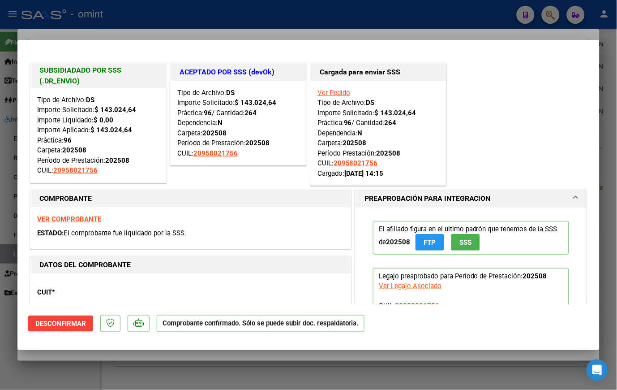
click at [134, 7] on div at bounding box center [308, 195] width 617 height 390
type input "$ 0,00"
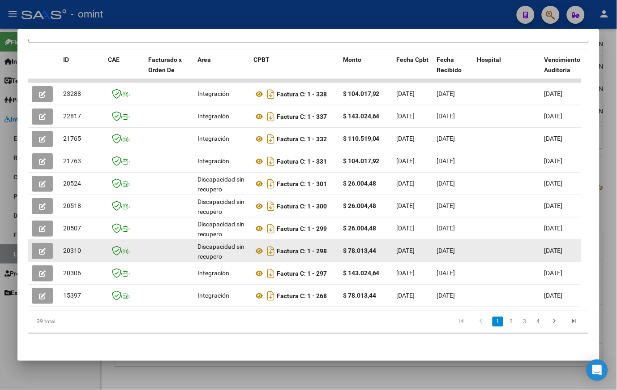
click at [43, 248] on icon "button" at bounding box center [42, 251] width 7 height 7
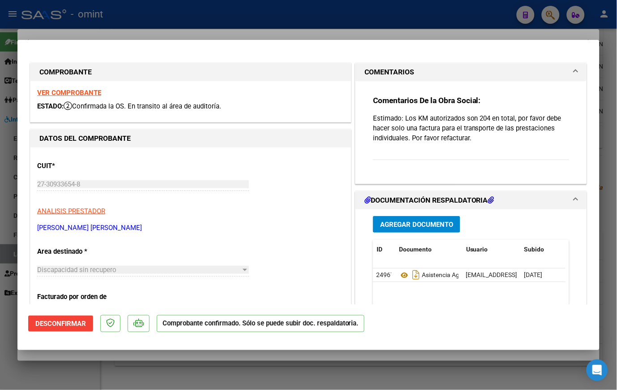
click at [126, 14] on div at bounding box center [308, 195] width 617 height 390
type input "$ 0,00"
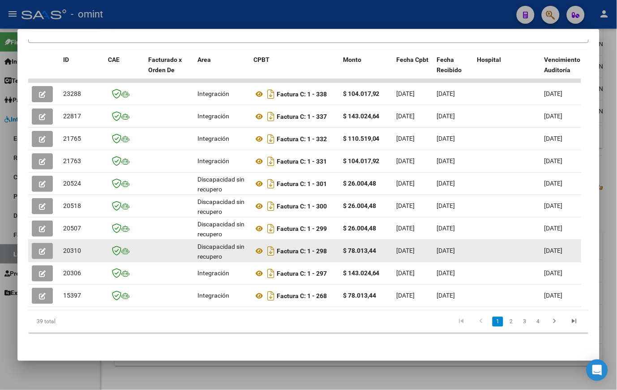
click at [40, 248] on icon "button" at bounding box center [42, 251] width 7 height 7
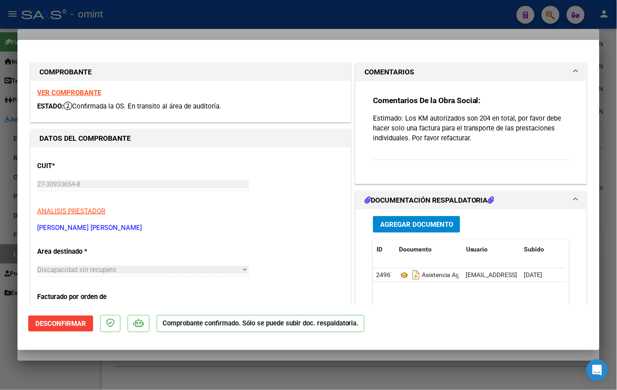
scroll to position [50, 0]
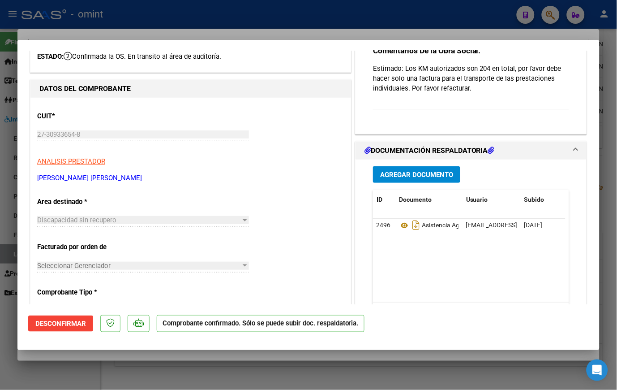
click at [270, 17] on div at bounding box center [308, 195] width 617 height 390
type input "$ 0,00"
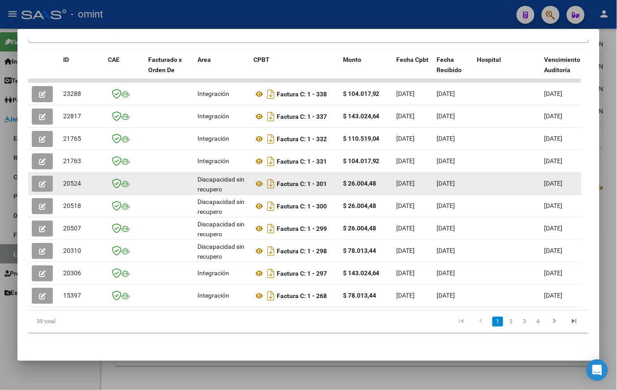
click at [39, 181] on icon "button" at bounding box center [42, 184] width 7 height 7
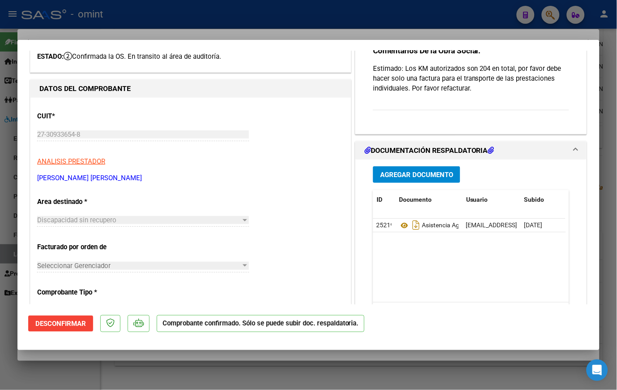
scroll to position [0, 0]
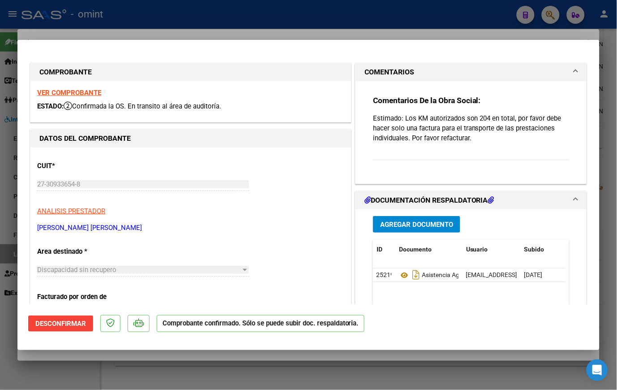
click at [70, 91] on strong "VER COMPROBANTE" at bounding box center [69, 93] width 64 height 8
click at [203, 16] on div at bounding box center [308, 195] width 617 height 390
type input "$ 0,00"
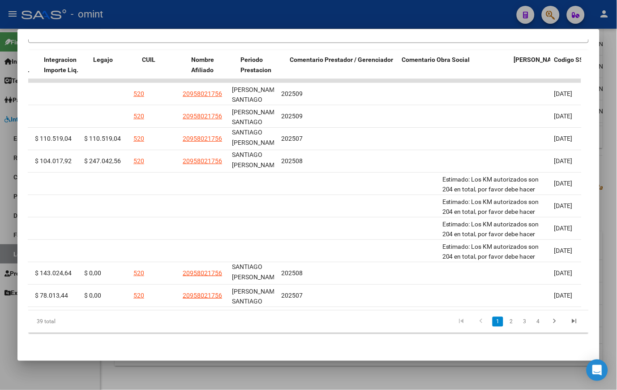
scroll to position [0, 1382]
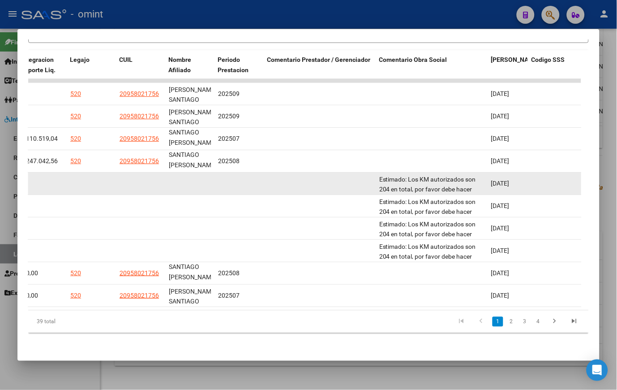
drag, startPoint x: 99, startPoint y: 175, endPoint x: 246, endPoint y: 187, distance: 147.0
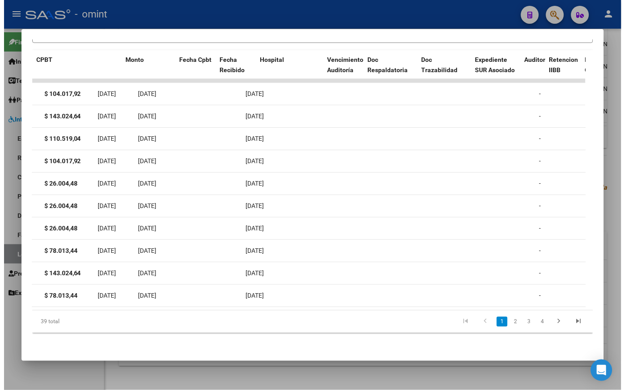
scroll to position [0, 0]
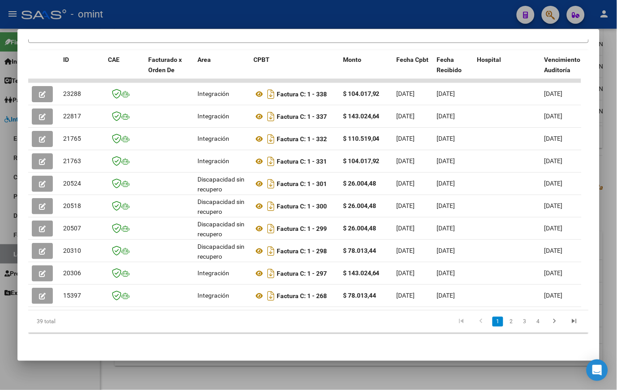
click at [252, 379] on div at bounding box center [308, 195] width 617 height 390
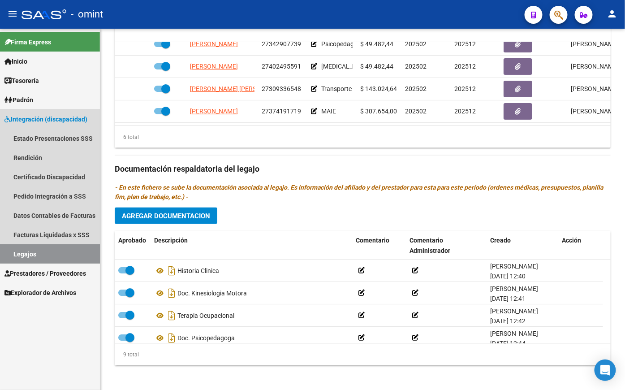
click at [77, 250] on link "Legajos" at bounding box center [50, 253] width 100 height 19
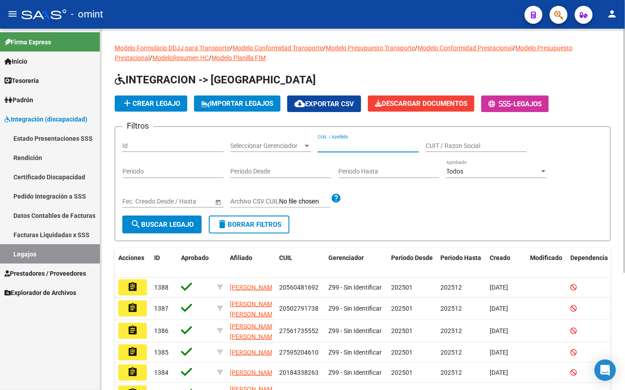
click at [347, 142] on input "CUIL / Apellido" at bounding box center [368, 146] width 101 height 8
click at [190, 226] on span "search Buscar Legajo" at bounding box center [161, 224] width 63 height 8
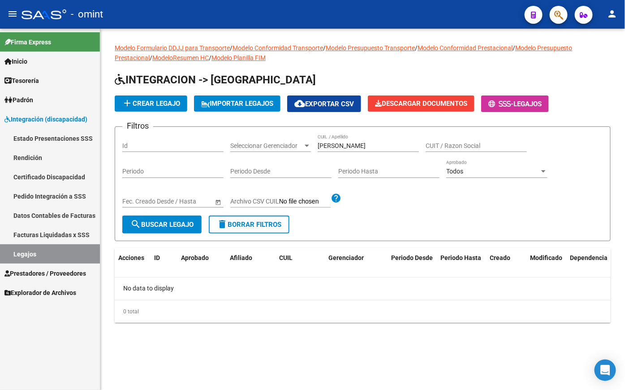
click at [366, 146] on input "[PERSON_NAME]" at bounding box center [368, 146] width 101 height 8
type input "FLORES V"
click at [162, 224] on span "search Buscar Legajo" at bounding box center [161, 224] width 63 height 8
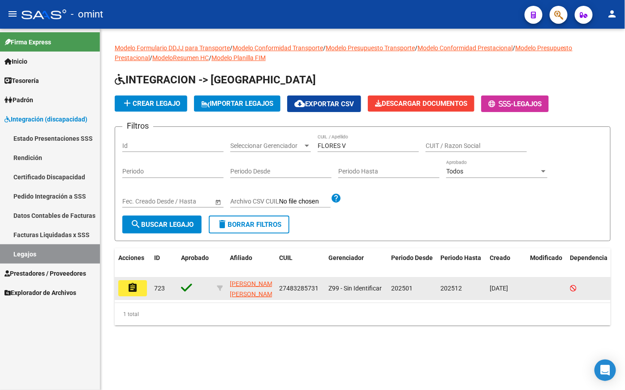
click at [131, 285] on mat-icon "assignment" at bounding box center [132, 287] width 11 height 11
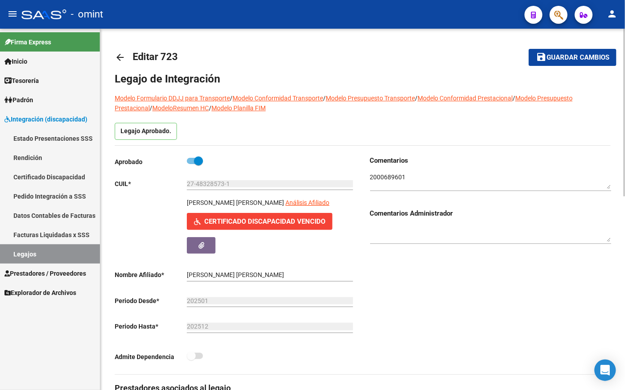
scroll to position [149, 0]
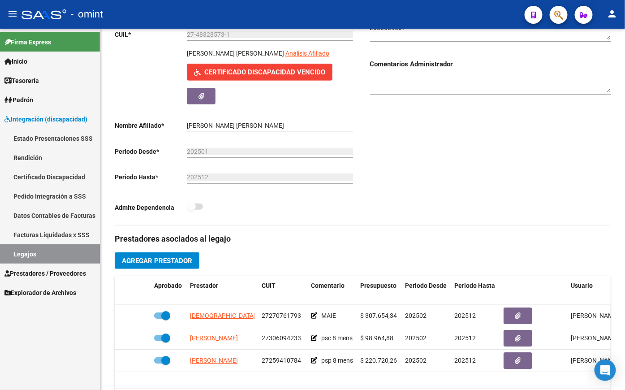
click at [38, 256] on link "Legajos" at bounding box center [50, 253] width 100 height 19
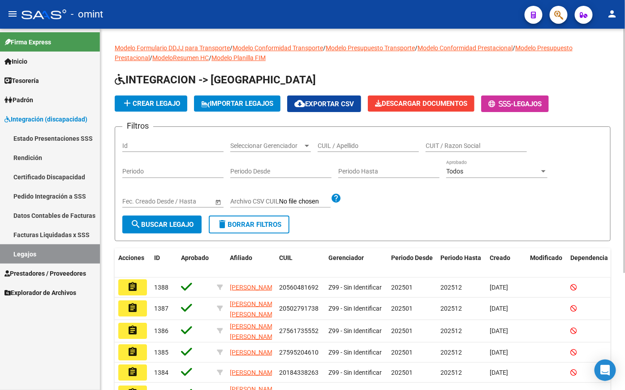
click at [365, 145] on input "CUIL / Apellido" at bounding box center [368, 146] width 101 height 8
type input "GALINDEZ"
click at [166, 230] on button "search Buscar Legajo" at bounding box center [161, 224] width 79 height 18
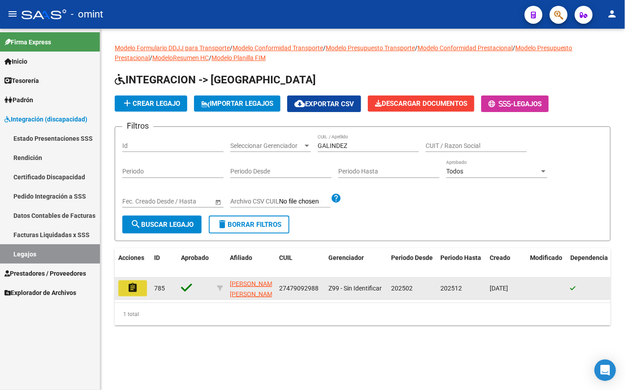
click at [135, 288] on mat-icon "assignment" at bounding box center [132, 287] width 11 height 11
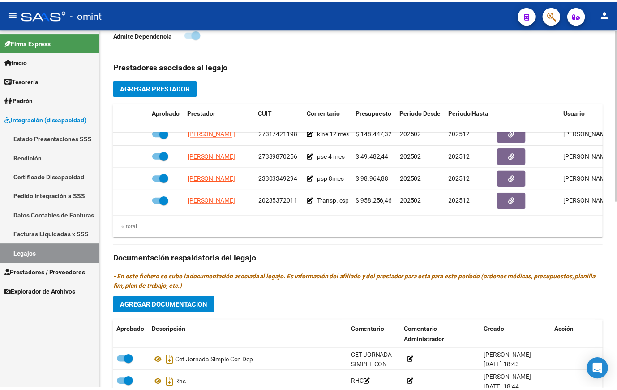
scroll to position [61, 0]
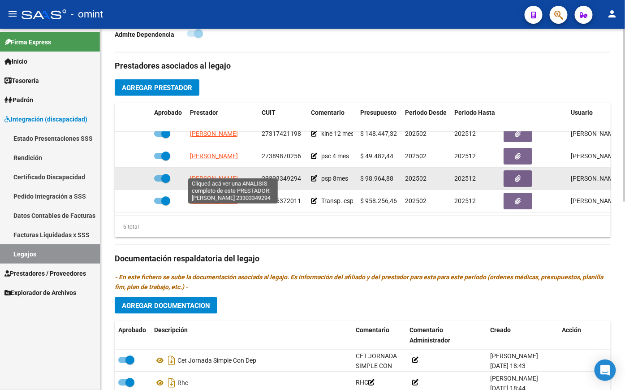
click at [225, 175] on span "[PERSON_NAME]" at bounding box center [214, 178] width 48 height 7
type textarea "23303349294"
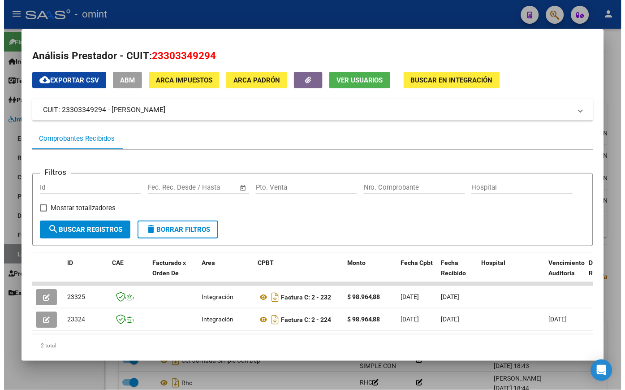
scroll to position [34, 0]
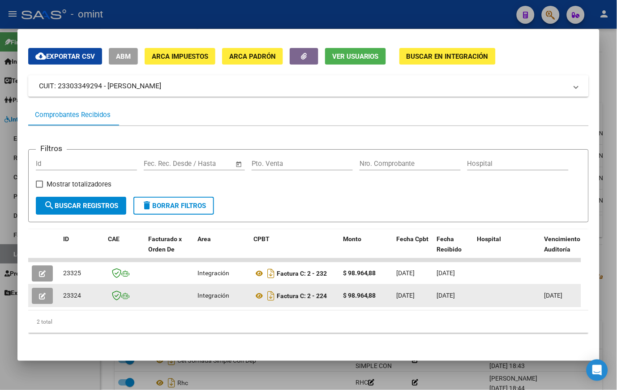
click at [47, 289] on button "button" at bounding box center [42, 296] width 21 height 16
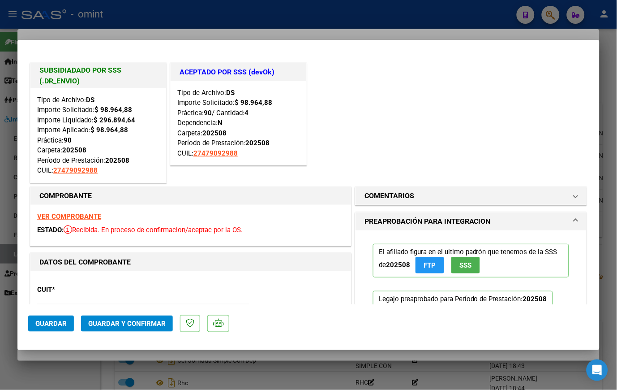
click at [203, 25] on div at bounding box center [308, 195] width 617 height 390
type input "$ 0,00"
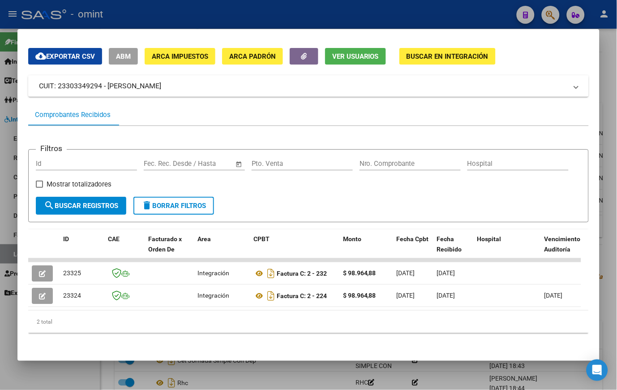
click at [173, 17] on div at bounding box center [308, 195] width 617 height 390
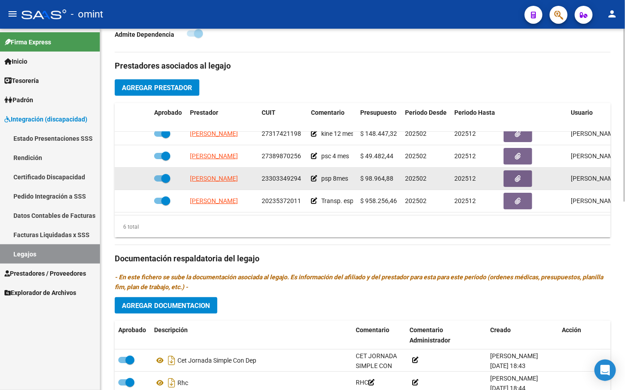
click at [278, 175] on span "23303349294" at bounding box center [281, 178] width 39 height 7
copy span "23303349294"
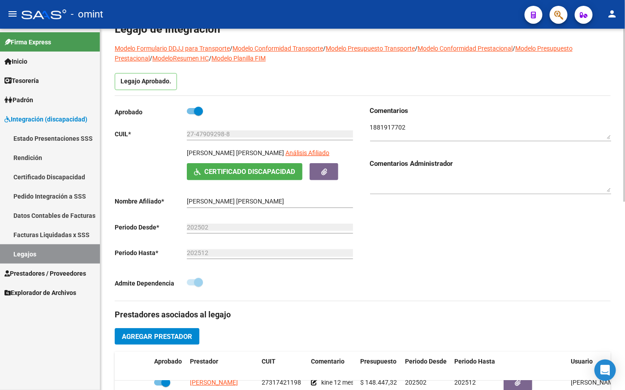
scroll to position [0, 0]
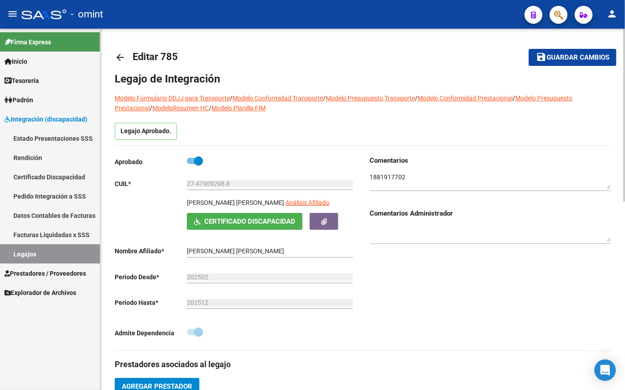
click at [211, 185] on input "27-47909298-8" at bounding box center [270, 184] width 166 height 8
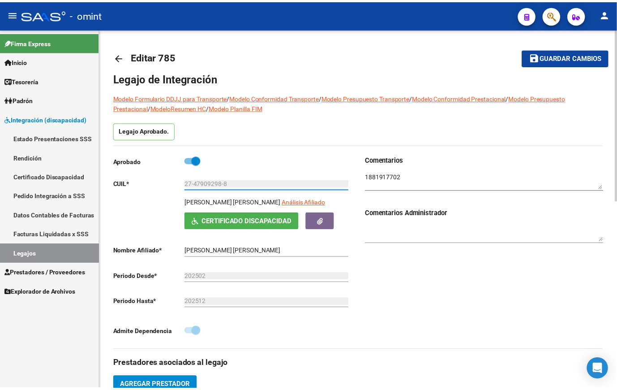
scroll to position [298, 0]
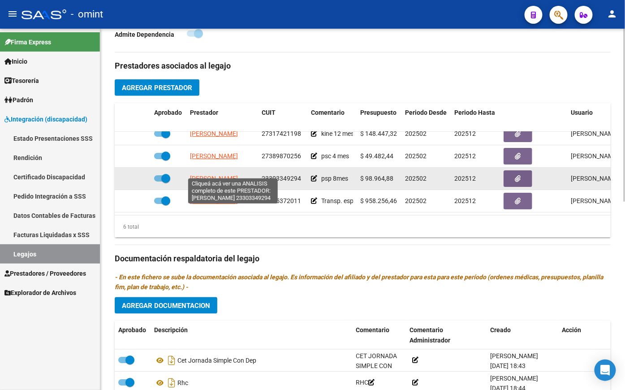
click at [208, 175] on span "[PERSON_NAME]" at bounding box center [214, 178] width 48 height 7
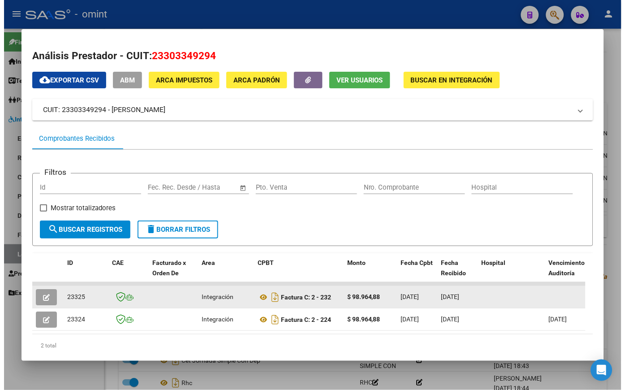
scroll to position [34, 0]
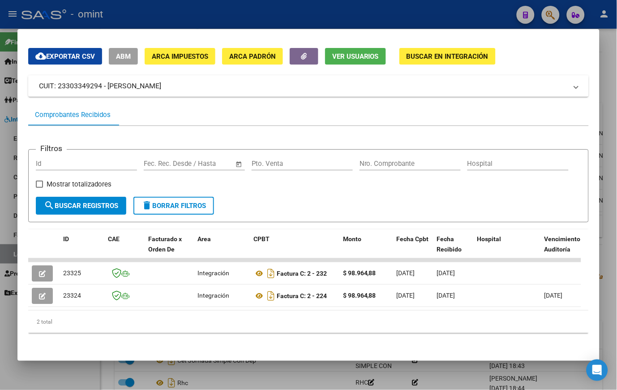
drag, startPoint x: 141, startPoint y: 23, endPoint x: 159, endPoint y: 19, distance: 18.9
click at [141, 23] on div at bounding box center [308, 195] width 617 height 390
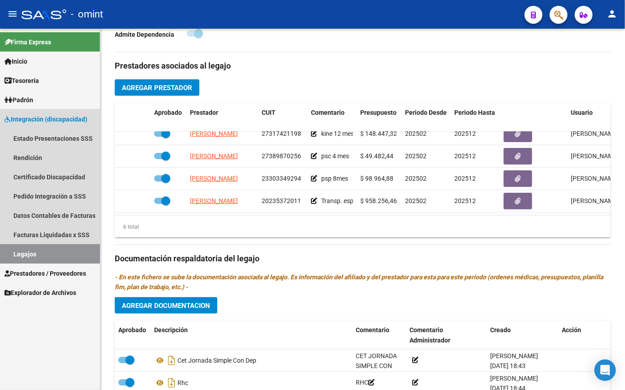
click at [39, 247] on link "Legajos" at bounding box center [50, 253] width 100 height 19
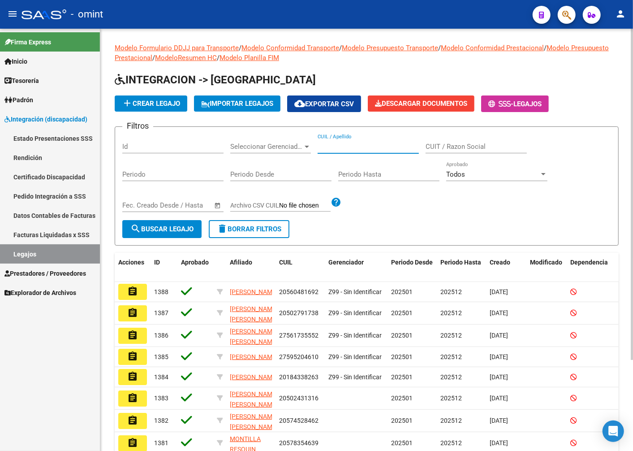
click at [337, 143] on input "CUIL / Apellido" at bounding box center [368, 146] width 101 height 8
type input "[PERSON_NAME]"
click at [183, 231] on span "search Buscar Legajo" at bounding box center [161, 229] width 63 height 8
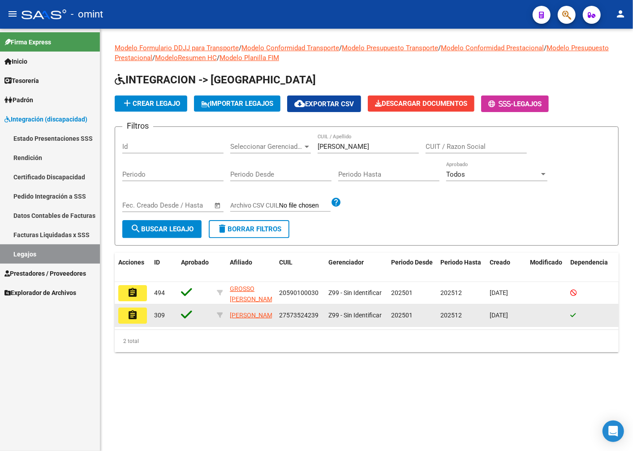
click at [130, 319] on mat-icon "assignment" at bounding box center [132, 315] width 11 height 11
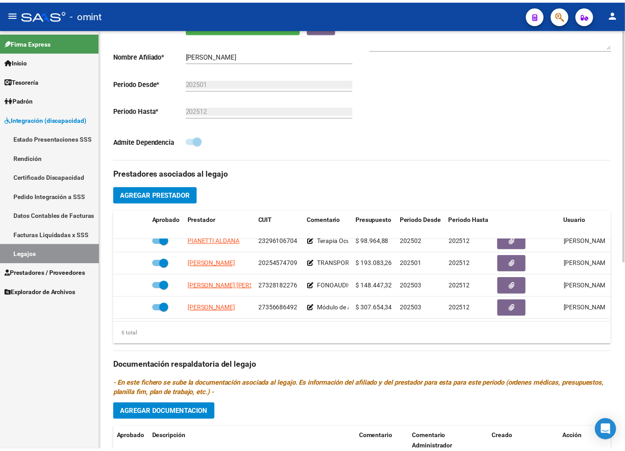
scroll to position [28, 0]
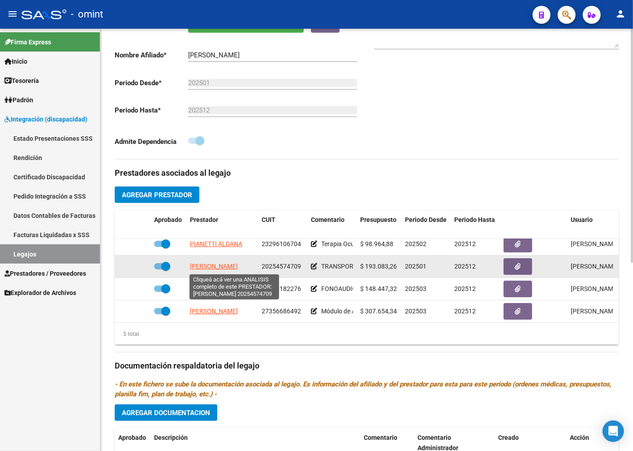
click at [234, 265] on span "[PERSON_NAME]" at bounding box center [214, 266] width 48 height 7
type textarea "20254574709"
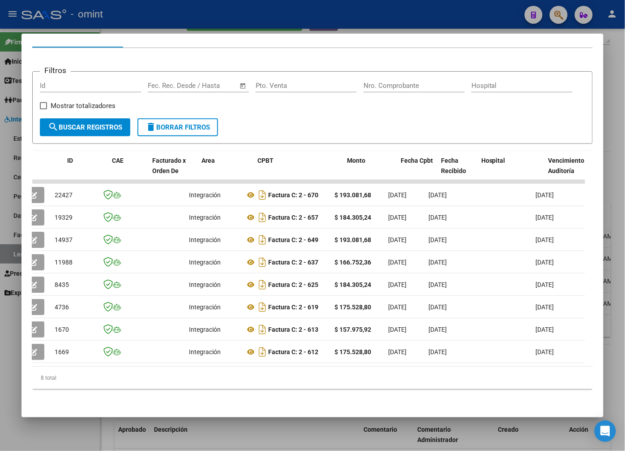
scroll to position [0, 0]
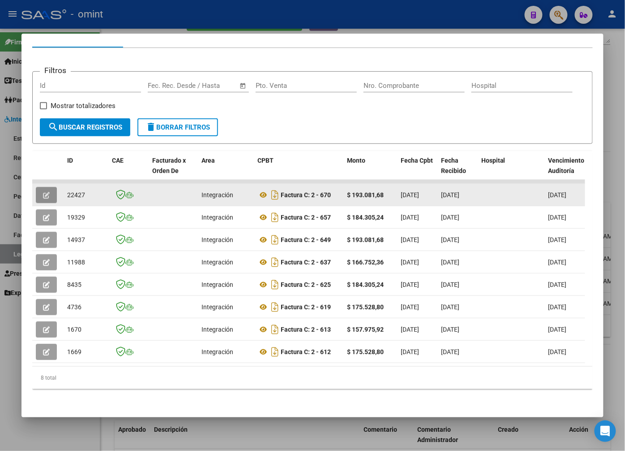
click at [40, 187] on button "button" at bounding box center [46, 195] width 21 height 16
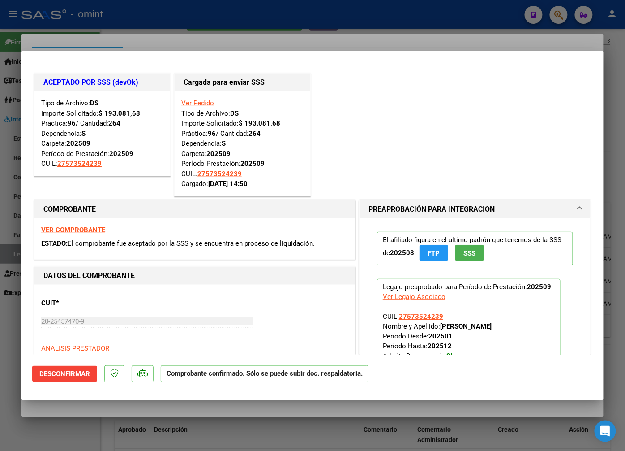
click at [135, 37] on div at bounding box center [312, 225] width 625 height 451
type input "$ 0,00"
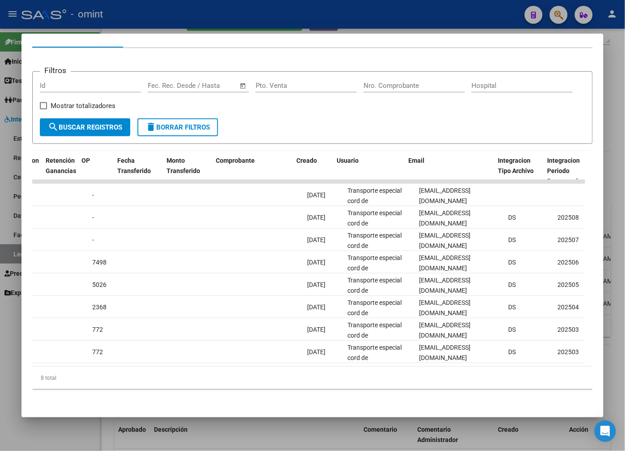
scroll to position [0, 768]
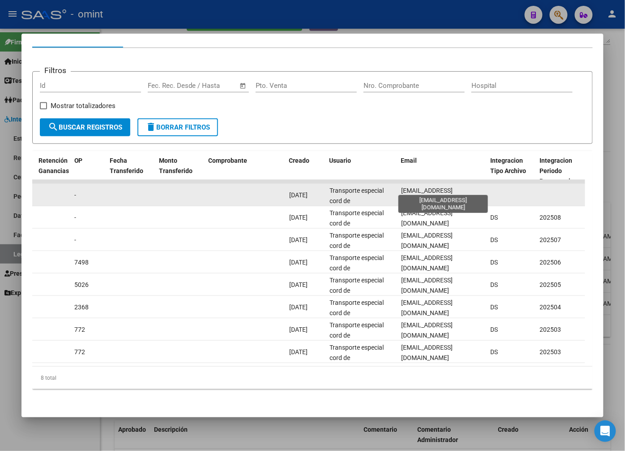
drag, startPoint x: 485, startPoint y: 186, endPoint x: 406, endPoint y: 185, distance: 78.8
click at [406, 185] on div "22427 Integración Factura C: 2 - 670 $ 193.081,68 [DATE] [DATE] [DATE] - [DATE]…" at bounding box center [231, 195] width 1935 height 22
click at [406, 187] on span "[EMAIL_ADDRESS][DOMAIN_NAME]" at bounding box center [427, 195] width 52 height 17
drag, startPoint x: 406, startPoint y: 185, endPoint x: 571, endPoint y: 278, distance: 188.8
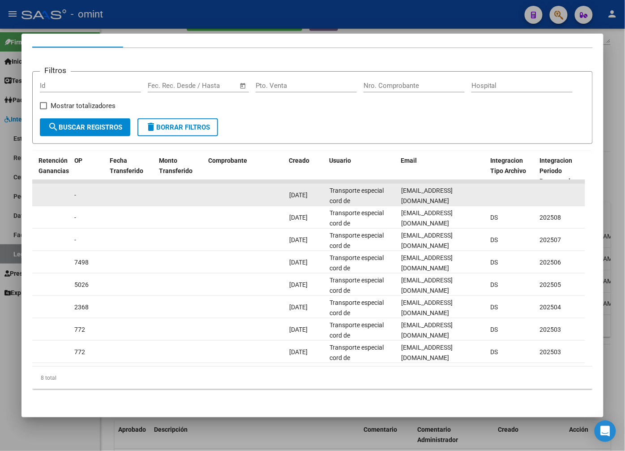
click at [408, 187] on span "[EMAIL_ADDRESS][DOMAIN_NAME]" at bounding box center [427, 195] width 52 height 17
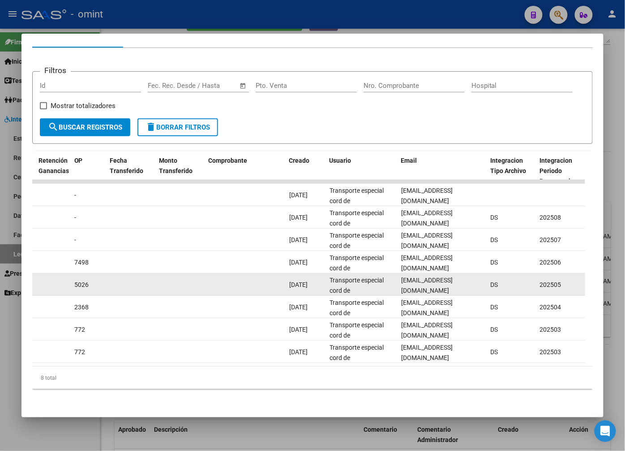
click at [432, 187] on span "[EMAIL_ADDRESS][DOMAIN_NAME]" at bounding box center [427, 195] width 52 height 17
click at [398, 185] on datatable-body-cell "[EMAIL_ADDRESS][DOMAIN_NAME]" at bounding box center [443, 195] width 90 height 22
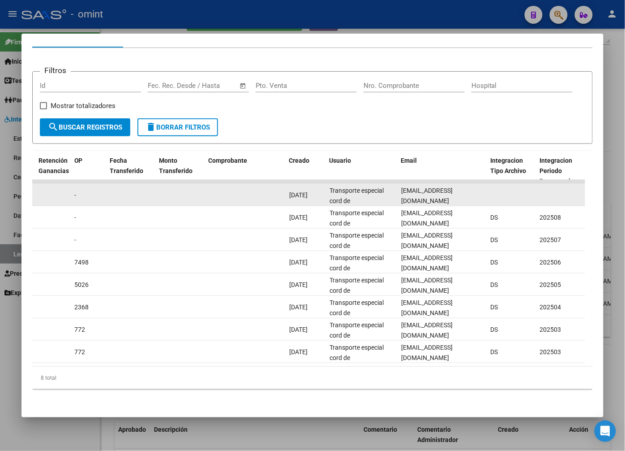
drag, startPoint x: 480, startPoint y: 185, endPoint x: 399, endPoint y: 190, distance: 80.8
click at [399, 190] on datatable-body-cell "[EMAIL_ADDRESS][DOMAIN_NAME]" at bounding box center [443, 195] width 90 height 22
drag, startPoint x: 399, startPoint y: 190, endPoint x: 415, endPoint y: 190, distance: 16.1
copy span "[EMAIL_ADDRESS][DOMAIN_NAME]"
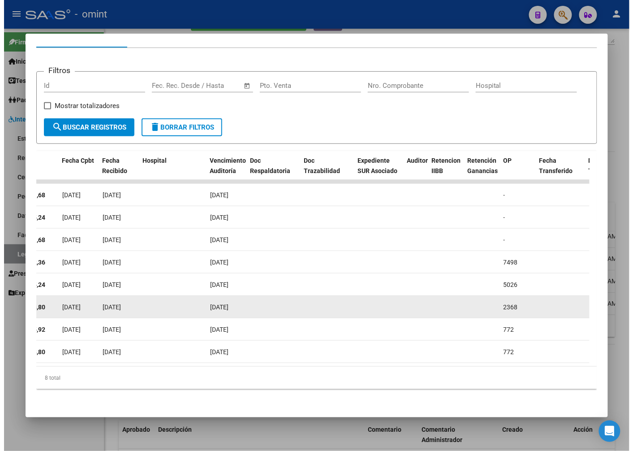
scroll to position [0, 330]
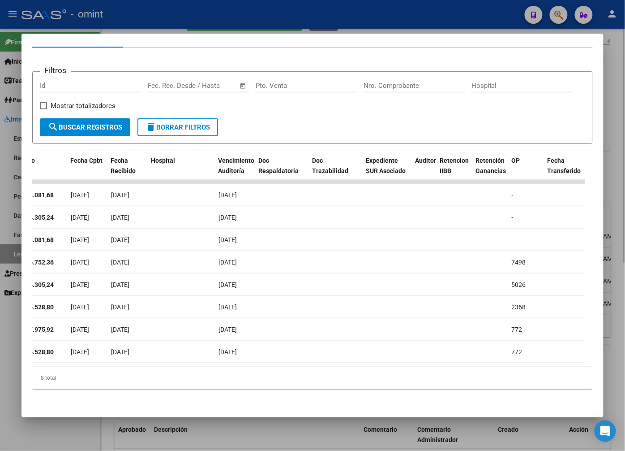
click at [188, 30] on div at bounding box center [312, 225] width 625 height 451
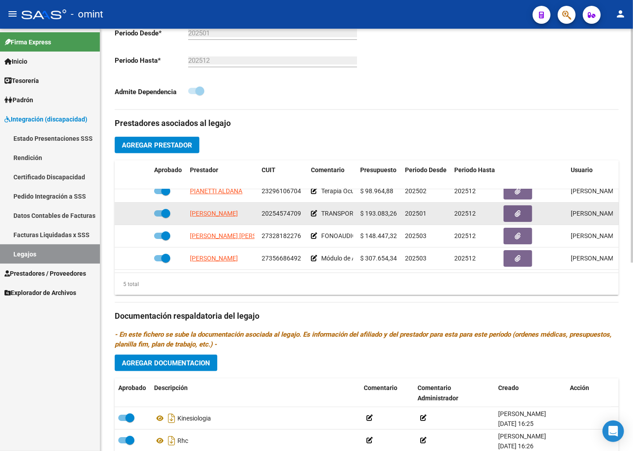
scroll to position [0, 0]
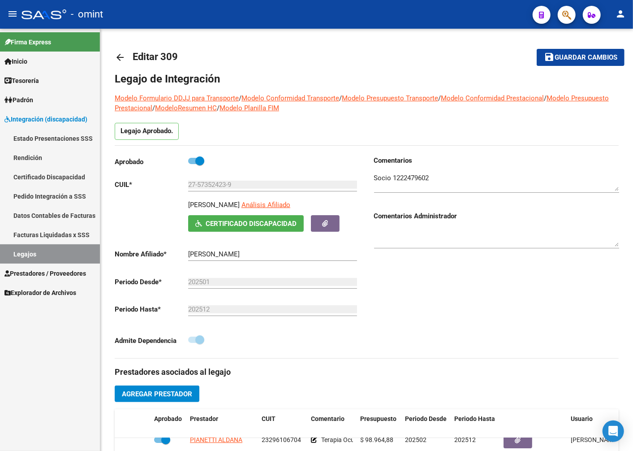
click at [35, 255] on link "Legajos" at bounding box center [50, 253] width 100 height 19
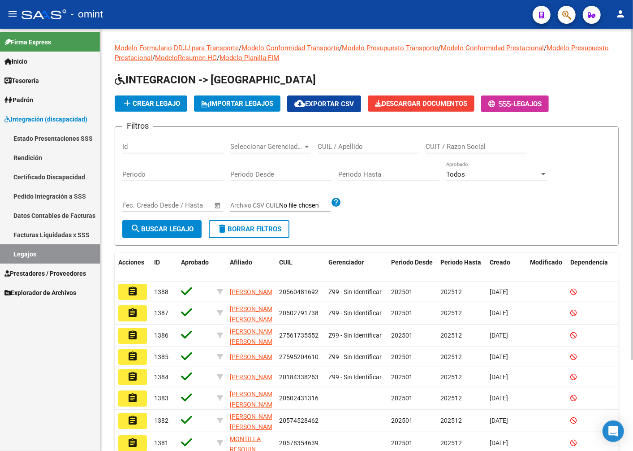
click at [373, 147] on input "CUIL / Apellido" at bounding box center [368, 146] width 101 height 8
type input "[PERSON_NAME] ciel"
click at [190, 232] on span "search Buscar Legajo" at bounding box center [161, 229] width 63 height 8
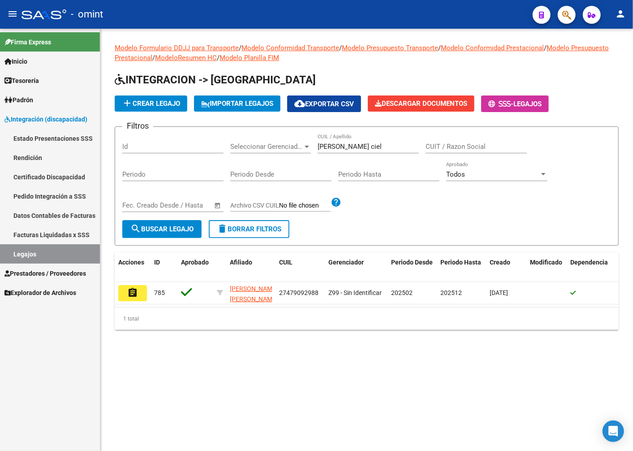
click at [128, 293] on mat-icon "assignment" at bounding box center [132, 292] width 11 height 11
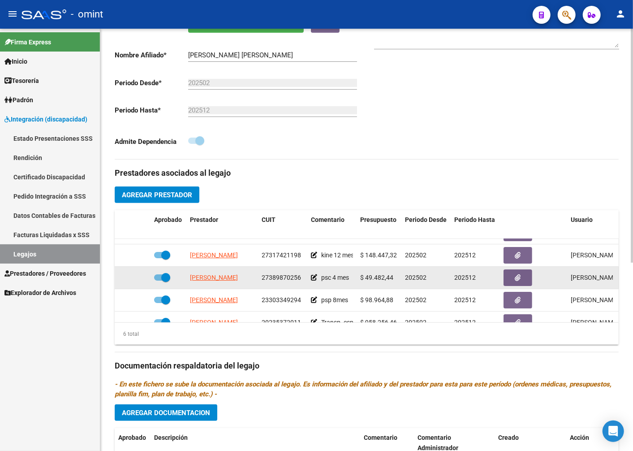
scroll to position [41, 0]
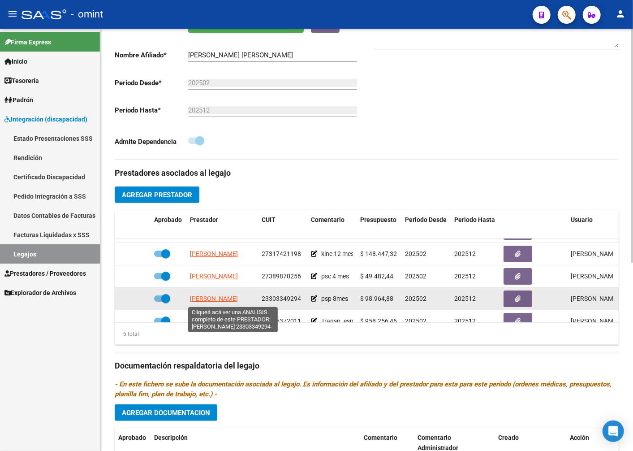
click at [222, 299] on span "[PERSON_NAME]" at bounding box center [214, 298] width 48 height 7
type textarea "23303349294"
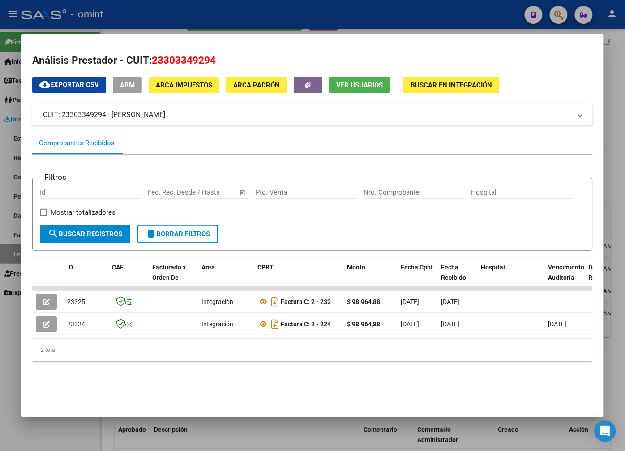
click at [223, 15] on div at bounding box center [312, 225] width 625 height 451
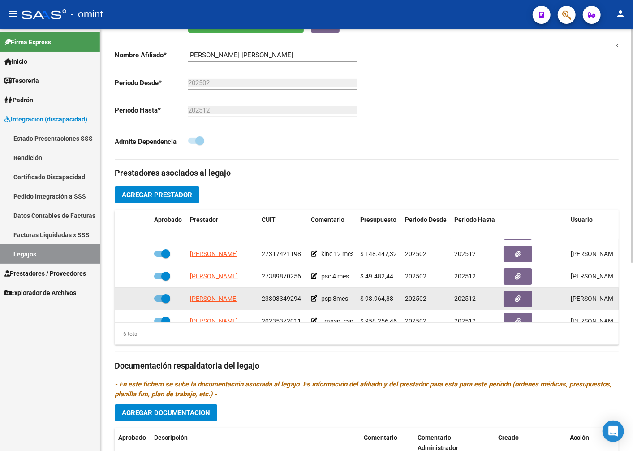
click at [279, 297] on span "23303349294" at bounding box center [281, 298] width 39 height 7
copy span "23303349294"
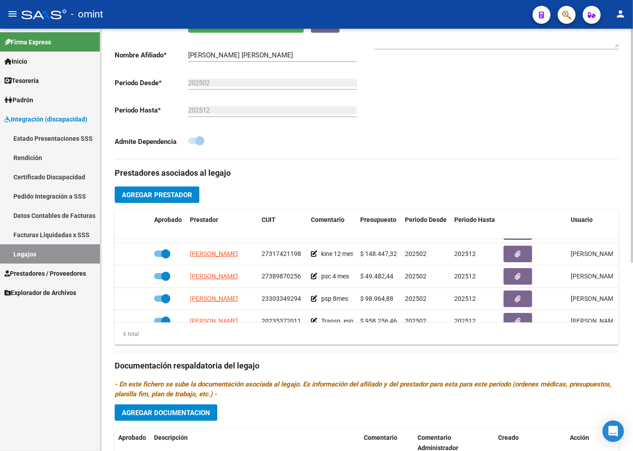
scroll to position [0, 0]
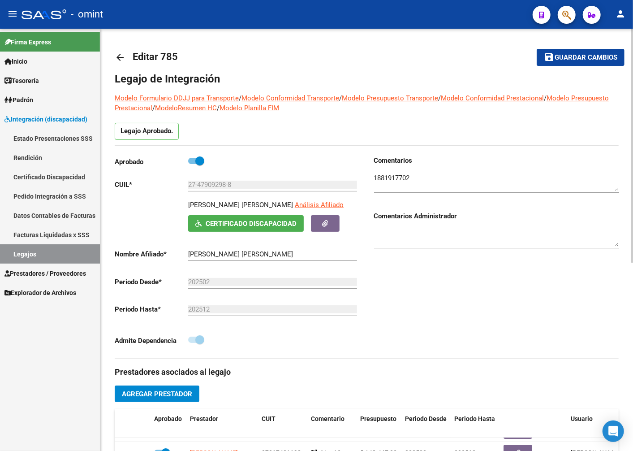
click at [252, 204] on p "[PERSON_NAME] [PERSON_NAME]" at bounding box center [240, 205] width 105 height 10
copy p "[PERSON_NAME] [PERSON_NAME]"
click at [396, 178] on textarea at bounding box center [496, 182] width 245 height 18
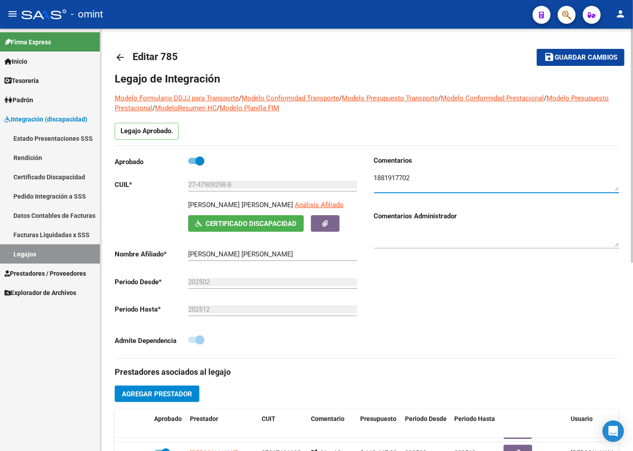
click at [396, 178] on textarea at bounding box center [496, 182] width 245 height 18
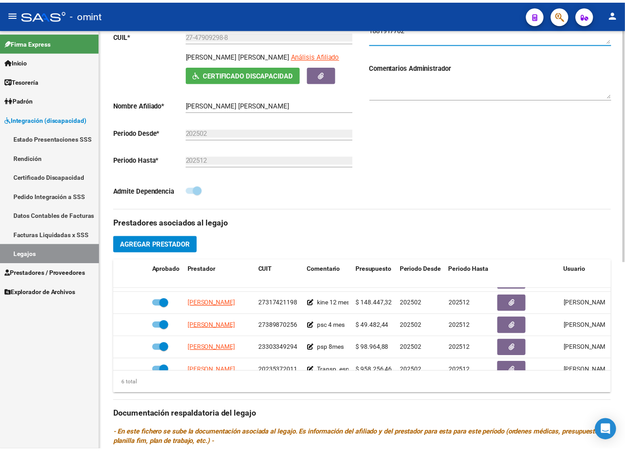
scroll to position [249, 0]
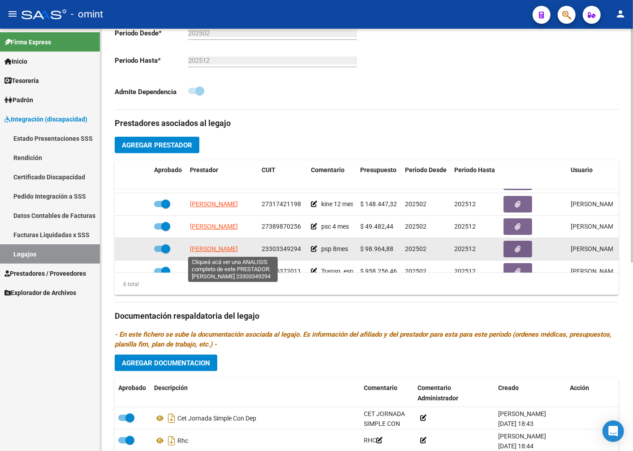
click at [238, 250] on span "[PERSON_NAME]" at bounding box center [214, 248] width 48 height 7
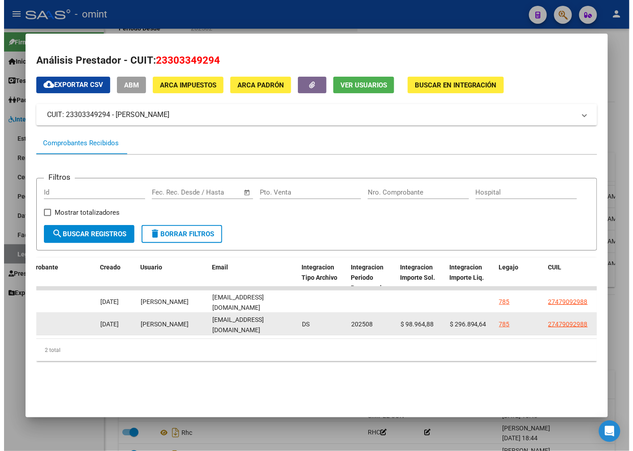
scroll to position [0, 8]
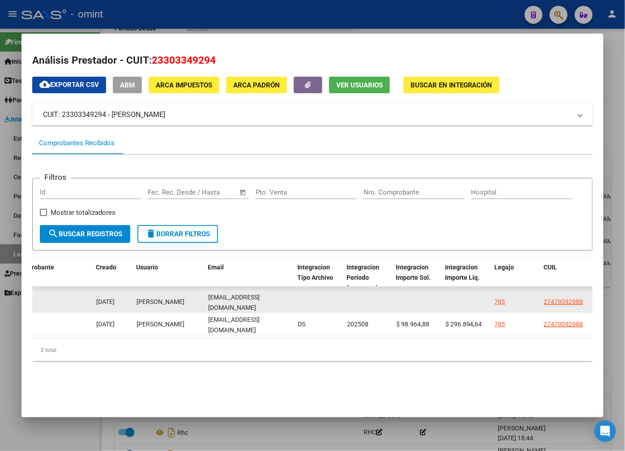
drag, startPoint x: 207, startPoint y: 301, endPoint x: 293, endPoint y: 304, distance: 87.0
click at [293, 304] on datatable-body-cell "[EMAIL_ADDRESS][DOMAIN_NAME]" at bounding box center [250, 301] width 90 height 22
drag, startPoint x: 293, startPoint y: 304, endPoint x: 277, endPoint y: 297, distance: 17.7
copy span "[EMAIL_ADDRESS][DOMAIN_NAME]"
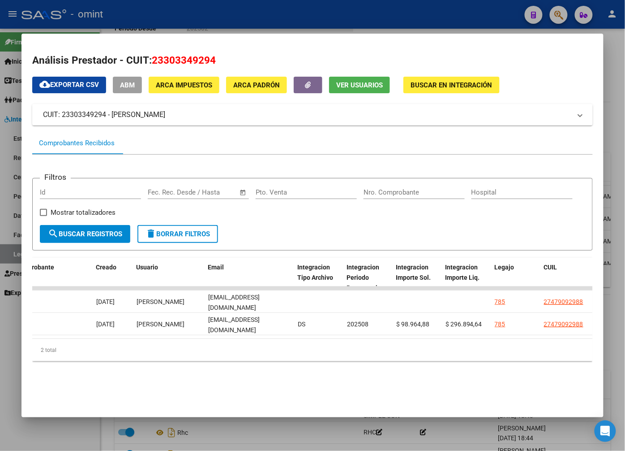
click at [235, 18] on div at bounding box center [312, 225] width 625 height 451
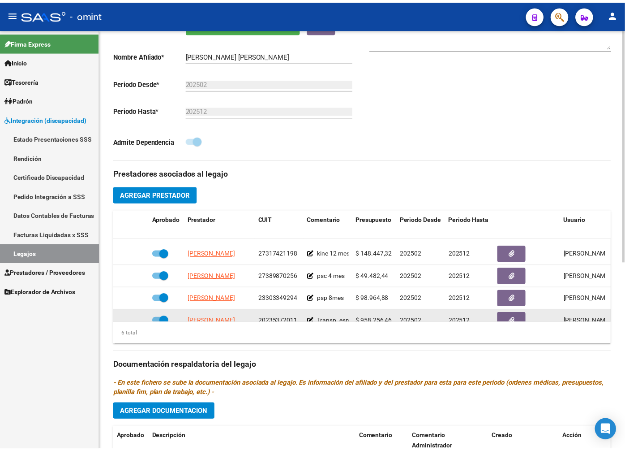
scroll to position [61, 0]
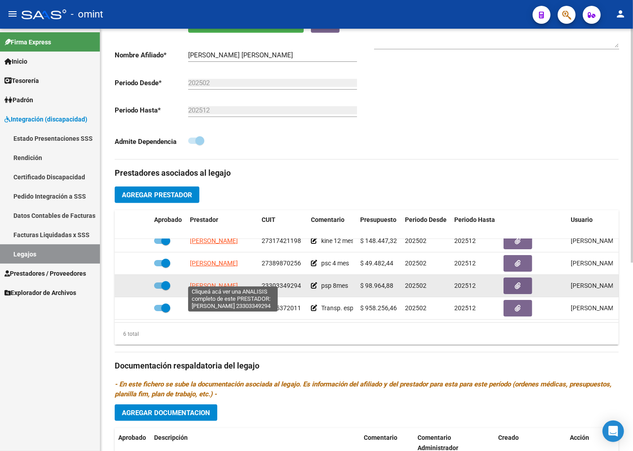
click at [237, 282] on span "[PERSON_NAME]" at bounding box center [214, 285] width 48 height 7
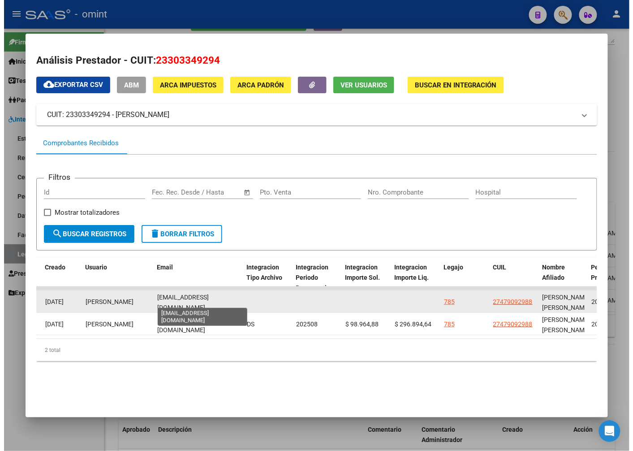
scroll to position [0, 8]
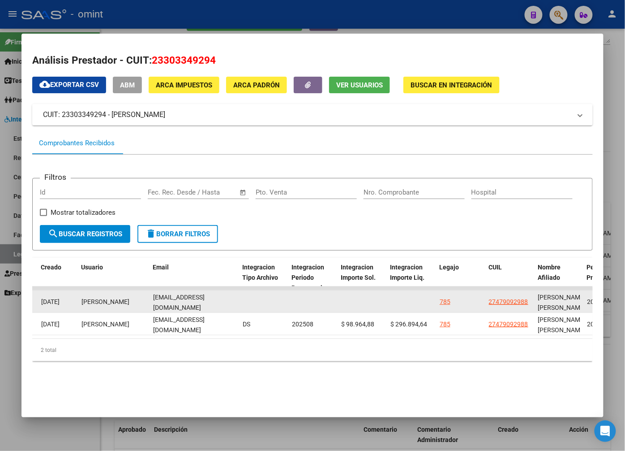
drag, startPoint x: 153, startPoint y: 297, endPoint x: 269, endPoint y: 303, distance: 116.2
drag, startPoint x: 269, startPoint y: 303, endPoint x: 216, endPoint y: 298, distance: 53.6
copy div "[EMAIL_ADDRESS][DOMAIN_NAME]"
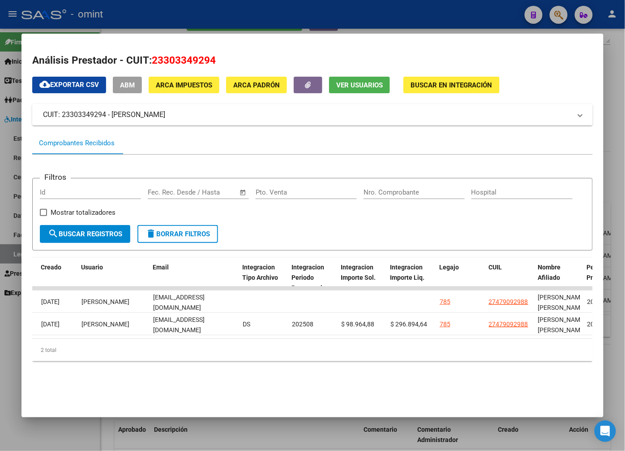
click at [417, 10] on div at bounding box center [312, 225] width 625 height 451
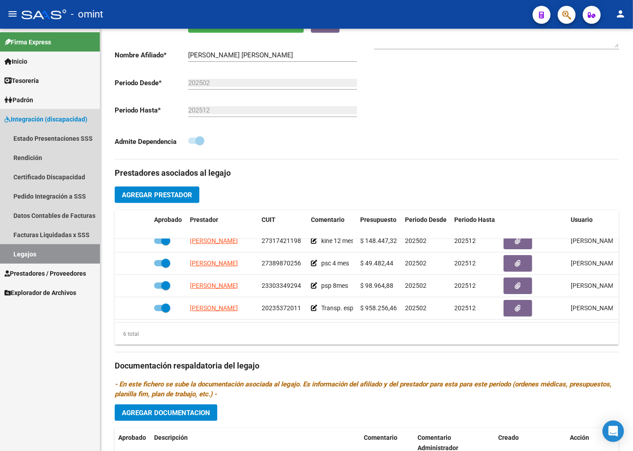
click at [84, 253] on link "Legajos" at bounding box center [50, 253] width 100 height 19
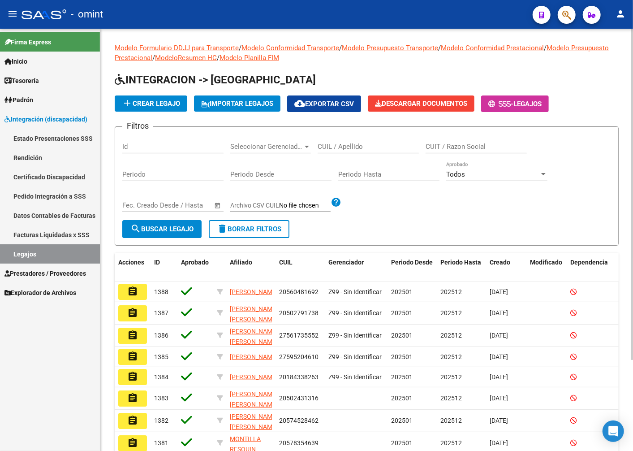
click at [361, 151] on div "CUIL / Apellido" at bounding box center [368, 143] width 101 height 19
type input "[PERSON_NAME]"
click at [166, 229] on span "search Buscar Legajo" at bounding box center [161, 229] width 63 height 8
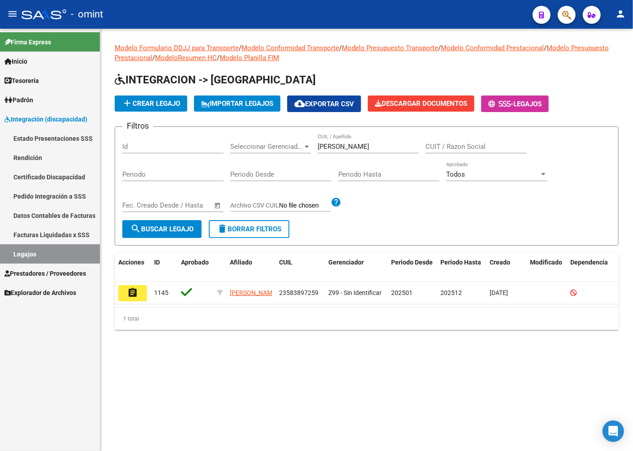
drag, startPoint x: 124, startPoint y: 293, endPoint x: 134, endPoint y: 292, distance: 9.5
click at [125, 293] on button "assignment" at bounding box center [132, 293] width 29 height 16
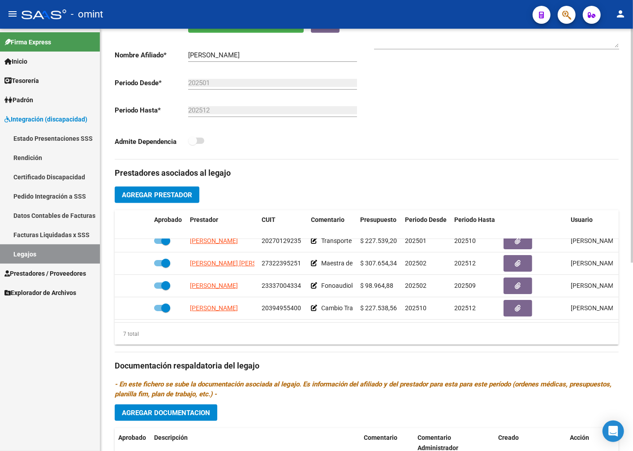
scroll to position [83, 0]
